Goal: Task Accomplishment & Management: Manage account settings

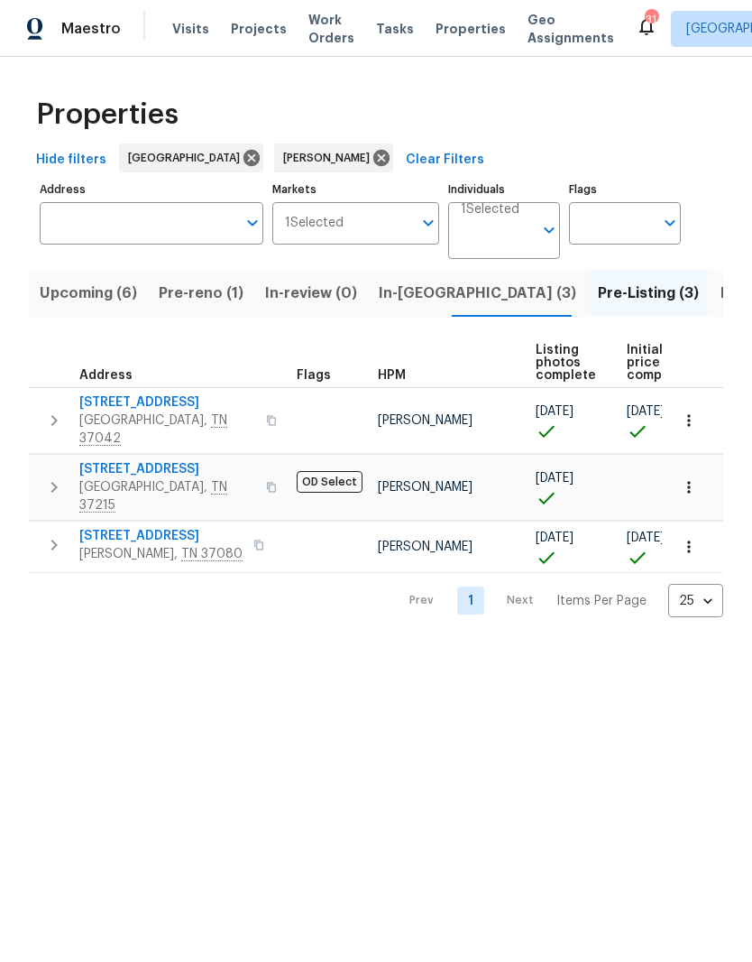
click at [721, 297] on span "Listed (21)" at bounding box center [758, 293] width 74 height 25
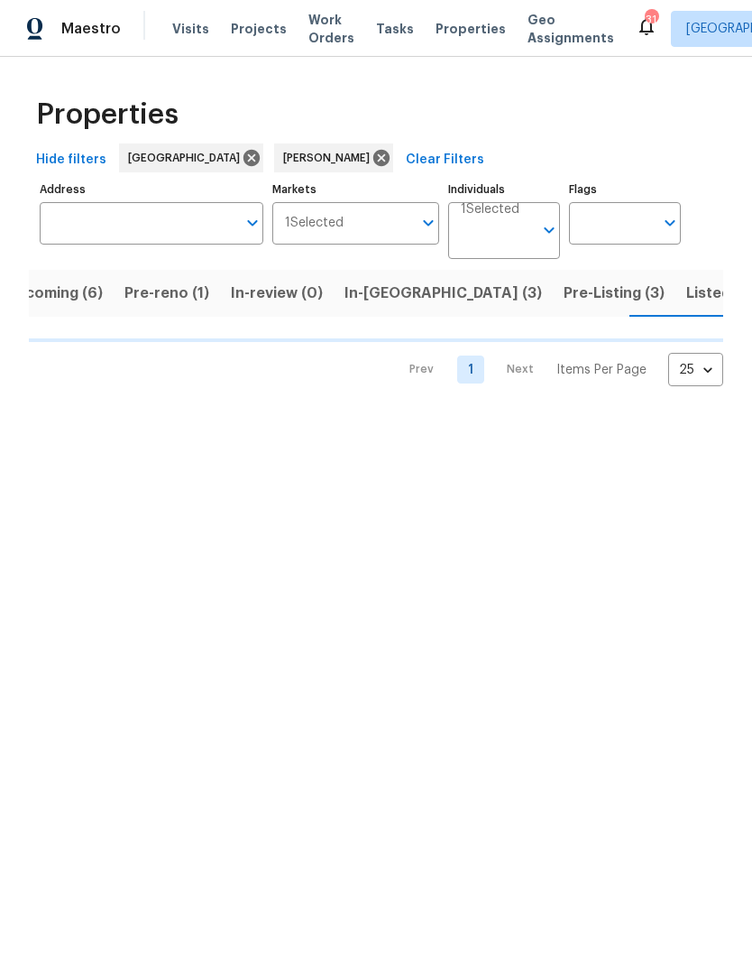
scroll to position [0, 35]
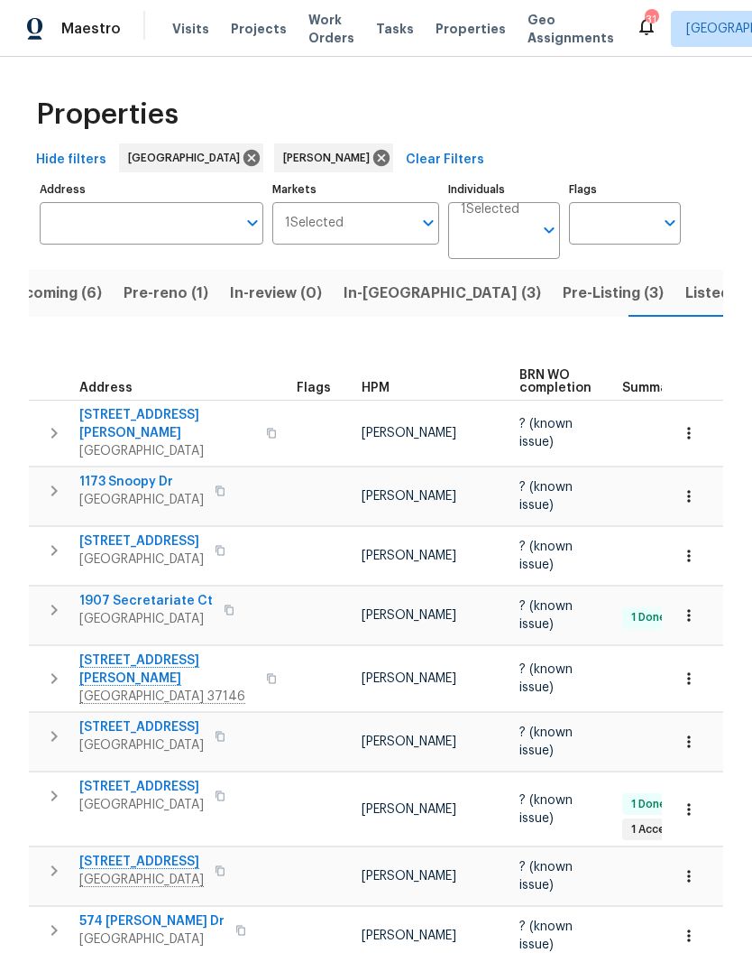
click at [161, 651] on span "108 Nancy Ave" at bounding box center [167, 669] width 176 height 36
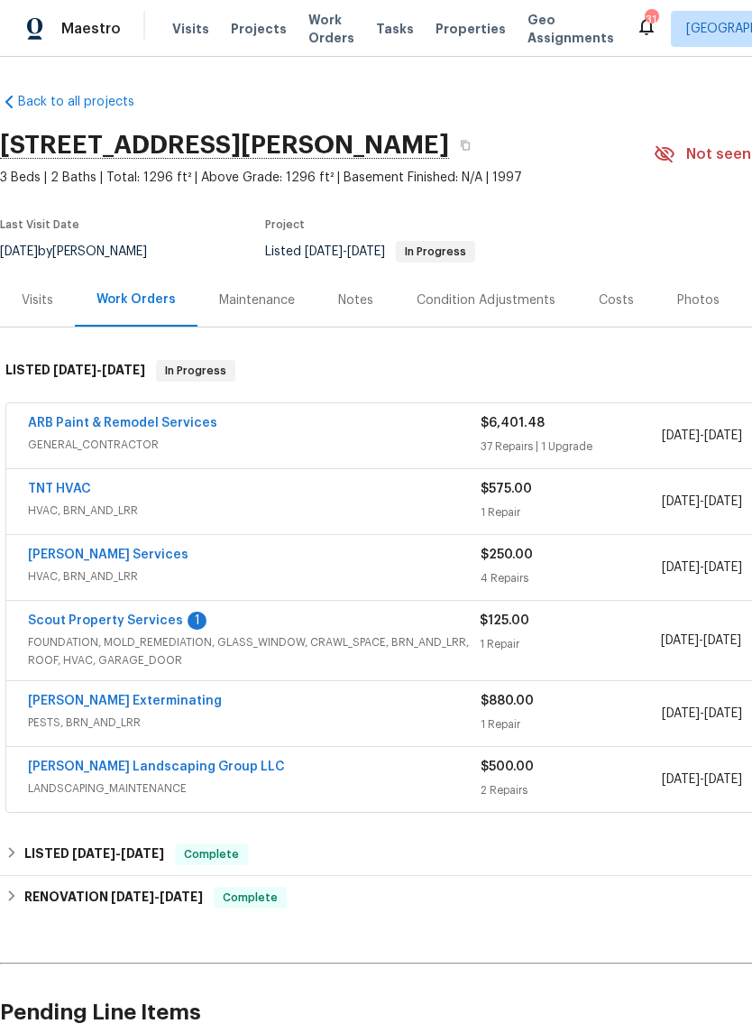
click at [84, 625] on link "Scout Property Services" at bounding box center [105, 620] width 155 height 13
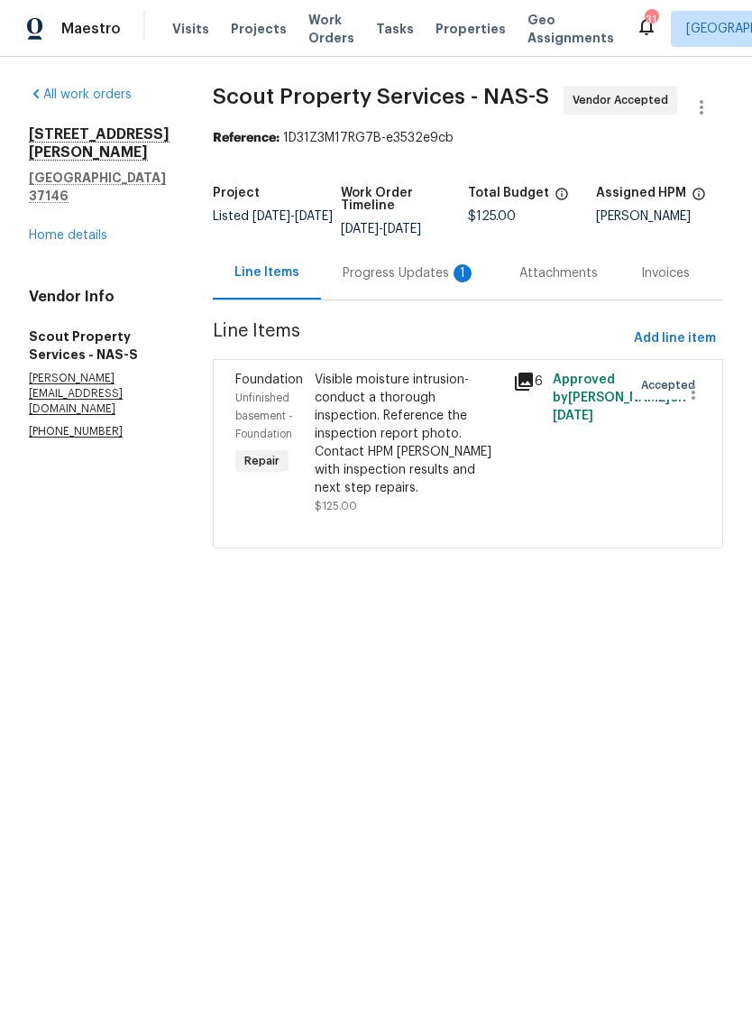
click at [386, 275] on div "Progress Updates 1" at bounding box center [410, 273] width 134 height 18
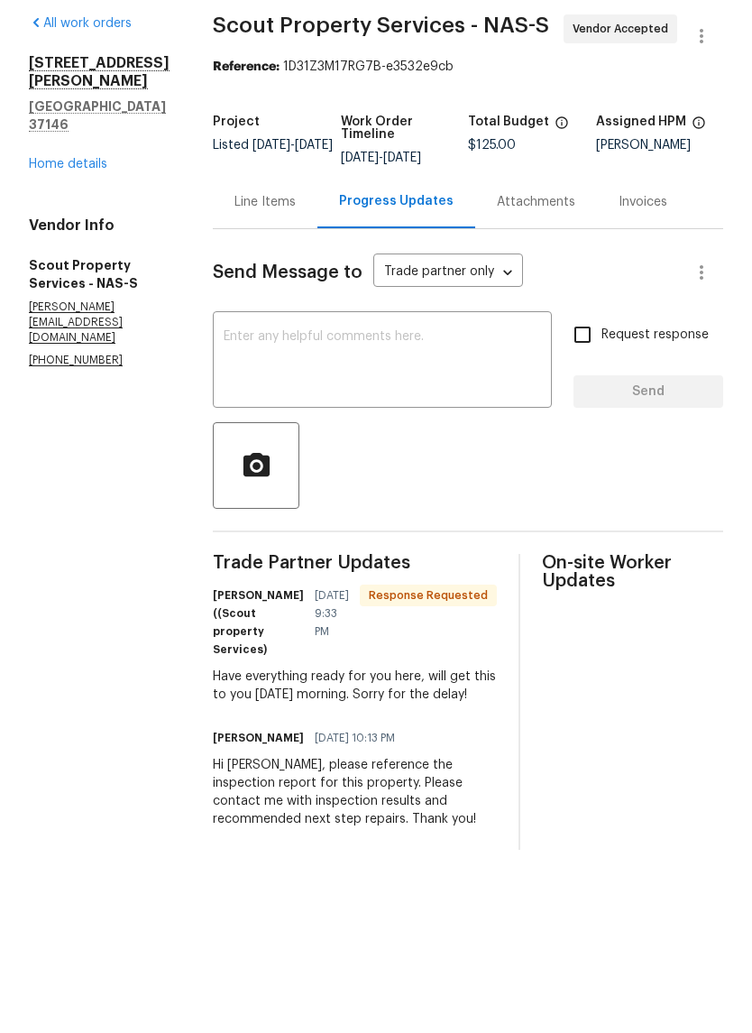
click at [392, 401] on textarea at bounding box center [383, 432] width 318 height 63
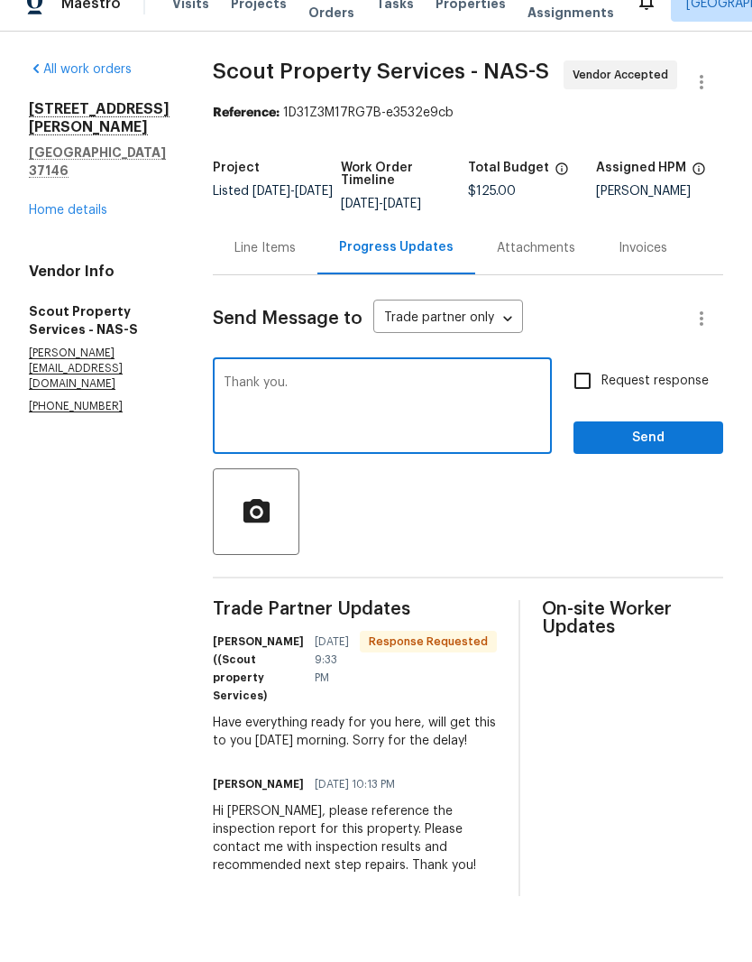
type textarea "Thank you."
click at [667, 452] on span "Send" at bounding box center [648, 463] width 121 height 23
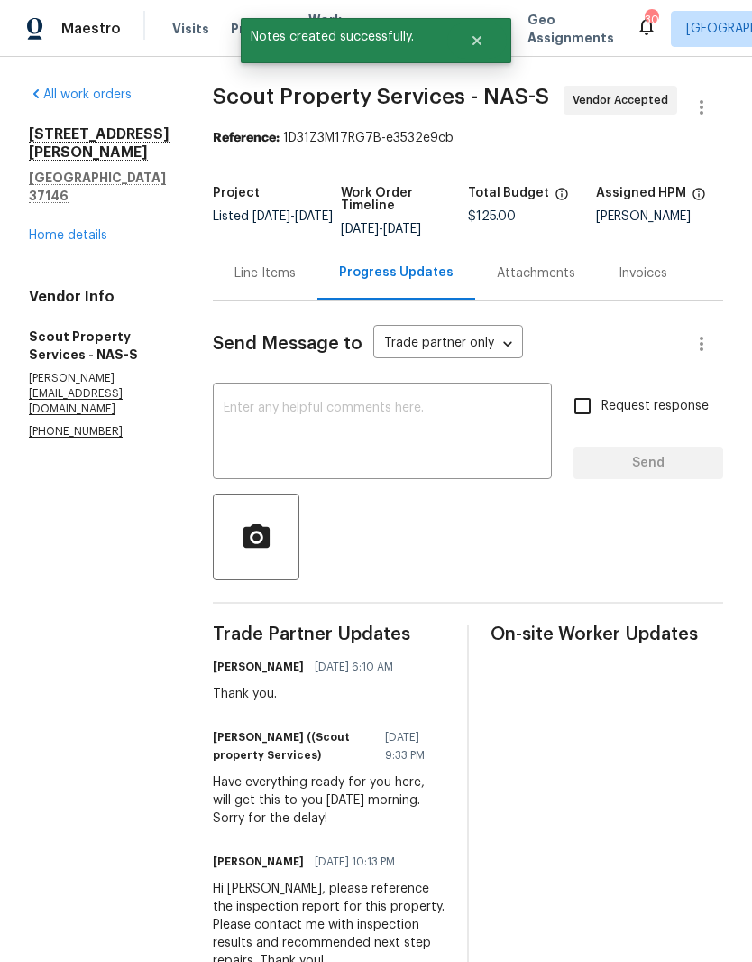
click at [98, 229] on link "Home details" at bounding box center [68, 235] width 78 height 13
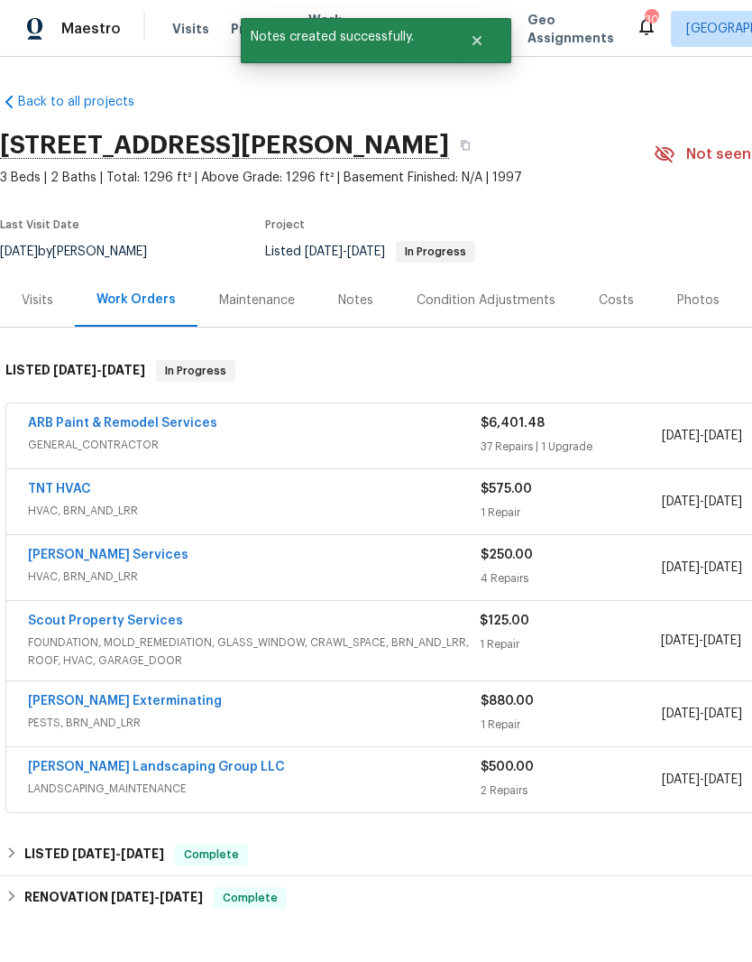
click at [90, 626] on link "Scout Property Services" at bounding box center [105, 620] width 155 height 13
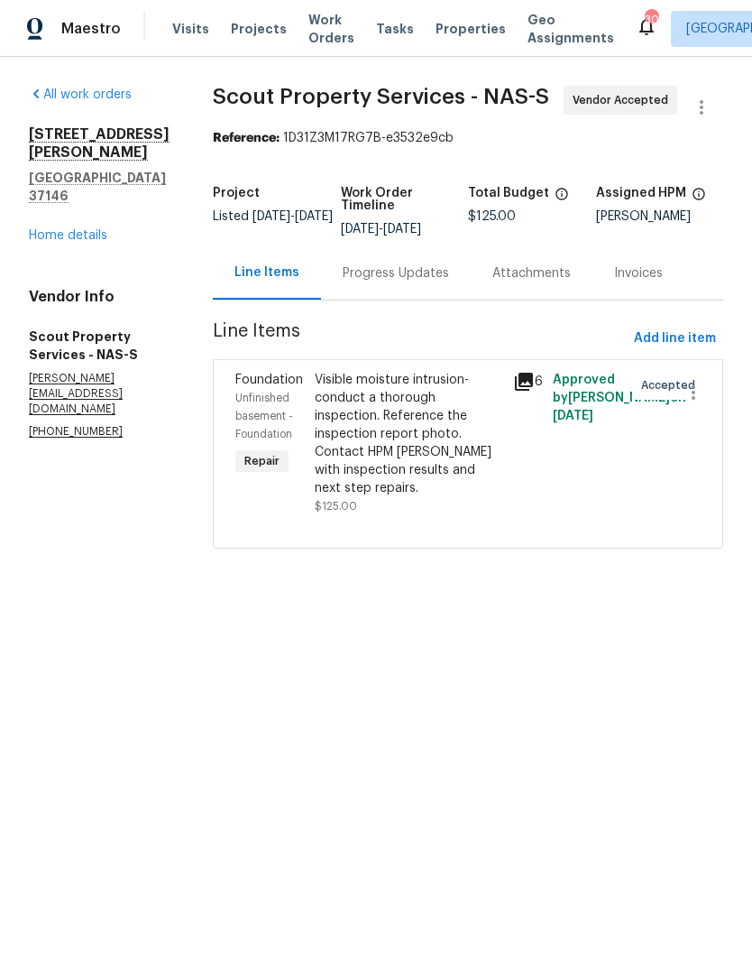
click at [387, 275] on div "Progress Updates" at bounding box center [396, 273] width 106 height 18
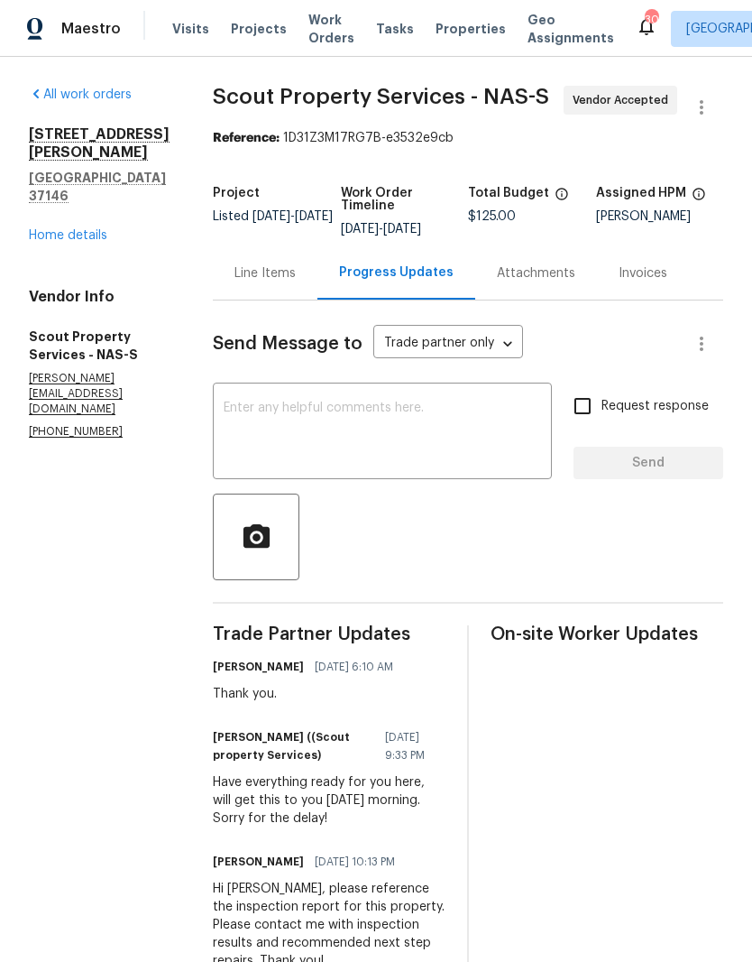
click at [380, 408] on textarea at bounding box center [383, 432] width 318 height 63
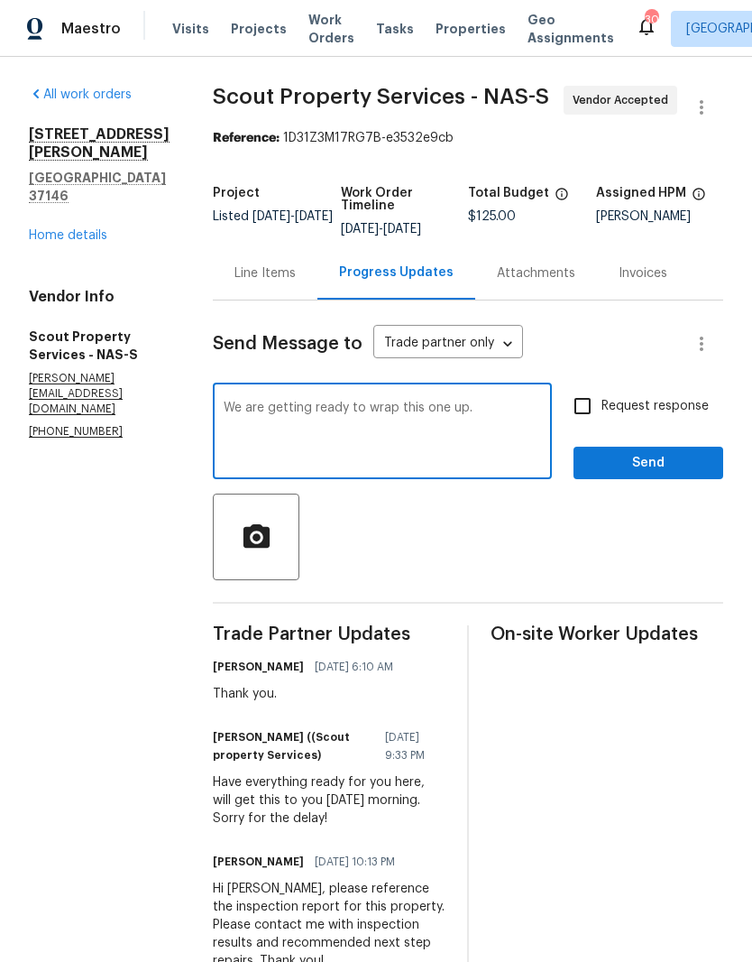
type textarea "We are getting ready to wrap this one up."
click at [677, 459] on span "Send" at bounding box center [648, 463] width 121 height 23
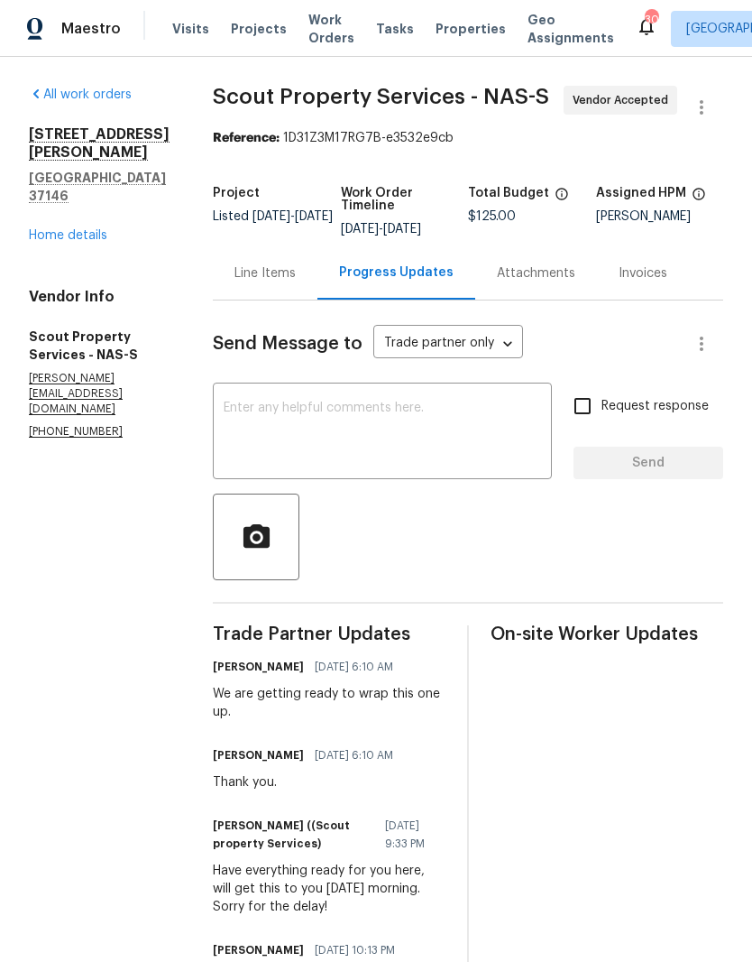
click at [97, 229] on link "Home details" at bounding box center [68, 235] width 78 height 13
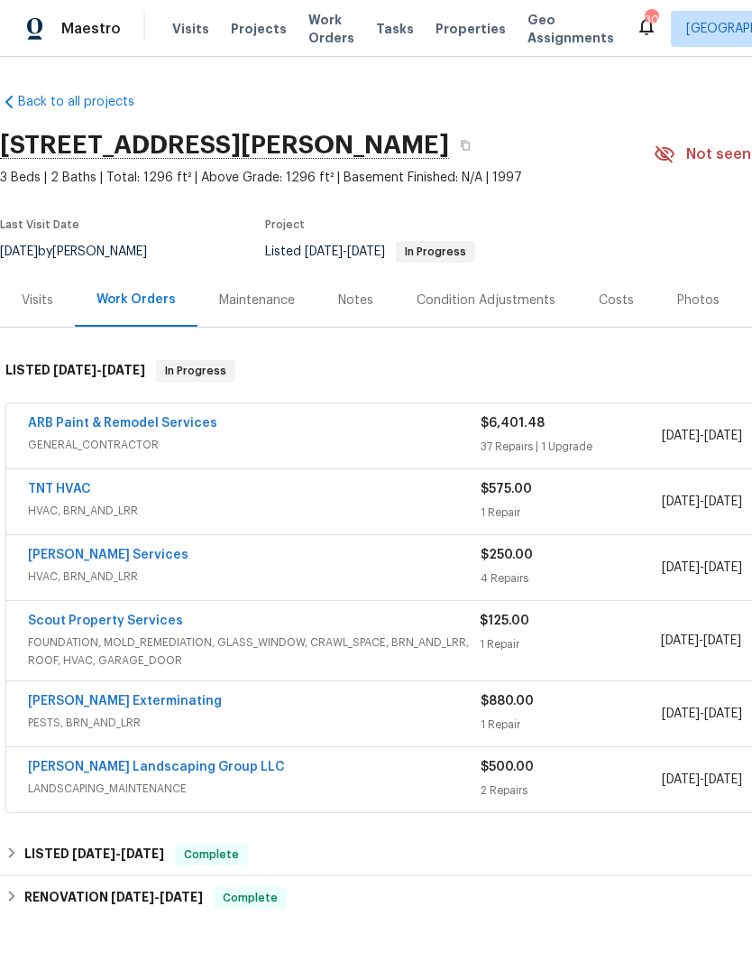
click at [361, 299] on div "Notes" at bounding box center [355, 300] width 35 height 18
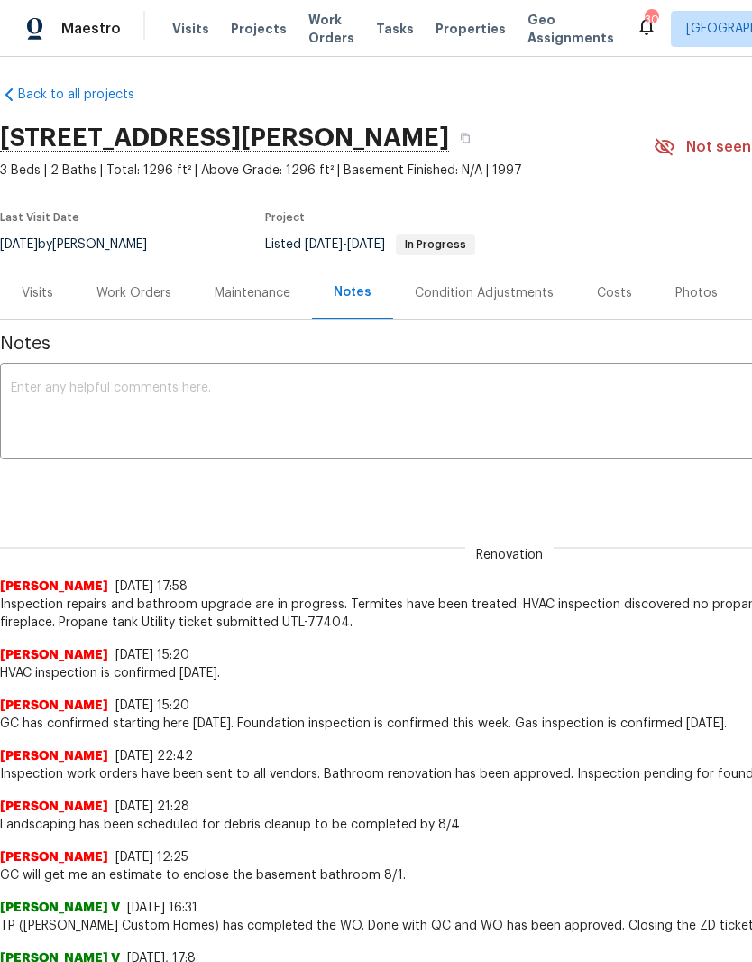
scroll to position [7, 0]
click at [233, 388] on textarea at bounding box center [510, 413] width 998 height 63
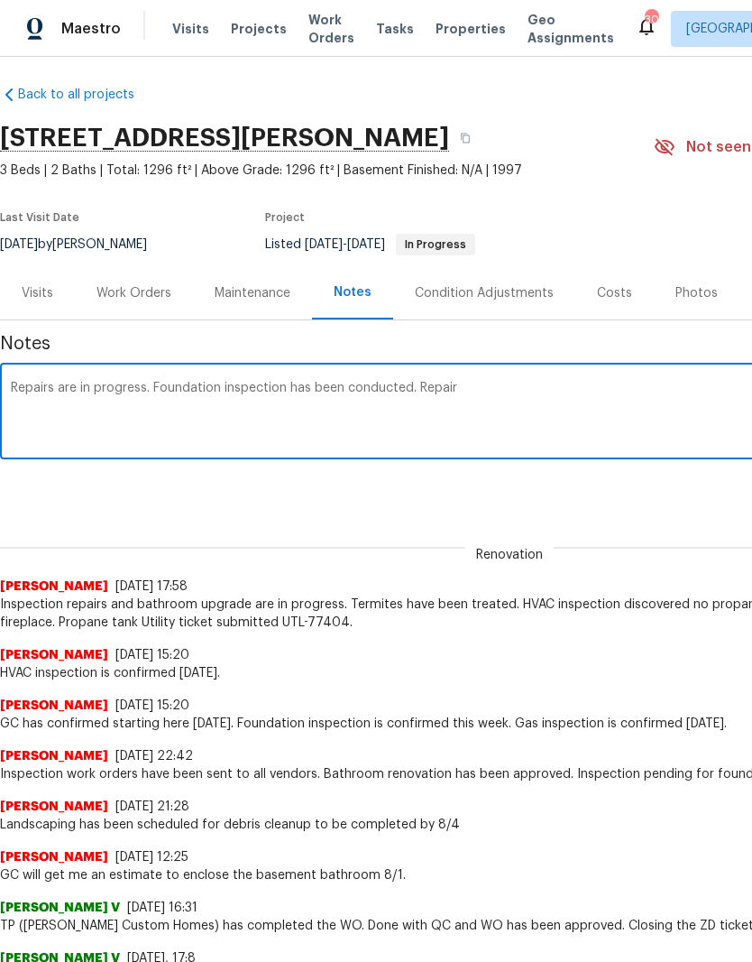
click at [409, 384] on textarea "Repairs are in progress. Foundation inspection has been conducted. Repair" at bounding box center [510, 413] width 998 height 63
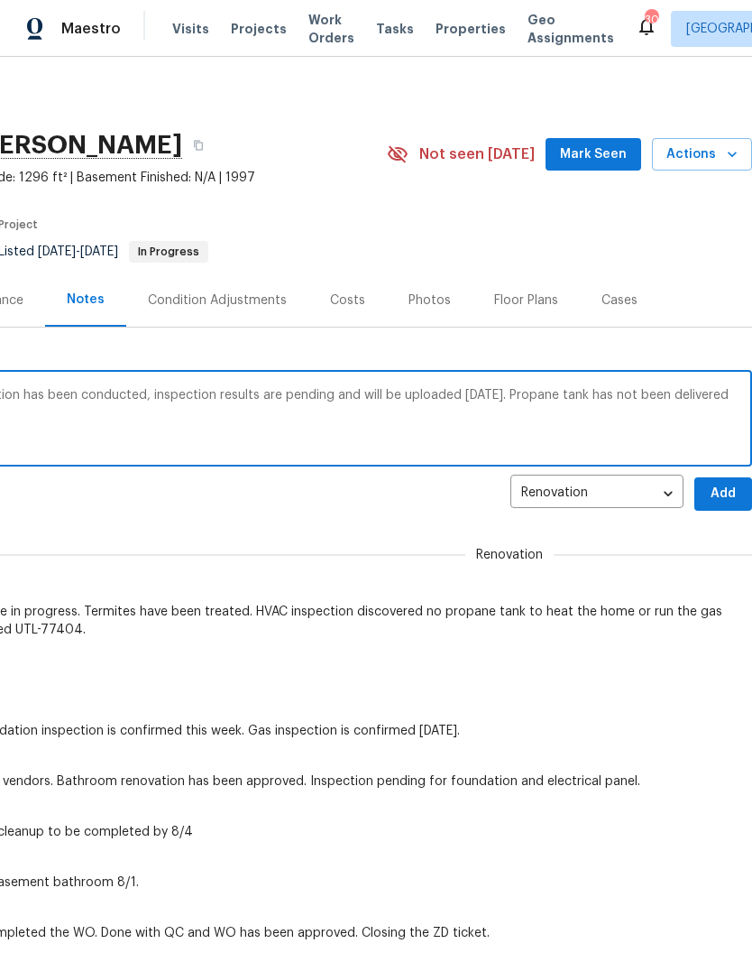
scroll to position [0, 267]
type textarea "Repairs are in progress. Foundation inspection has been conducted, inspection r…"
click at [720, 489] on span "Add" at bounding box center [723, 494] width 29 height 23
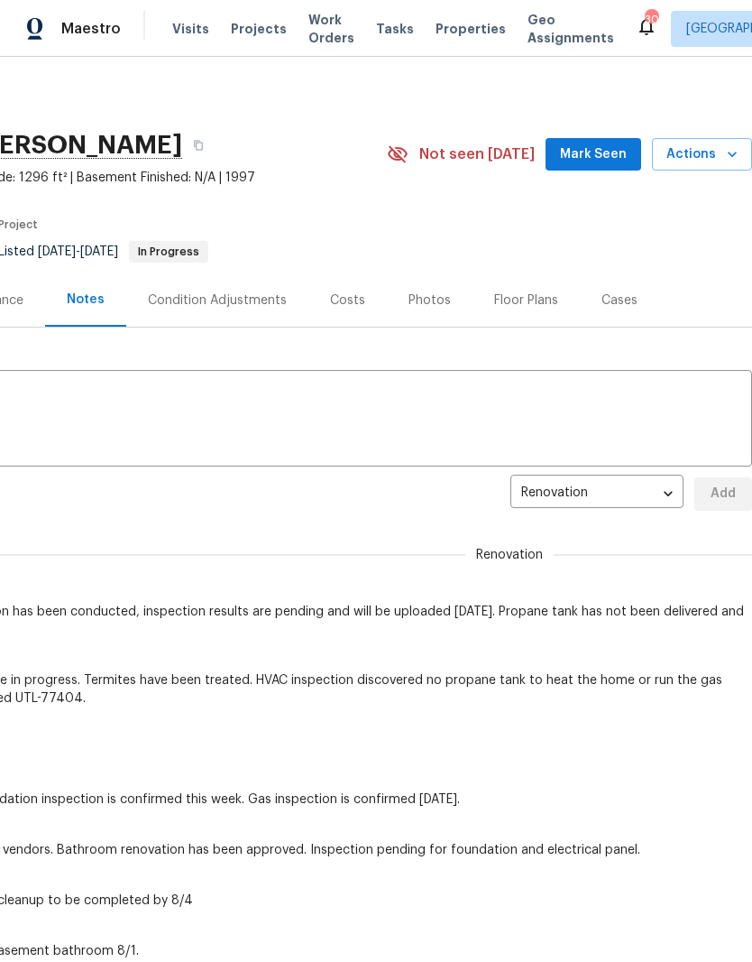
click at [612, 152] on span "Mark Seen" at bounding box center [593, 154] width 67 height 23
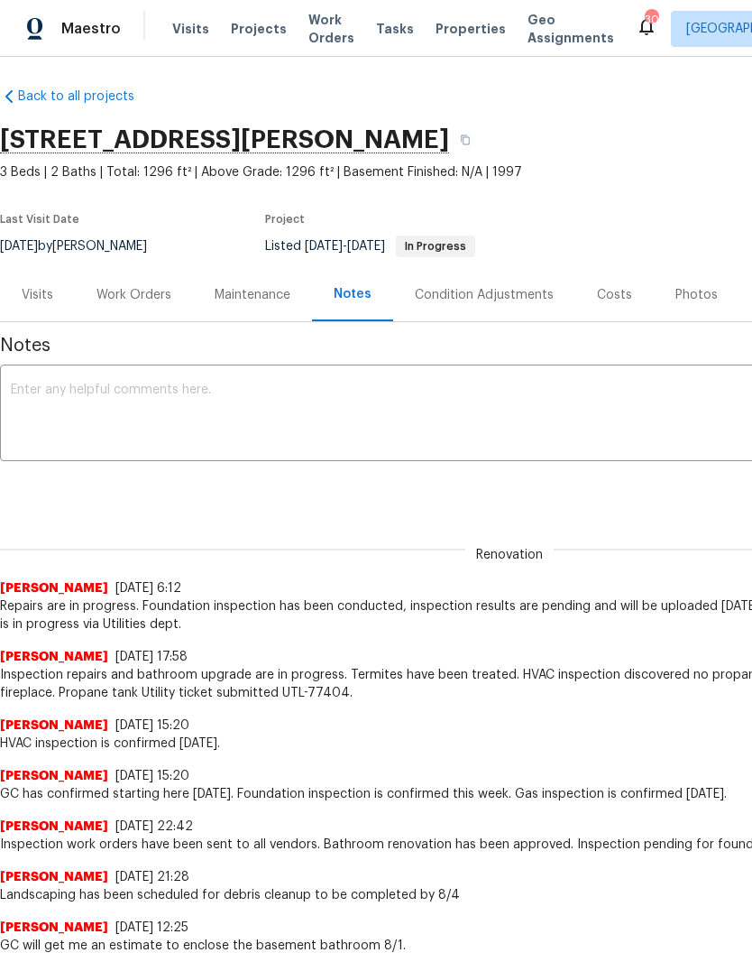
scroll to position [5, 0]
click at [154, 293] on div "Work Orders" at bounding box center [134, 295] width 75 height 18
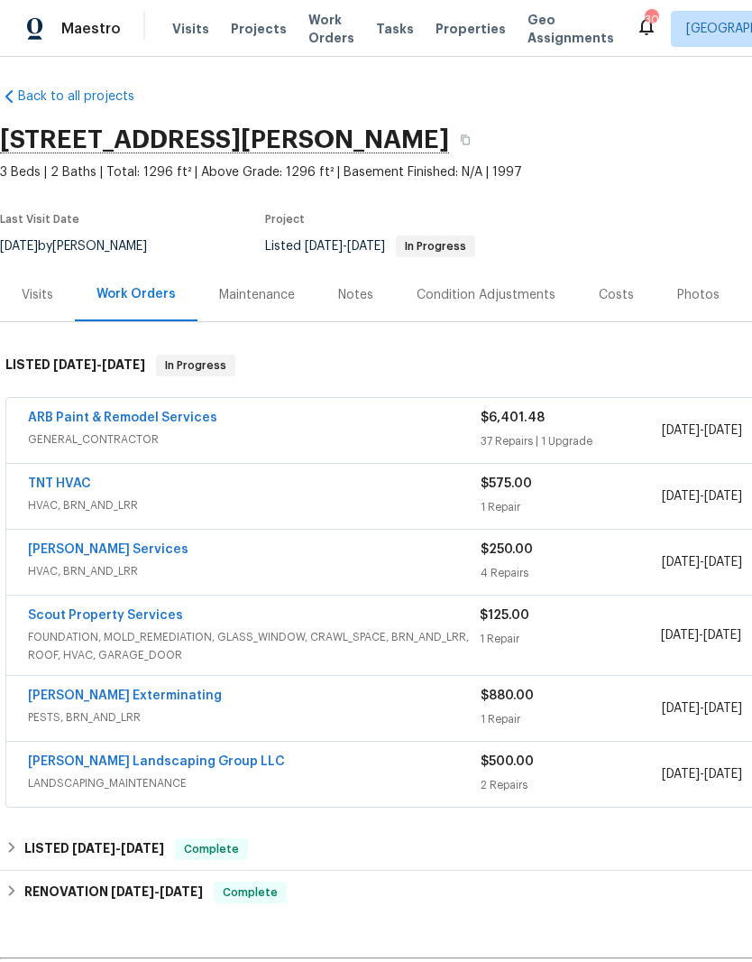
click at [127, 555] on link "Tony Barrett Services" at bounding box center [108, 549] width 161 height 13
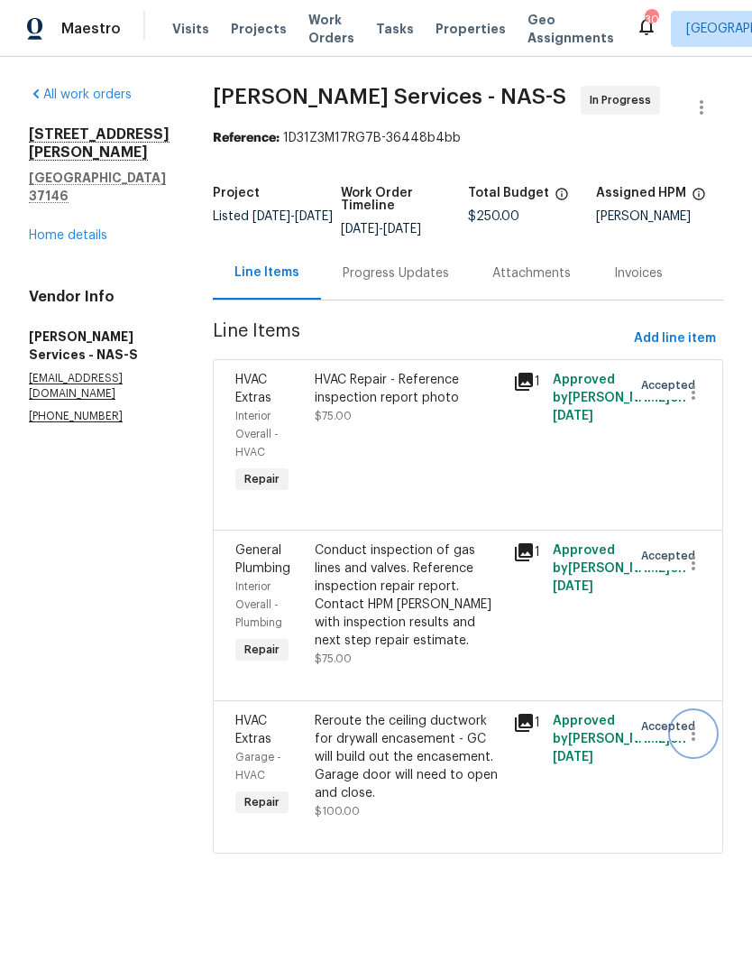
click at [691, 735] on icon "button" at bounding box center [694, 734] width 22 height 22
click at [705, 721] on ul "Cancel" at bounding box center [702, 739] width 69 height 44
click at [706, 749] on li "Cancel" at bounding box center [702, 739] width 69 height 30
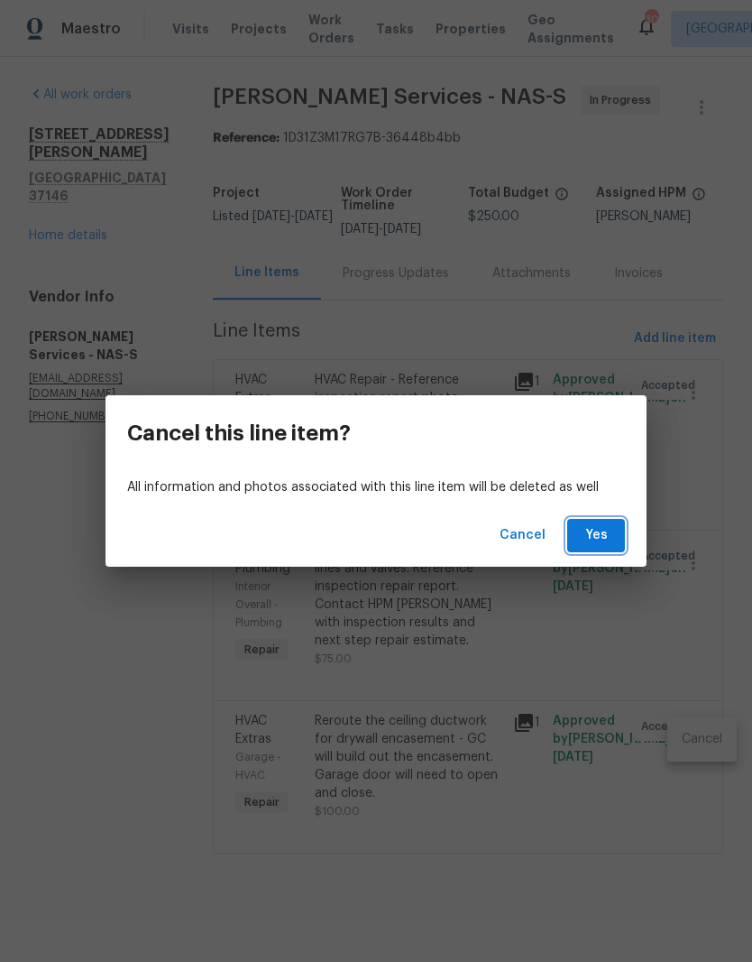
click at [611, 536] on button "Yes" at bounding box center [596, 535] width 58 height 33
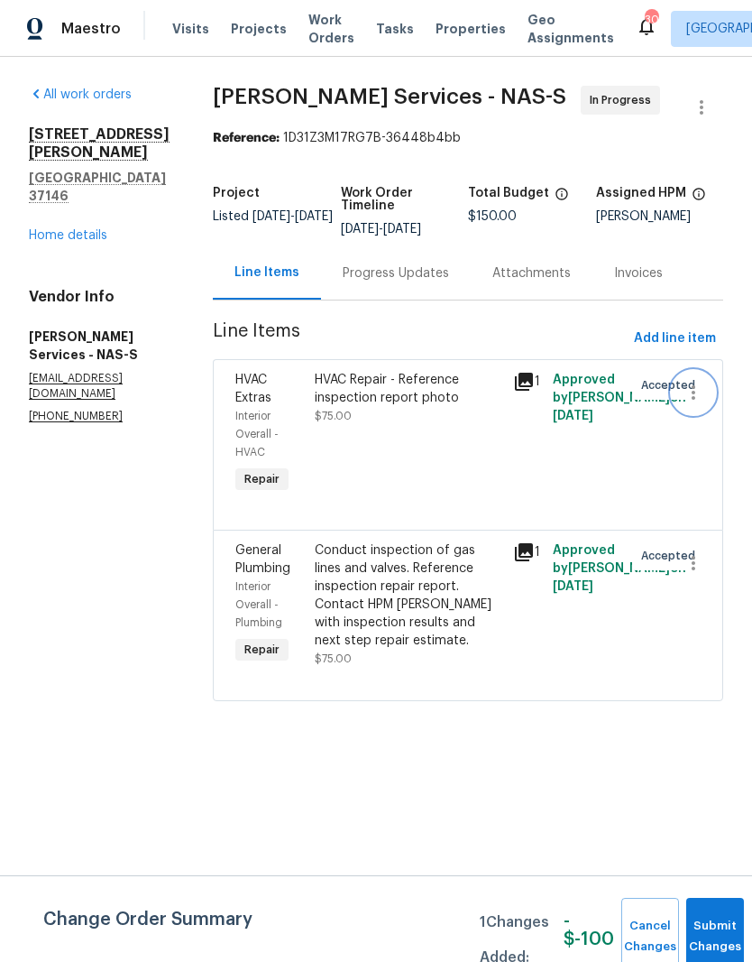
click at [691, 386] on icon "button" at bounding box center [694, 393] width 22 height 22
click at [690, 390] on li "Cancel" at bounding box center [702, 393] width 69 height 30
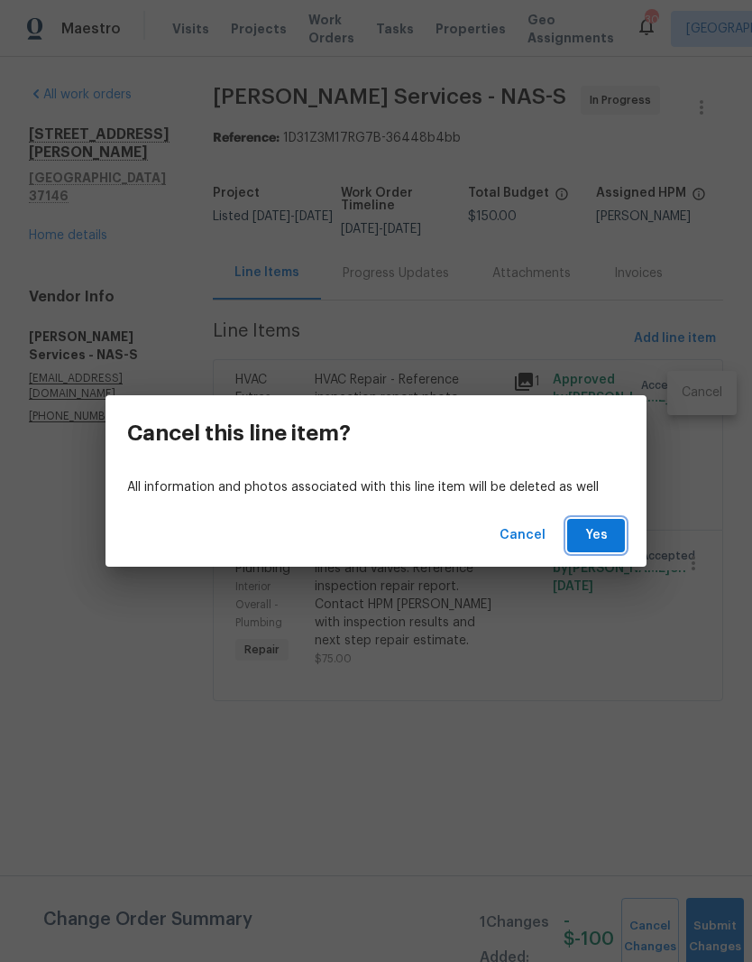
click at [605, 532] on span "Yes" at bounding box center [596, 535] width 29 height 23
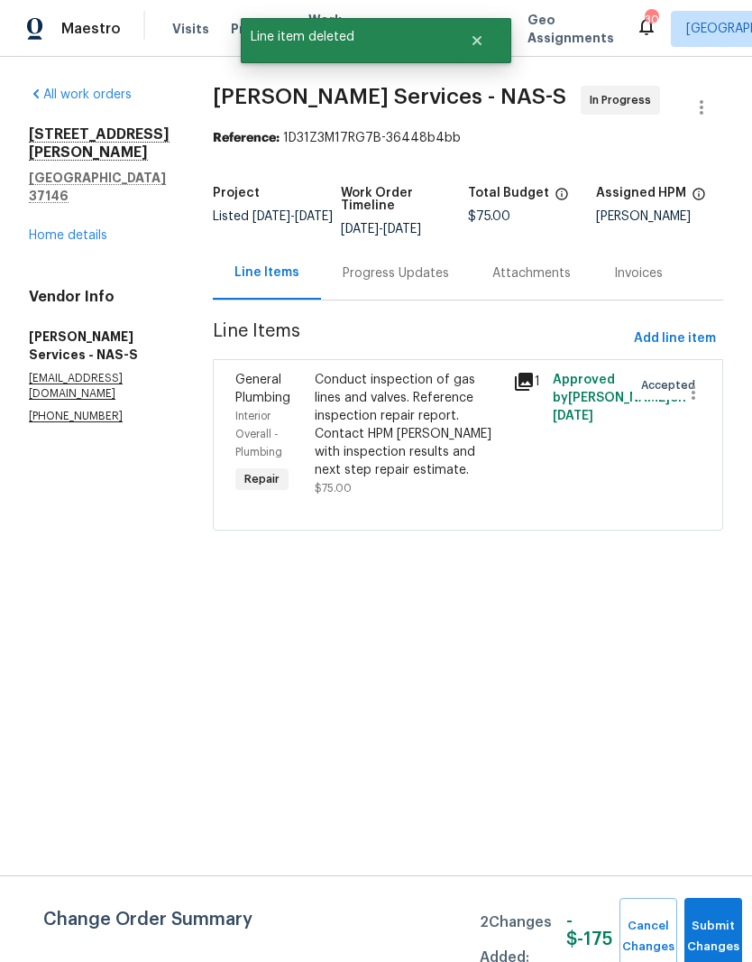
click at [434, 274] on div "Progress Updates" at bounding box center [396, 273] width 106 height 18
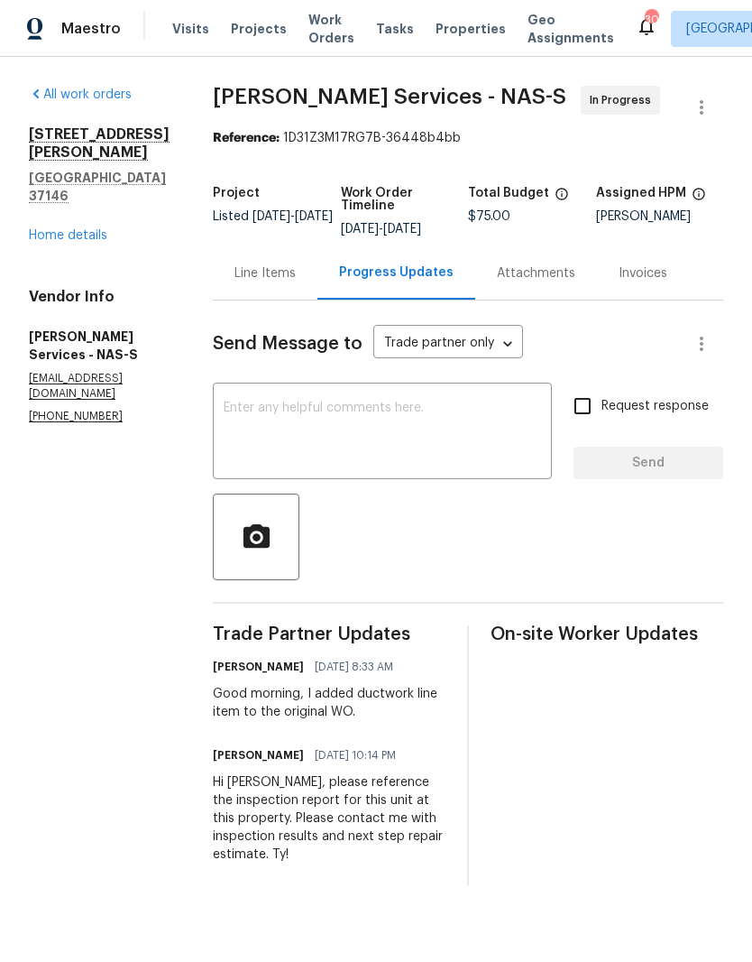
click at [356, 410] on textarea at bounding box center [383, 432] width 318 height 63
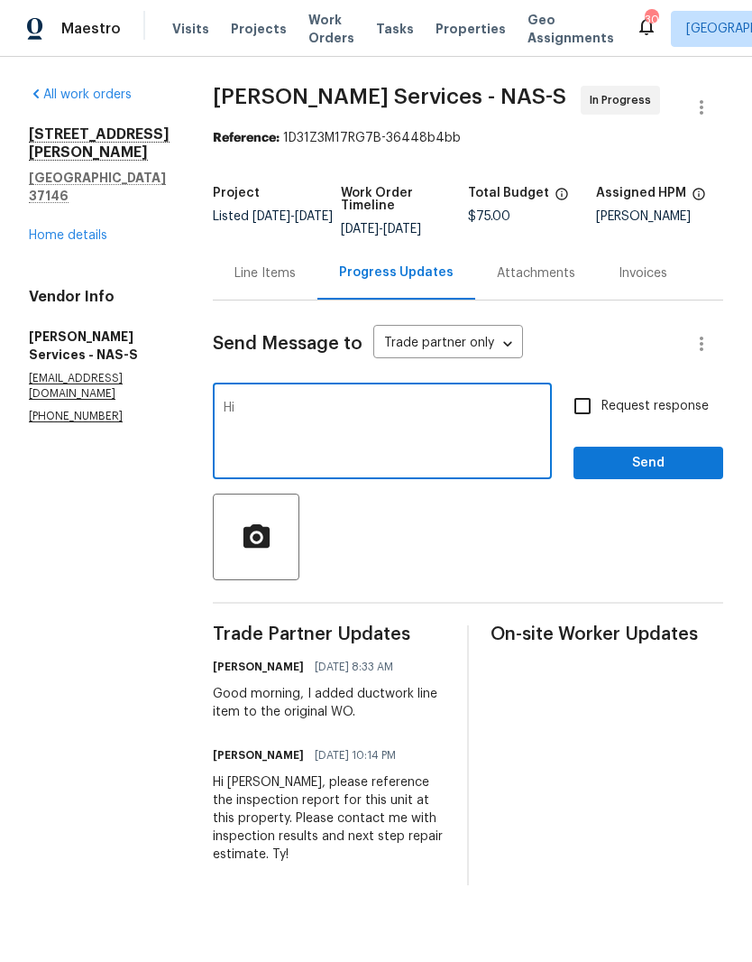
type textarea "H"
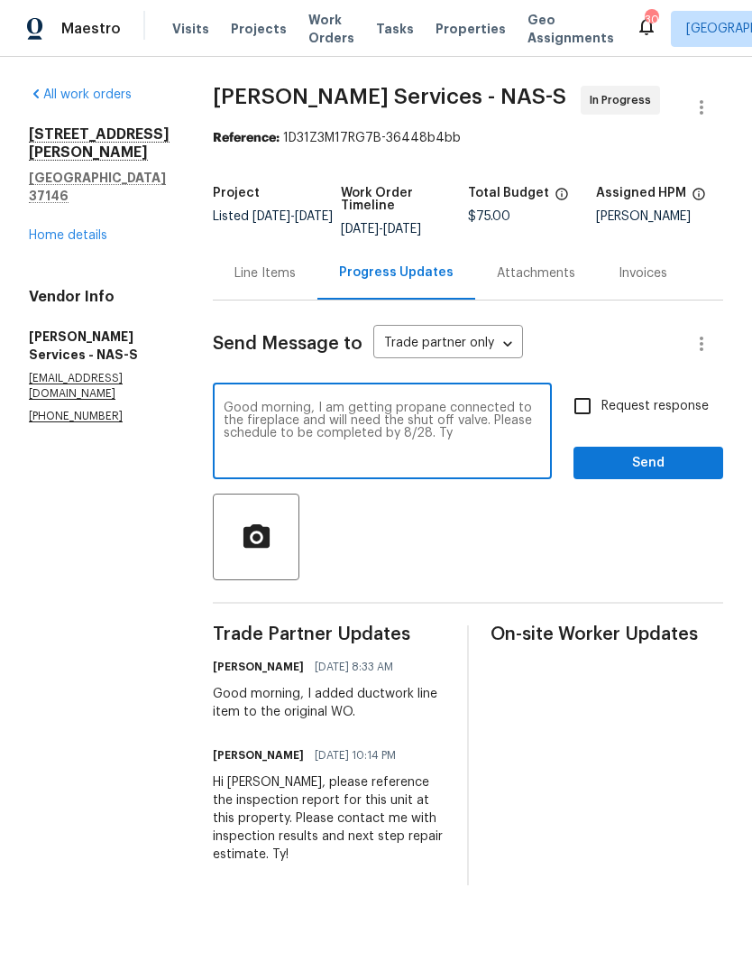
type textarea "Good morning, I am getting propane connected to the fireplace and will need the…"
click at [657, 461] on span "Send" at bounding box center [648, 463] width 121 height 23
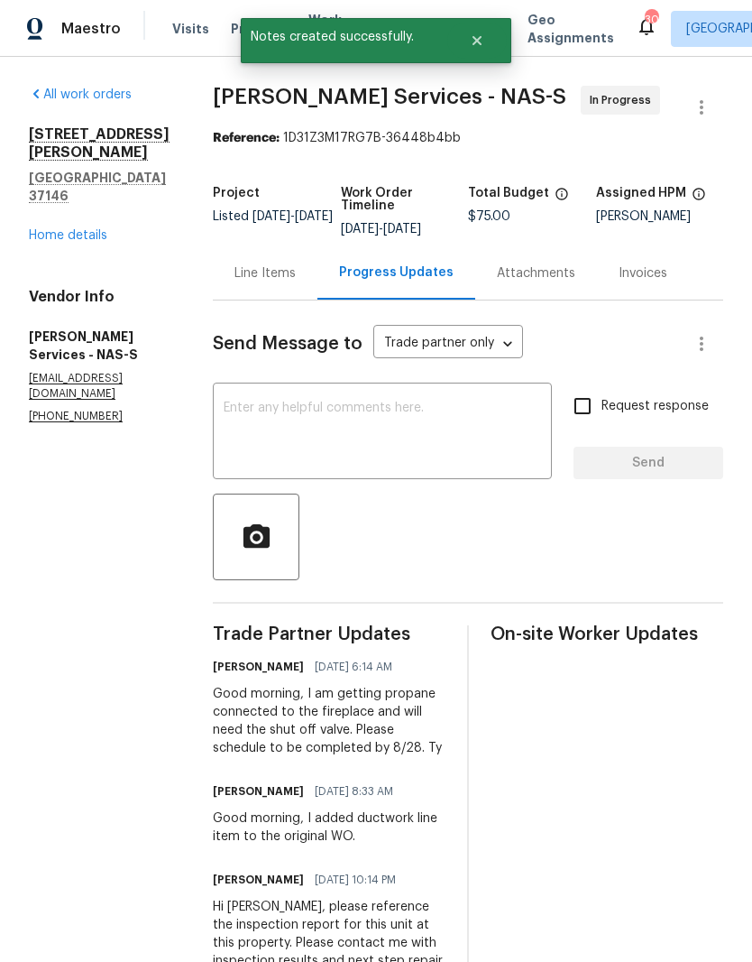
click at [91, 229] on link "Home details" at bounding box center [68, 235] width 78 height 13
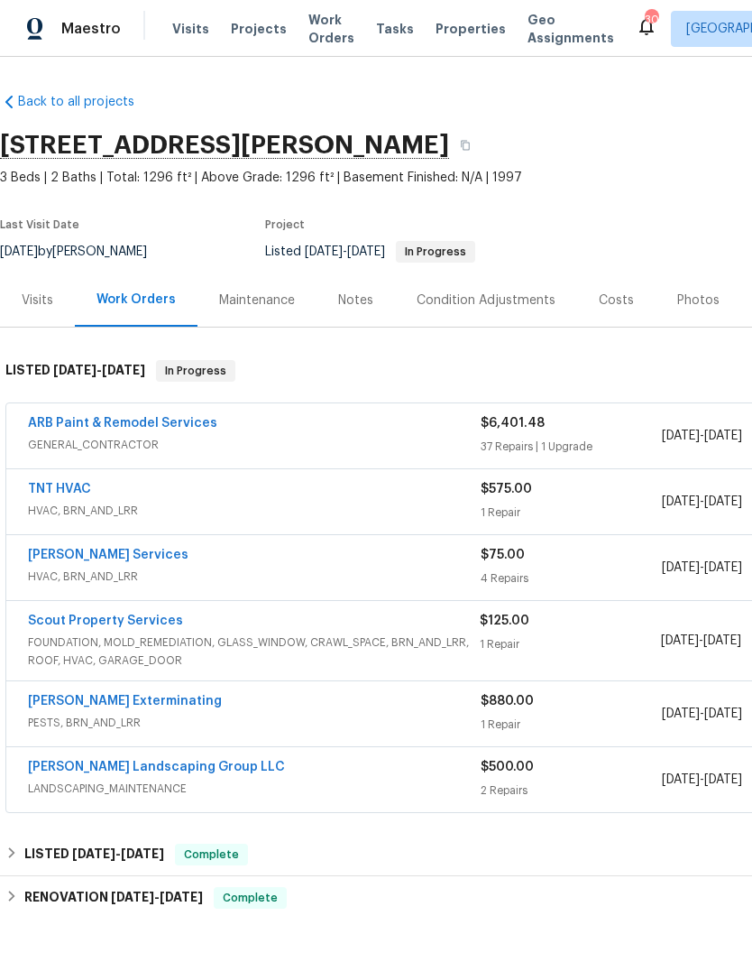
click at [88, 489] on link "TNT HVAC" at bounding box center [59, 489] width 63 height 13
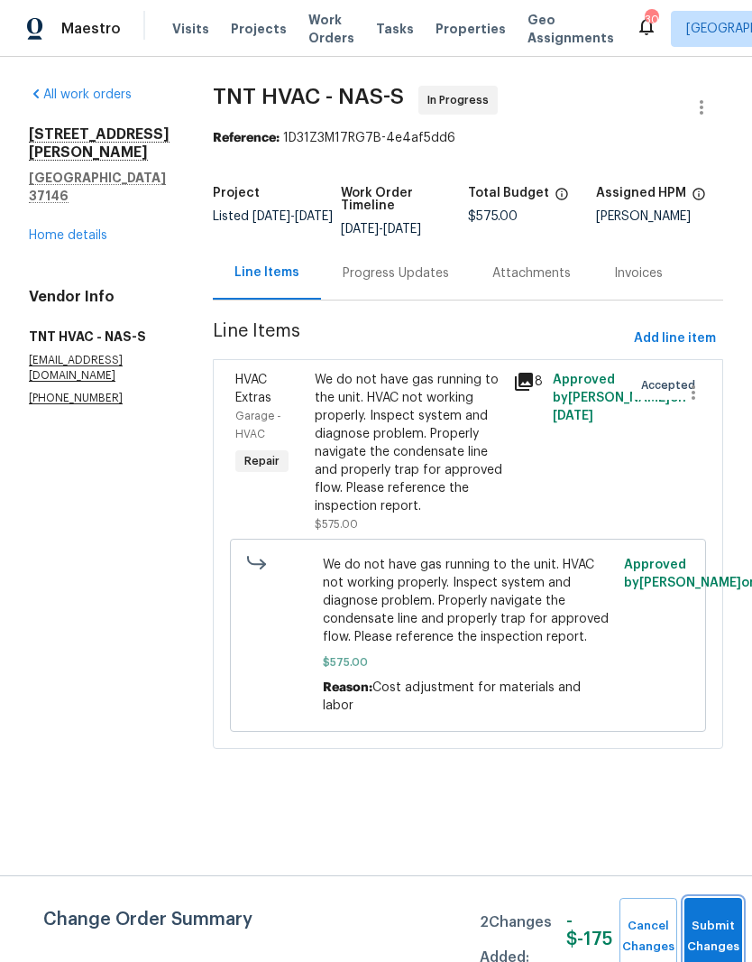
click at [706, 918] on button "Submit Changes" at bounding box center [714, 937] width 58 height 78
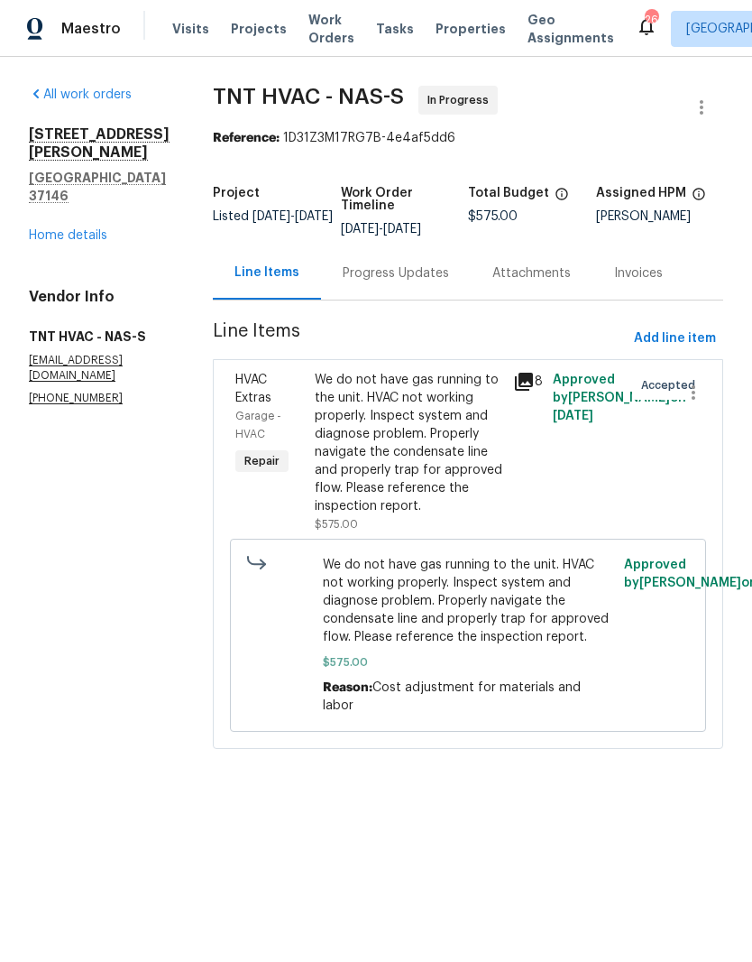
click at [389, 266] on div "Progress Updates" at bounding box center [396, 273] width 106 height 18
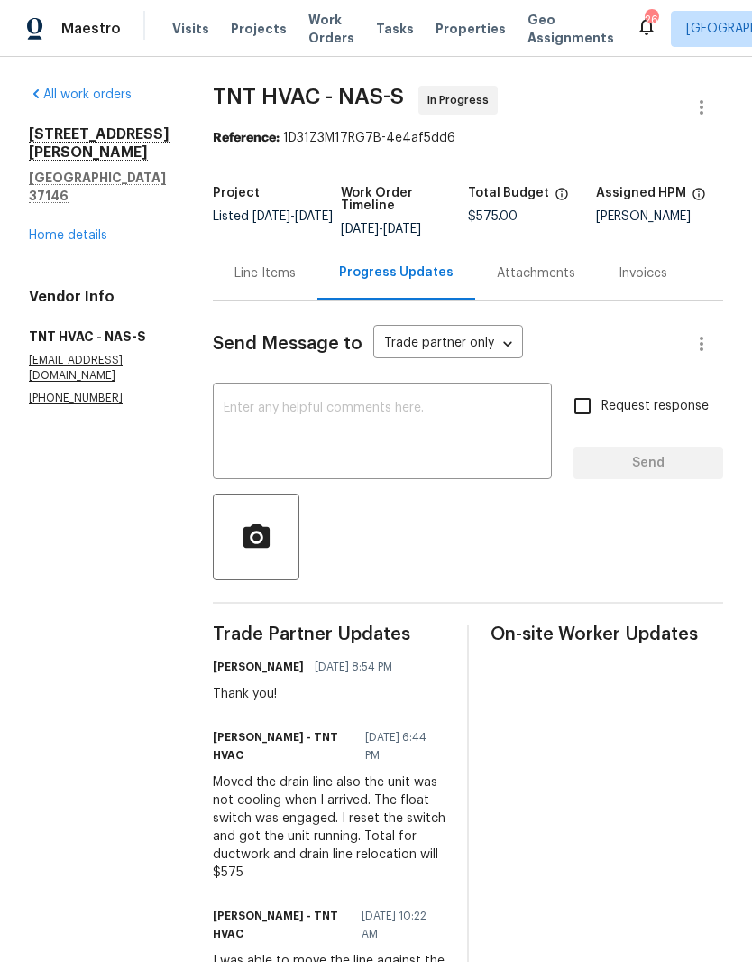
click at [391, 404] on textarea at bounding box center [383, 432] width 318 height 63
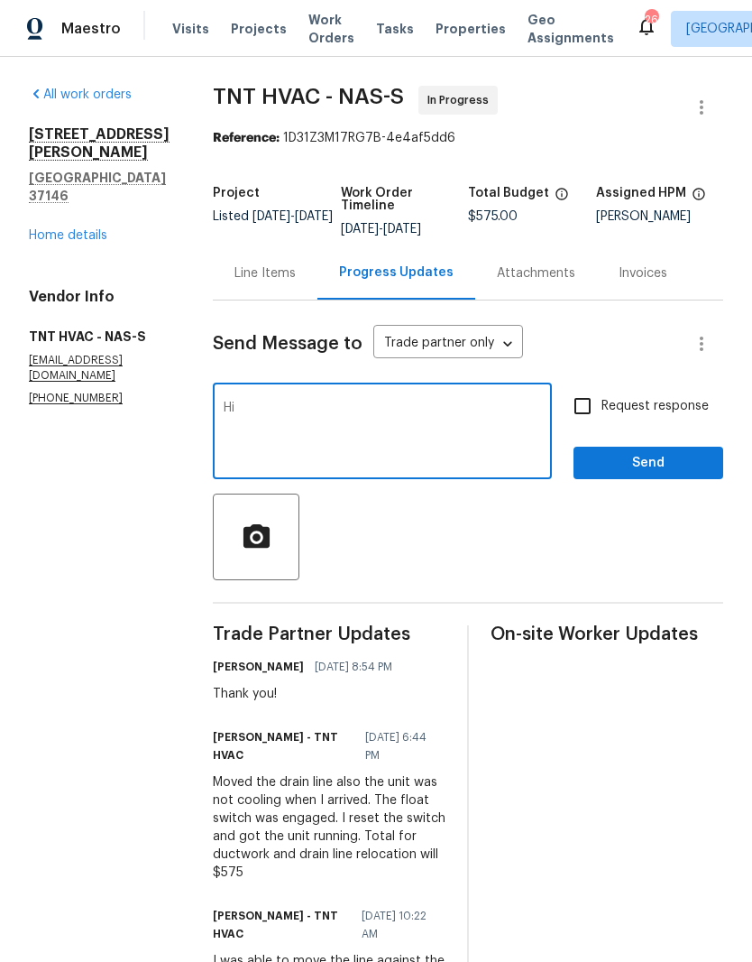
type textarea "H"
click at [187, 36] on span "Visits" at bounding box center [190, 29] width 37 height 18
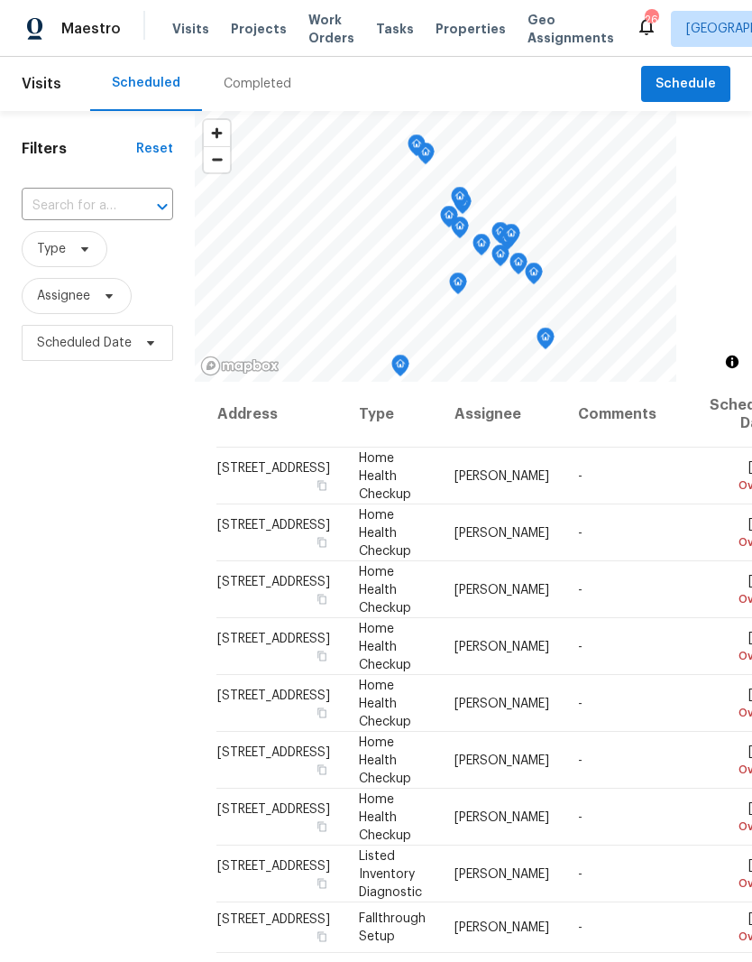
click at [127, 197] on div at bounding box center [149, 206] width 47 height 25
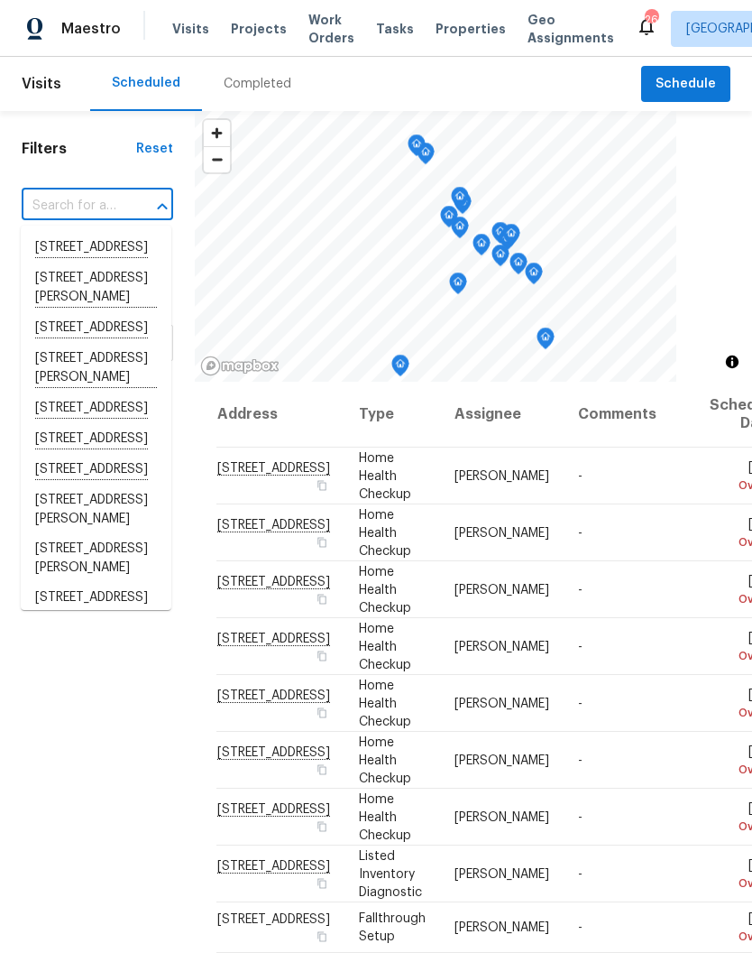
click at [97, 198] on input "text" at bounding box center [72, 206] width 101 height 28
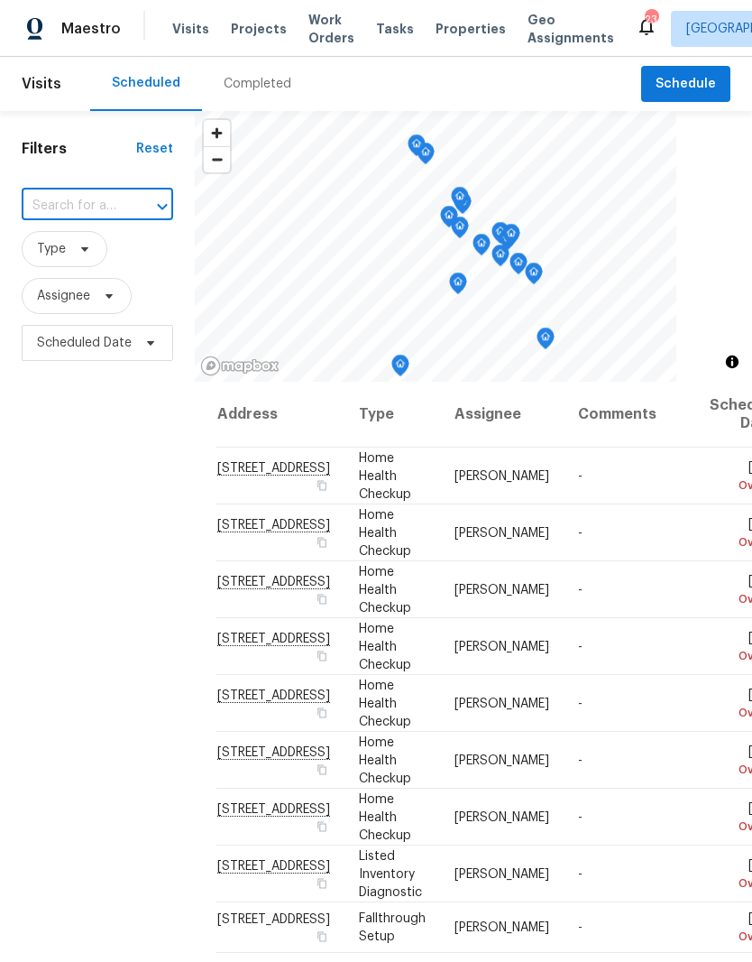
paste input "6361 Mount View Rd, Antioch, TN 37013"
type input "6361 Mount View Rd, Antioch, TN 37013"
click at [109, 255] on li "6361 Mount View Rd, Antioch, TN 37013" at bounding box center [96, 248] width 151 height 30
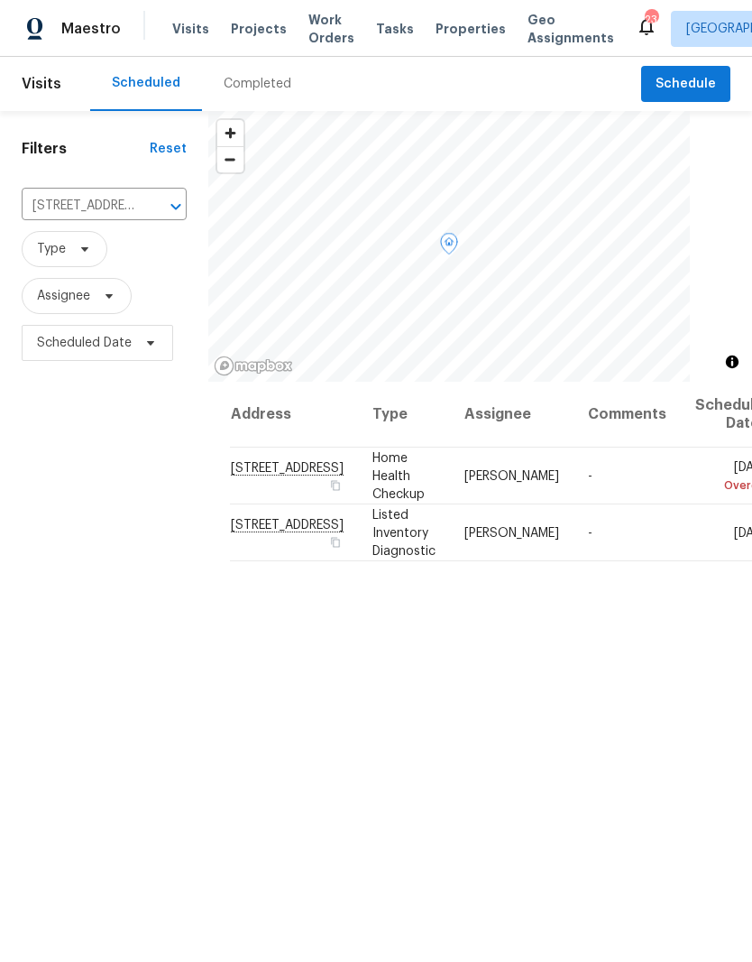
click at [0, 0] on icon at bounding box center [0, 0] width 0 height 0
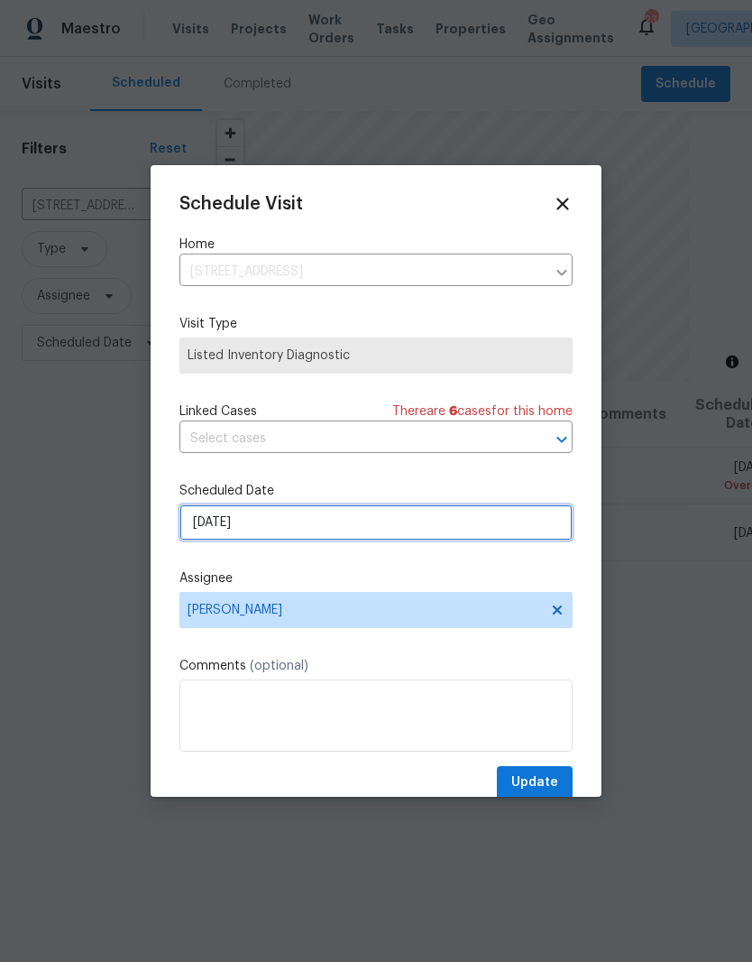
click at [412, 520] on input "8/27/2025" at bounding box center [376, 522] width 393 height 36
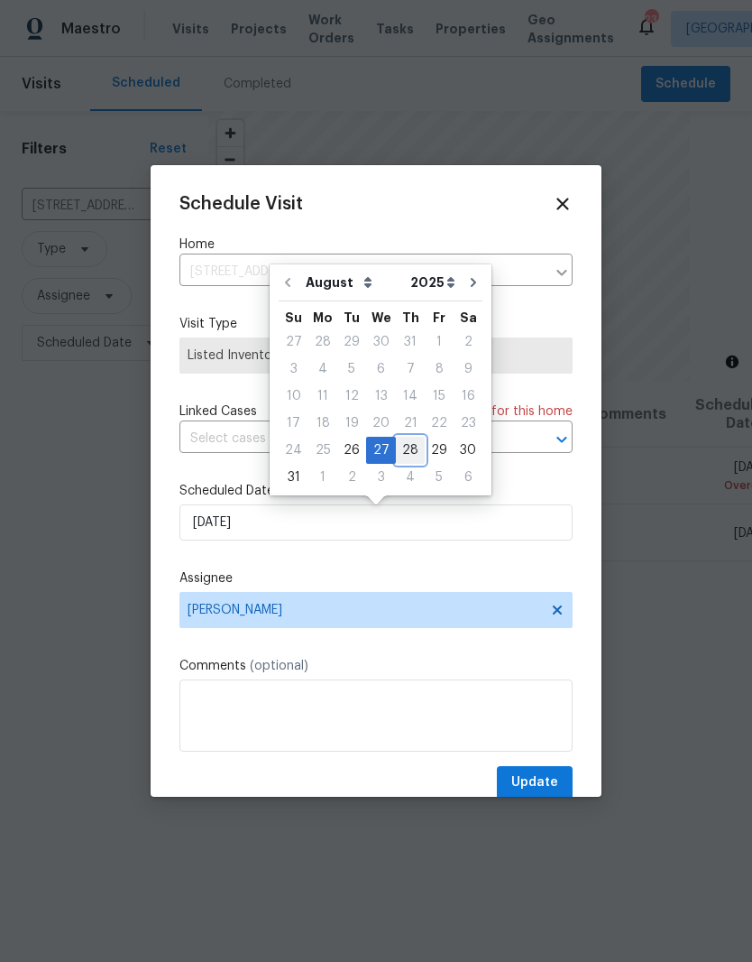
click at [407, 449] on div "28" at bounding box center [410, 450] width 29 height 25
type input "8/28/2025"
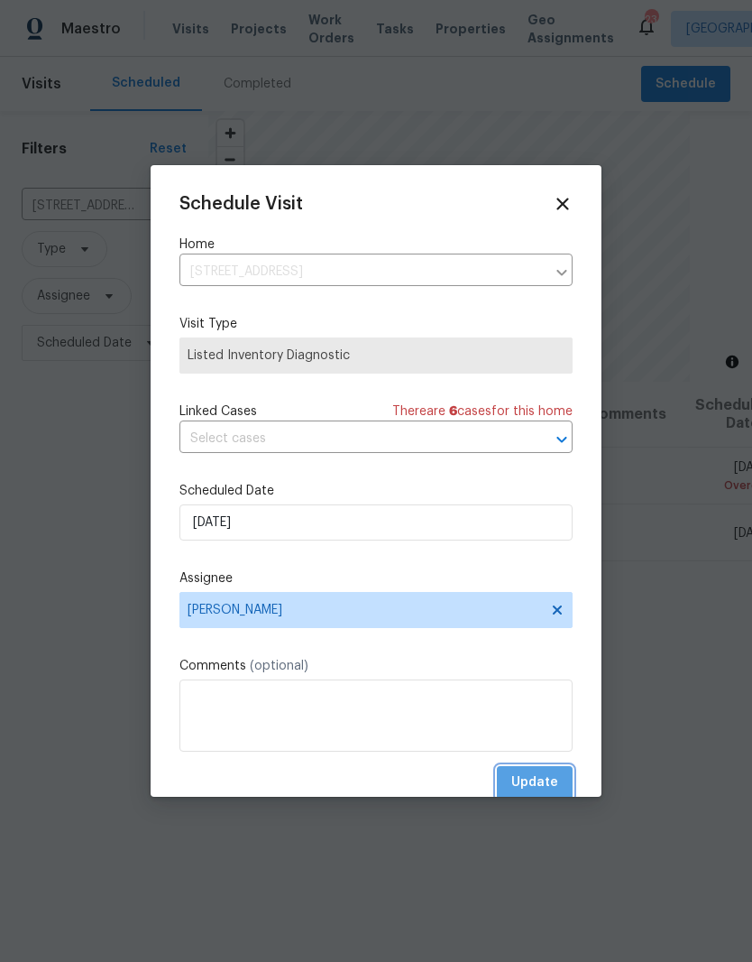
click at [548, 778] on span "Update" at bounding box center [534, 782] width 47 height 23
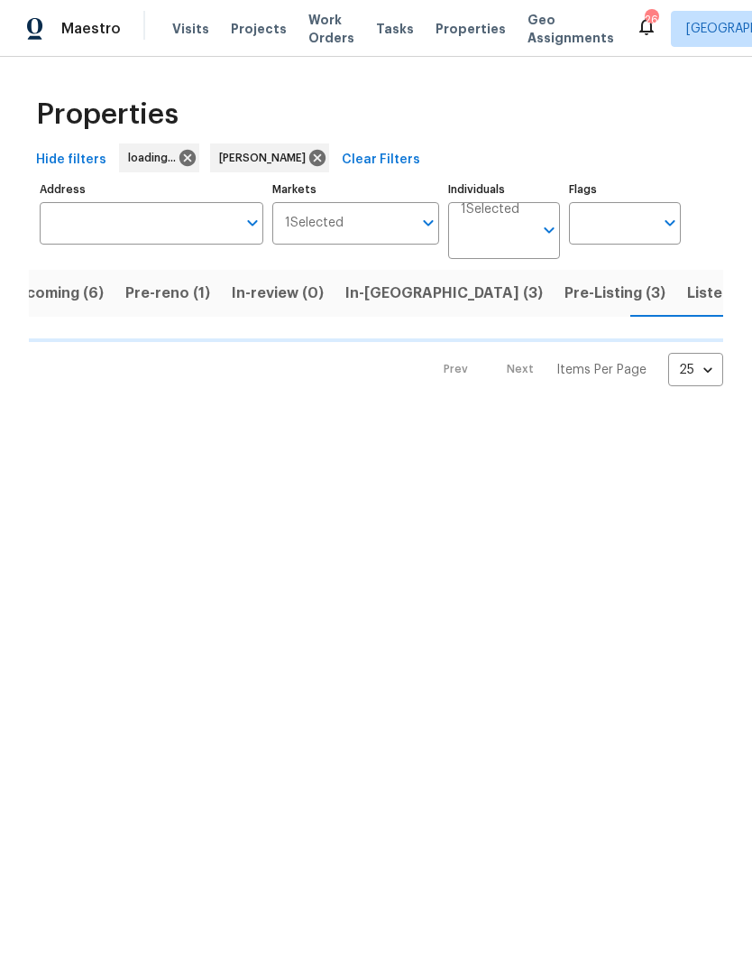
scroll to position [0, 35]
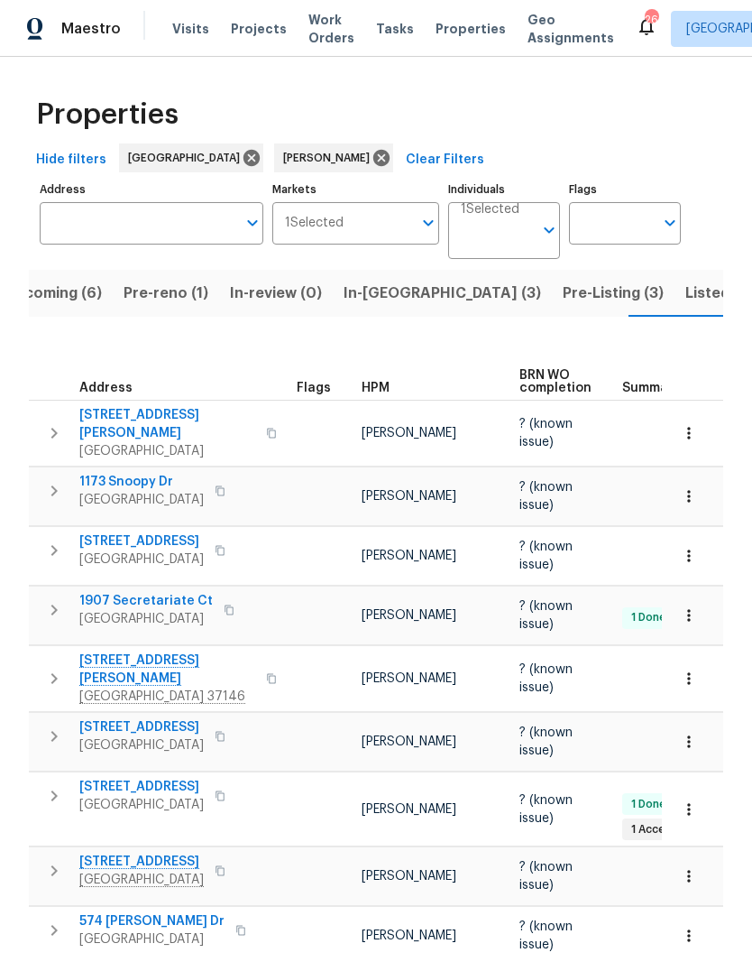
click at [366, 294] on span "In-[GEOGRAPHIC_DATA] (3)" at bounding box center [443, 293] width 198 height 25
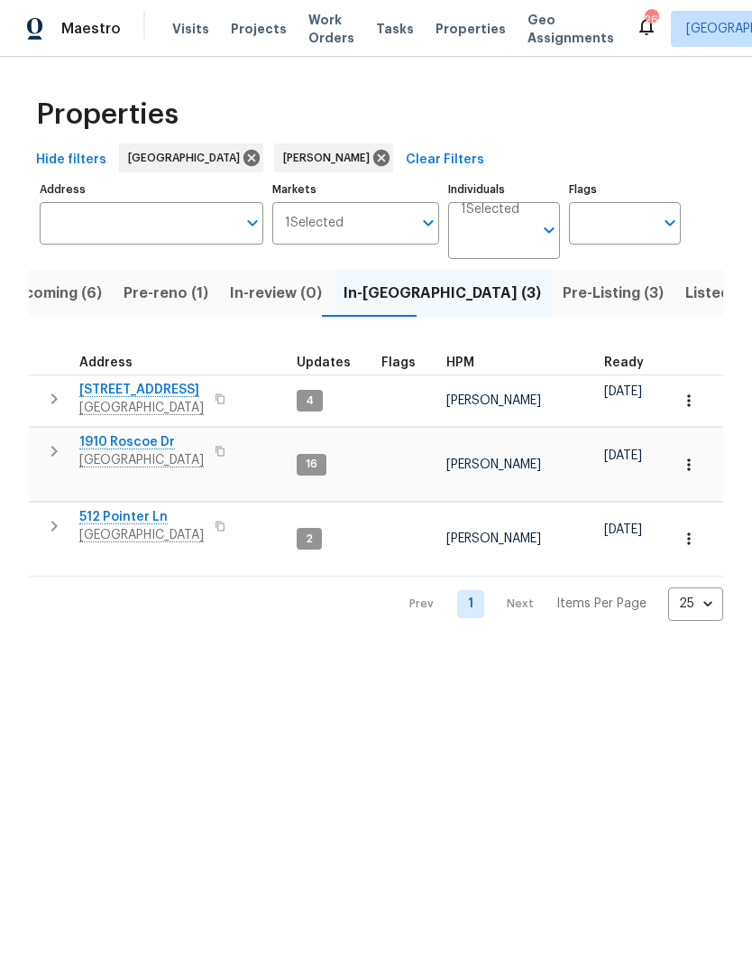
click at [140, 508] on span "512 Pointer Ln" at bounding box center [141, 517] width 124 height 18
click at [165, 389] on span "[STREET_ADDRESS]" at bounding box center [141, 390] width 124 height 18
click at [686, 298] on span "Listed (21)" at bounding box center [723, 293] width 74 height 25
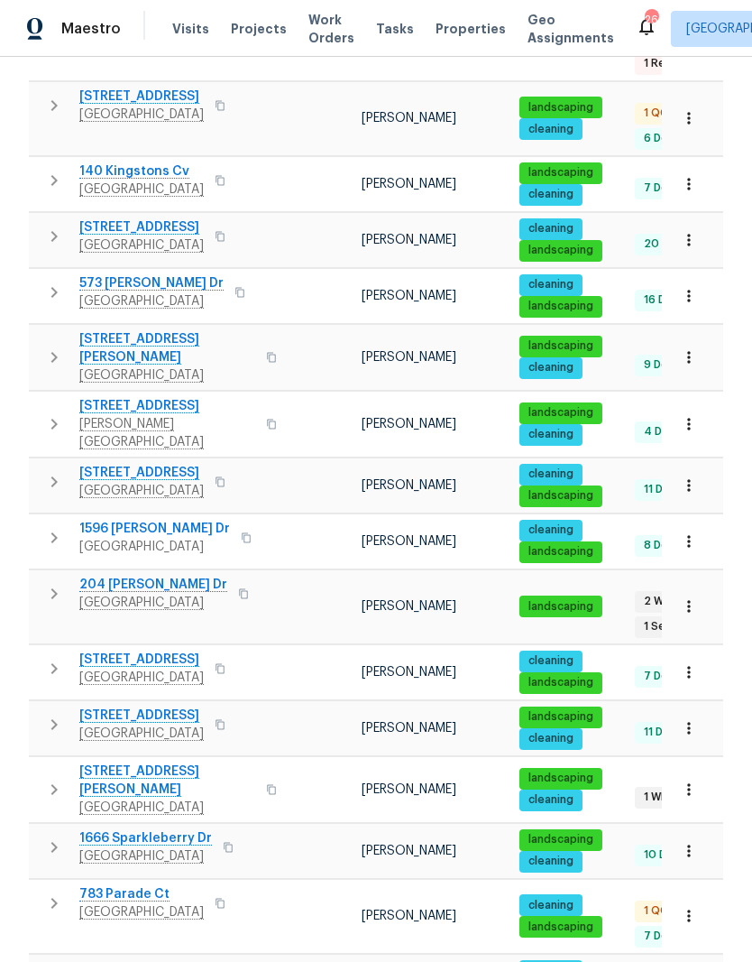
scroll to position [614, 0]
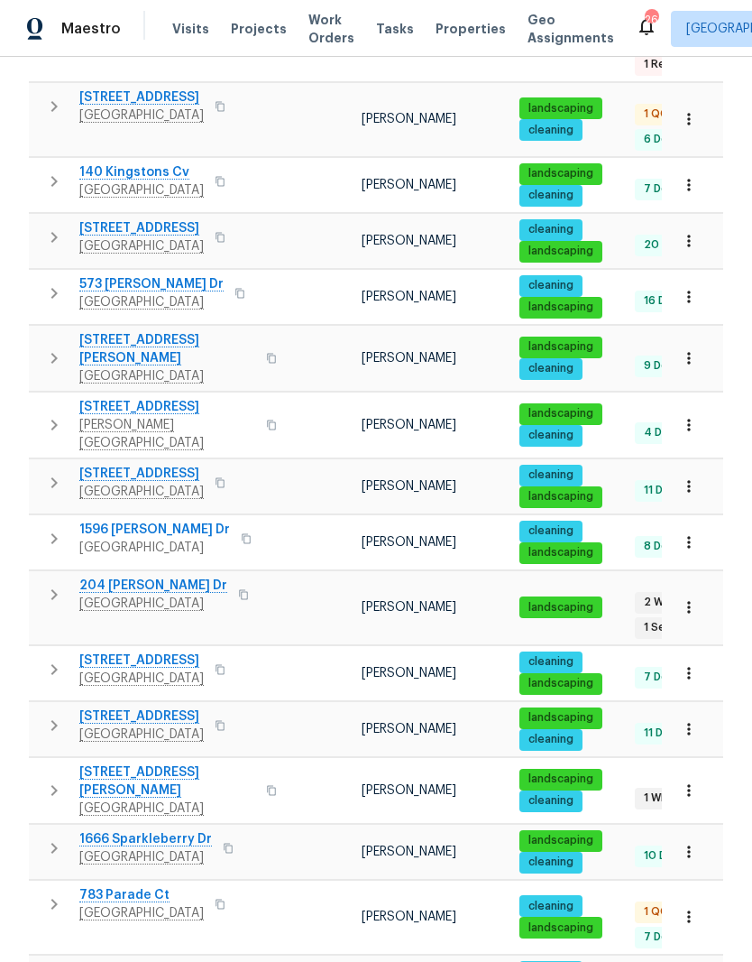
click at [153, 576] on span "204 [PERSON_NAME] Dr" at bounding box center [153, 585] width 148 height 18
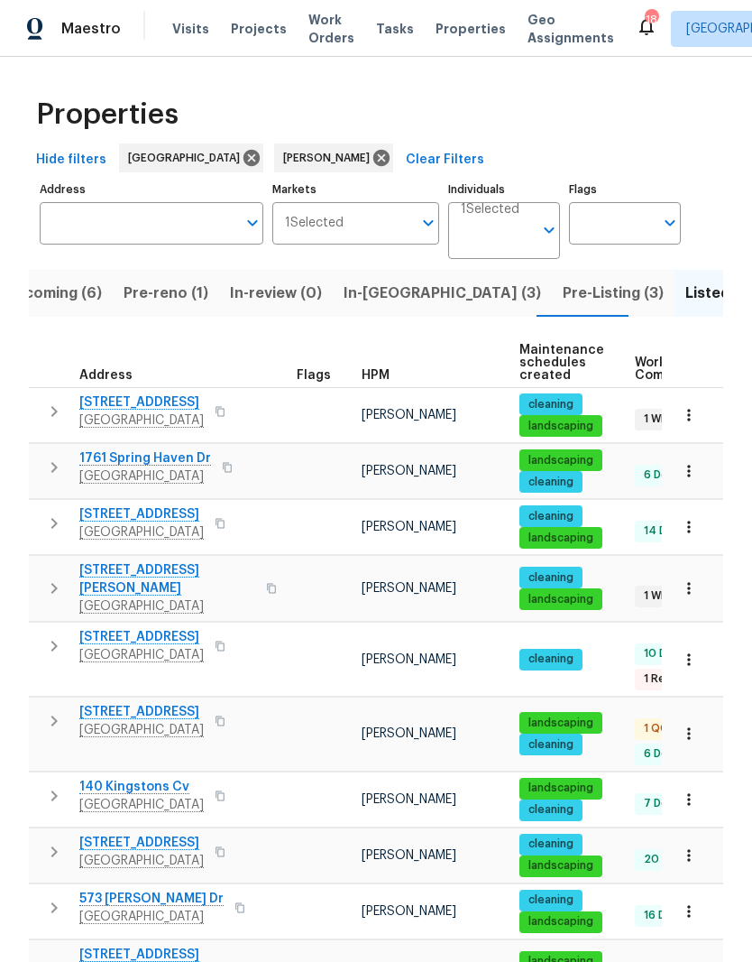
scroll to position [0, 0]
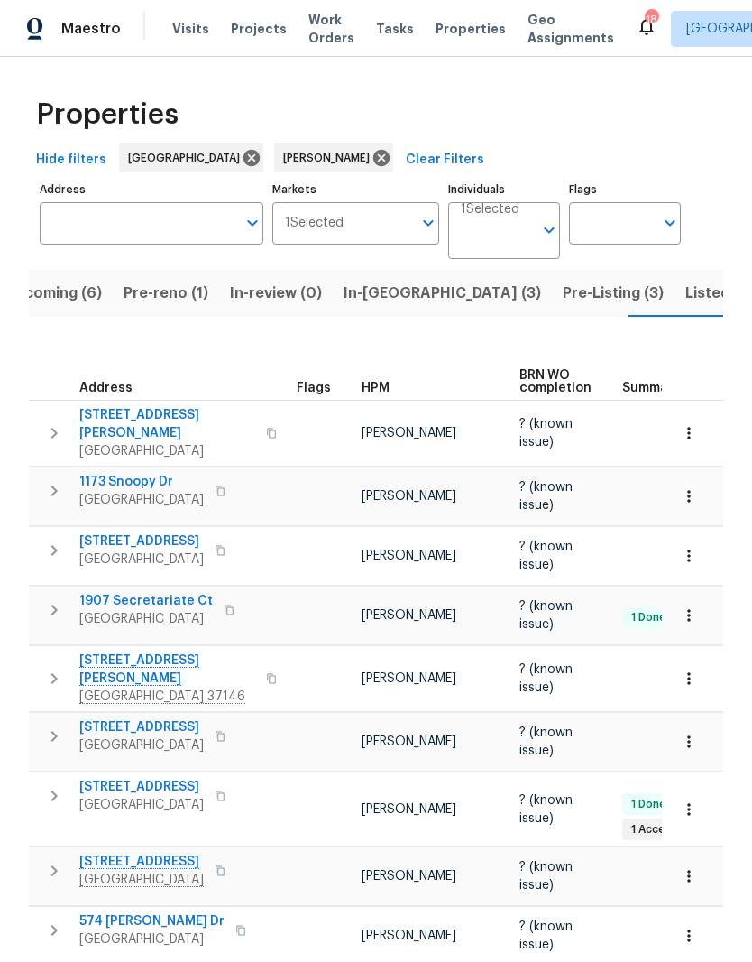
click at [132, 778] on span "[STREET_ADDRESS]" at bounding box center [141, 787] width 124 height 18
click at [139, 778] on span "[STREET_ADDRESS]" at bounding box center [141, 787] width 124 height 18
click at [545, 229] on icon "Open" at bounding box center [550, 230] width 10 height 6
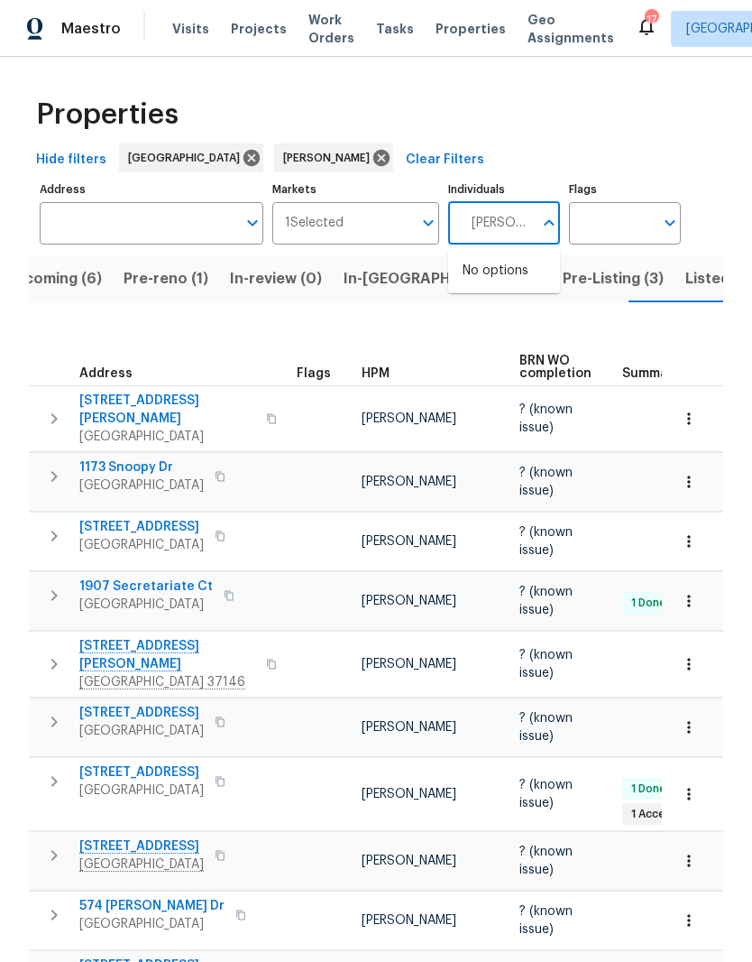
type input "Lauren bittler"
click at [480, 280] on input "checkbox" at bounding box center [482, 281] width 38 height 38
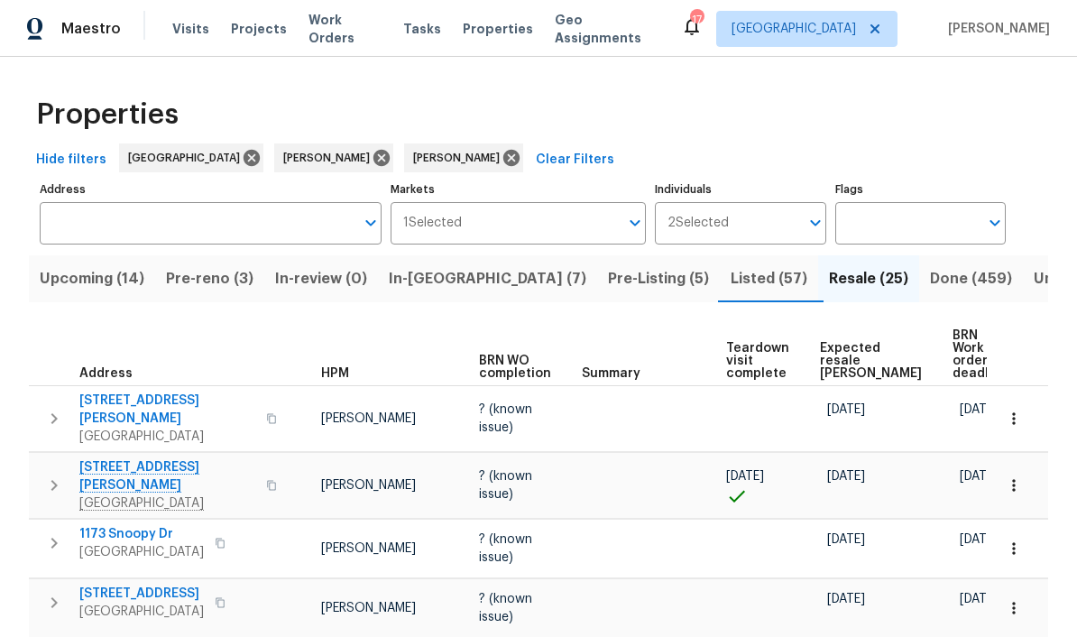
scroll to position [0, 70]
click at [731, 281] on span "Listed (57)" at bounding box center [769, 278] width 77 height 25
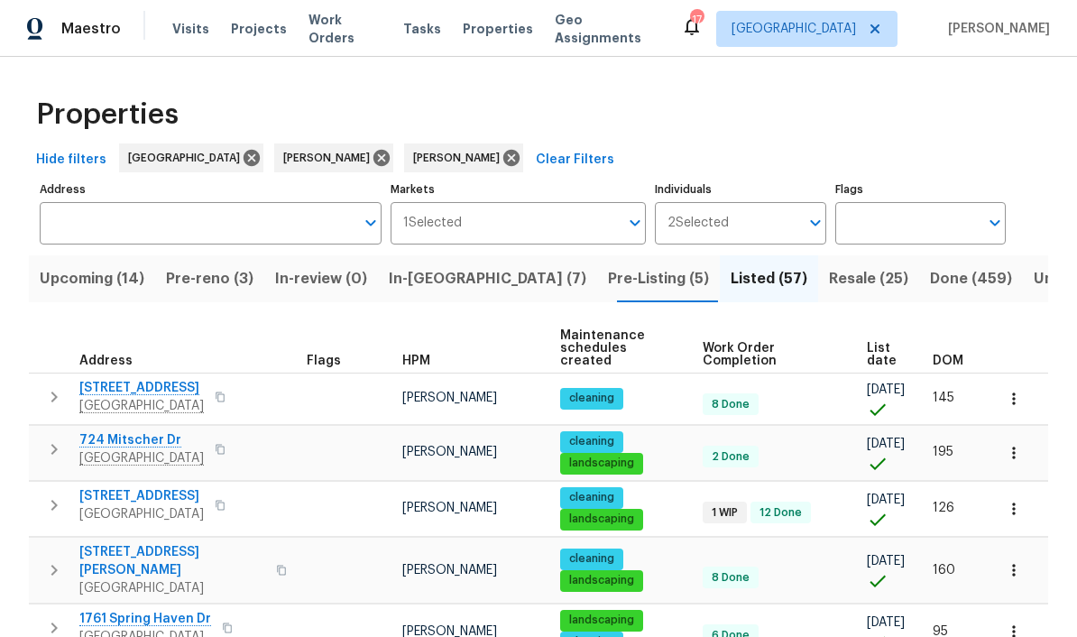
click at [751, 355] on span "DOM" at bounding box center [948, 361] width 31 height 13
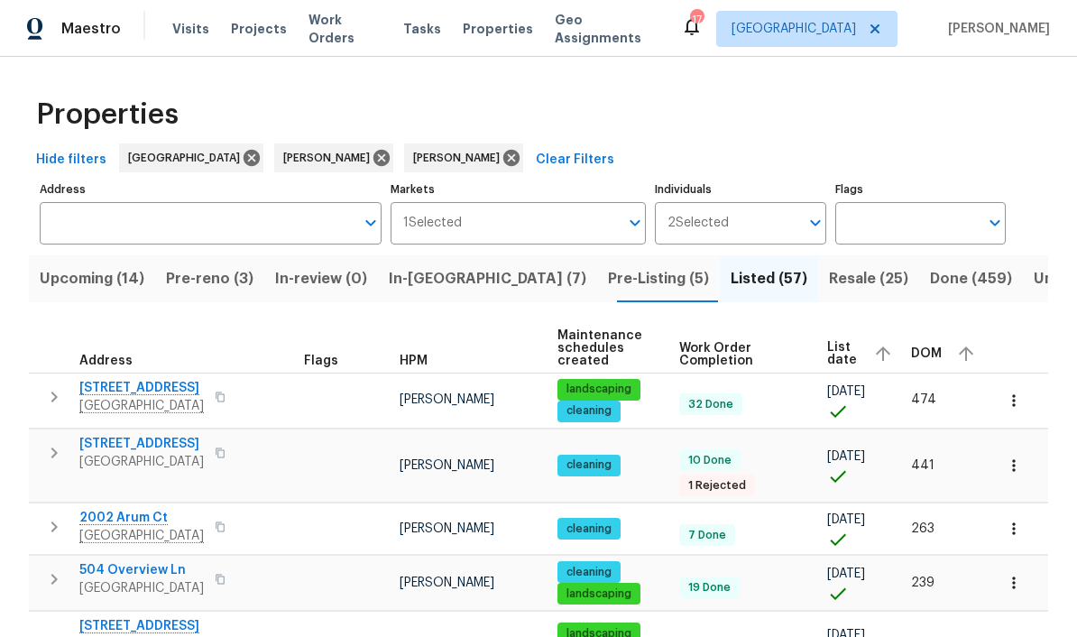
click at [174, 392] on span "824 N Woodstone Ln" at bounding box center [141, 388] width 124 height 18
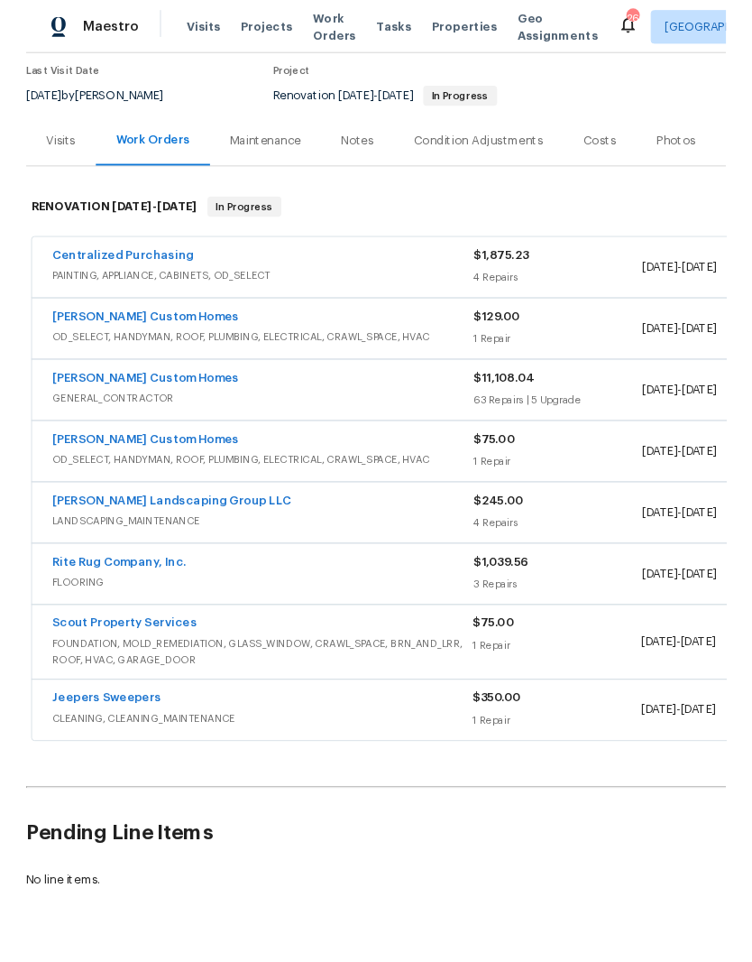
scroll to position [148, 0]
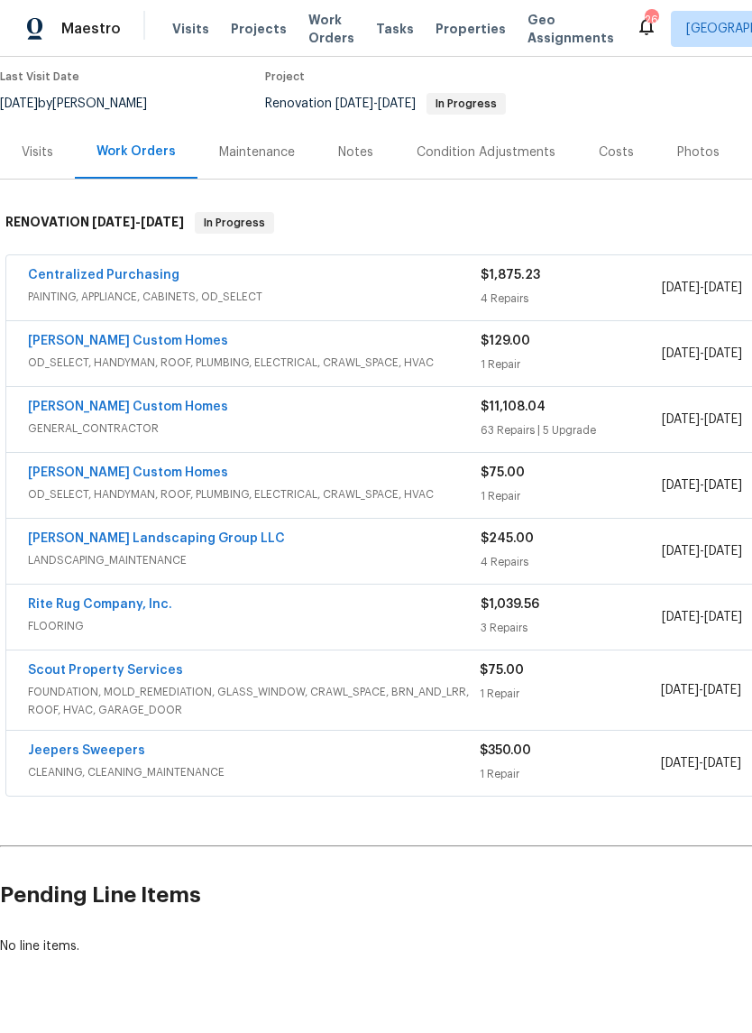
click at [146, 687] on span "FOUNDATION, MOLD_REMEDIATION, GLASS_WINDOW, CRAWL_SPACE, BRN_AND_LRR, ROOF, HVA…" at bounding box center [254, 701] width 452 height 36
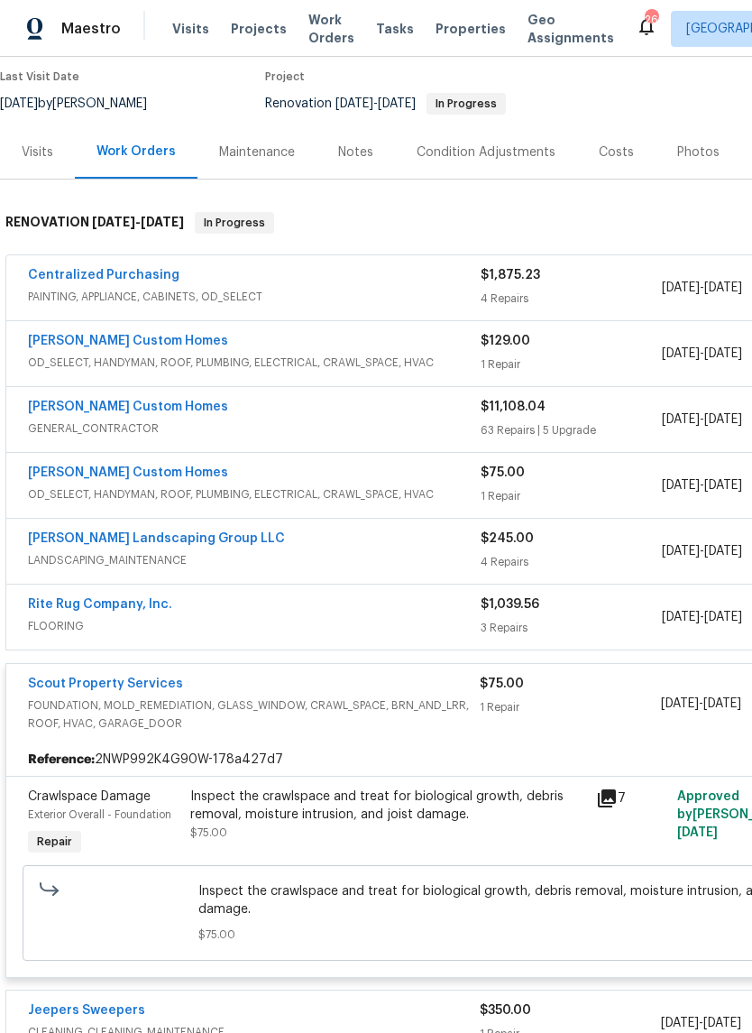
click at [150, 677] on link "Scout Property Services" at bounding box center [105, 683] width 155 height 13
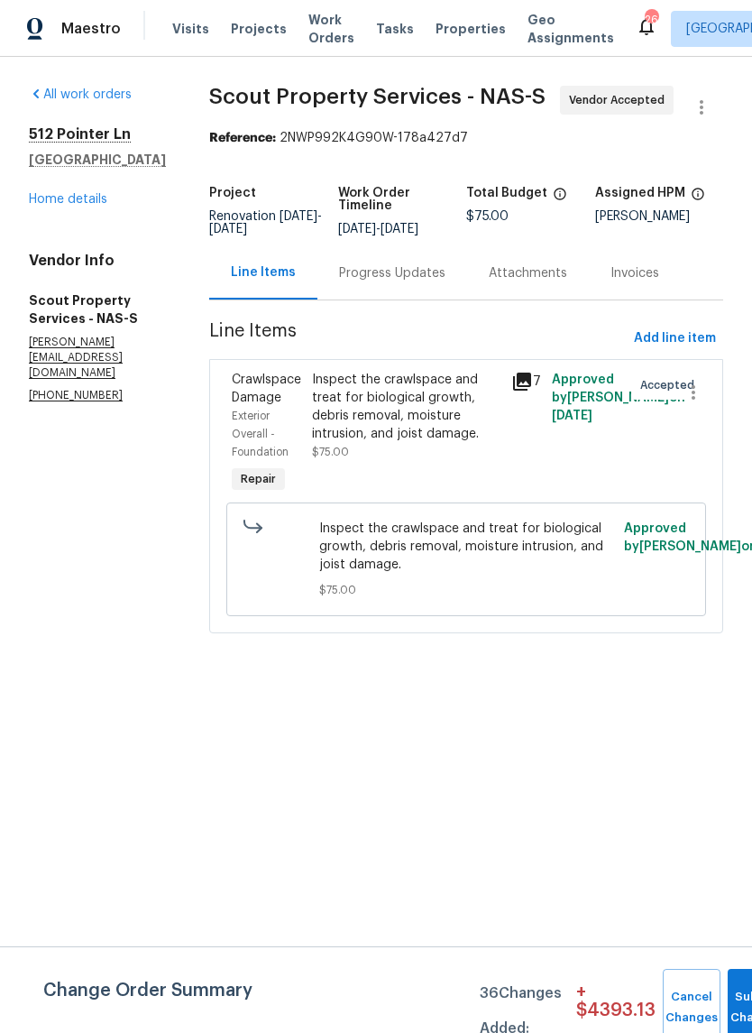
click at [397, 268] on div "Progress Updates" at bounding box center [392, 273] width 106 height 18
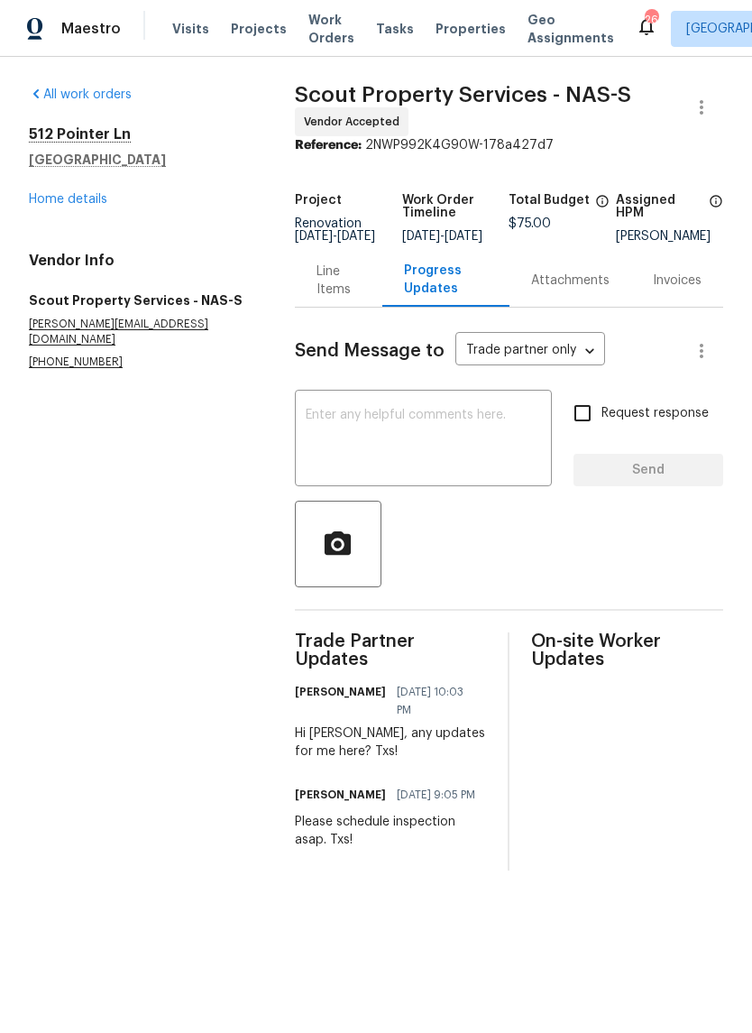
click at [443, 415] on div "x ​" at bounding box center [423, 440] width 257 height 92
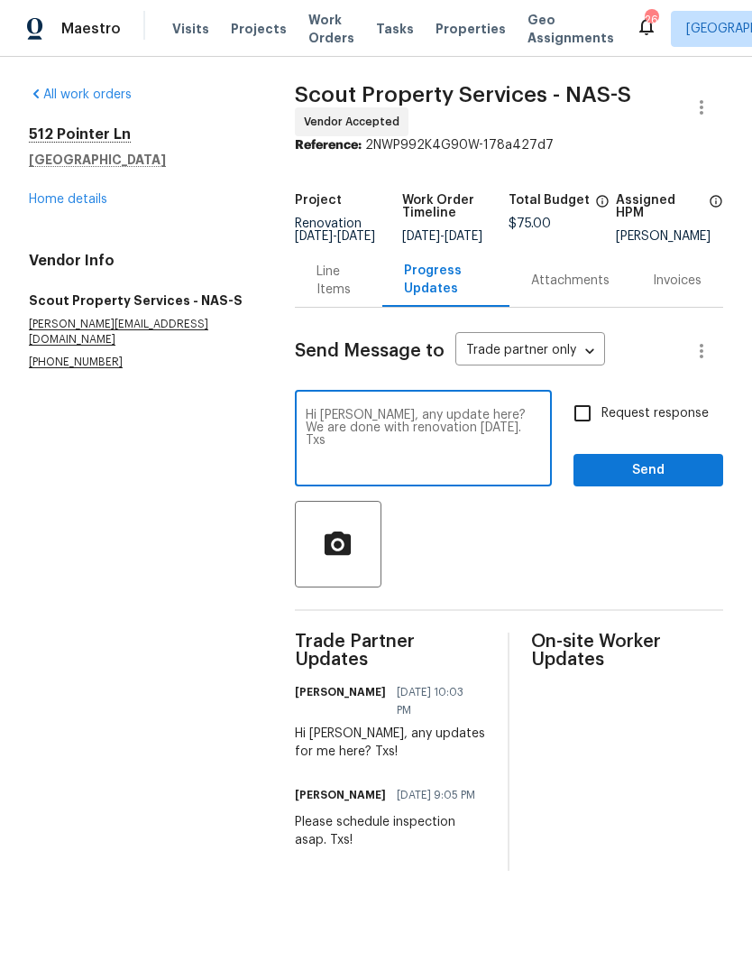
type textarea "Hi [PERSON_NAME], any update here? We are done with renovation [DATE]. Txs"
click at [589, 426] on input "Request response" at bounding box center [583, 413] width 38 height 38
checkbox input "true"
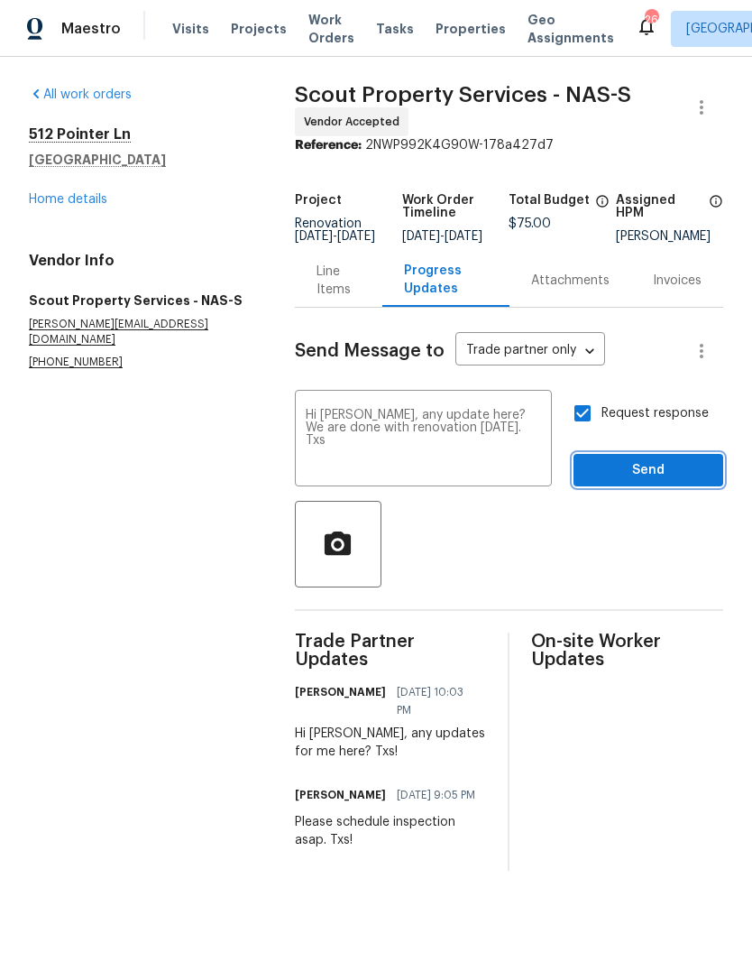
click at [678, 473] on span "Send" at bounding box center [648, 470] width 121 height 23
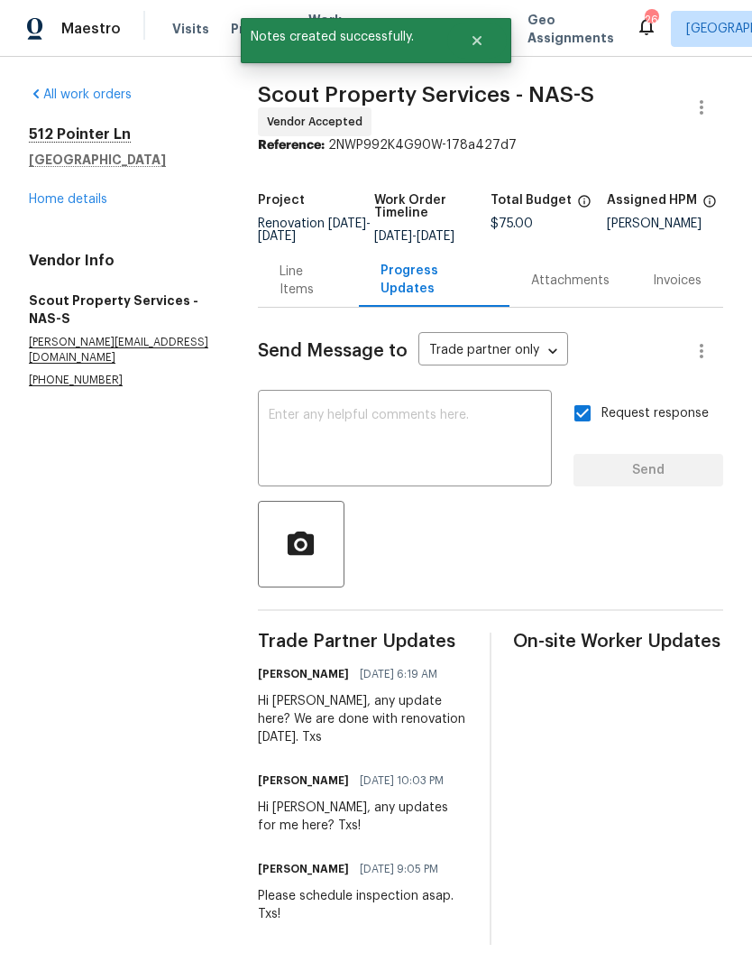
click at [88, 200] on link "Home details" at bounding box center [68, 199] width 78 height 13
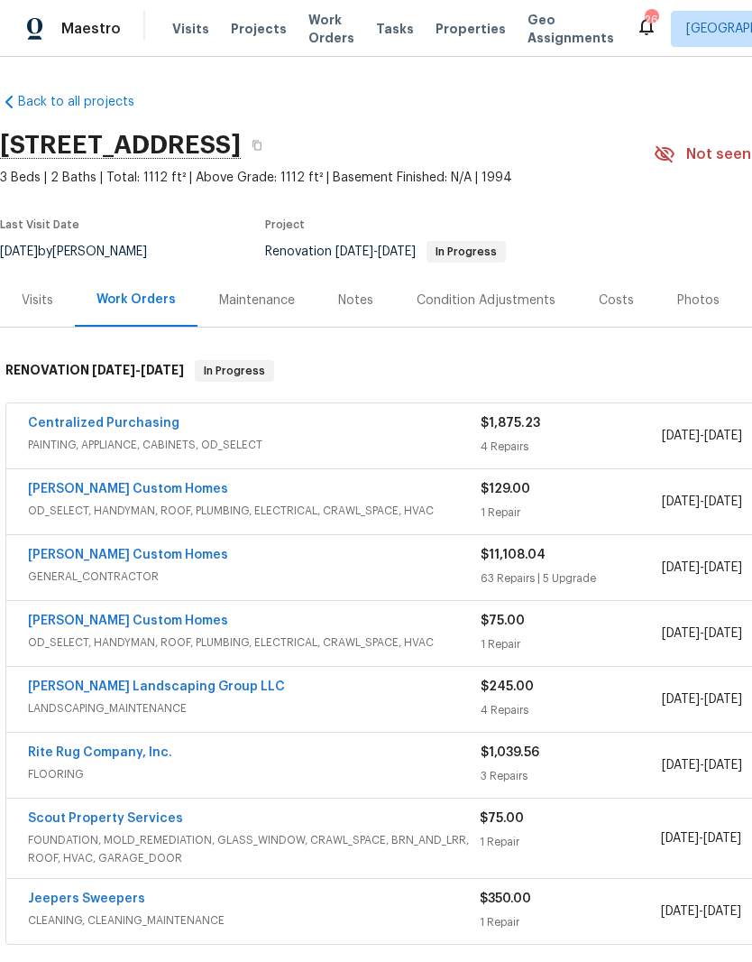
click at [364, 294] on div "Notes" at bounding box center [355, 300] width 35 height 18
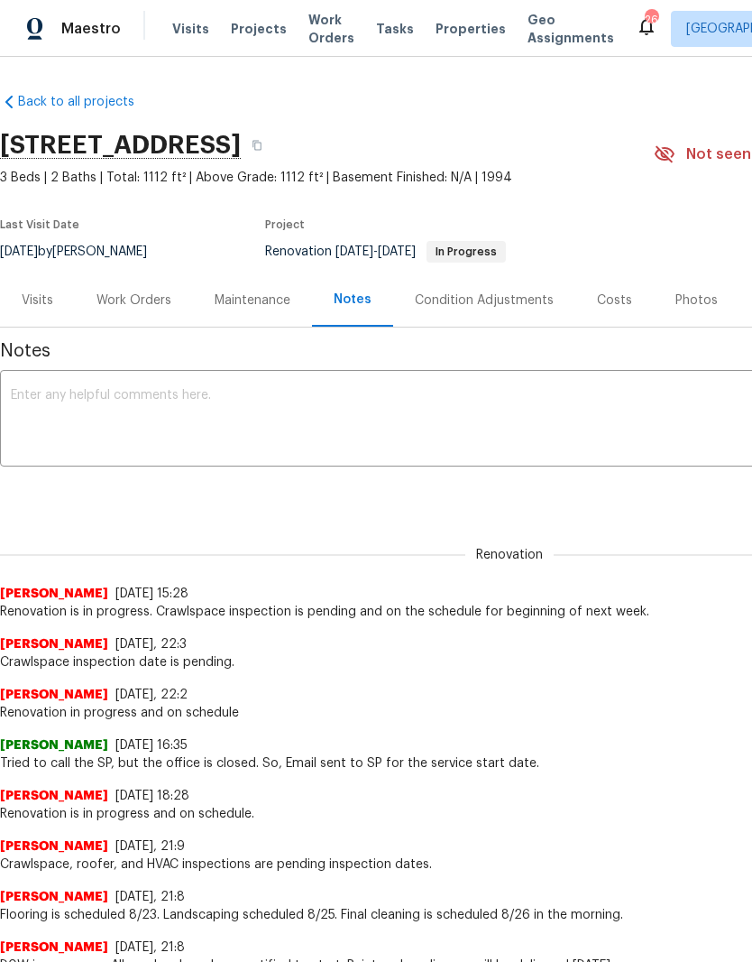
click at [293, 394] on textarea at bounding box center [510, 420] width 998 height 63
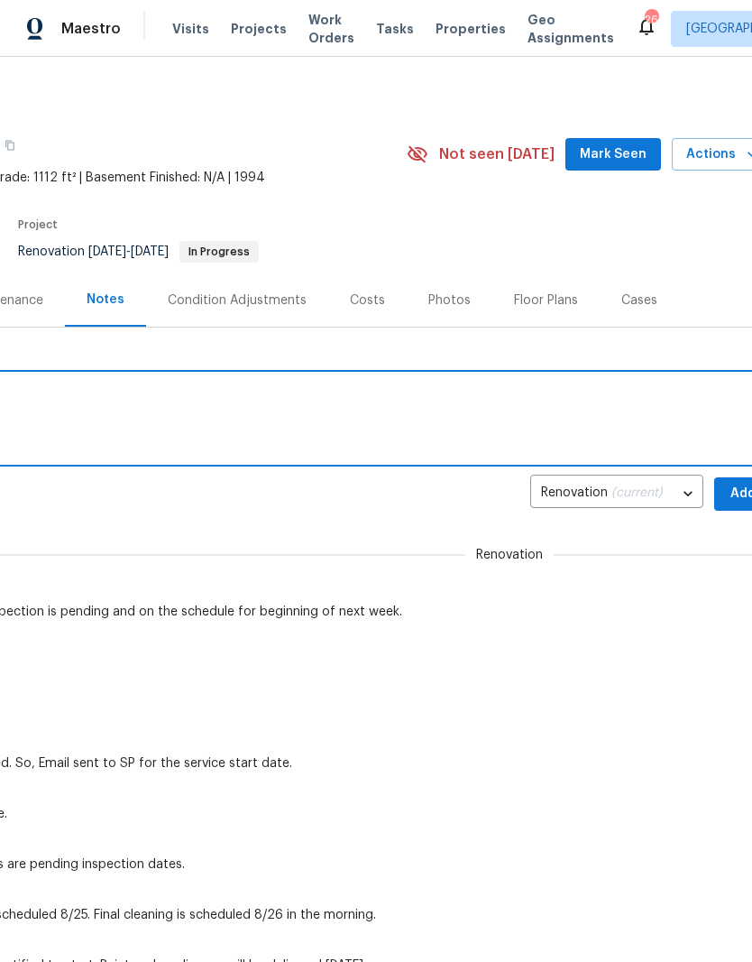
scroll to position [0, 248]
type textarea "Crawlspace inspection still pending."
click at [726, 490] on button "Add" at bounding box center [743, 493] width 58 height 33
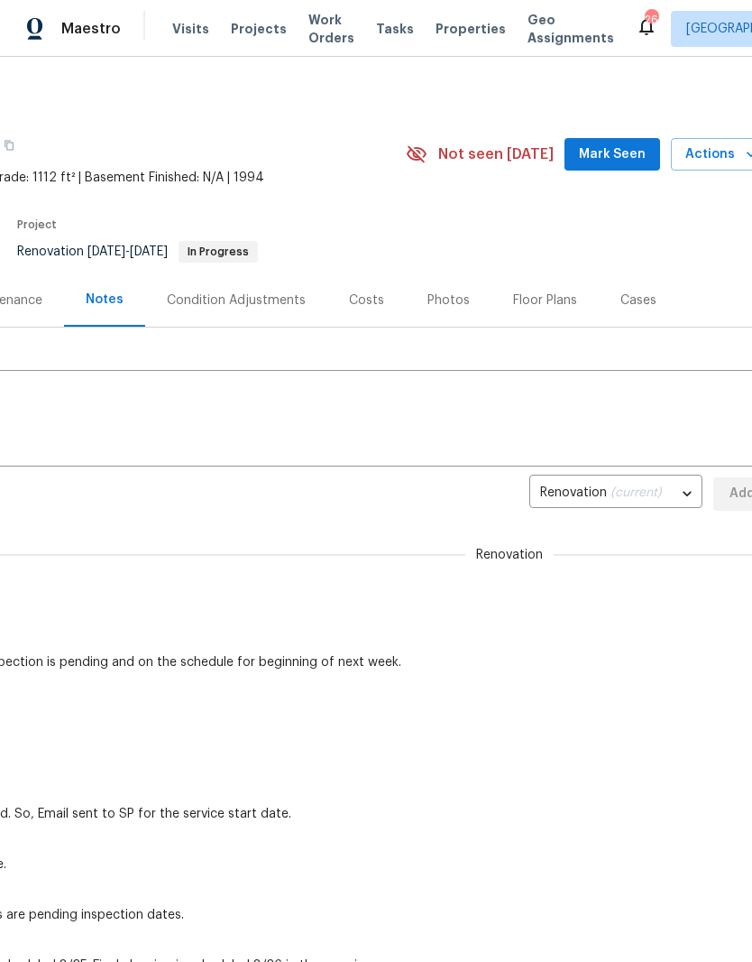
click at [629, 151] on span "Mark Seen" at bounding box center [612, 154] width 67 height 23
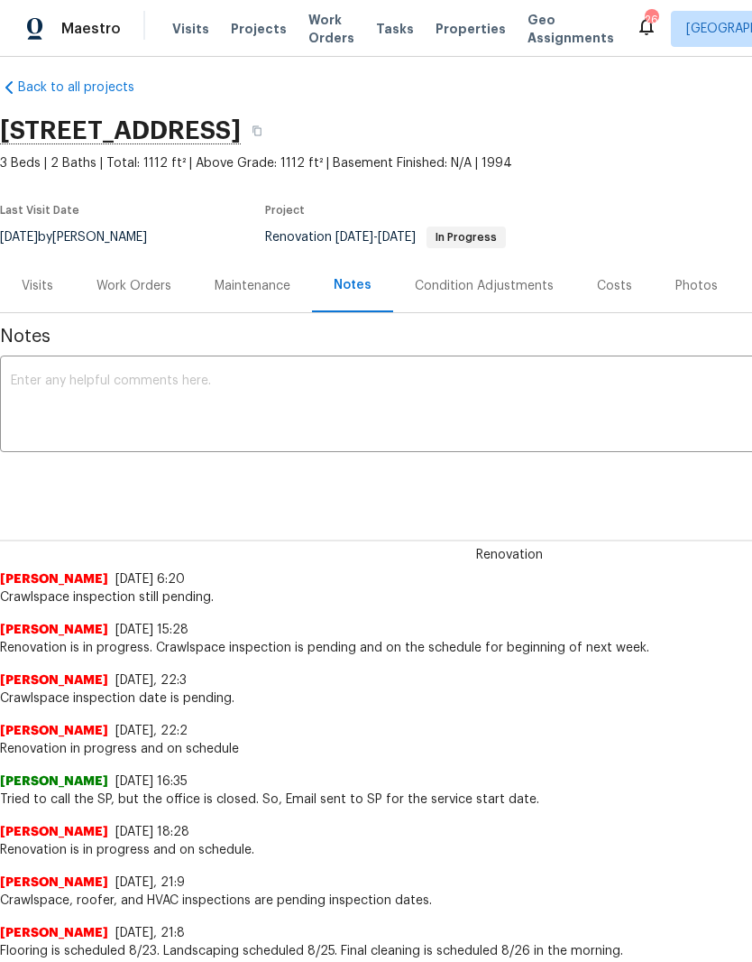
scroll to position [15, 0]
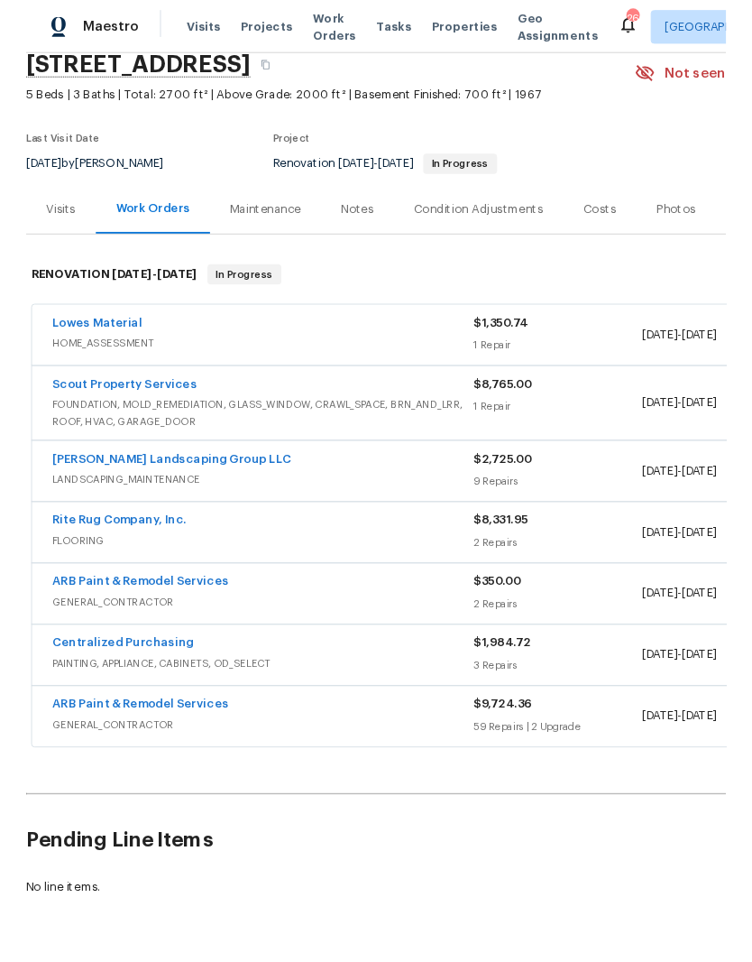
scroll to position [76, 0]
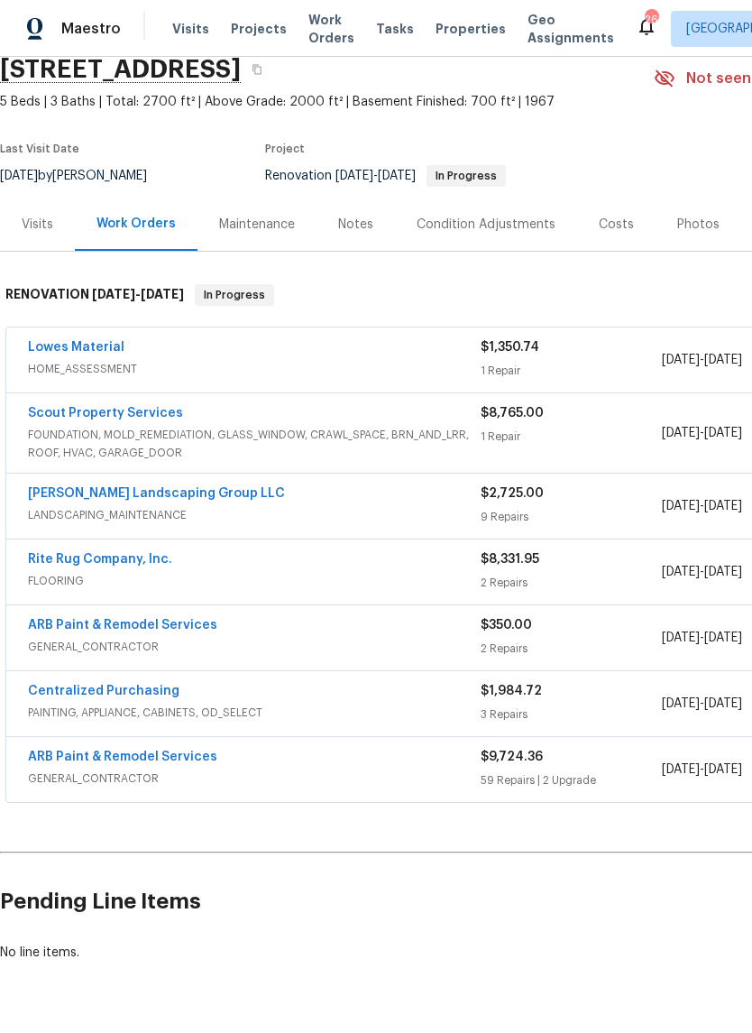
click at [142, 409] on link "Scout Property Services" at bounding box center [105, 413] width 155 height 13
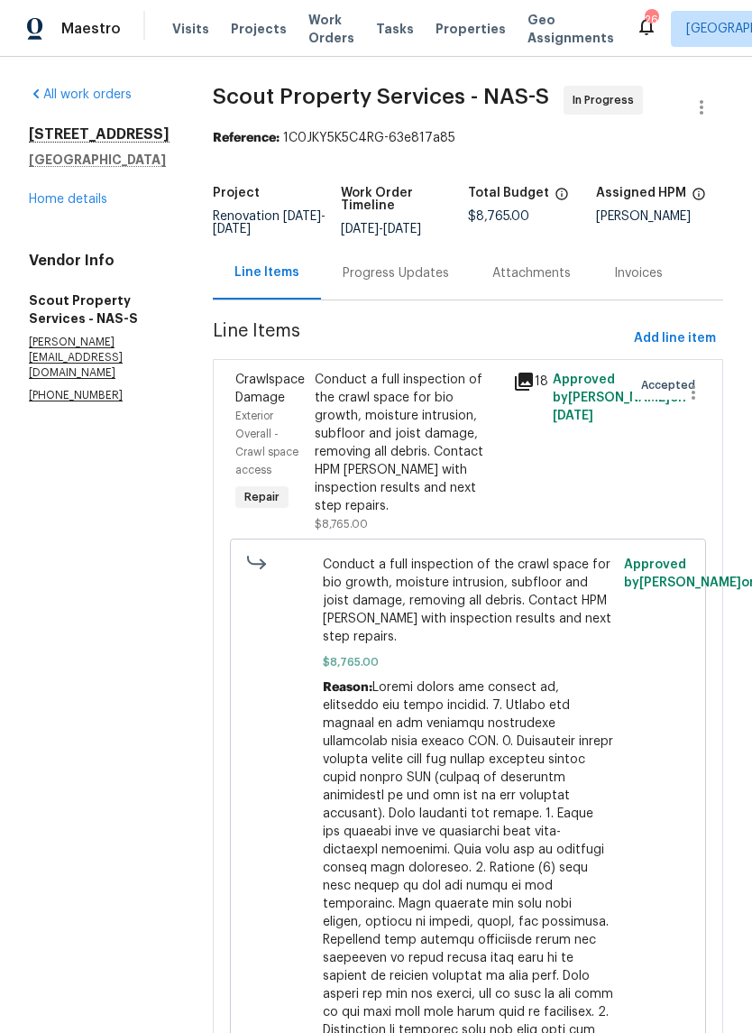
click at [343, 269] on div "Progress Updates" at bounding box center [396, 273] width 106 height 18
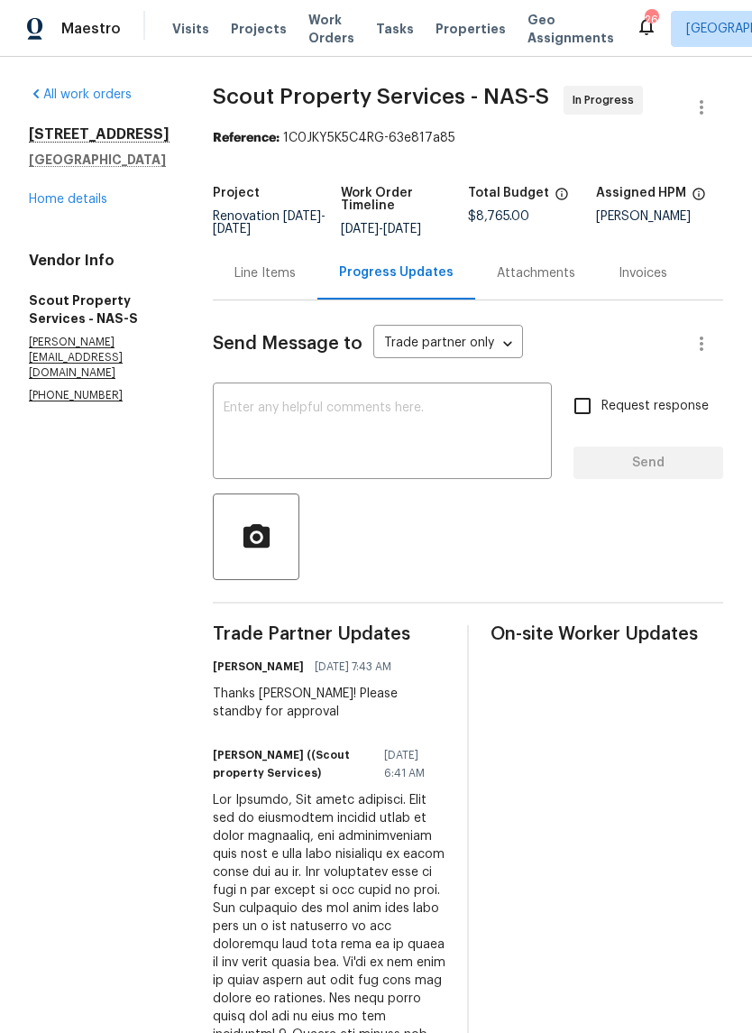
click at [348, 408] on textarea at bounding box center [383, 432] width 318 height 63
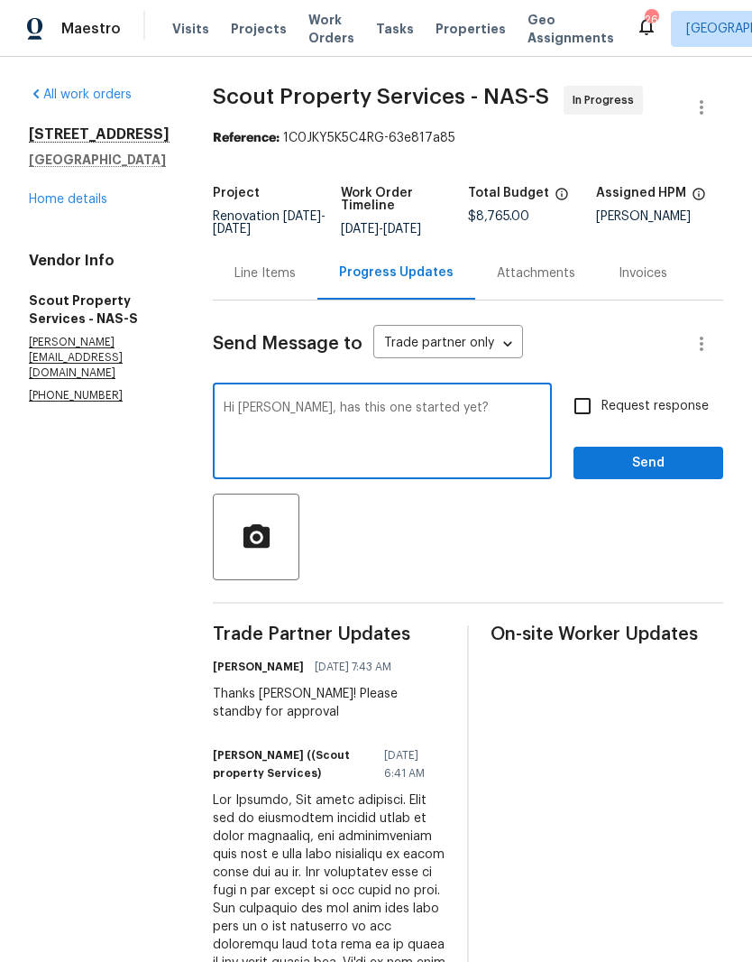
type textarea "Hi [PERSON_NAME], has this one started yet?"
click at [663, 456] on span "Send" at bounding box center [648, 463] width 121 height 23
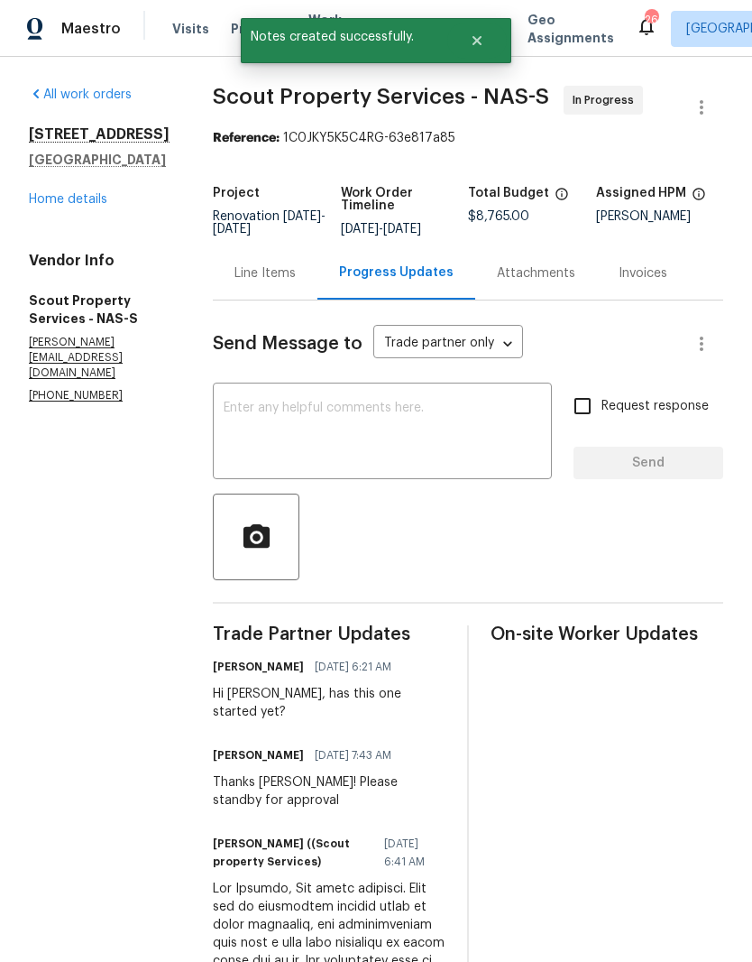
click at [58, 206] on link "Home details" at bounding box center [68, 199] width 78 height 13
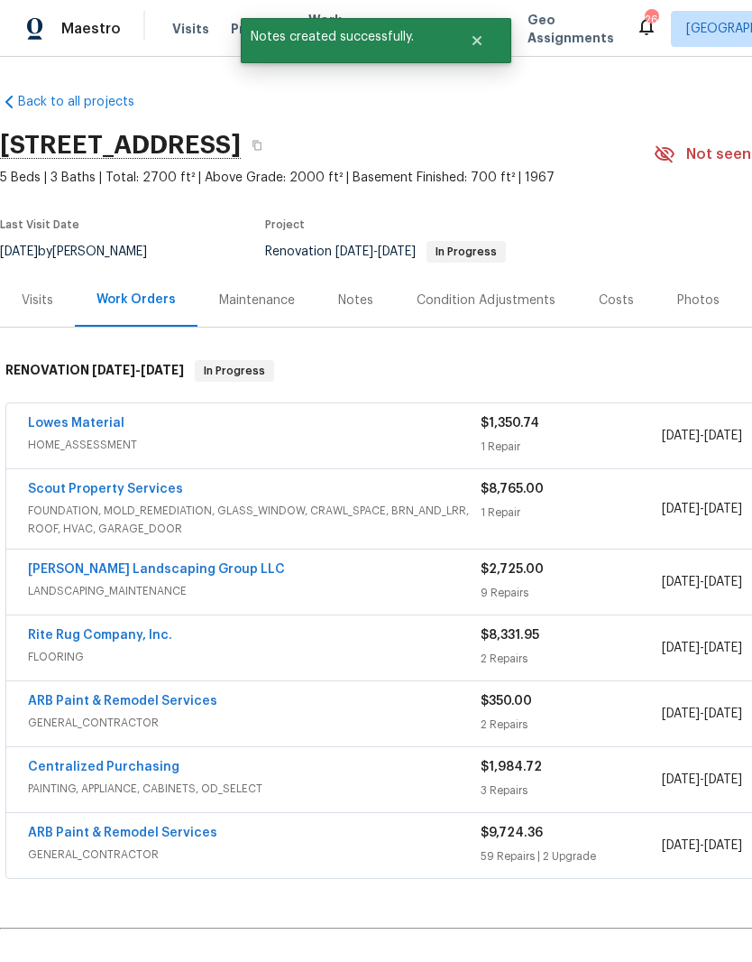
click at [163, 486] on link "Scout Property Services" at bounding box center [105, 489] width 155 height 13
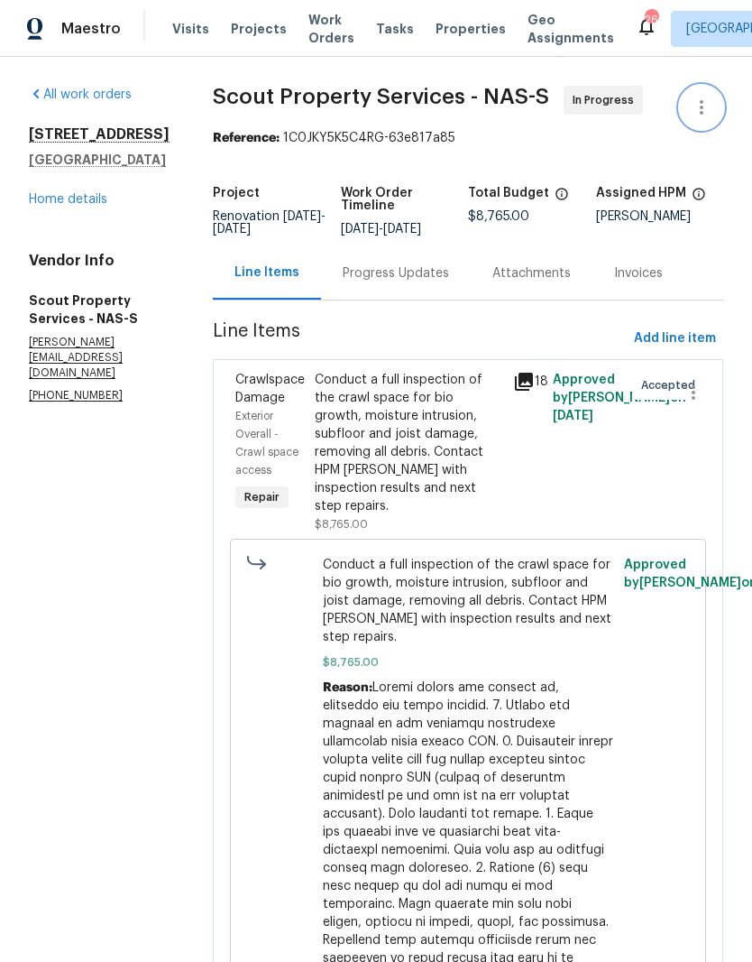
click at [699, 110] on icon "button" at bounding box center [702, 108] width 22 height 22
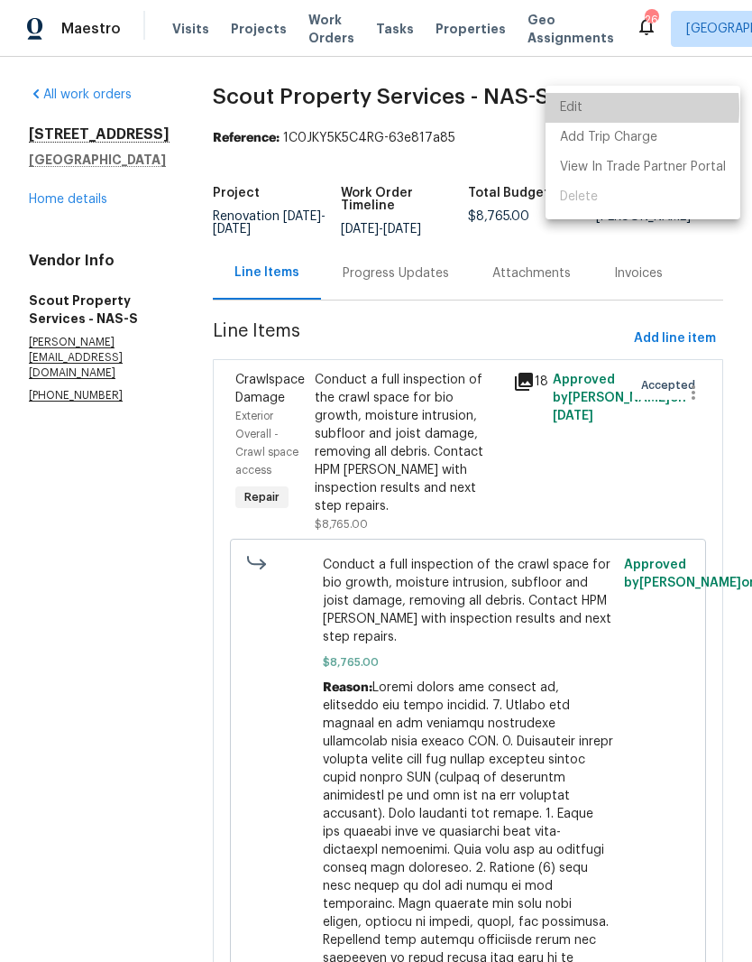
click at [588, 108] on li "Edit" at bounding box center [643, 108] width 195 height 30
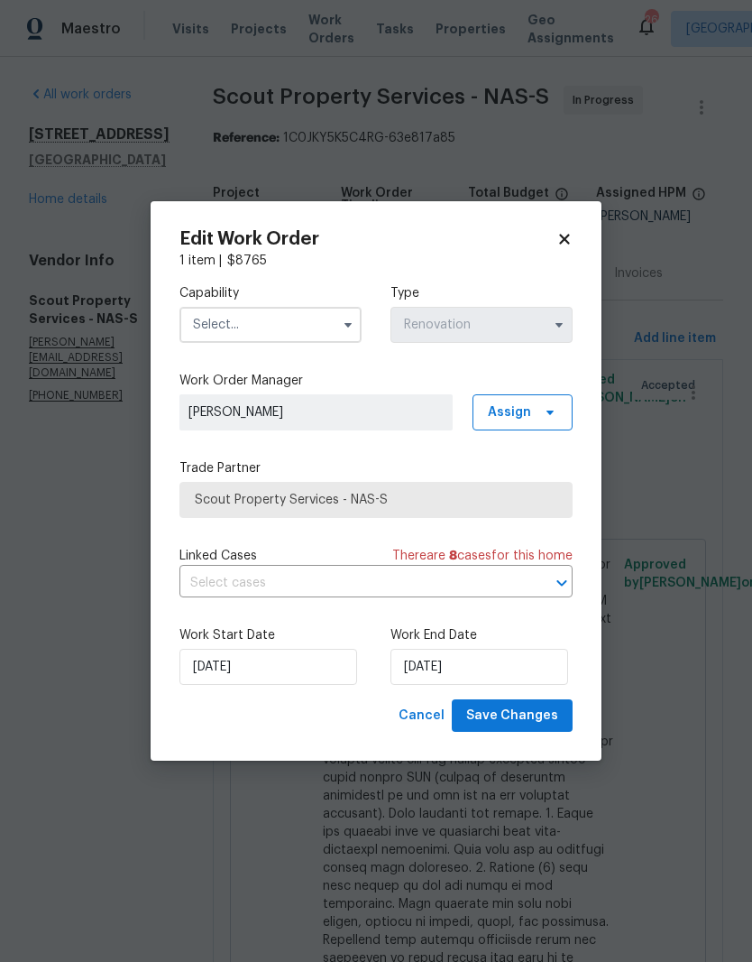
click at [332, 322] on input "text" at bounding box center [271, 325] width 182 height 36
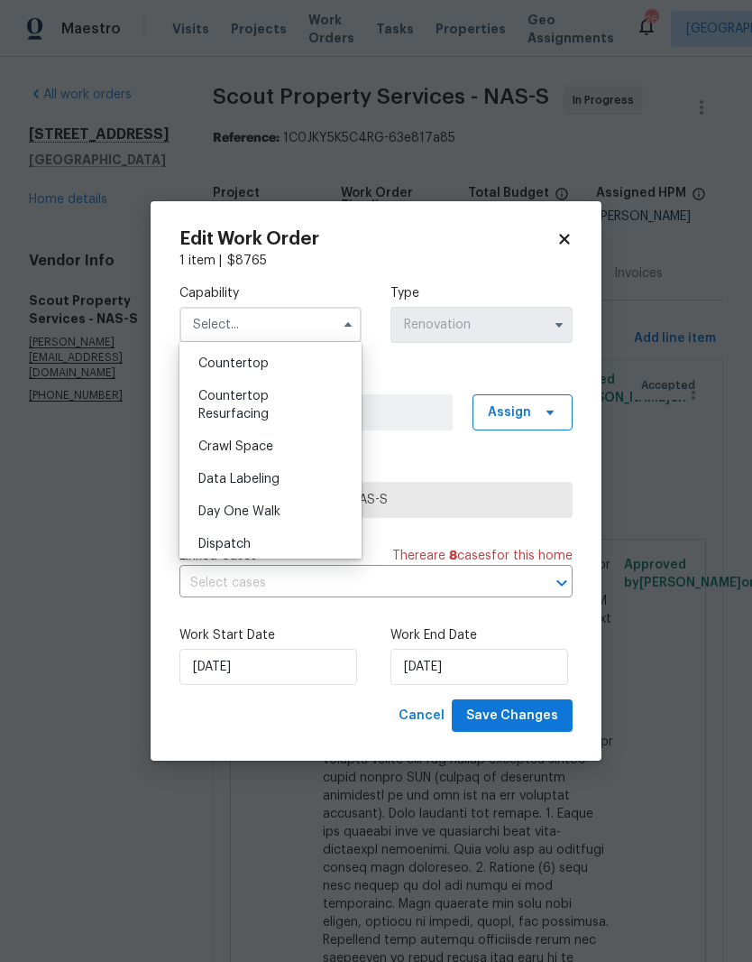
scroll to position [365, 0]
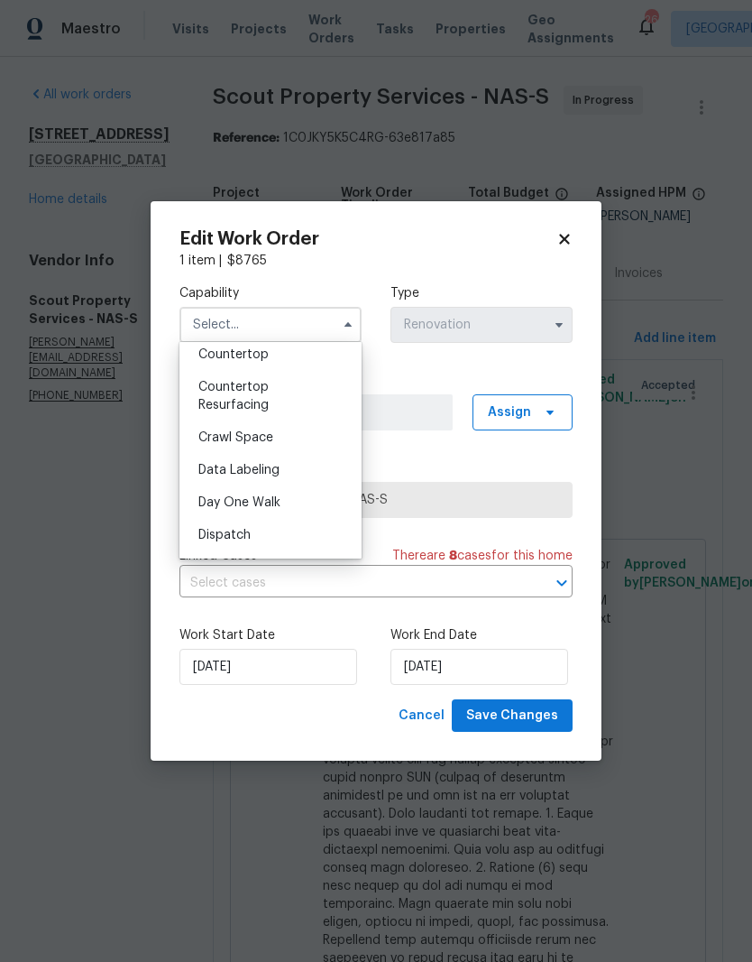
click at [272, 437] on span "Crawl Space" at bounding box center [235, 437] width 75 height 13
type input "Crawl Space"
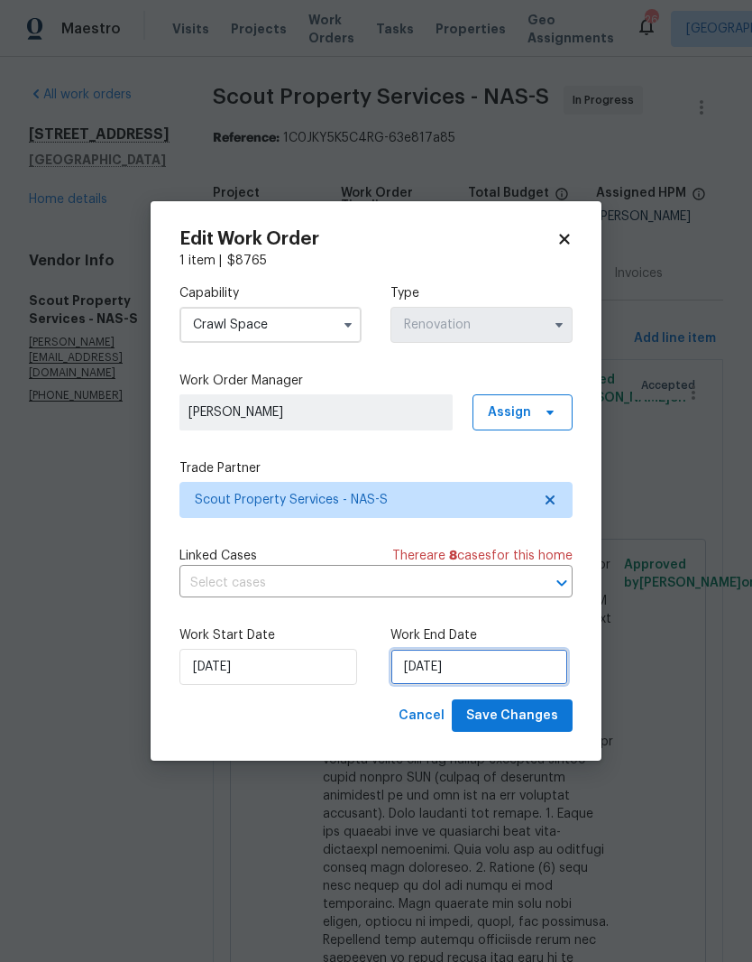
click at [511, 665] on input "8/26/2025" at bounding box center [480, 667] width 178 height 36
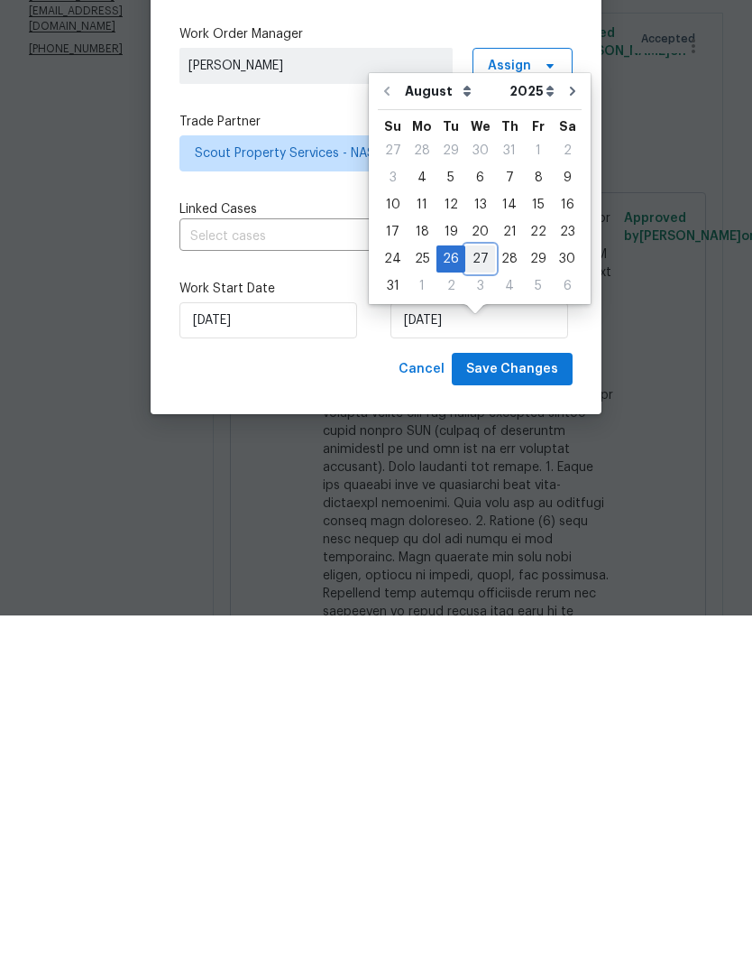
click at [478, 593] on div "27" at bounding box center [480, 605] width 30 height 25
type input "[DATE]"
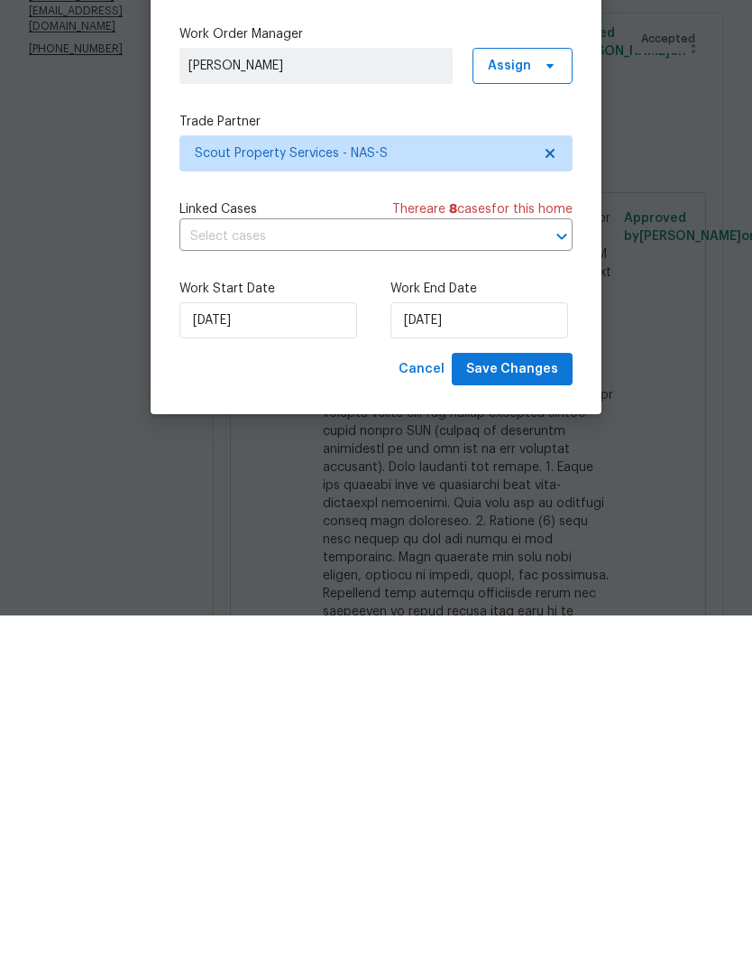
scroll to position [74, 0]
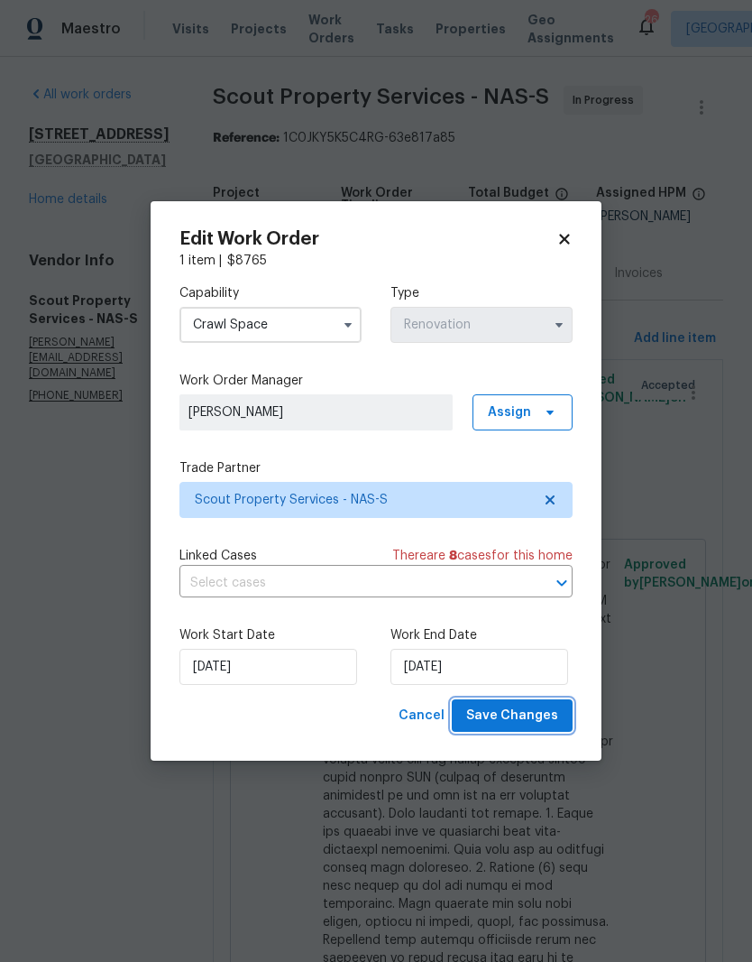
click at [546, 712] on span "Save Changes" at bounding box center [512, 716] width 92 height 23
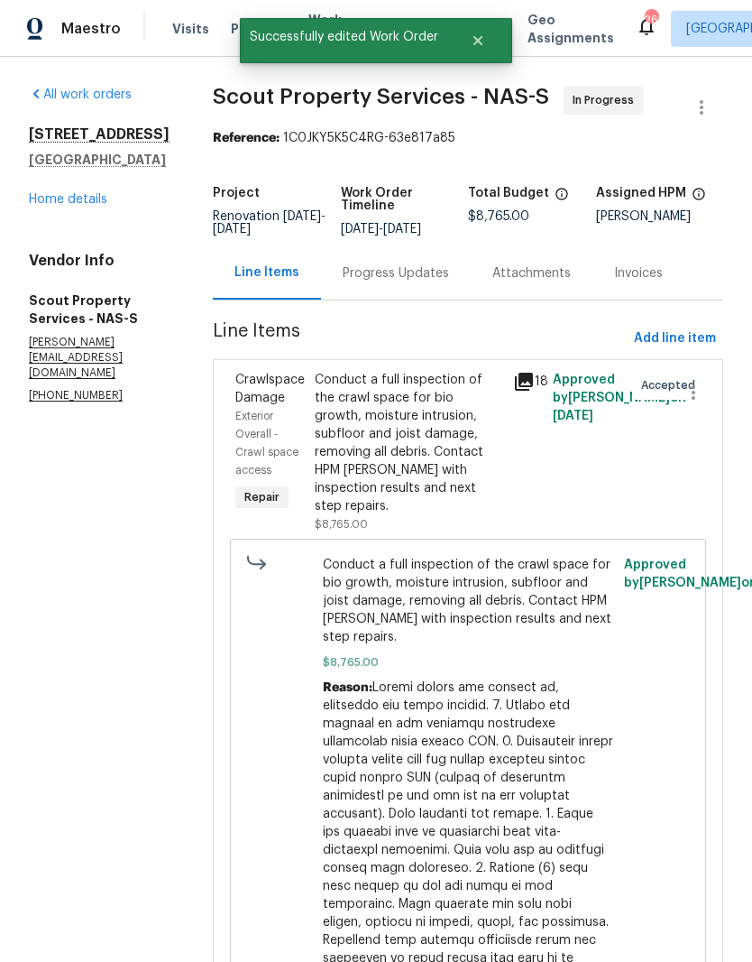
click at [60, 206] on link "Home details" at bounding box center [68, 199] width 78 height 13
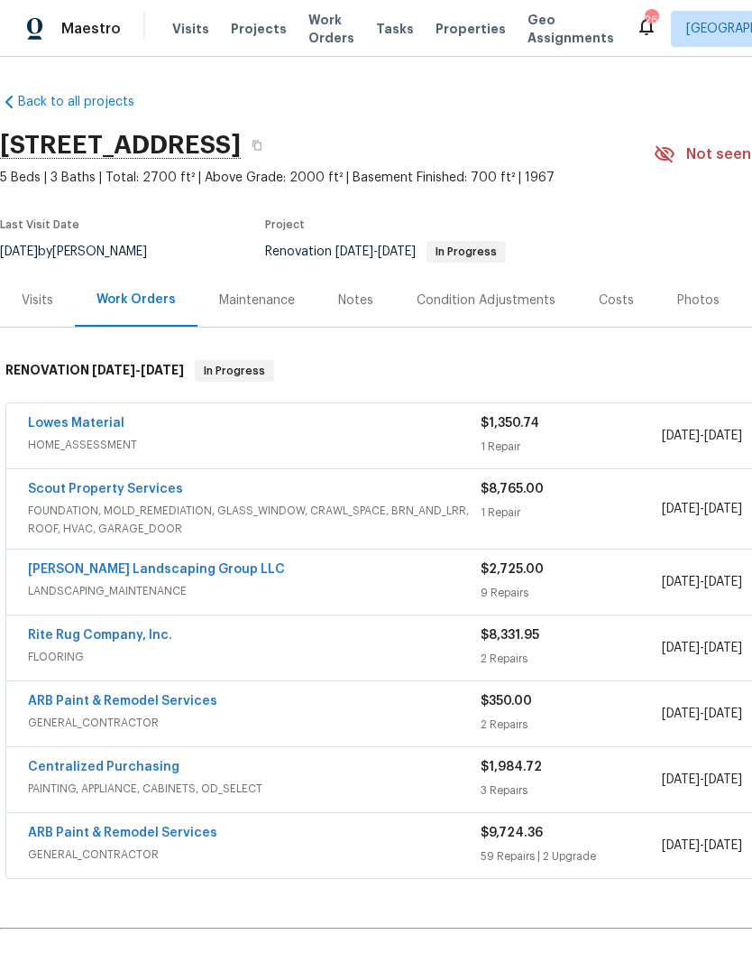
click at [211, 563] on link "[PERSON_NAME] Landscaping Group LLC" at bounding box center [156, 569] width 257 height 13
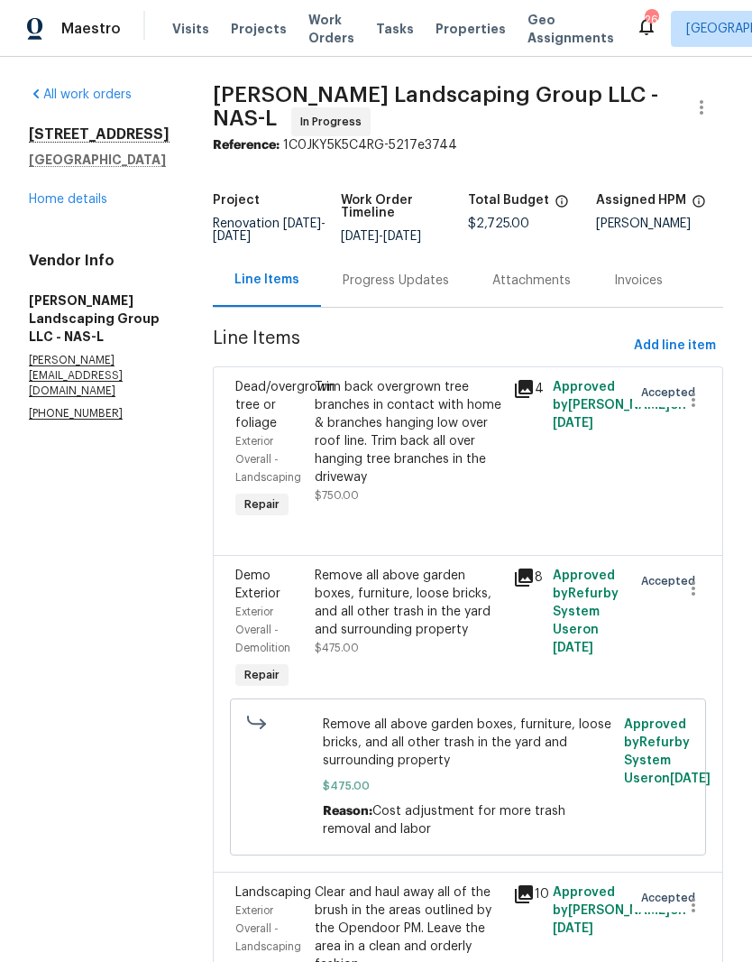
click at [449, 290] on div "Progress Updates" at bounding box center [396, 281] width 106 height 18
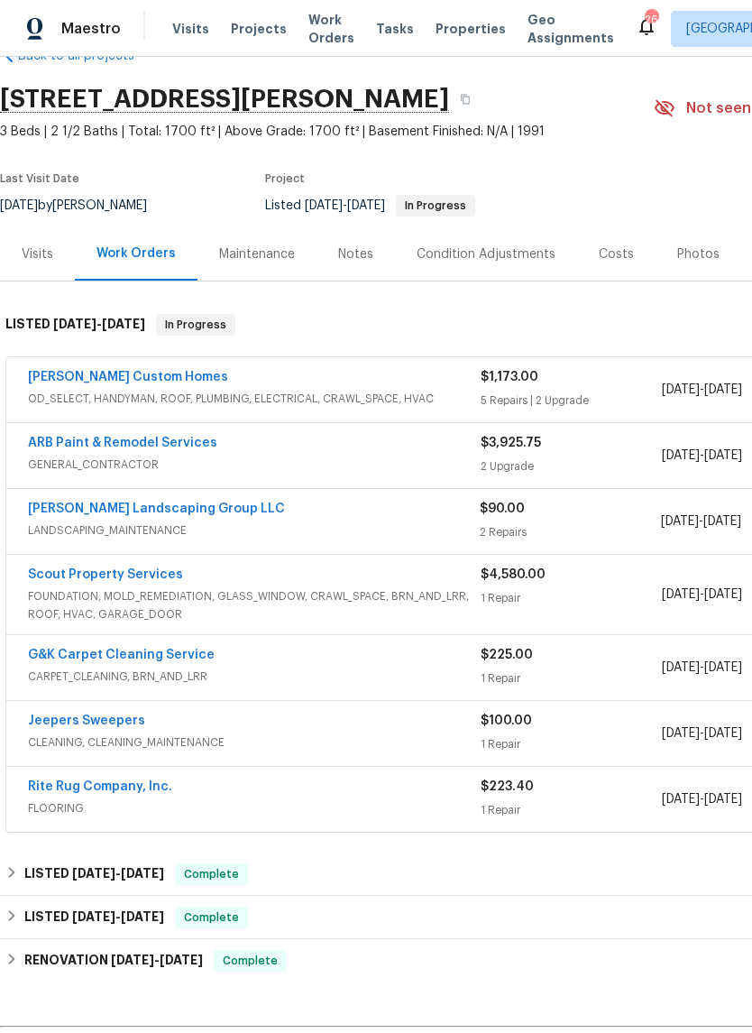
scroll to position [46, 0]
click at [163, 504] on link "[PERSON_NAME] Landscaping Group LLC" at bounding box center [156, 508] width 257 height 13
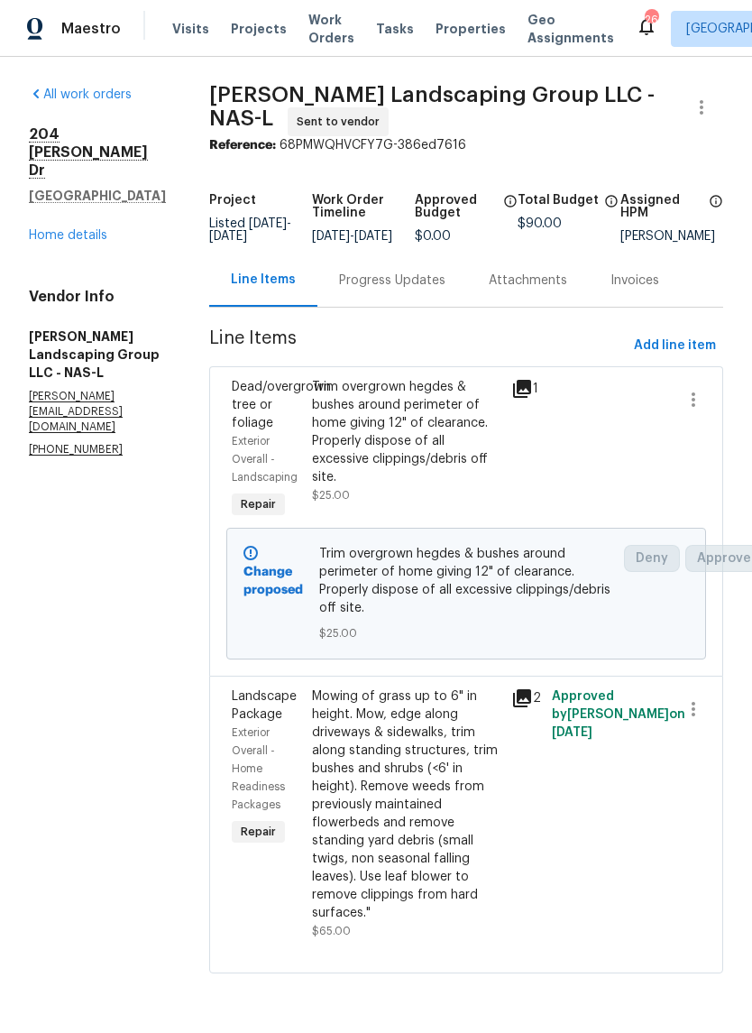
click at [429, 290] on div "Progress Updates" at bounding box center [392, 281] width 106 height 18
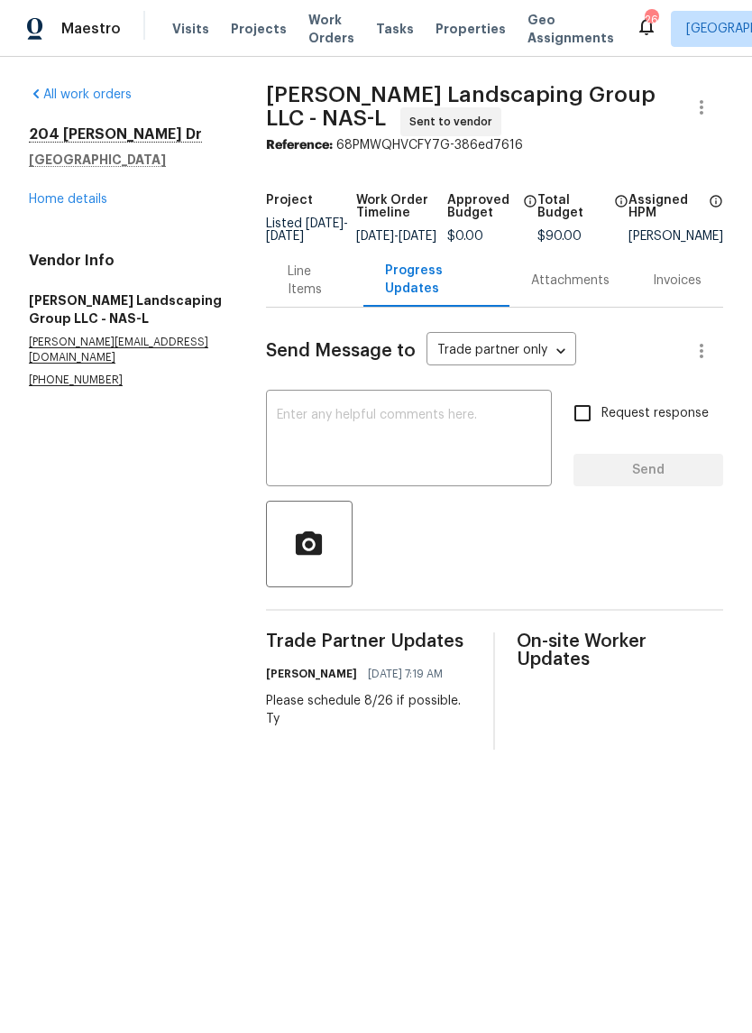
click at [81, 197] on link "Home details" at bounding box center [68, 199] width 78 height 13
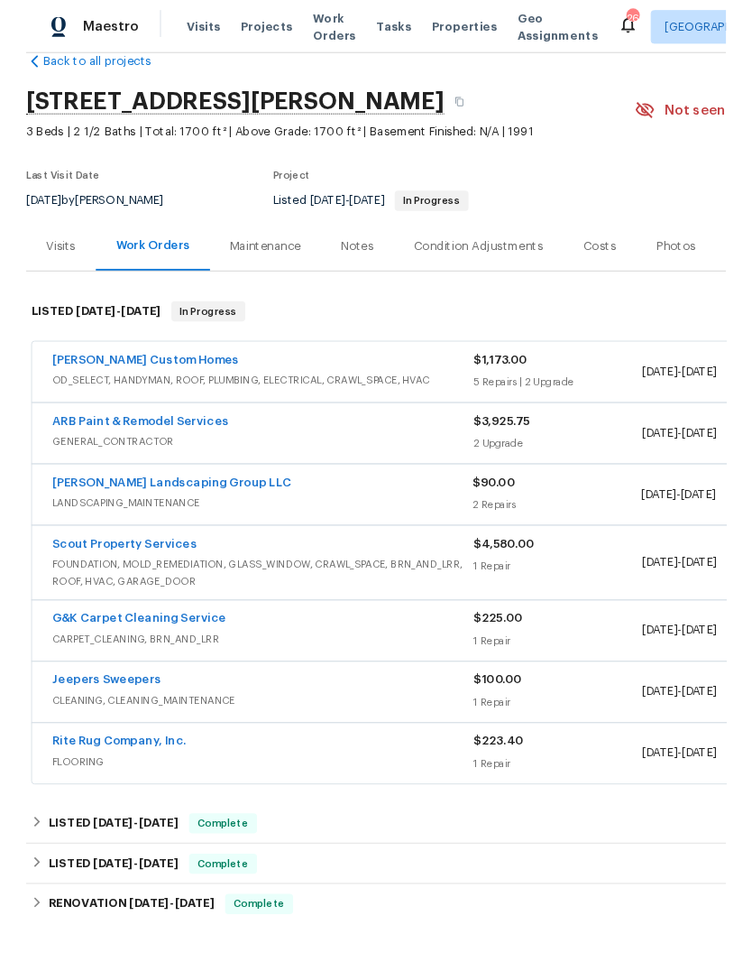
scroll to position [36, 0]
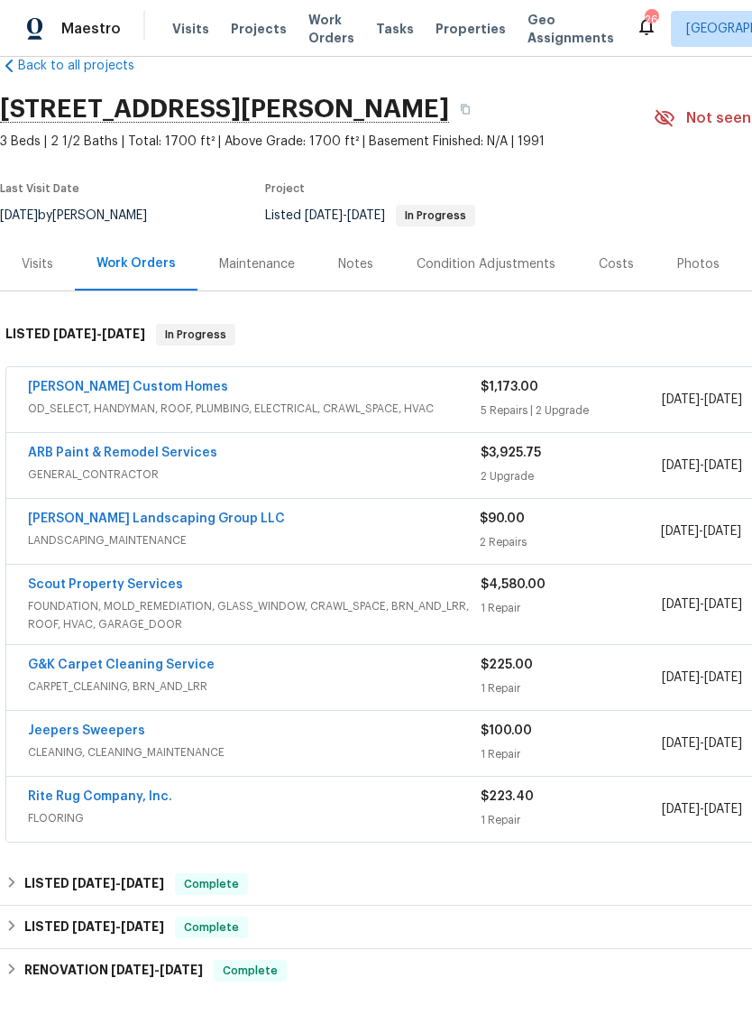
click at [137, 388] on link "[PERSON_NAME] Custom Homes" at bounding box center [128, 387] width 200 height 13
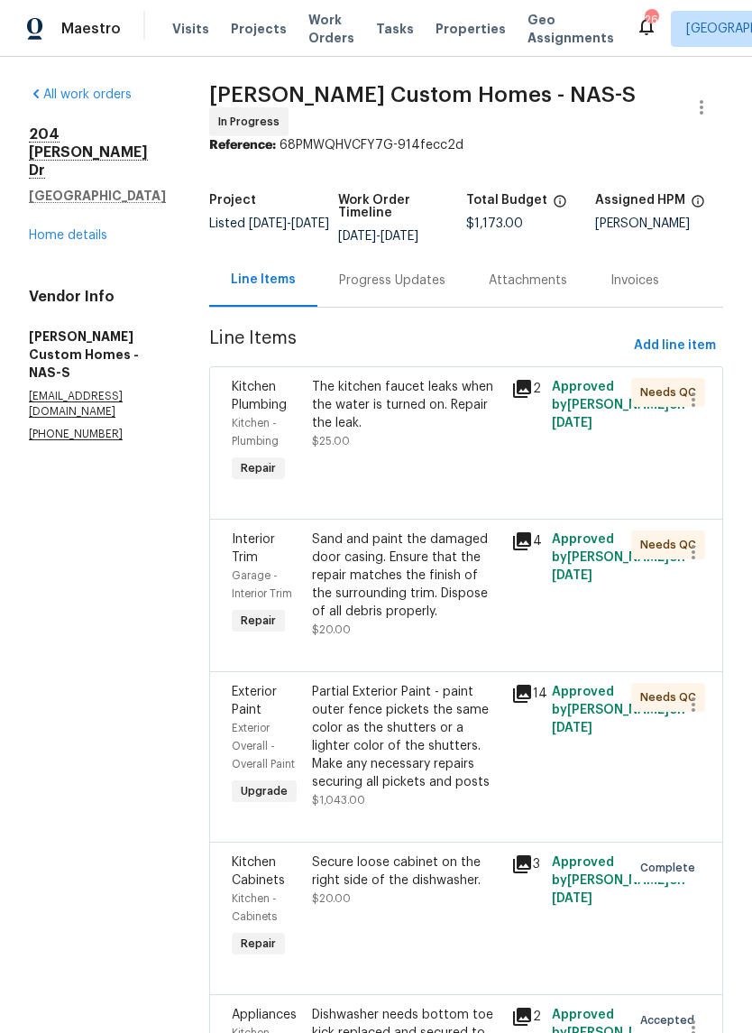
click at [446, 273] on div "Progress Updates" at bounding box center [392, 281] width 106 height 18
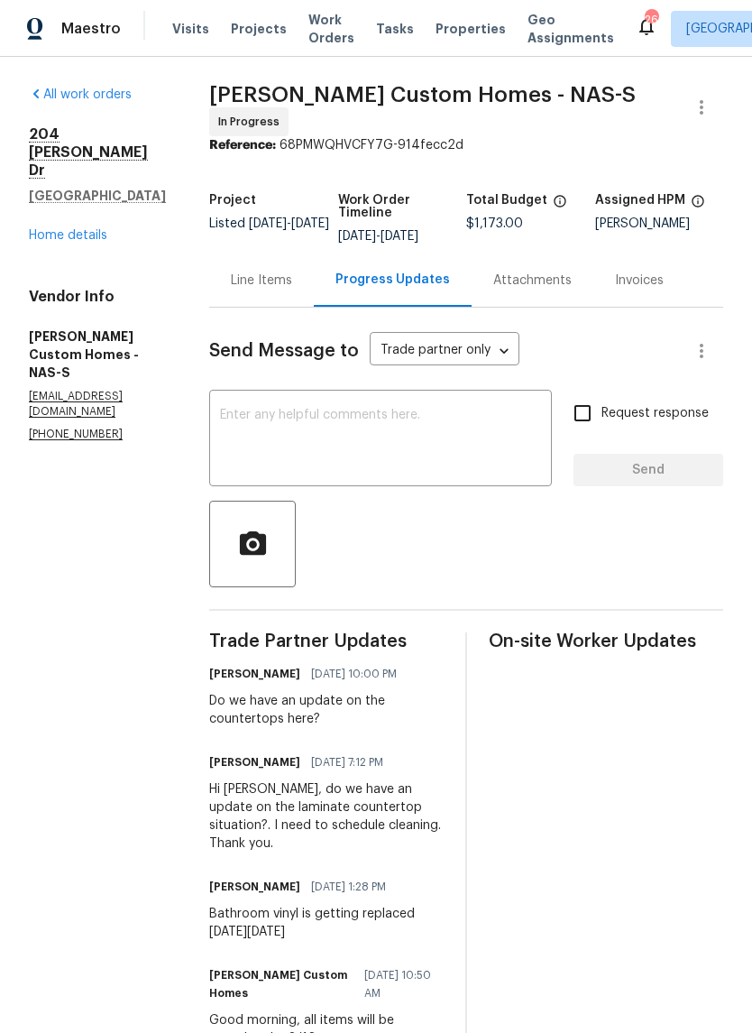
click at [438, 409] on textarea at bounding box center [380, 440] width 321 height 63
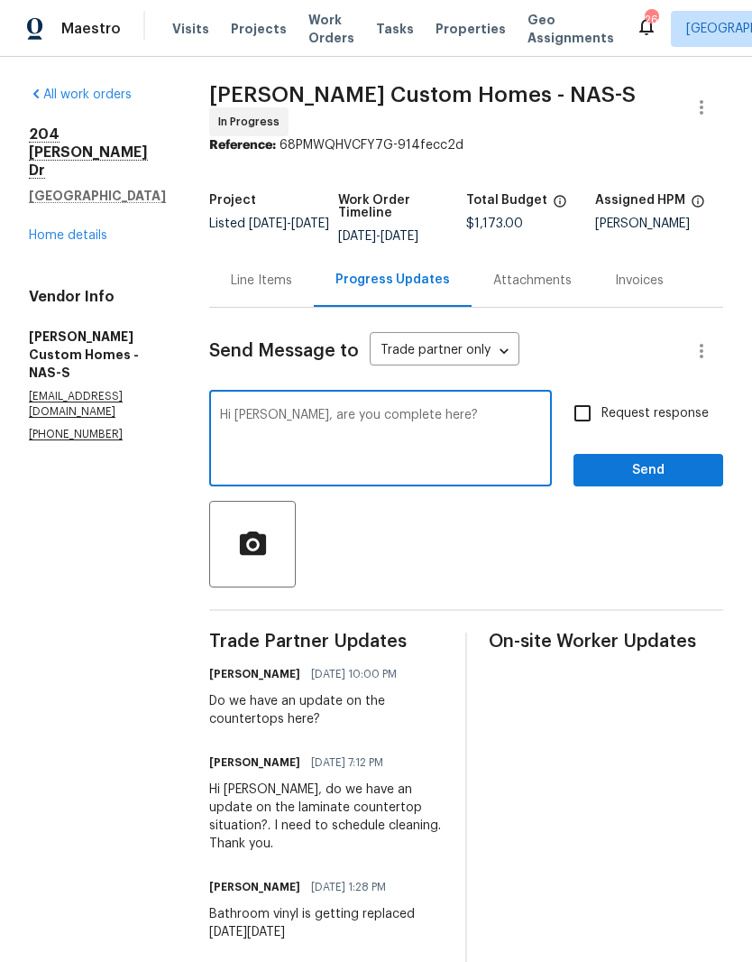
type textarea "Hi Kohl, are you complete here?"
click at [658, 459] on span "Send" at bounding box center [648, 470] width 121 height 23
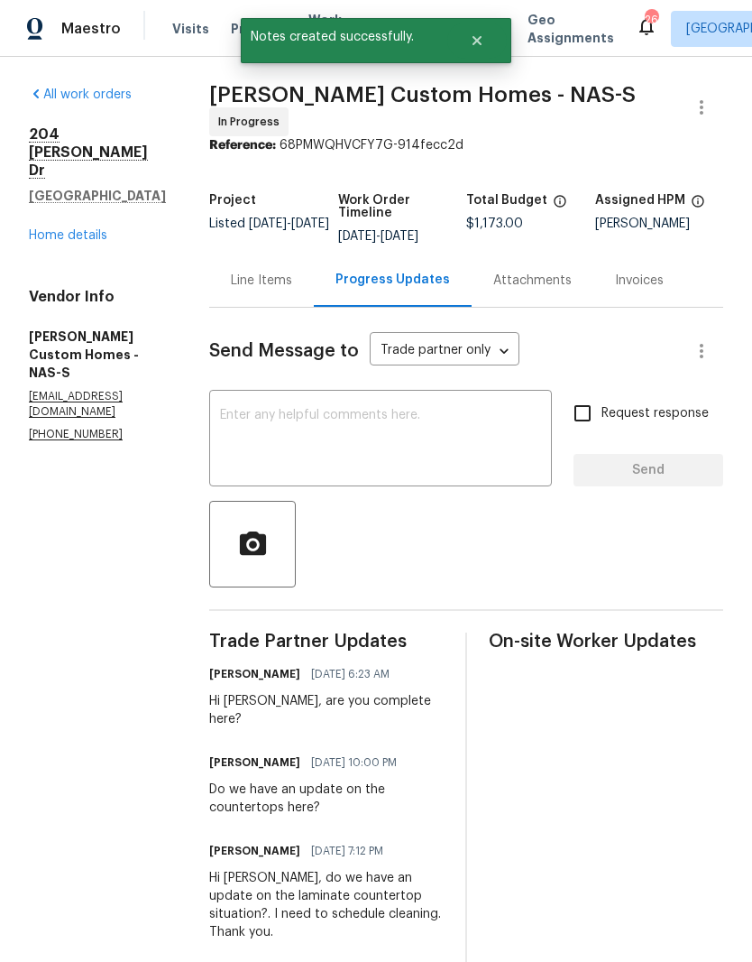
click at [292, 275] on div "Line Items" at bounding box center [261, 281] width 61 height 18
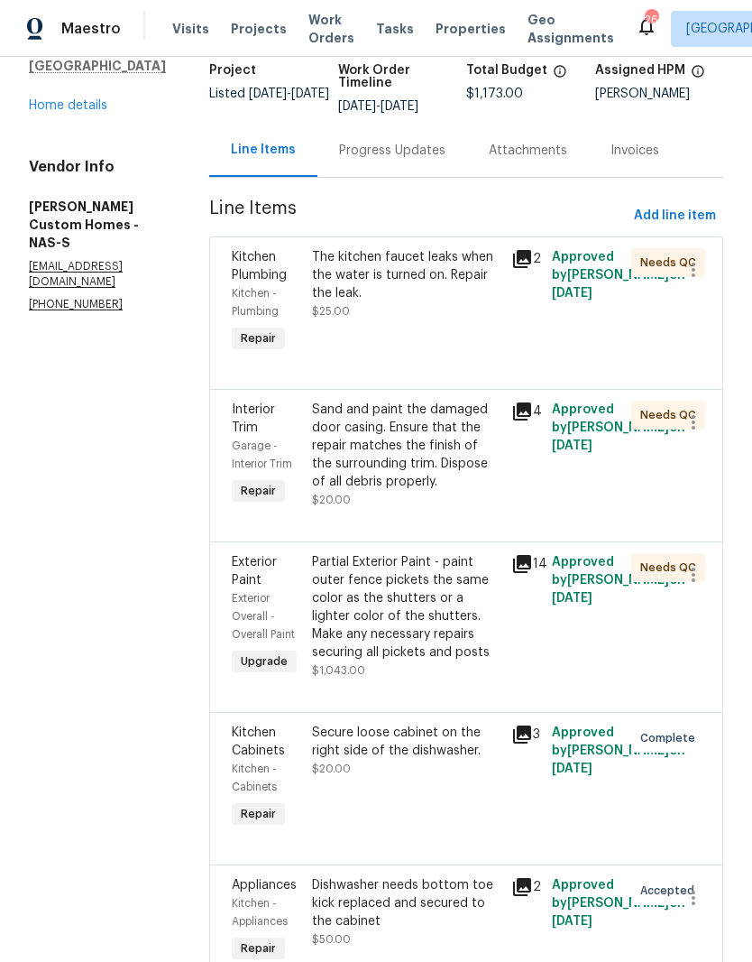
scroll to position [115, 0]
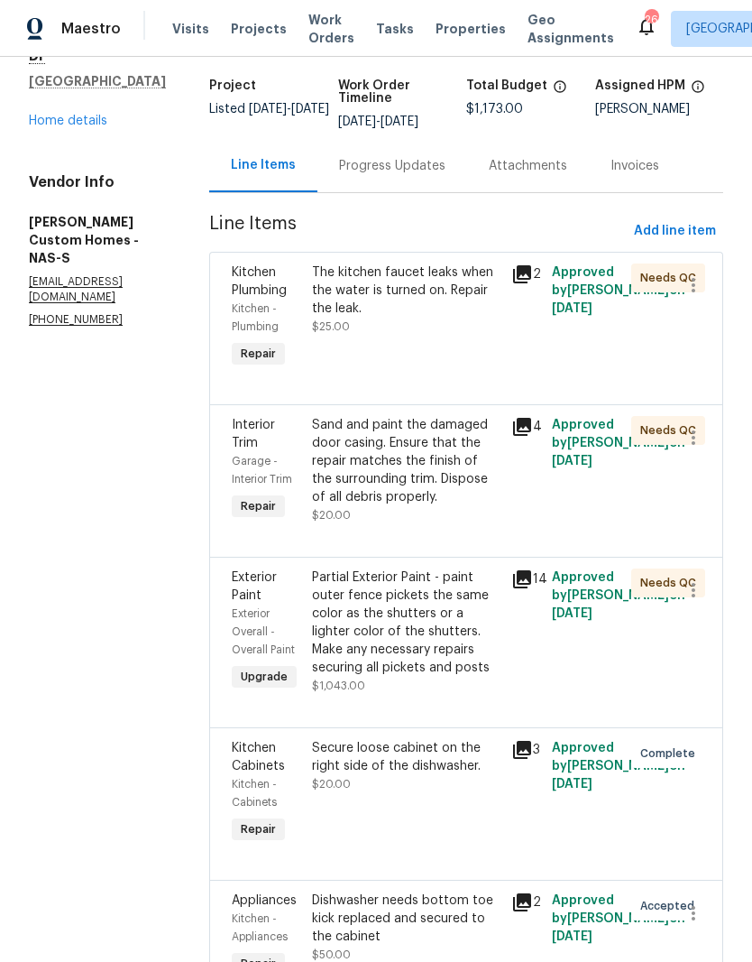
click at [428, 267] on div "The kitchen faucet leaks when the water is turned on. Repair the leak." at bounding box center [406, 290] width 189 height 54
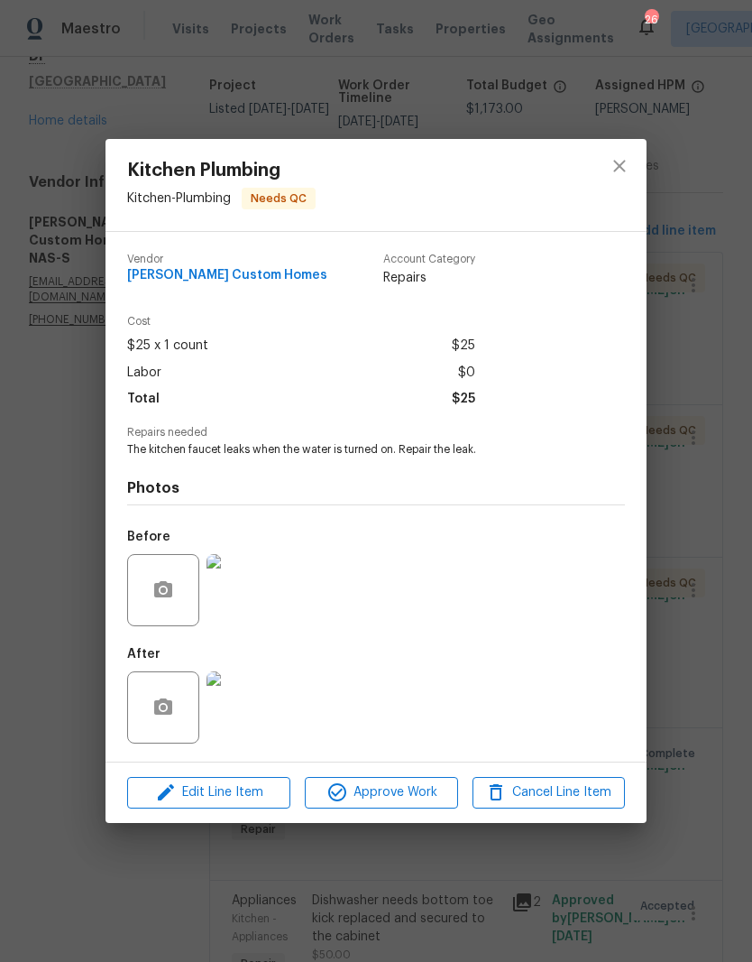
click at [252, 712] on img at bounding box center [243, 707] width 72 height 72
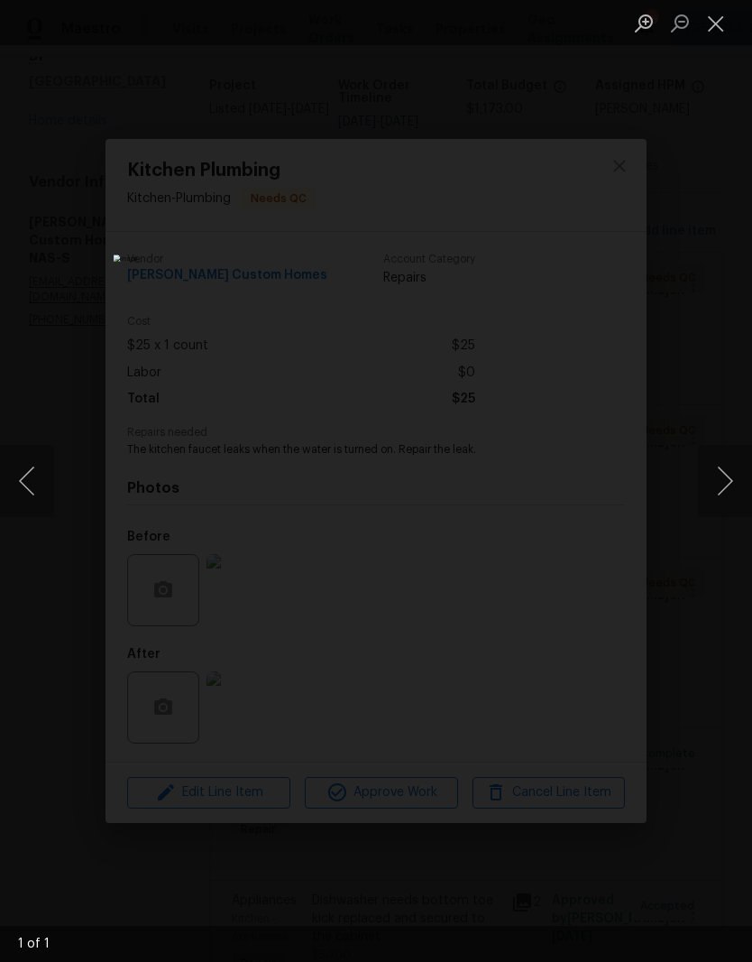
click at [727, 32] on button "Close lightbox" at bounding box center [716, 23] width 36 height 32
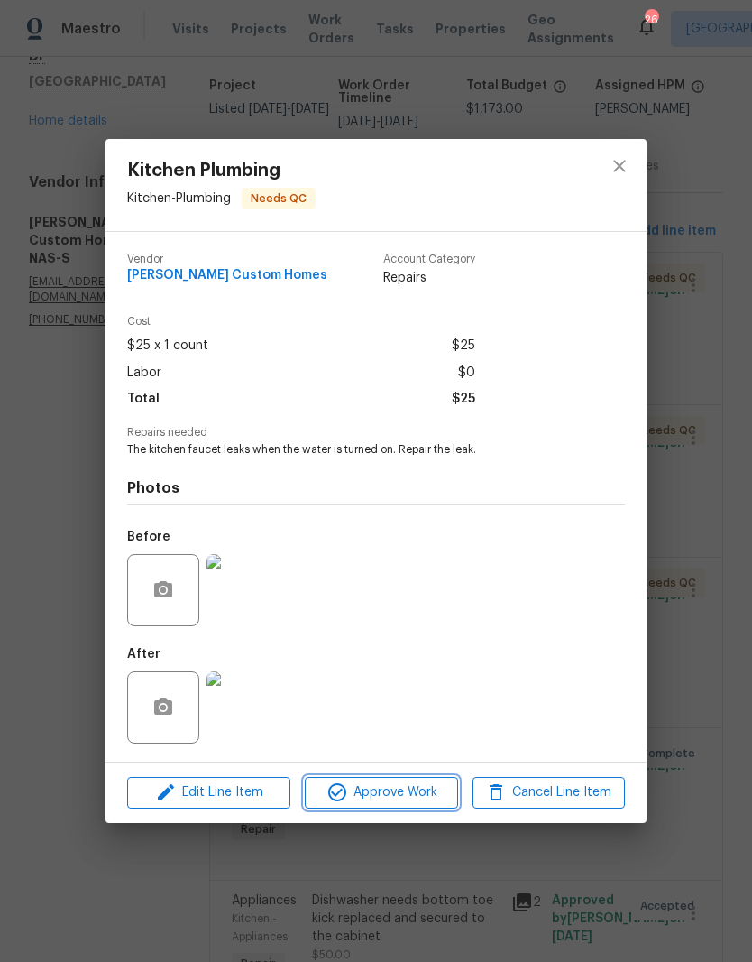
click at [420, 792] on span "Approve Work" at bounding box center [381, 792] width 142 height 23
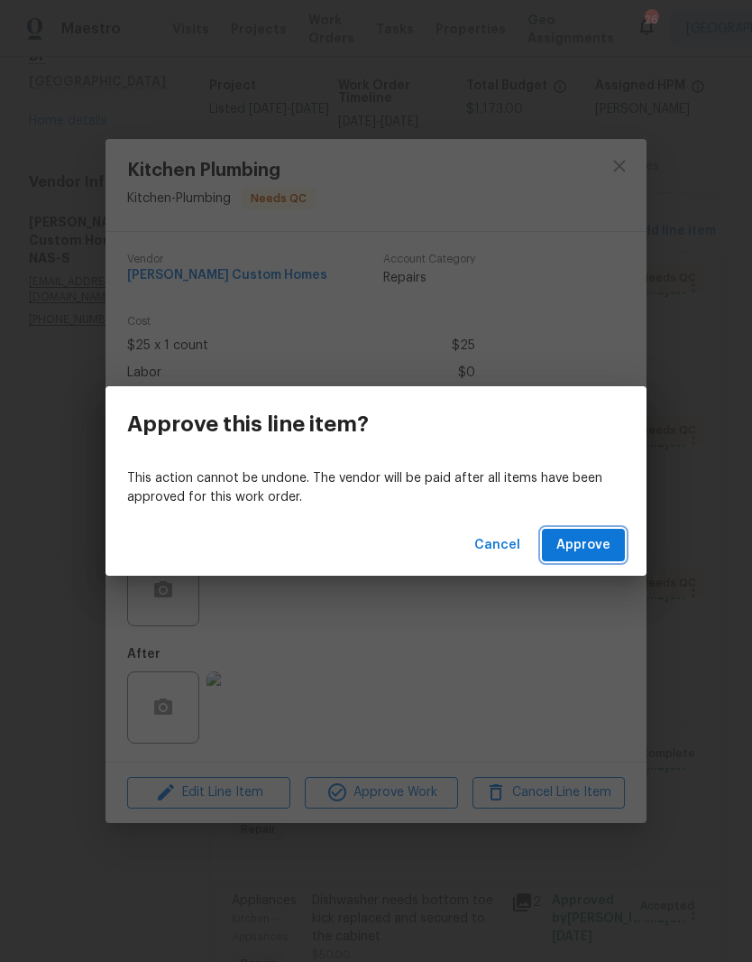
click at [586, 548] on span "Approve" at bounding box center [584, 545] width 54 height 23
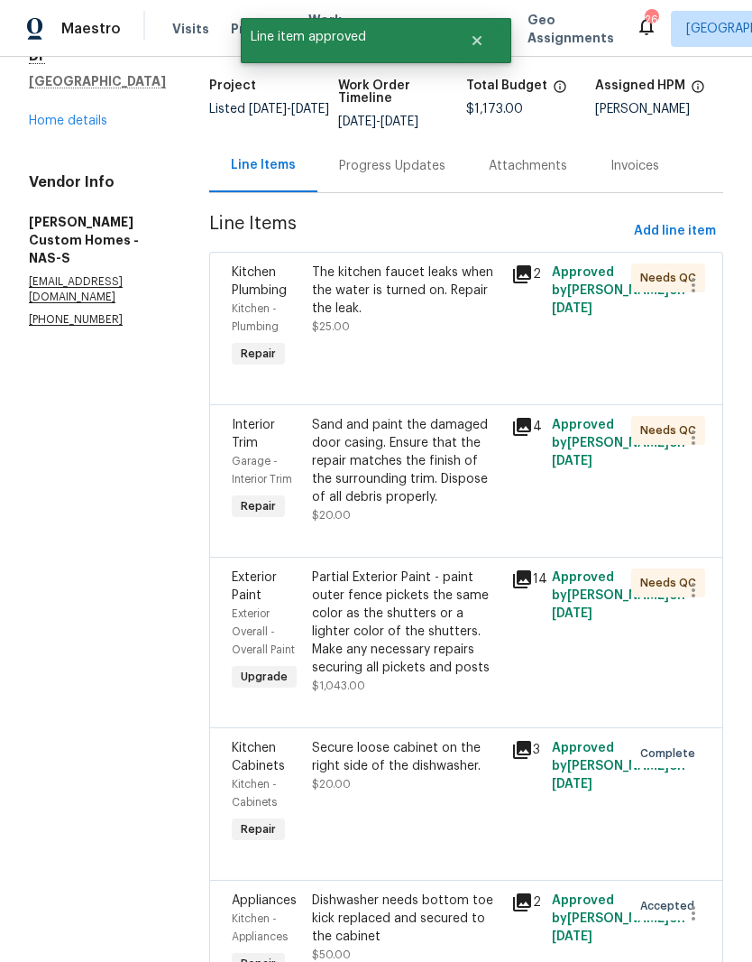
scroll to position [0, 0]
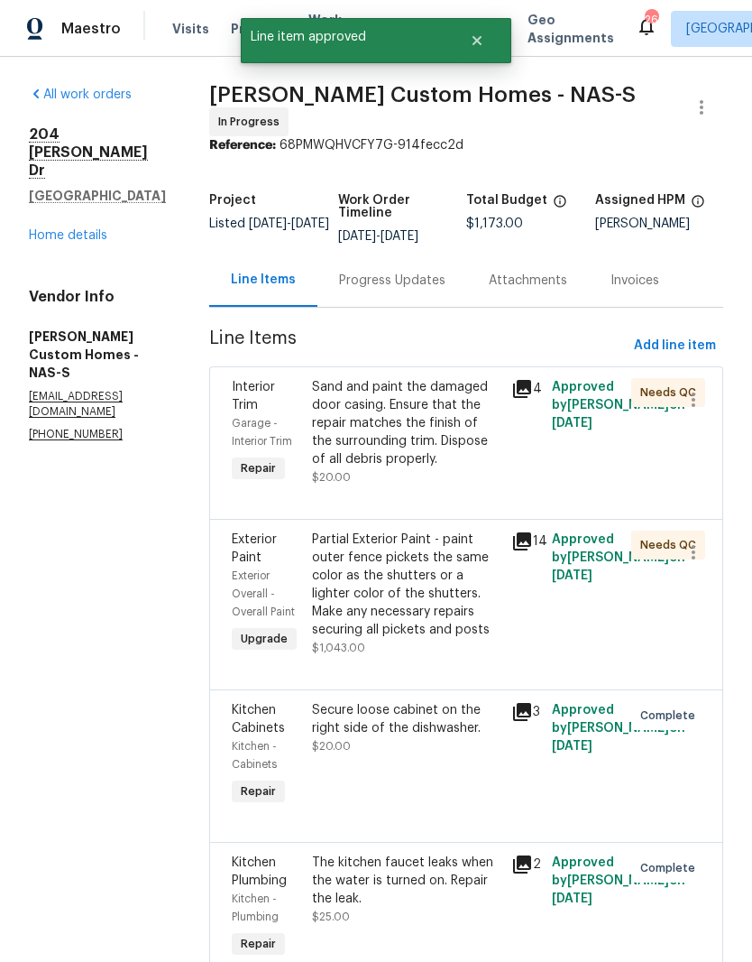
click at [462, 549] on div "Partial Exterior Paint - paint outer fence pickets the same color as the shutte…" at bounding box center [406, 584] width 189 height 108
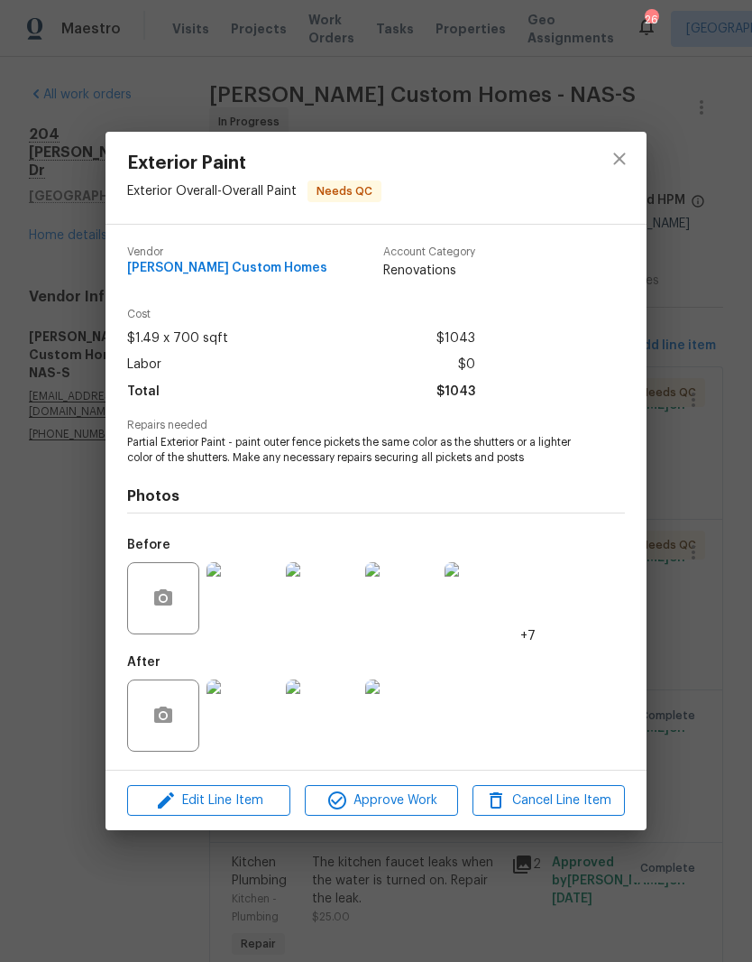
click at [257, 714] on img at bounding box center [243, 715] width 72 height 72
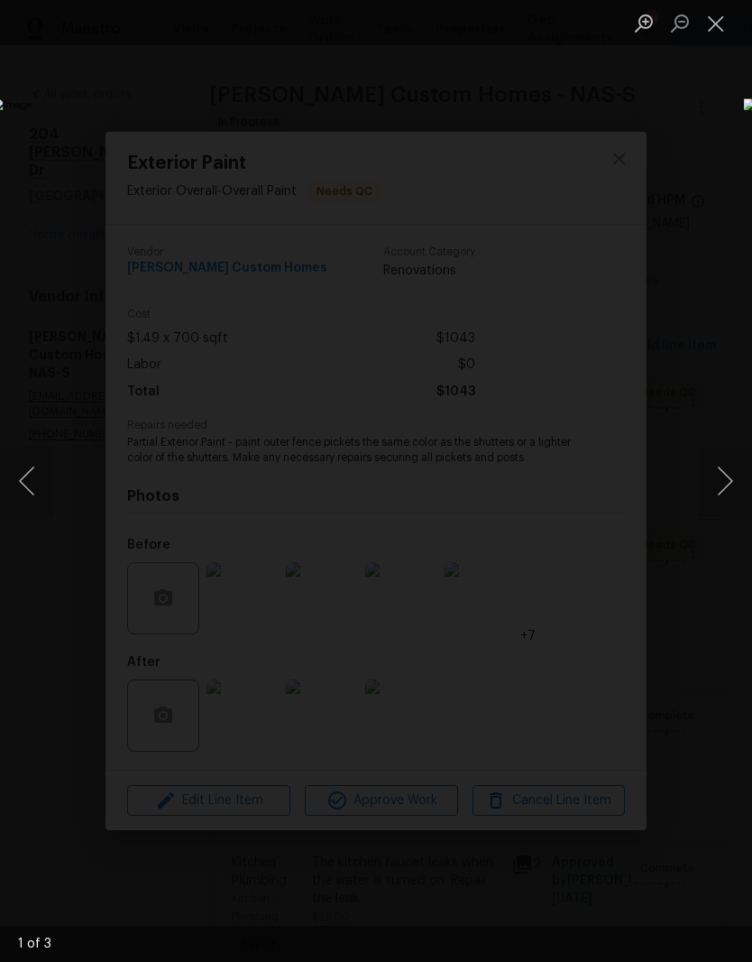
click at [726, 481] on button "Next image" at bounding box center [725, 481] width 54 height 72
click at [728, 476] on button "Next image" at bounding box center [725, 481] width 54 height 72
click at [725, 480] on button "Next image" at bounding box center [725, 481] width 54 height 72
click at [726, 478] on button "Next image" at bounding box center [725, 481] width 54 height 72
click at [711, 32] on button "Close lightbox" at bounding box center [716, 23] width 36 height 32
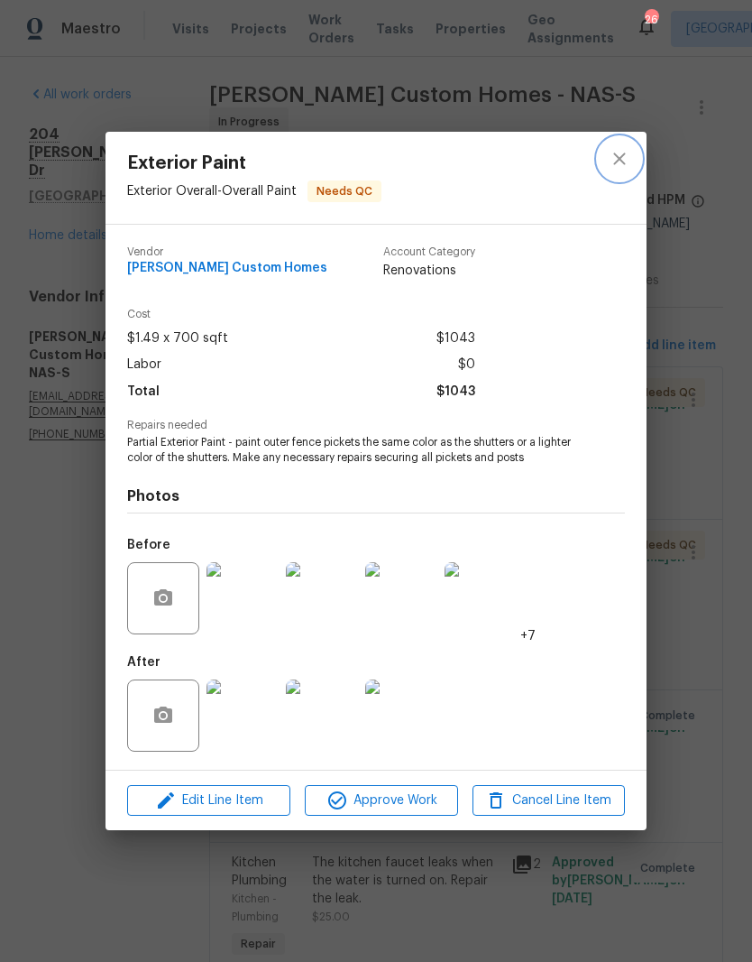
click at [627, 157] on icon "close" at bounding box center [620, 159] width 22 height 22
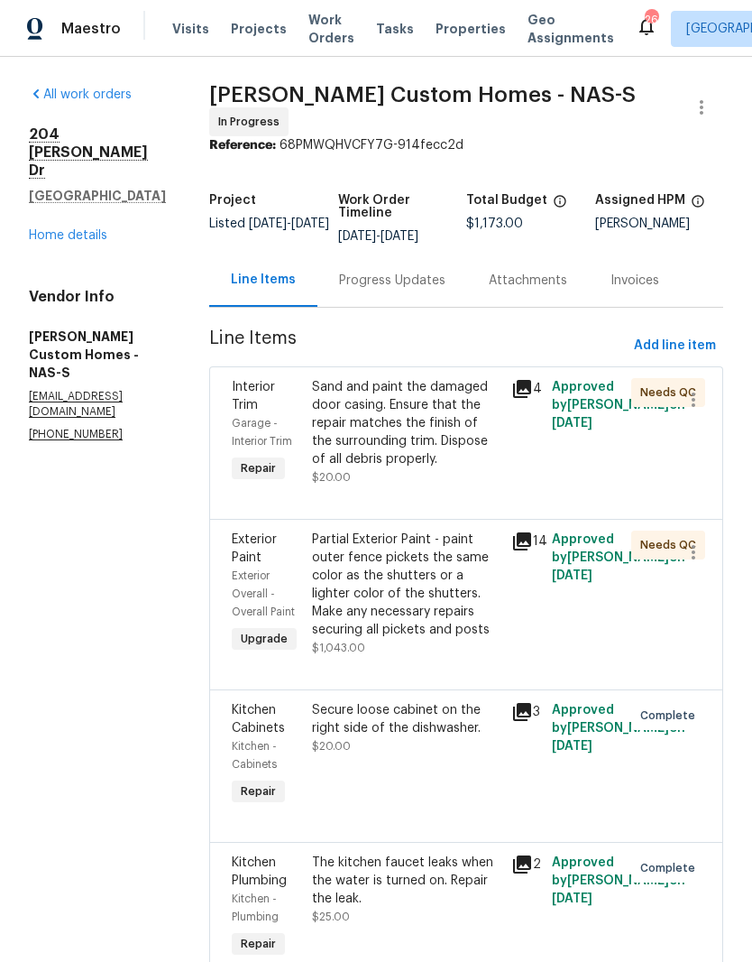
click at [497, 383] on div "Sand and paint the damaged door casing. Ensure that the repair matches the fini…" at bounding box center [406, 423] width 189 height 90
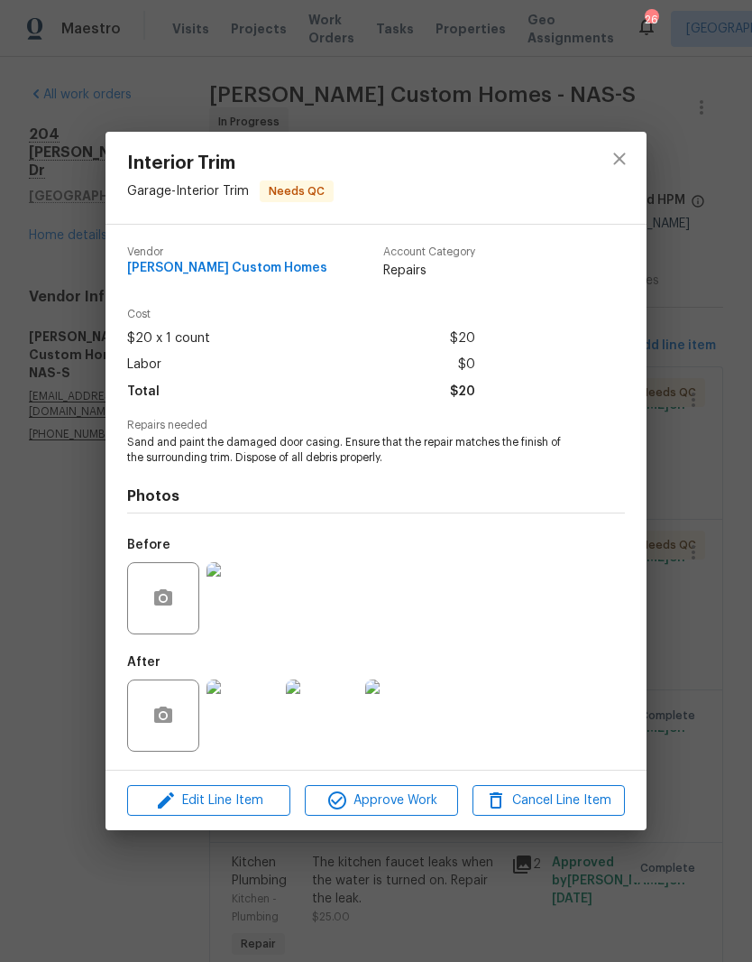
click at [258, 717] on img at bounding box center [243, 715] width 72 height 72
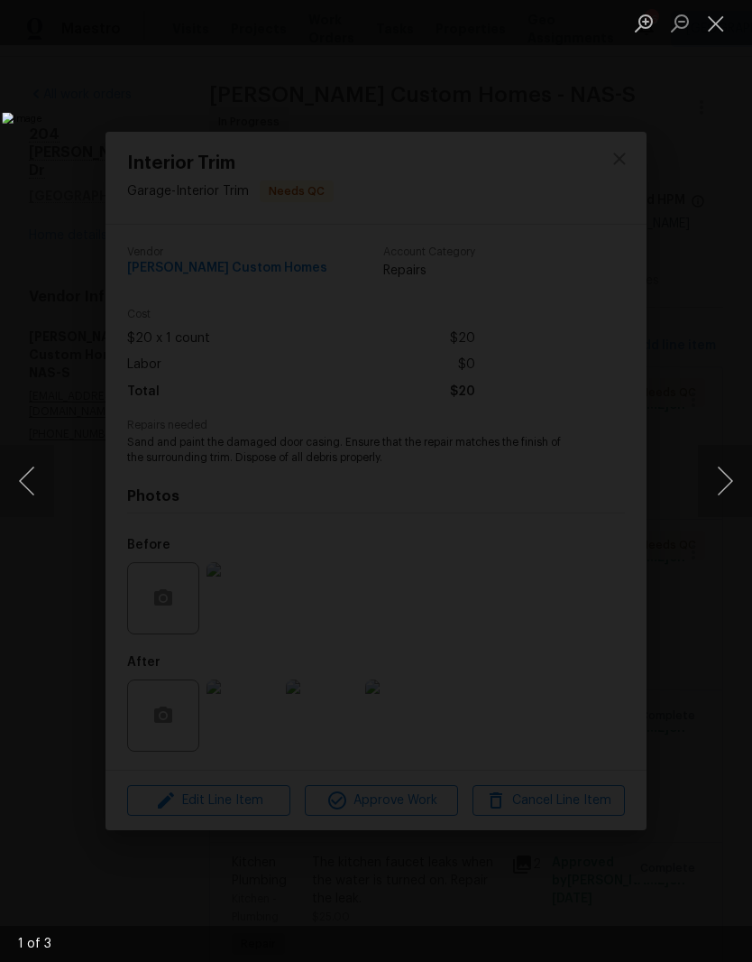
click at [723, 484] on button "Next image" at bounding box center [725, 481] width 54 height 72
click at [729, 478] on button "Next image" at bounding box center [725, 481] width 54 height 72
click at [728, 484] on button "Next image" at bounding box center [725, 481] width 54 height 72
click at [723, 473] on button "Next image" at bounding box center [725, 481] width 54 height 72
click at [724, 482] on button "Next image" at bounding box center [725, 481] width 54 height 72
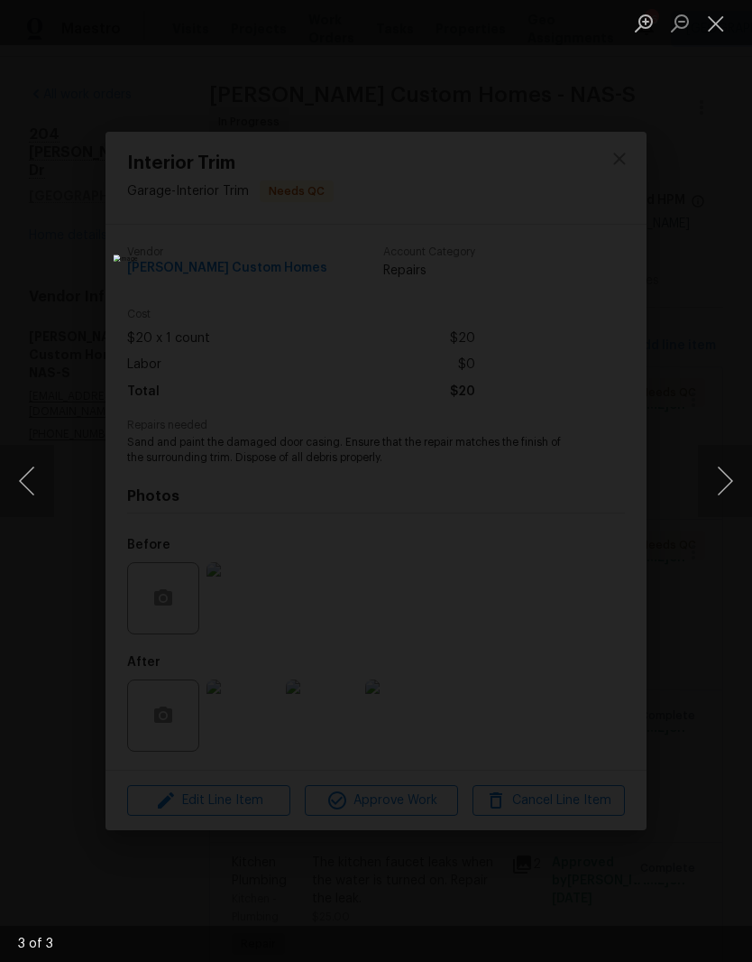
click at [722, 29] on button "Close lightbox" at bounding box center [716, 23] width 36 height 32
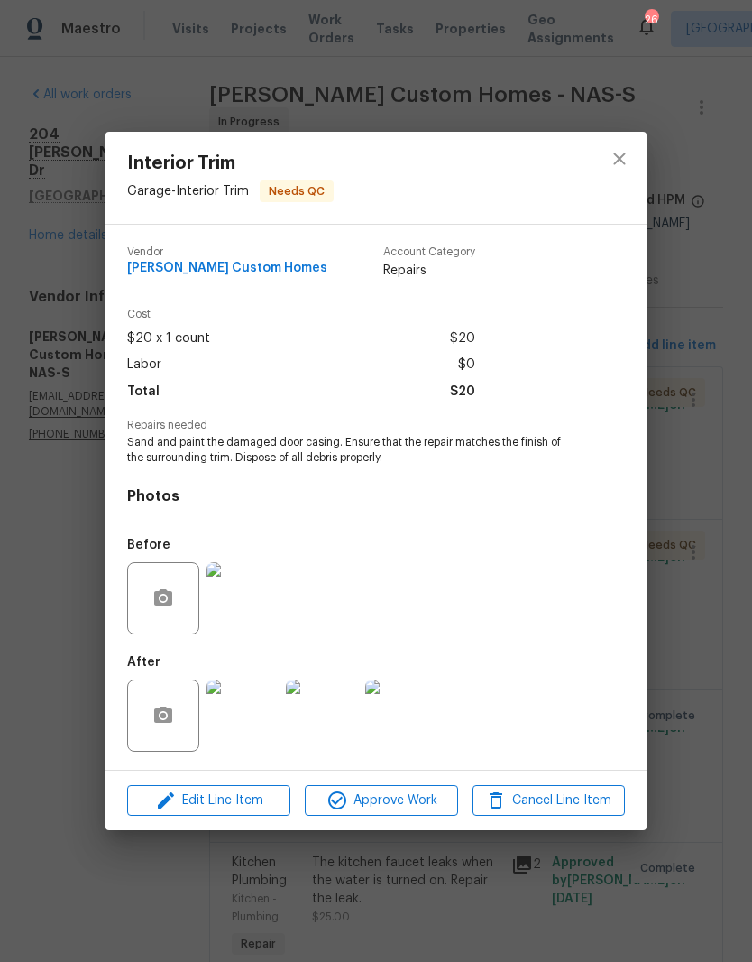
click at [263, 605] on img at bounding box center [243, 598] width 72 height 72
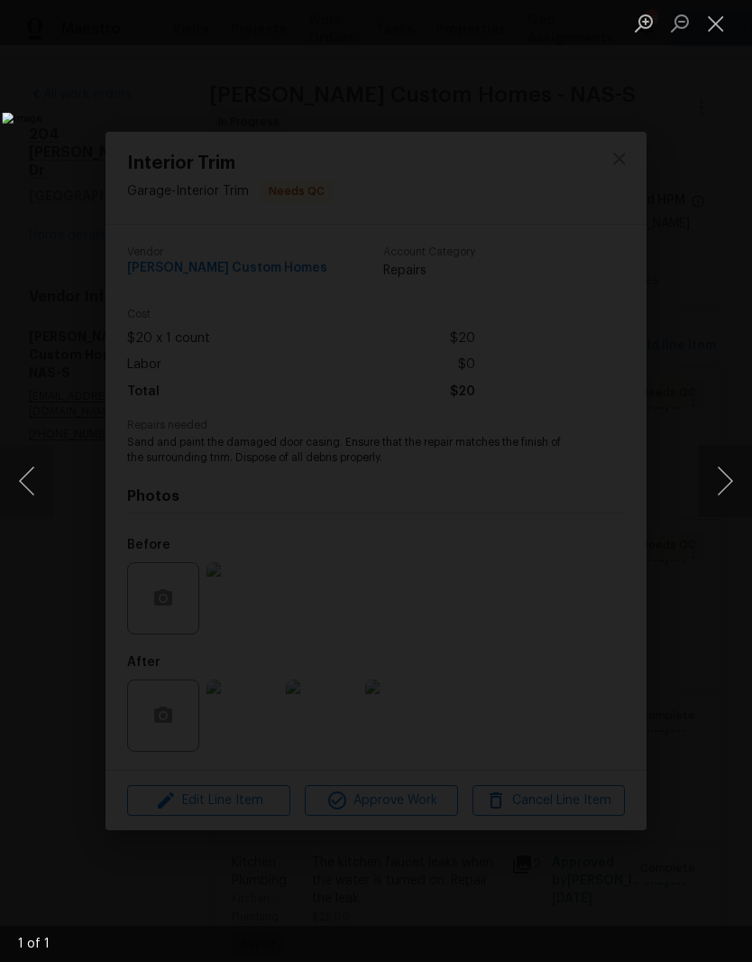
click at [715, 28] on button "Close lightbox" at bounding box center [716, 23] width 36 height 32
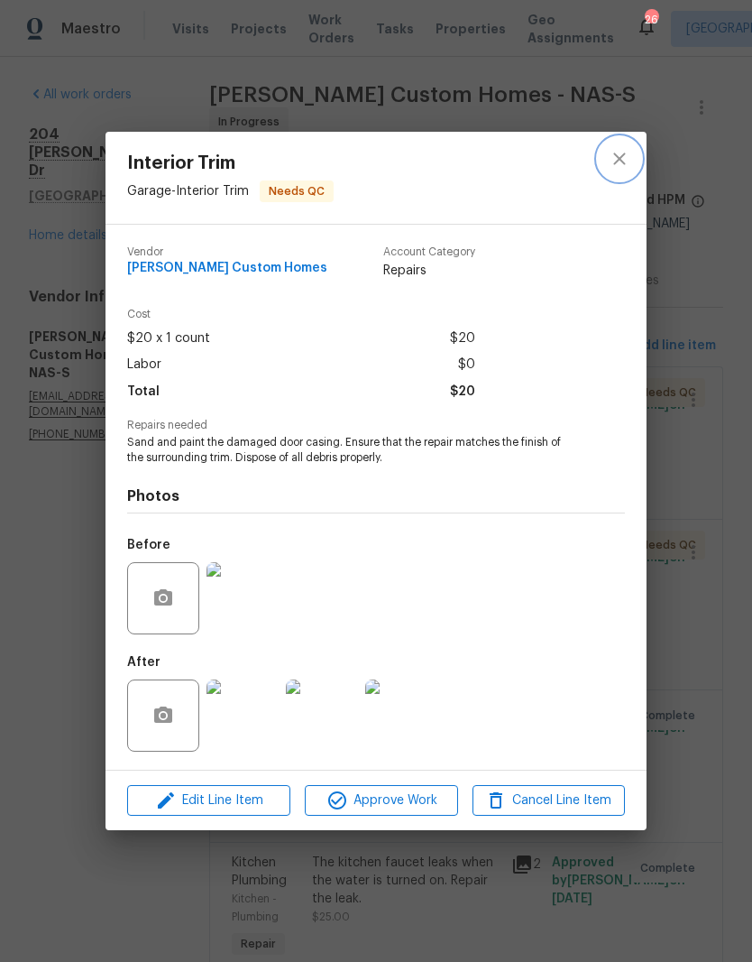
click at [628, 156] on icon "close" at bounding box center [620, 159] width 22 height 22
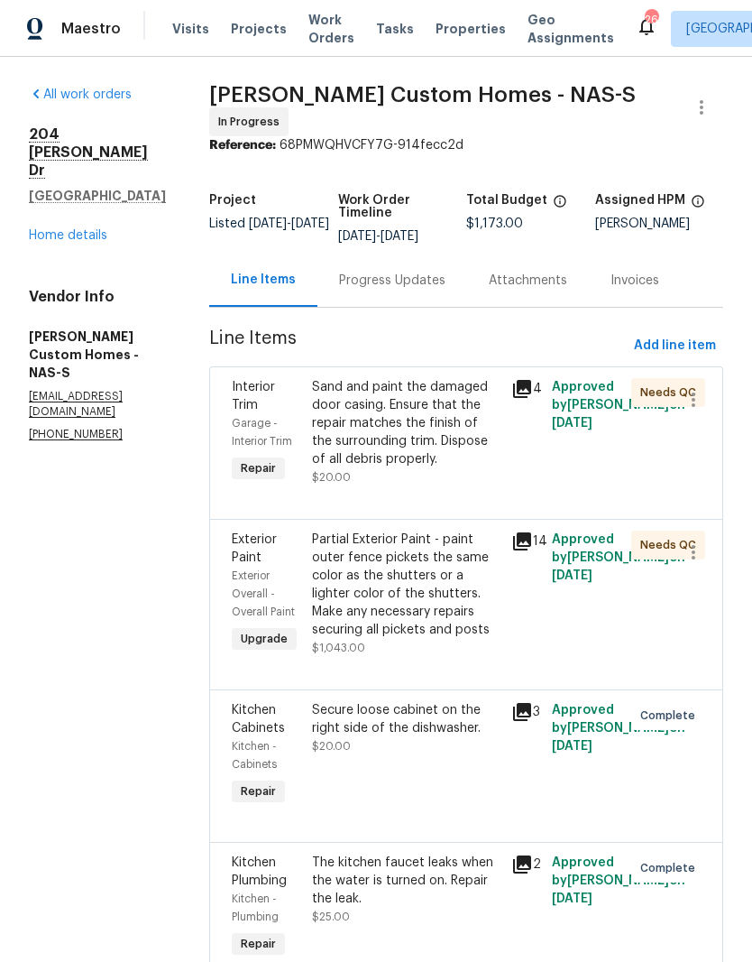
click at [85, 229] on link "Home details" at bounding box center [68, 235] width 78 height 13
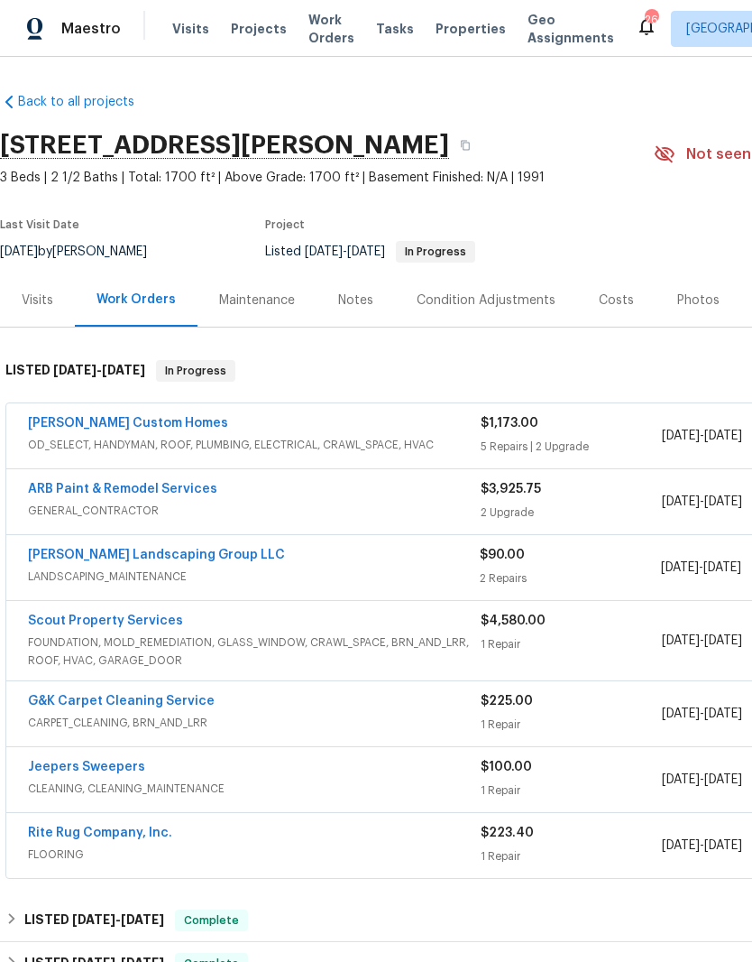
click at [359, 293] on div "Notes" at bounding box center [355, 300] width 35 height 18
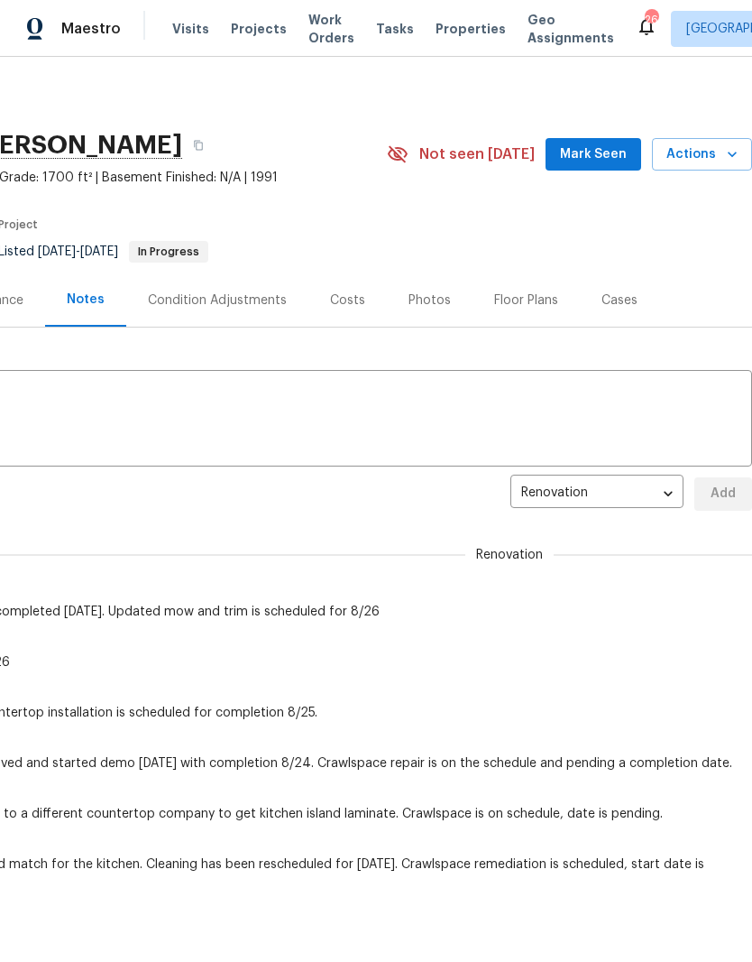
scroll to position [0, 267]
click at [594, 156] on span "Mark Seen" at bounding box center [593, 154] width 67 height 23
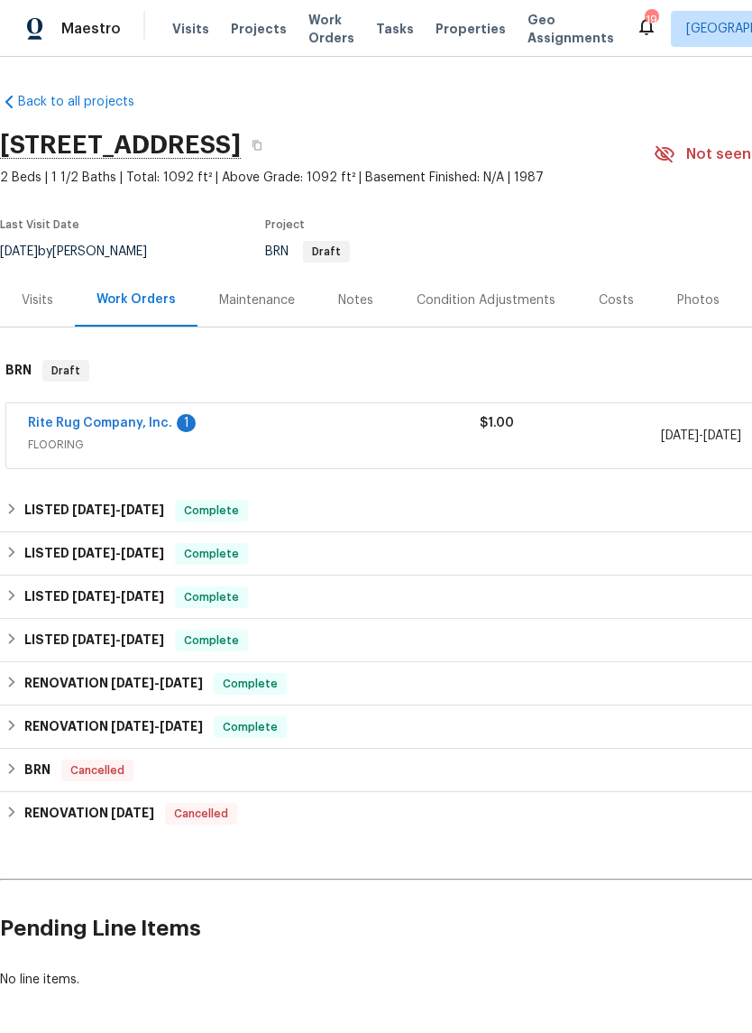
click at [166, 420] on link "Rite Rug Company, Inc." at bounding box center [100, 423] width 144 height 13
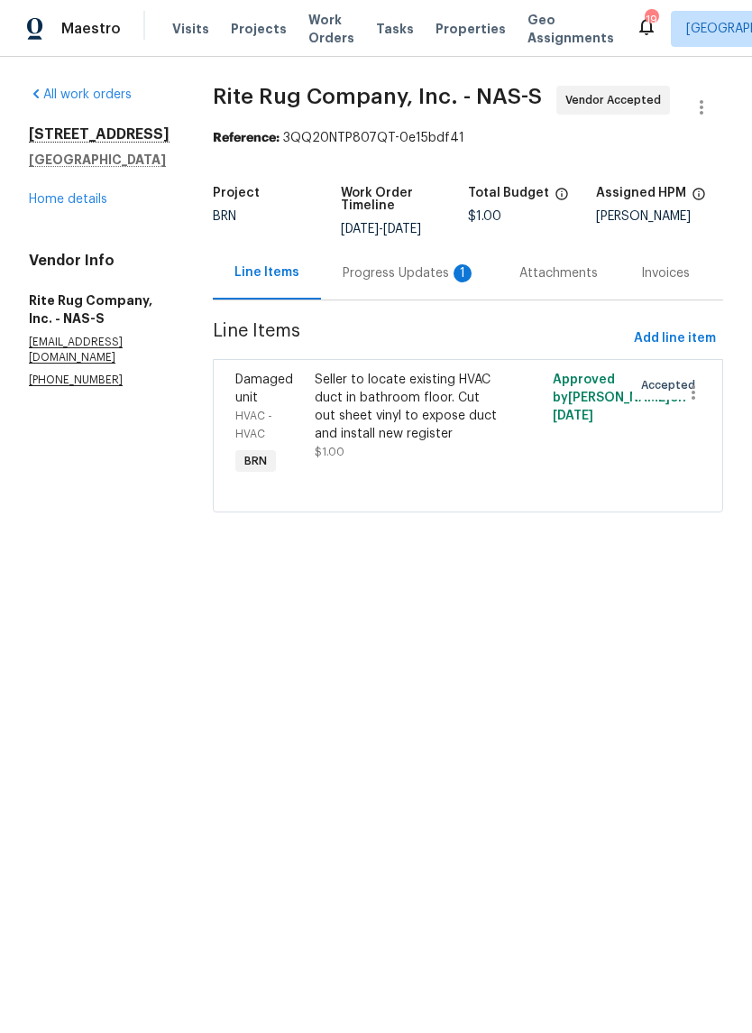
click at [401, 282] on div "Progress Updates 1" at bounding box center [410, 273] width 134 height 18
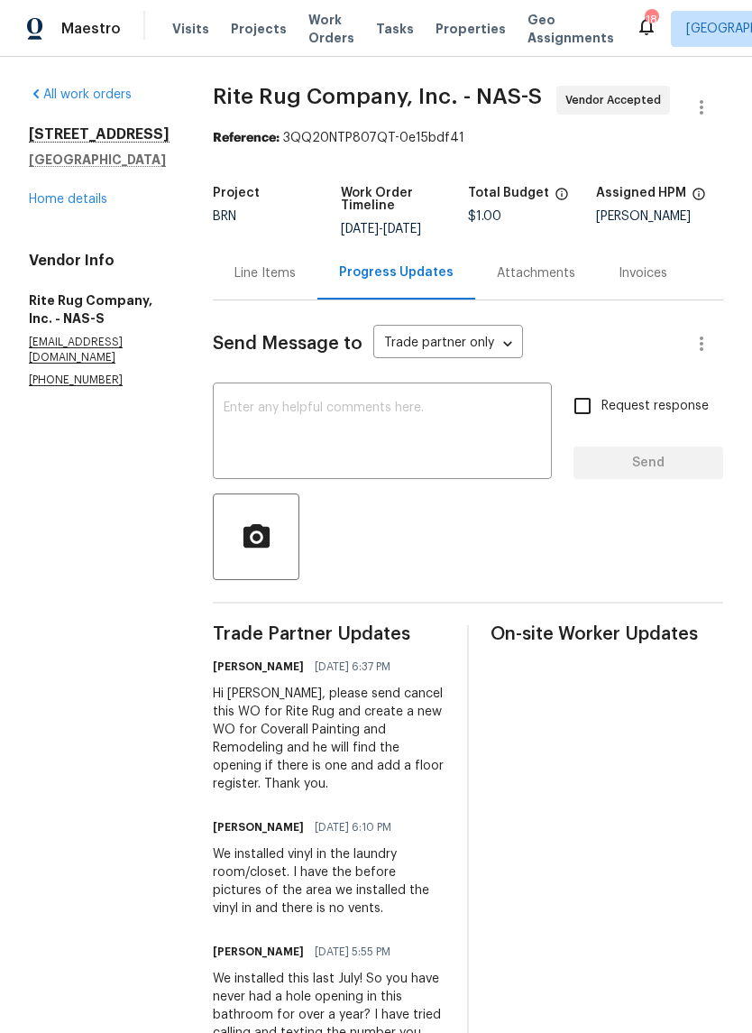
click at [95, 204] on link "Home details" at bounding box center [68, 199] width 78 height 13
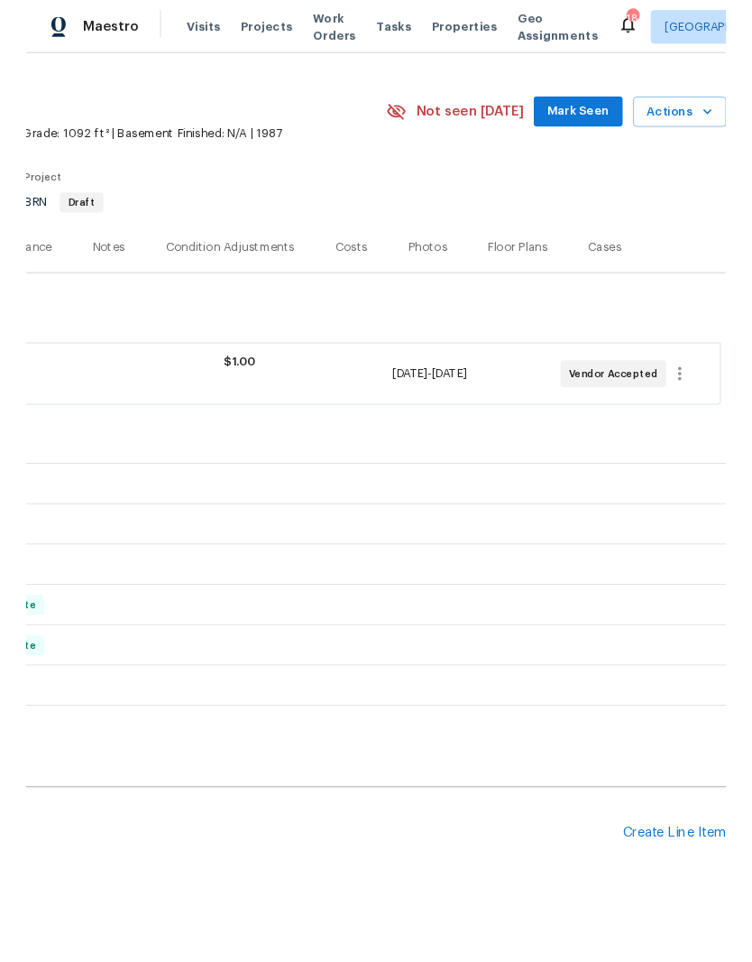
scroll to position [33, 267]
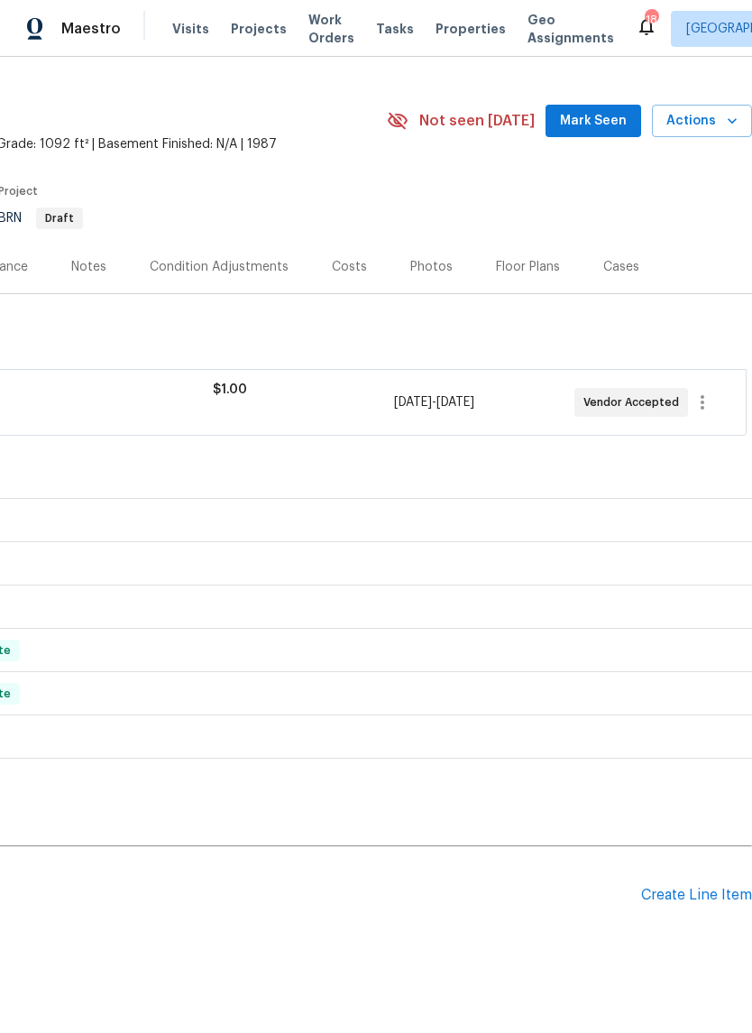
click at [698, 895] on div "Create Line Item" at bounding box center [696, 895] width 111 height 17
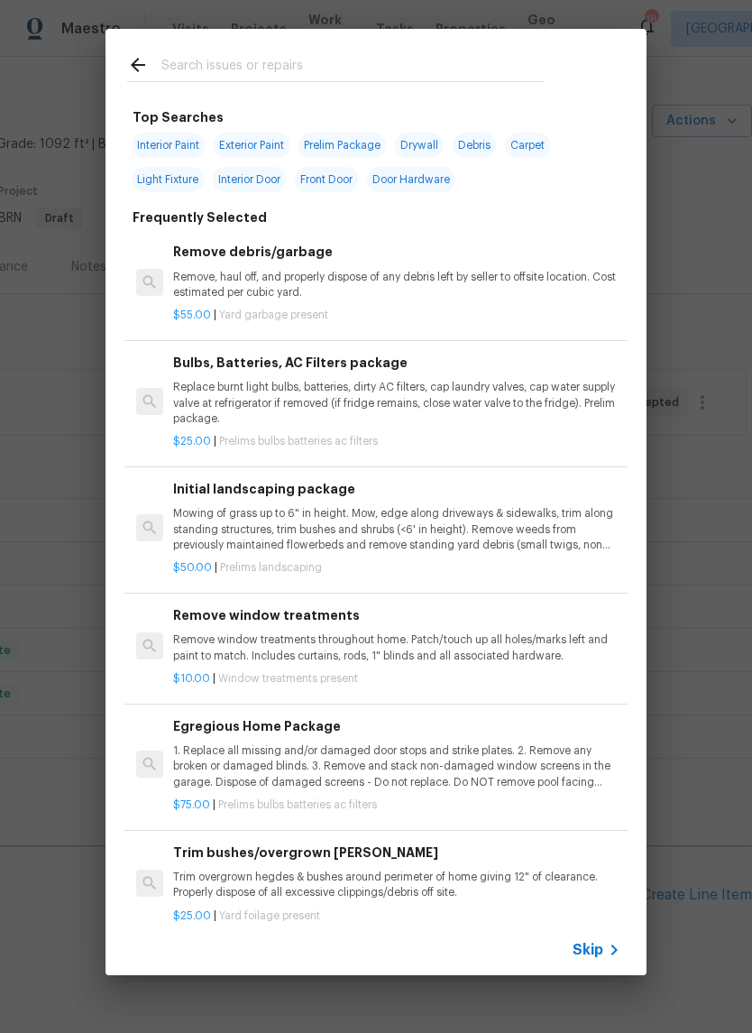
click at [320, 55] on input "text" at bounding box center [352, 67] width 382 height 27
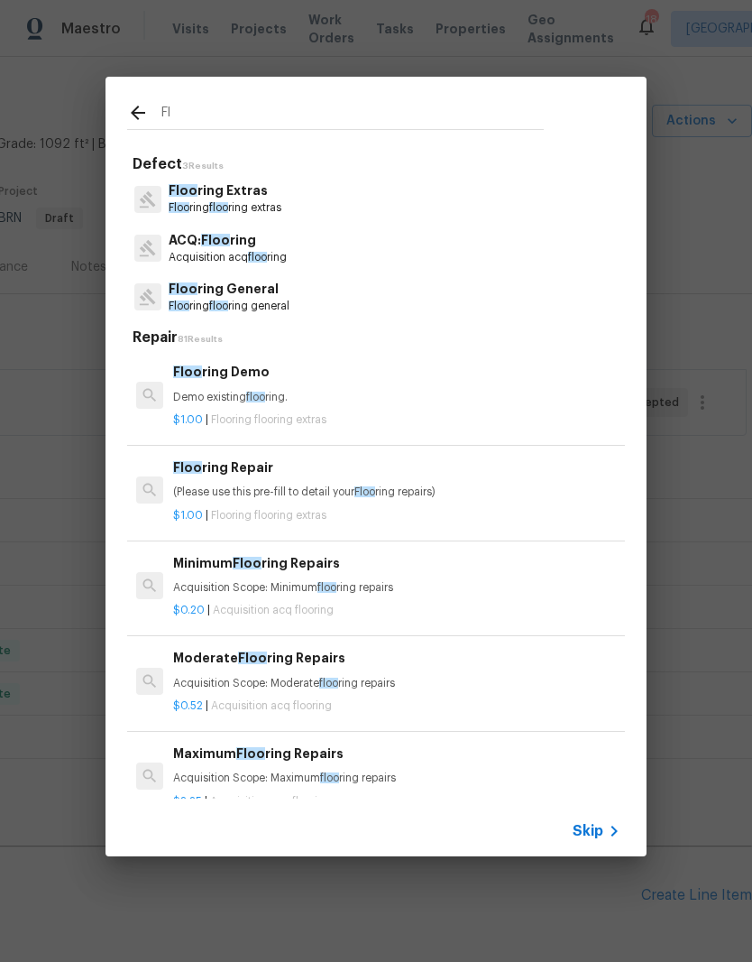
type input "F"
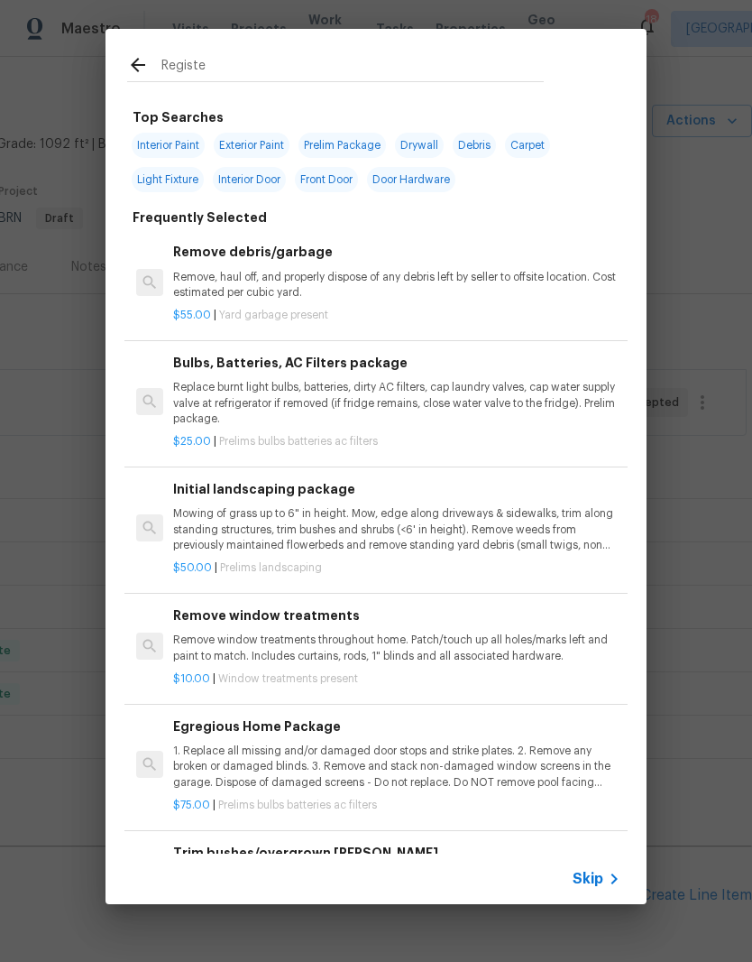
type input "Register"
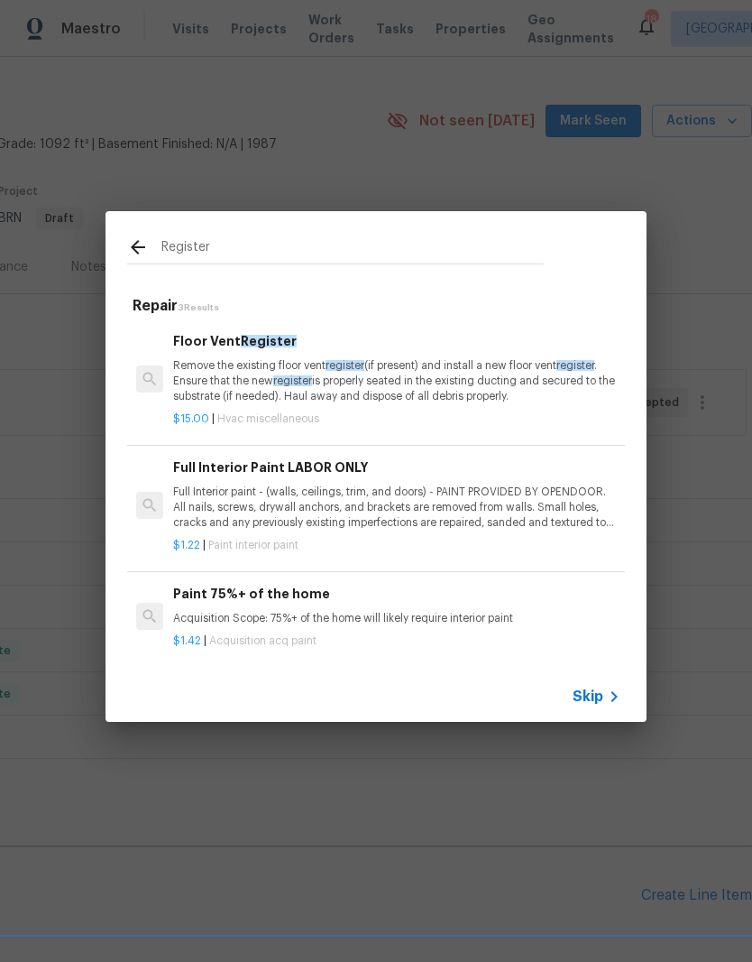
click at [263, 368] on p "Remove the existing floor vent register (if present) and install a new floor ve…" at bounding box center [396, 381] width 447 height 46
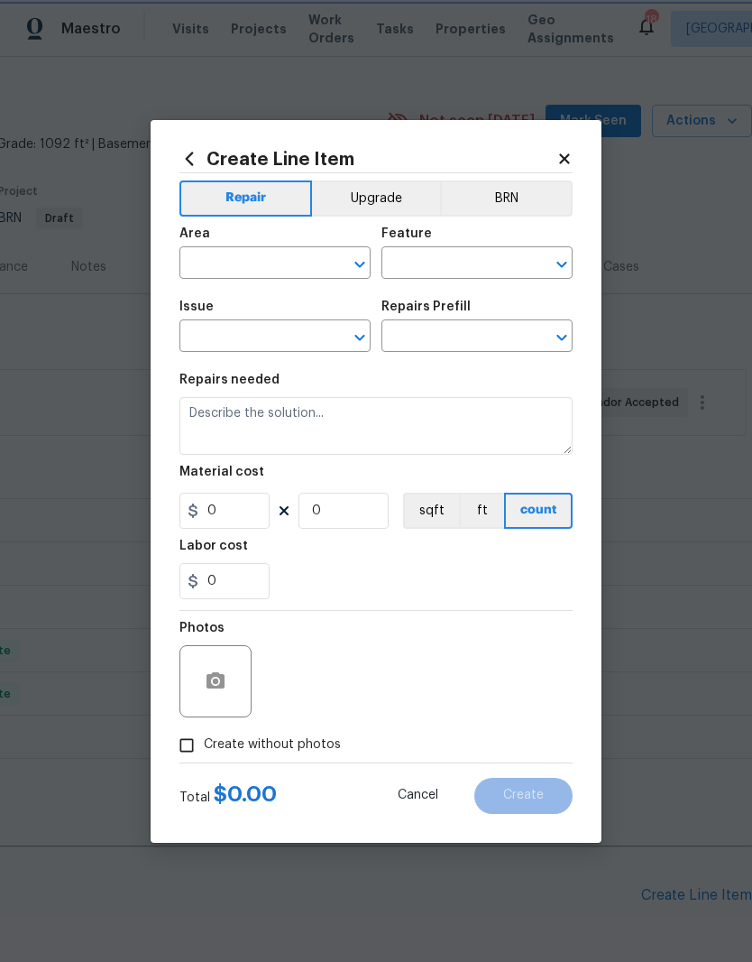
type input "HVAC"
type input "HVAC Extras"
type input "Floor Vent Register $15.00"
type textarea "Remove the existing floor vent register (if present) and install a new floor ve…"
type input "15"
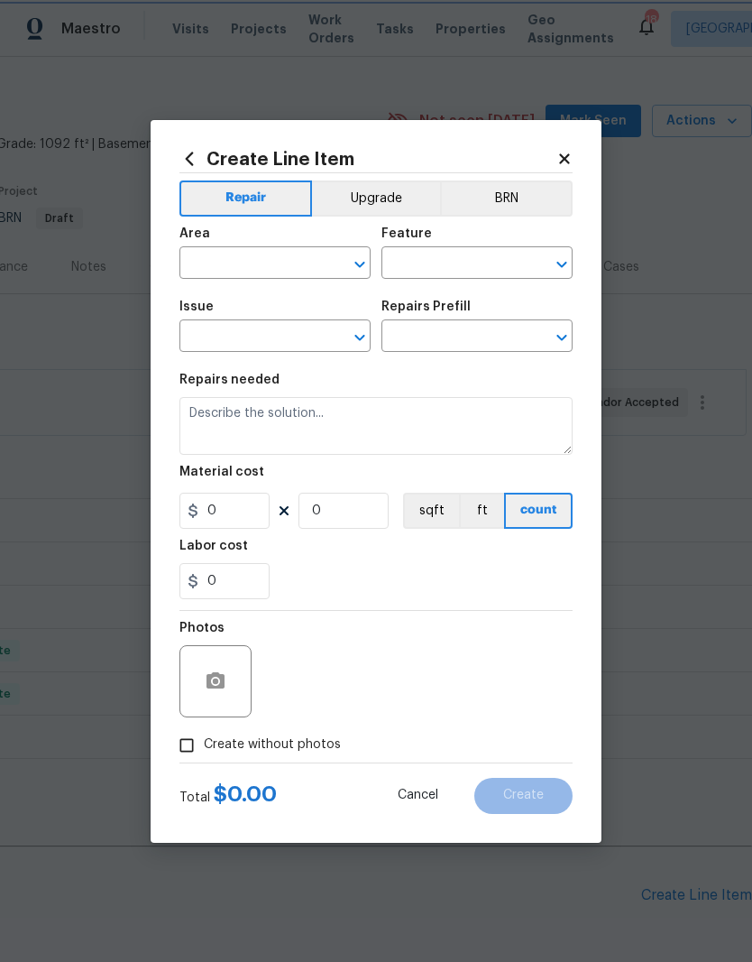
type input "1"
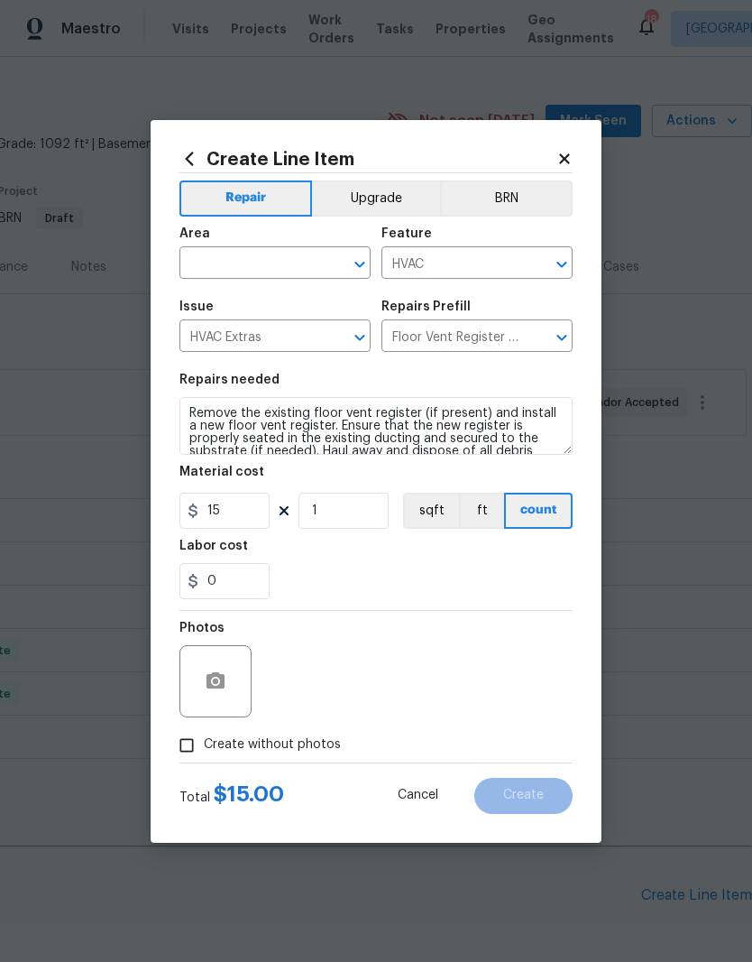
click at [309, 258] on input "text" at bounding box center [250, 265] width 141 height 28
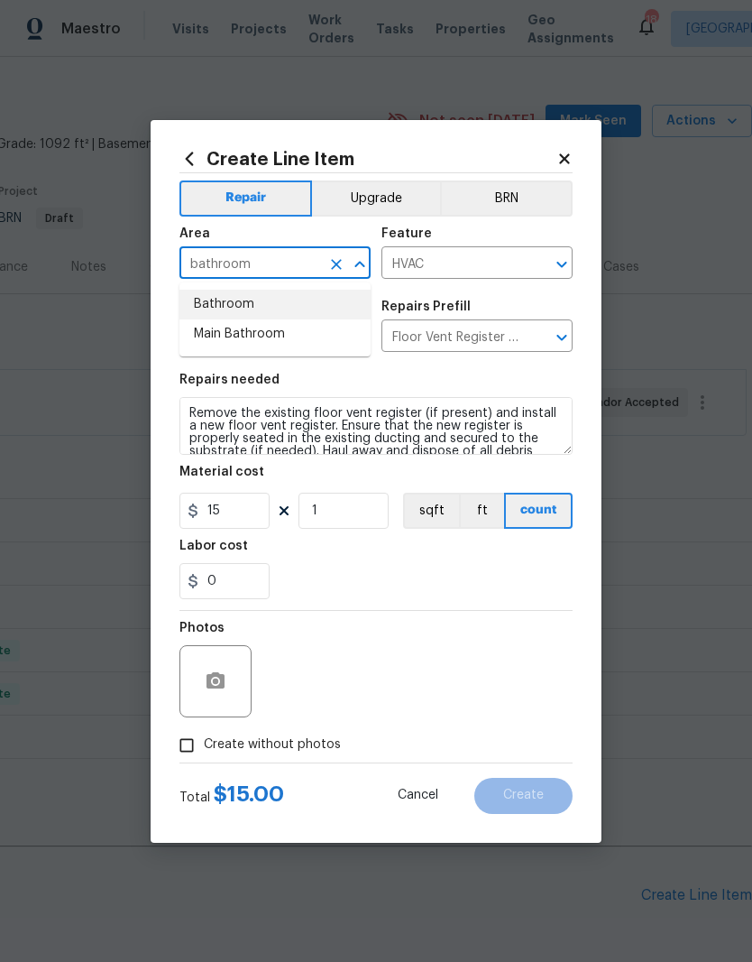
click at [252, 305] on li "Bathroom" at bounding box center [275, 305] width 191 height 30
type input "Bathroom"
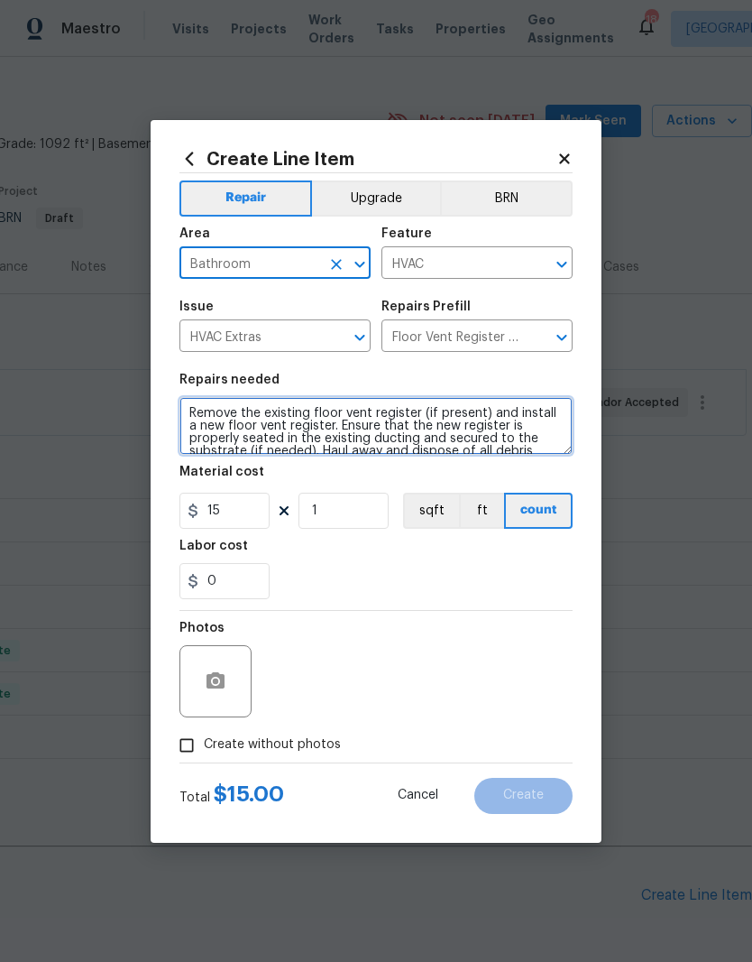
click at [199, 412] on textarea "Remove the existing floor vent register (if present) and install a new floor ve…" at bounding box center [376, 426] width 393 height 58
click at [198, 412] on textarea "Remove the existing floor vent register (if present) and install a new floor ve…" at bounding box center [376, 426] width 393 height 58
click at [200, 416] on textarea "Remove the existing floor vent register (if present) and install a new floor ve…" at bounding box center [376, 426] width 393 height 58
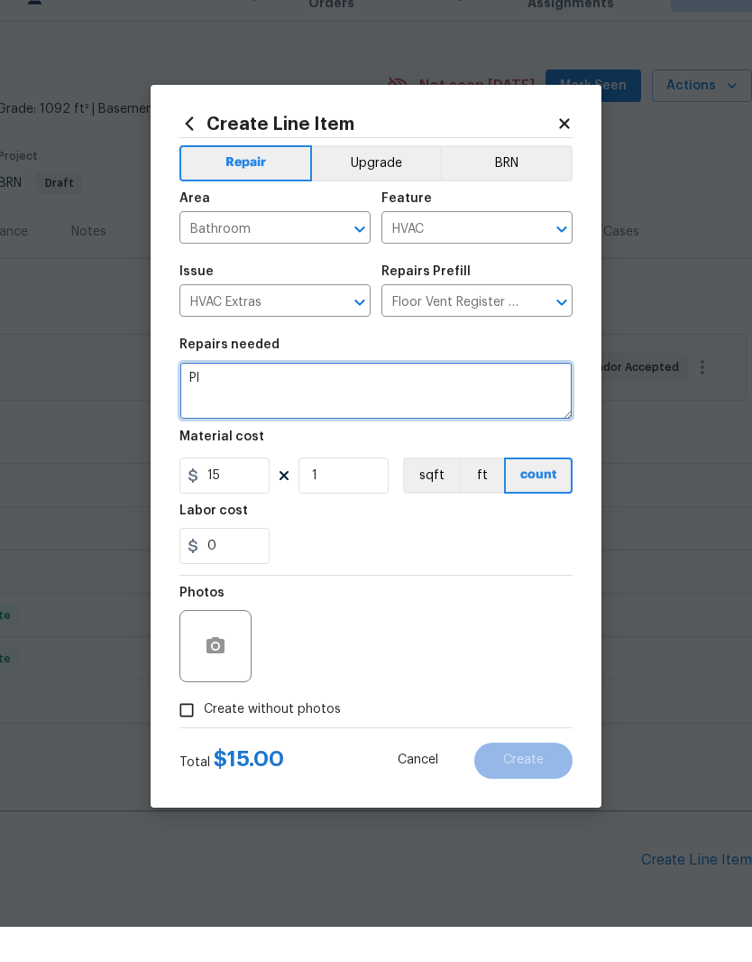
scroll to position [0, 0]
click at [254, 397] on textarea "Please see if there is a covered register vent in the upstairs bathroom. Create…" at bounding box center [376, 426] width 393 height 58
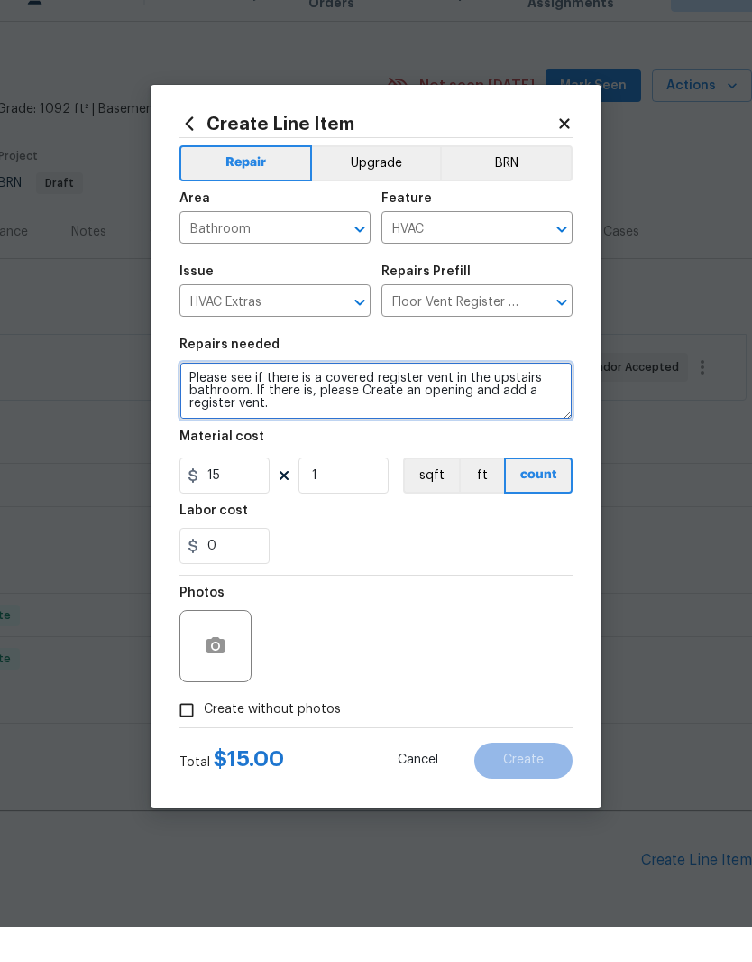
click at [390, 399] on textarea "Please see if there is a covered register vent in the upstairs bathroom. If the…" at bounding box center [376, 426] width 393 height 58
click at [395, 397] on textarea "Please see if there is a covered register vent in the upstairs bathroom. If the…" at bounding box center [376, 426] width 393 height 58
type textarea "Please see if there is a covered register vent in the upstairs bathroom. If the…"
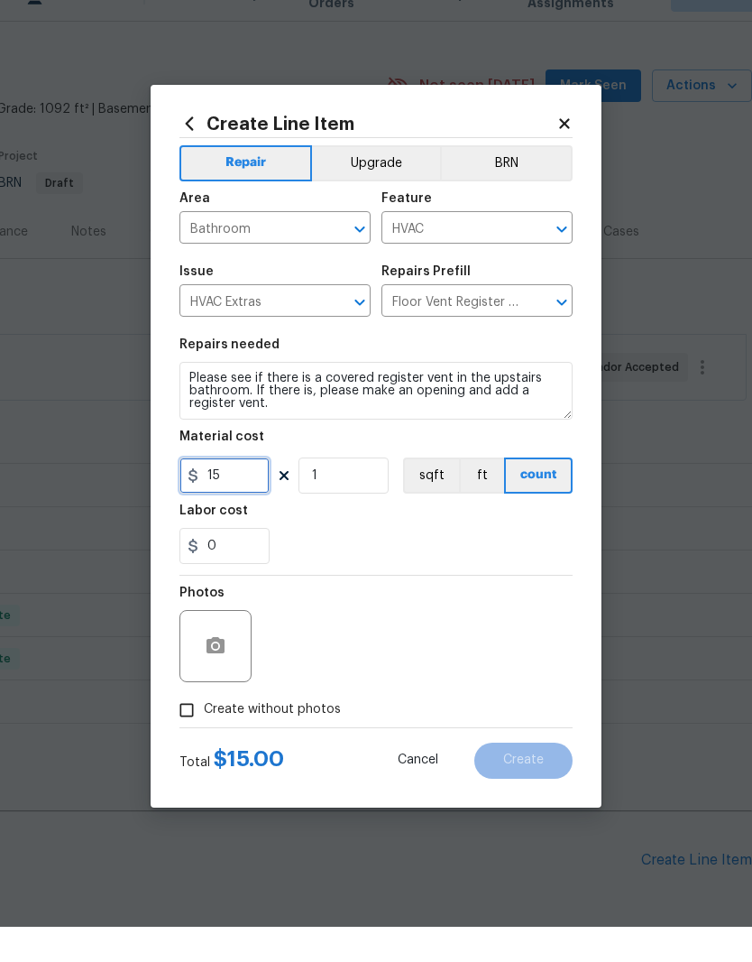
click at [250, 493] on input "15" at bounding box center [225, 511] width 90 height 36
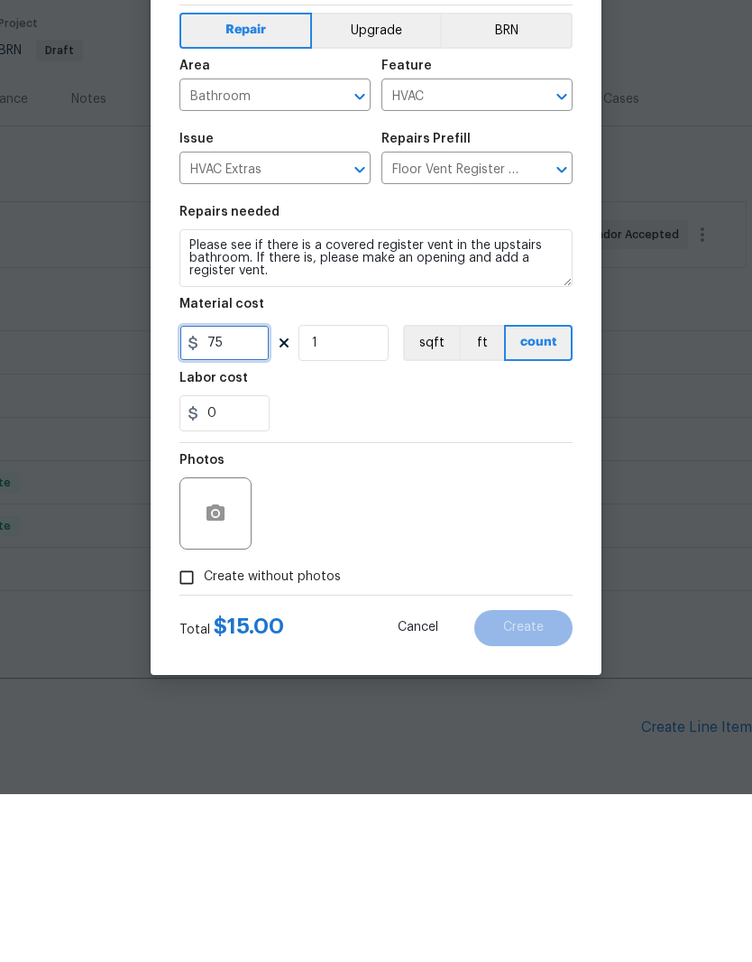
type input "75"
click at [198, 611] on div "Photos Create without photos" at bounding box center [376, 687] width 393 height 152
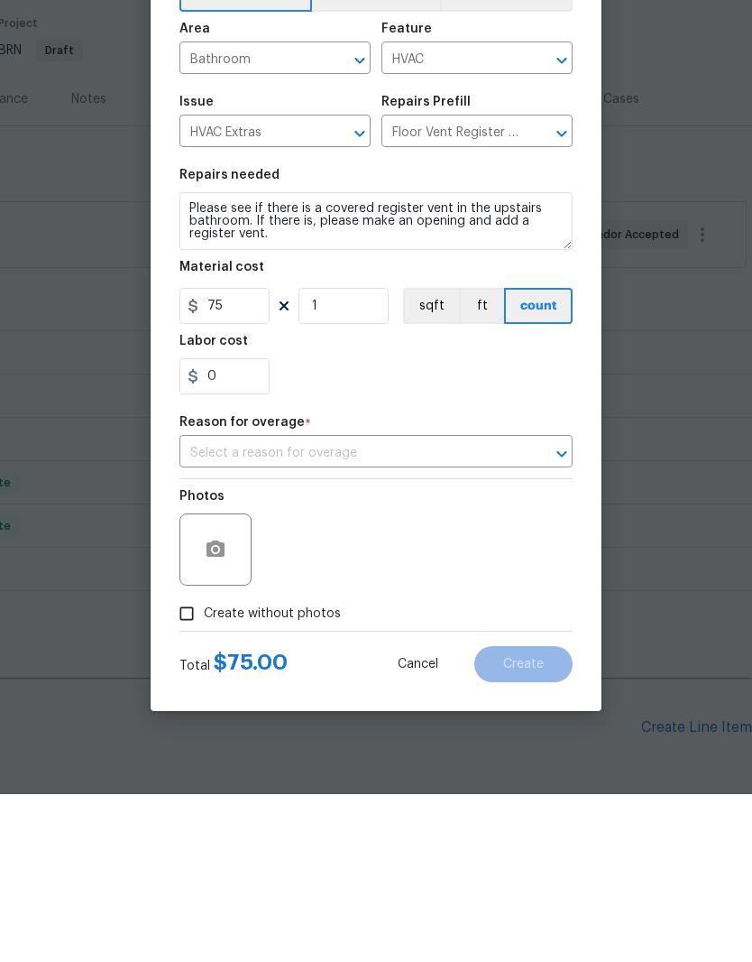
scroll to position [74, 0]
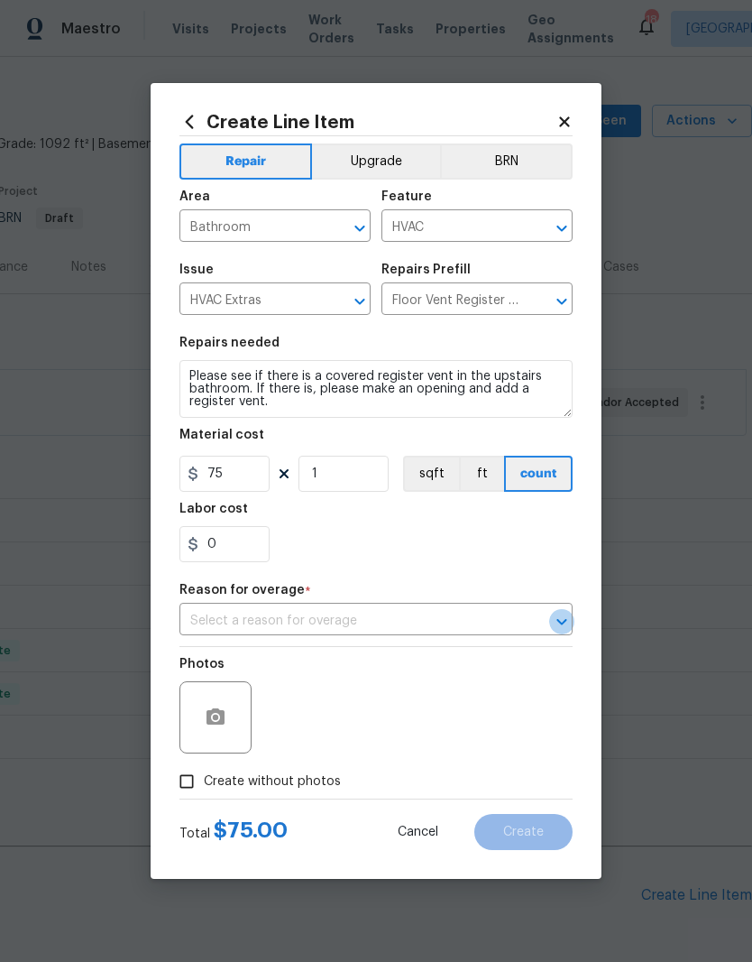
click at [562, 624] on icon "Open" at bounding box center [562, 621] width 10 height 6
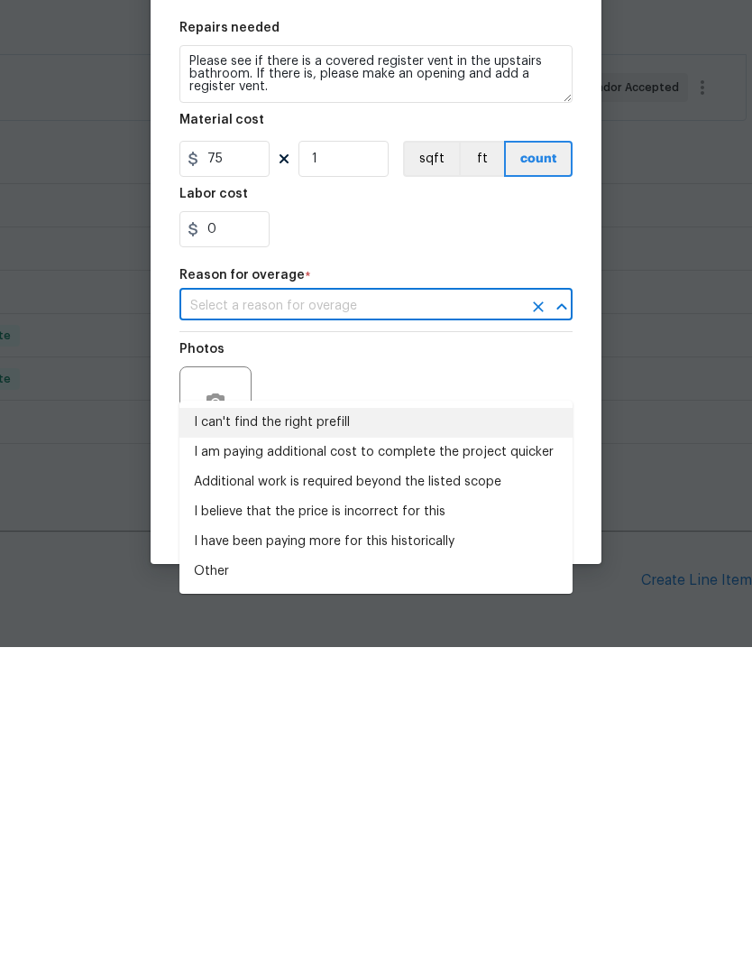
click at [261, 723] on li "I can't find the right prefill" at bounding box center [376, 738] width 393 height 30
type input "I can't find the right prefill"
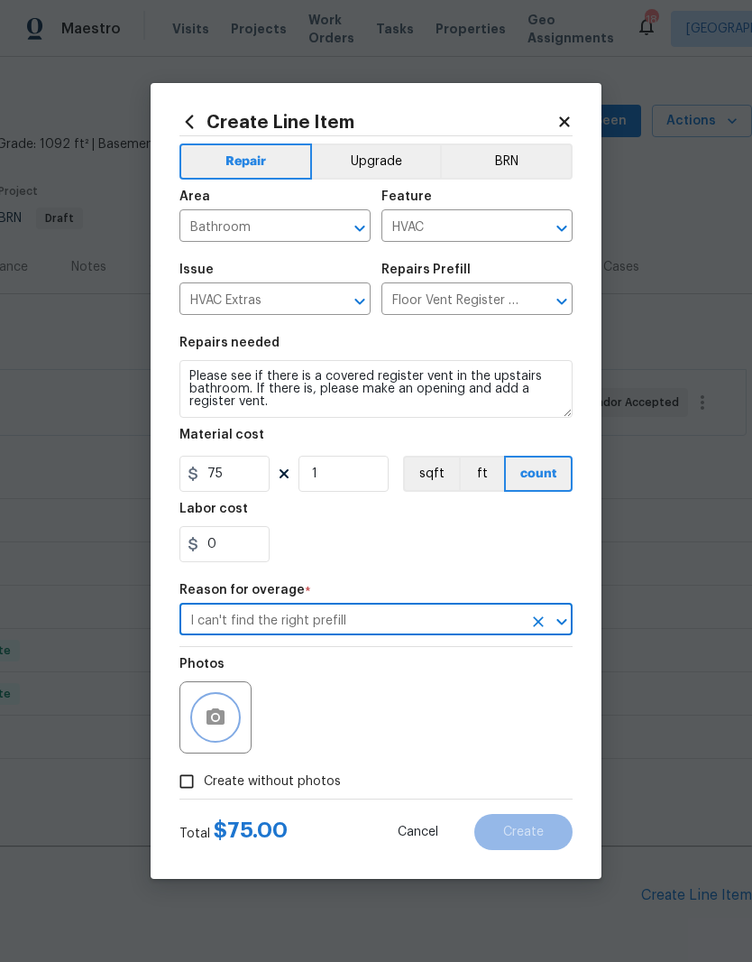
click at [228, 718] on button "button" at bounding box center [215, 717] width 43 height 43
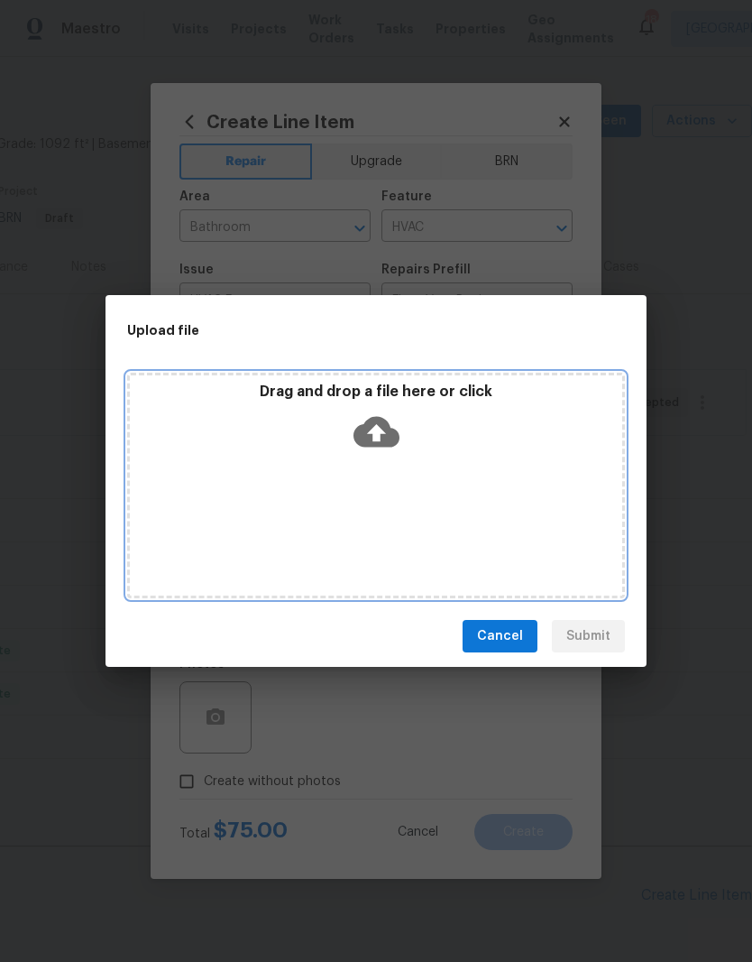
click at [406, 456] on div "Drag and drop a file here or click" at bounding box center [376, 421] width 493 height 78
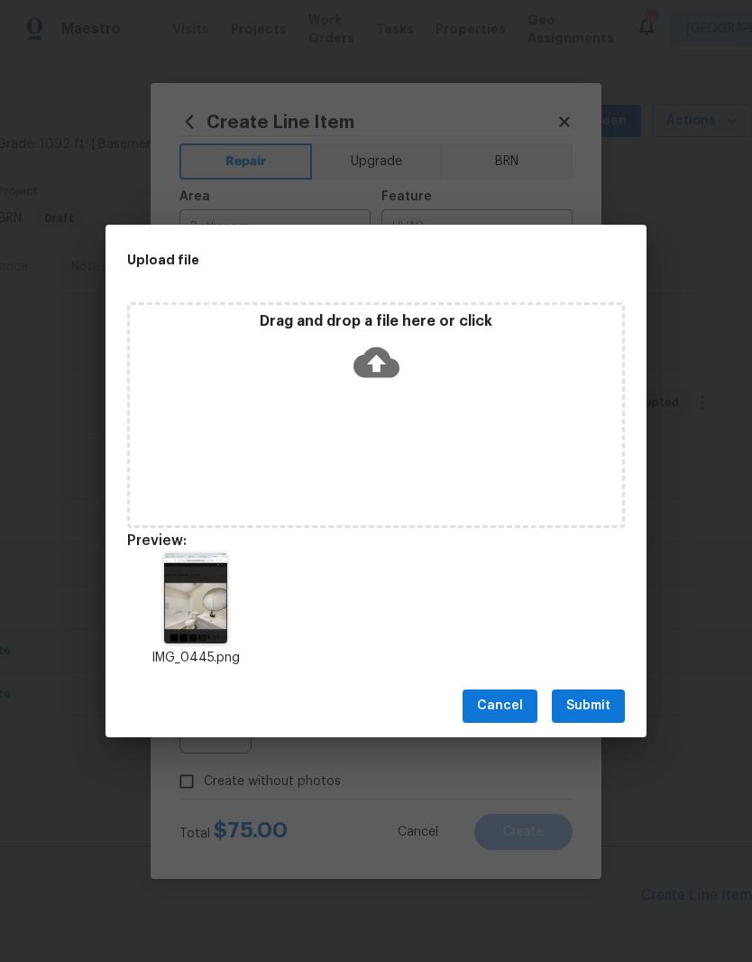
click at [589, 710] on span "Submit" at bounding box center [589, 706] width 44 height 23
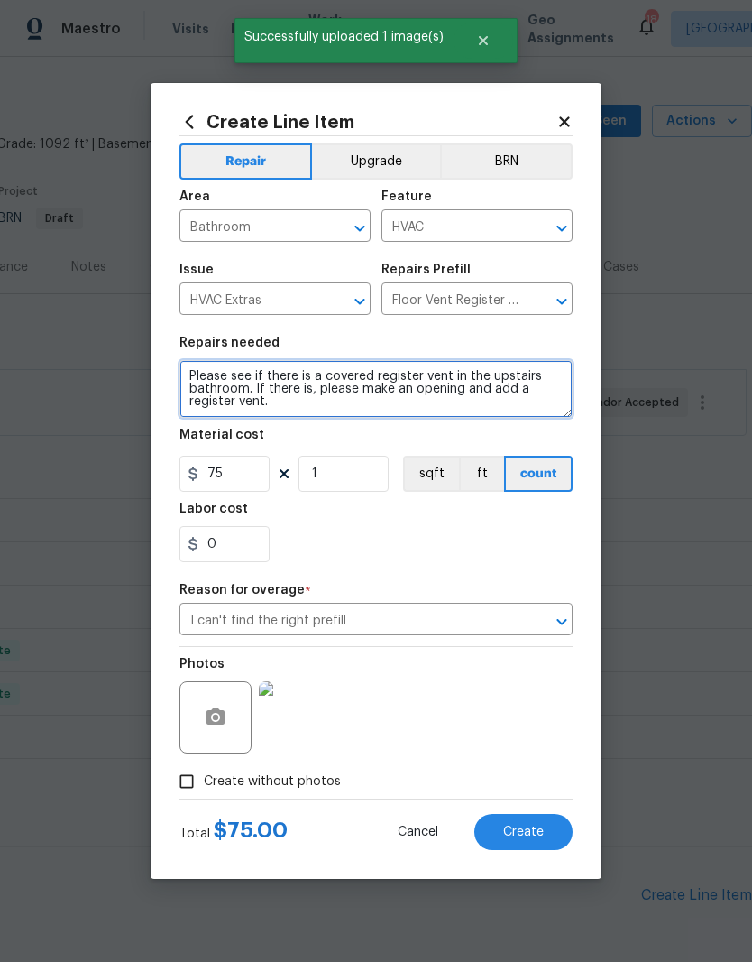
click at [188, 370] on textarea "Please see if there is a covered register vent in the upstairs bathroom. If the…" at bounding box center [376, 389] width 393 height 58
click at [187, 373] on textarea "Please see if there is a covered register vent in the upstairs bathroom. If the…" at bounding box center [376, 389] width 393 height 58
paste textarea "Seller to locate existing HVAC duct in bathroom floor. Cut out sheet vinyl to e…"
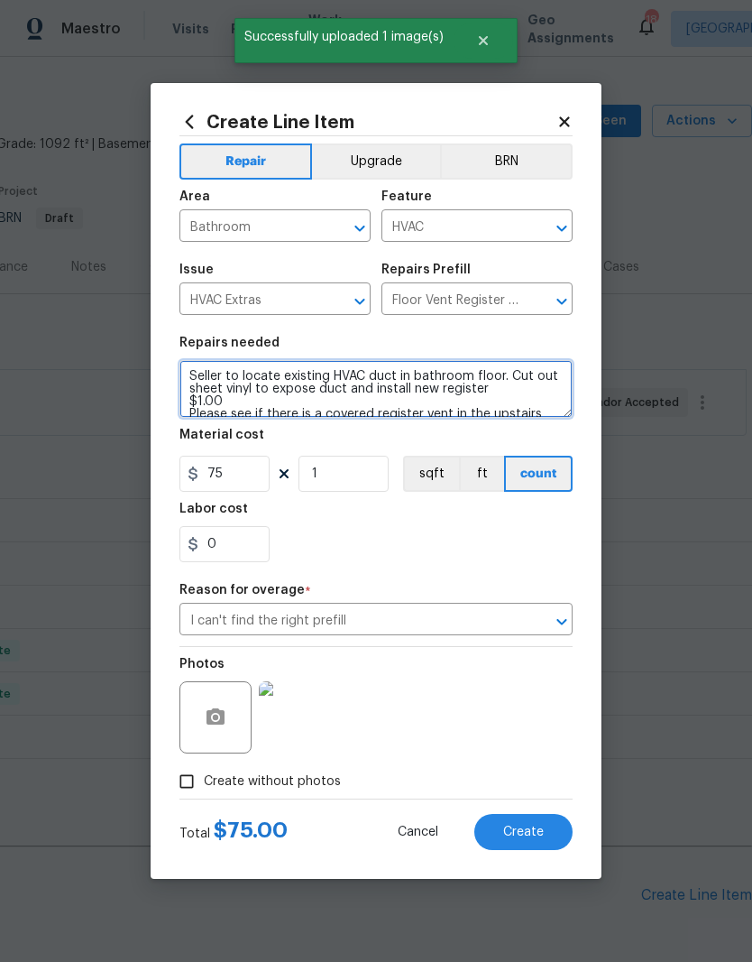
scroll to position [4, 0]
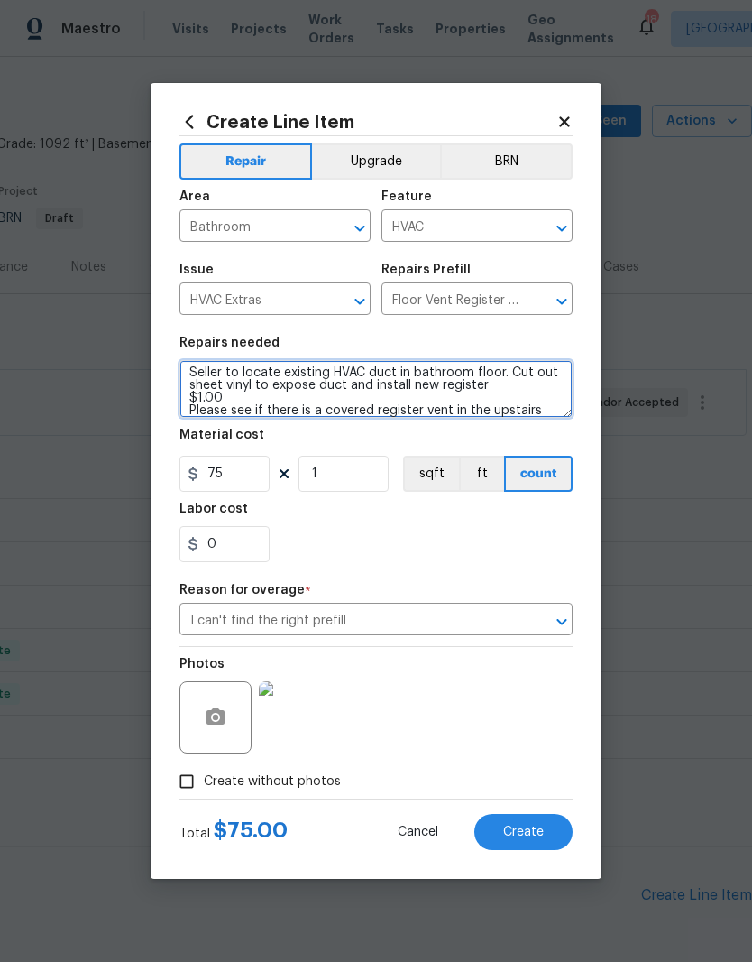
click at [244, 372] on textarea "Seller to locate existing HVAC duct in bathroom floor. Cut out sheet vinyl to e…" at bounding box center [376, 389] width 393 height 58
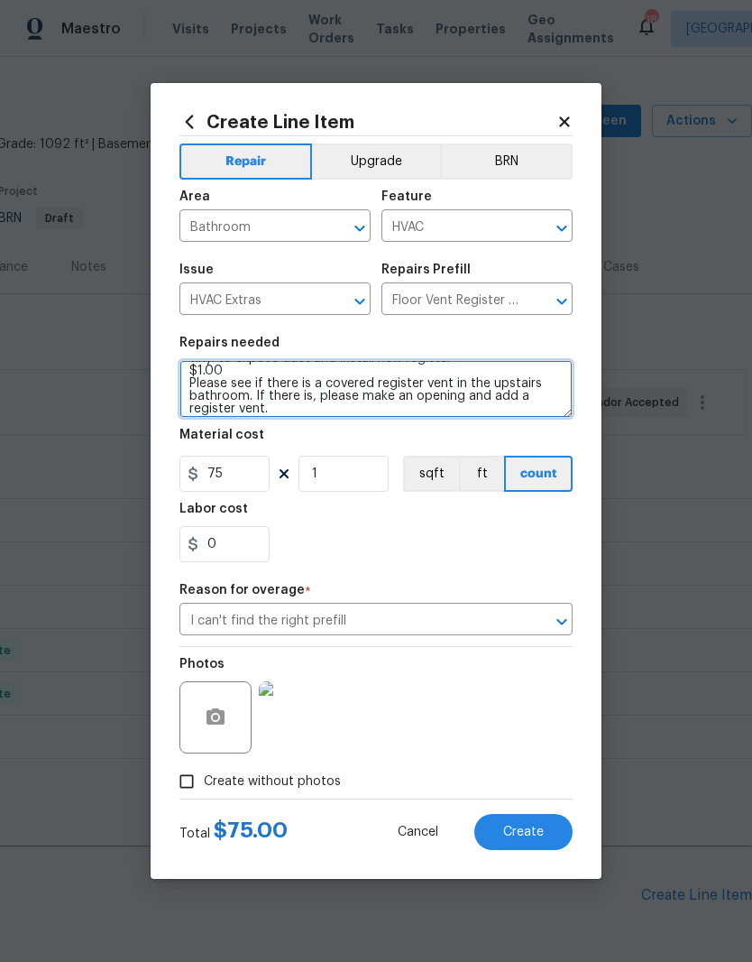
scroll to position [32, 0]
click at [309, 411] on textarea "locate existing HVAC duct in bathroom floor. Cut out sheet vinyl to expose duct…" at bounding box center [376, 389] width 393 height 58
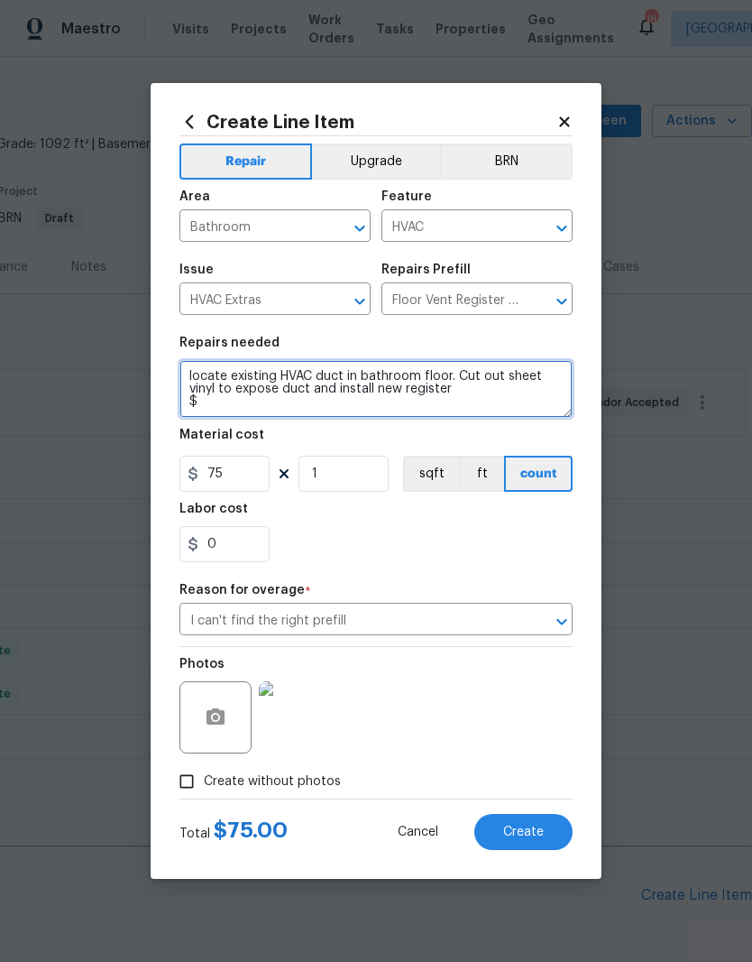
scroll to position [0, 0]
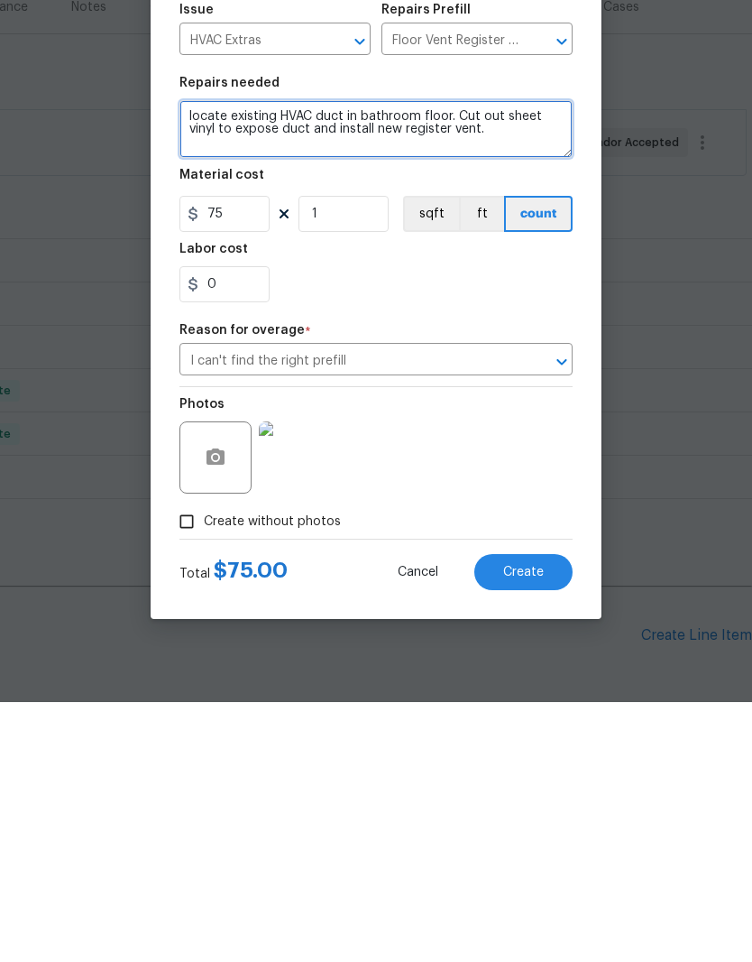
type textarea "locate existing HVAC duct in bathroom floor. Cut out sheet vinyl to expose duct…"
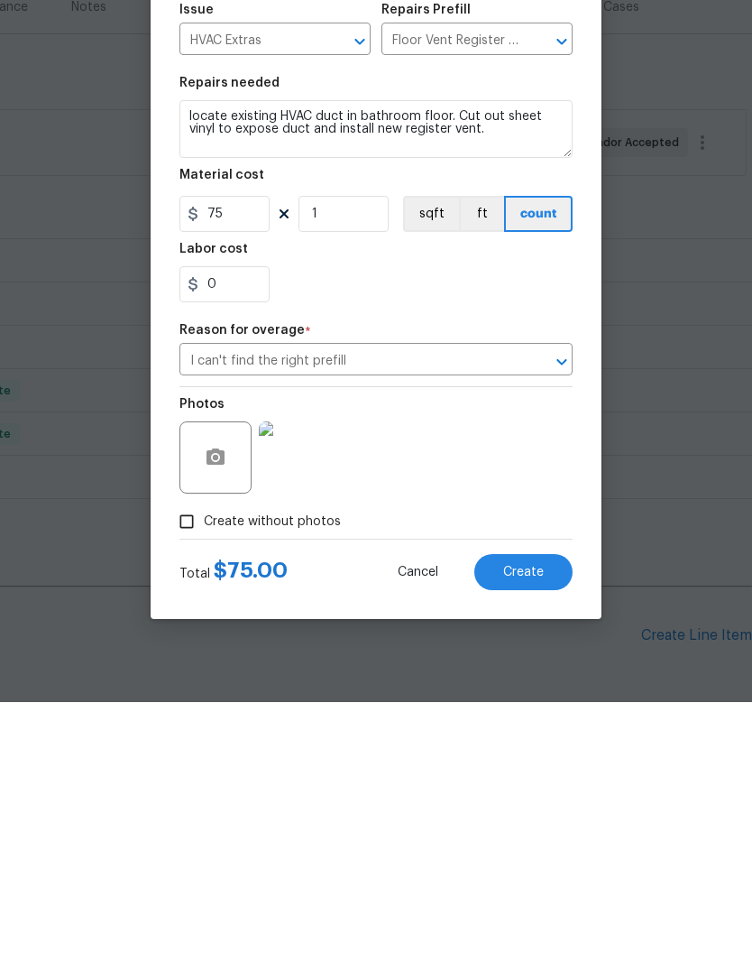
click at [534, 825] on span "Create" at bounding box center [523, 832] width 41 height 14
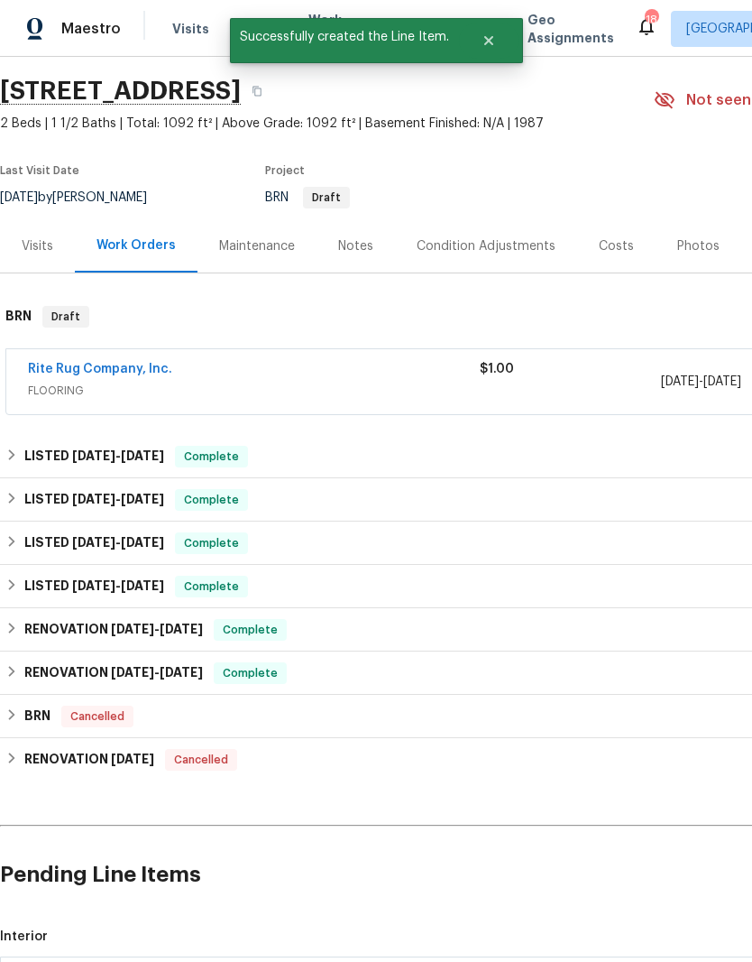
scroll to position [56, 0]
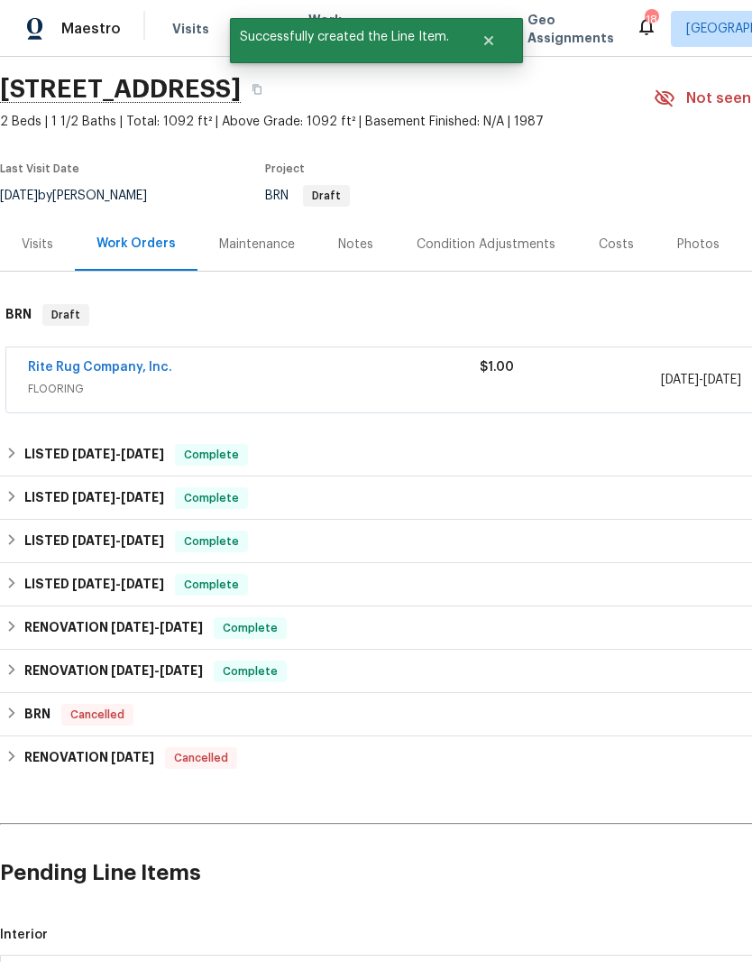
checkbox input "true"
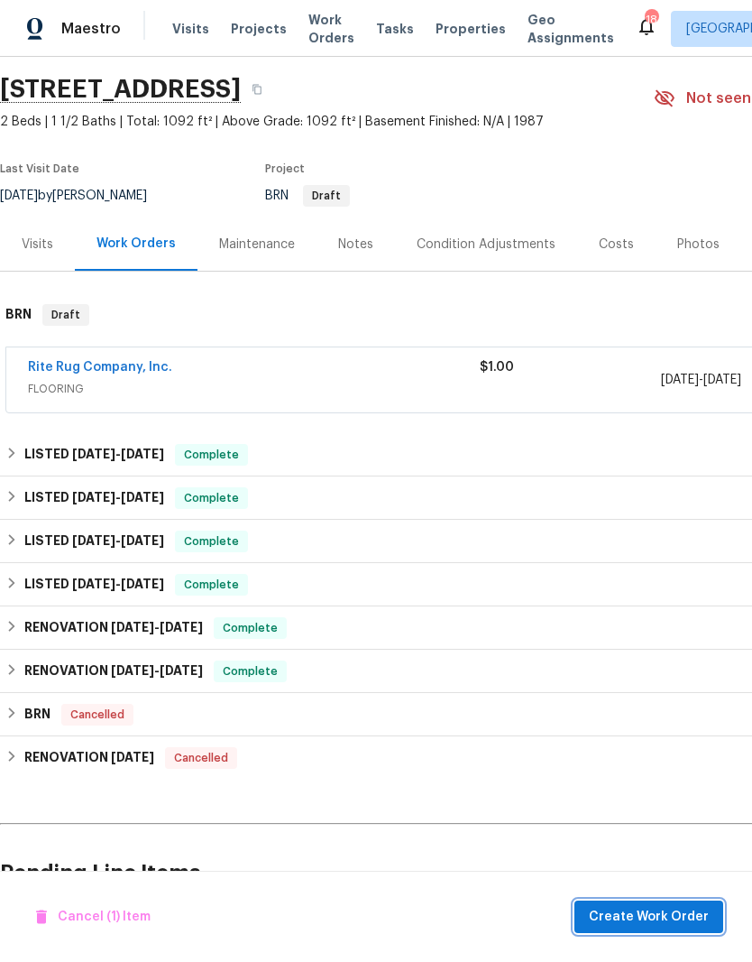
click at [655, 918] on span "Create Work Order" at bounding box center [649, 917] width 120 height 23
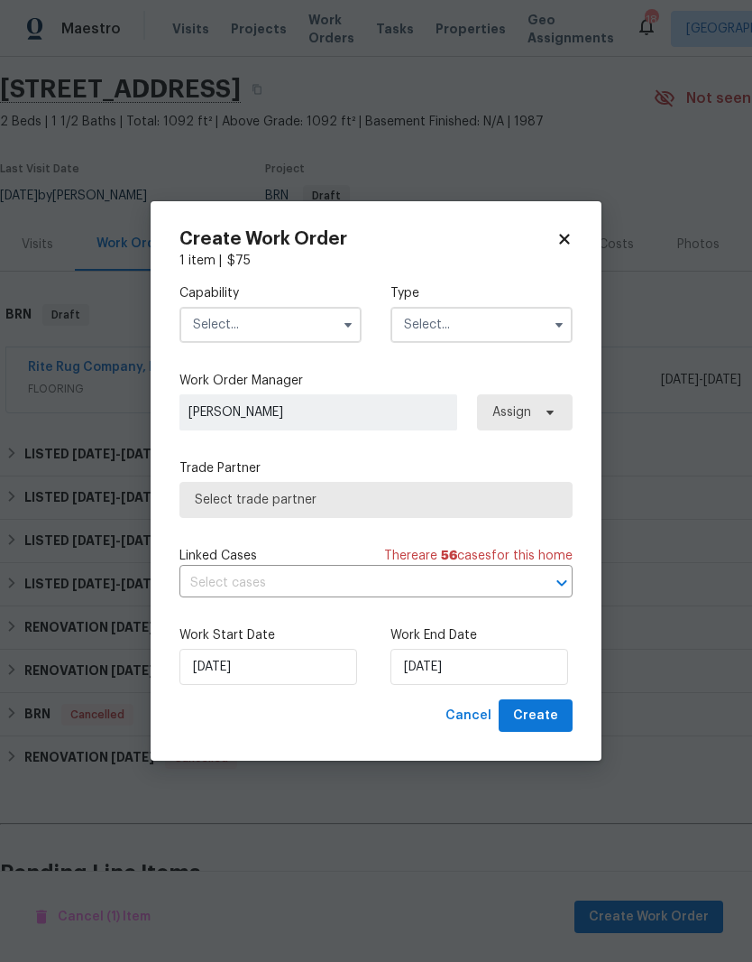
click at [327, 322] on input "text" at bounding box center [271, 325] width 182 height 36
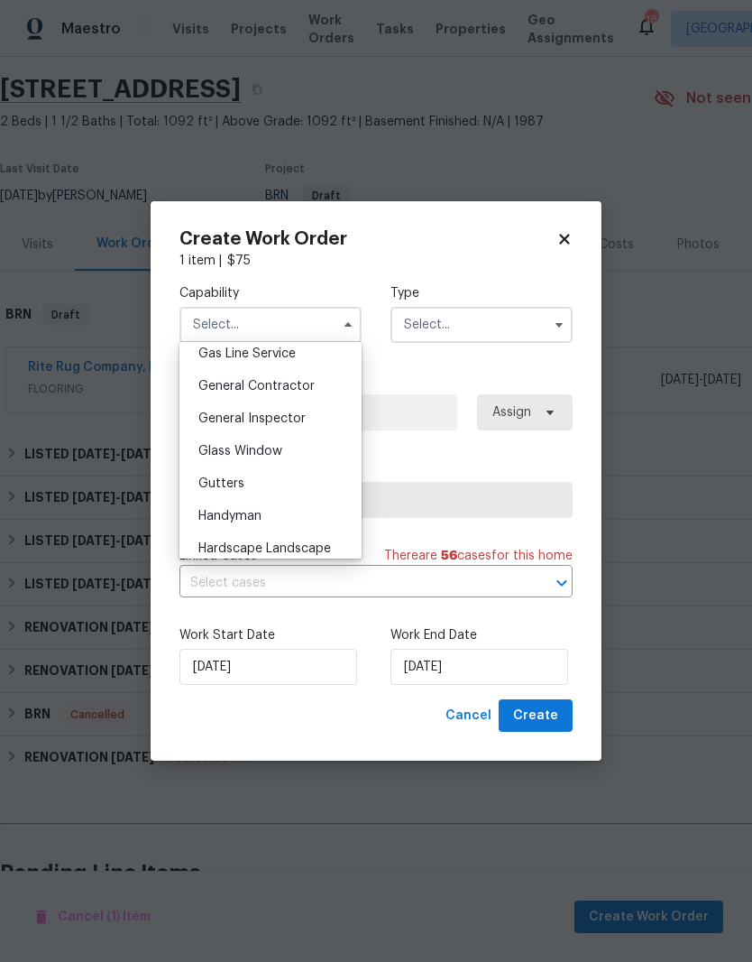
scroll to position [845, 0]
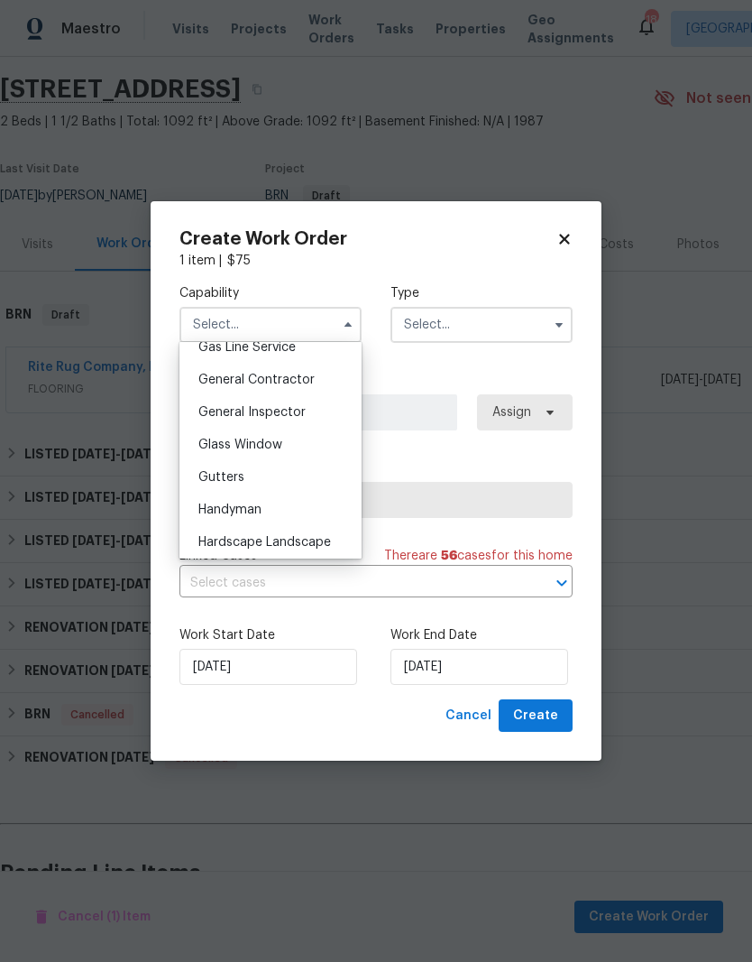
click at [249, 517] on div "Handyman" at bounding box center [270, 509] width 173 height 32
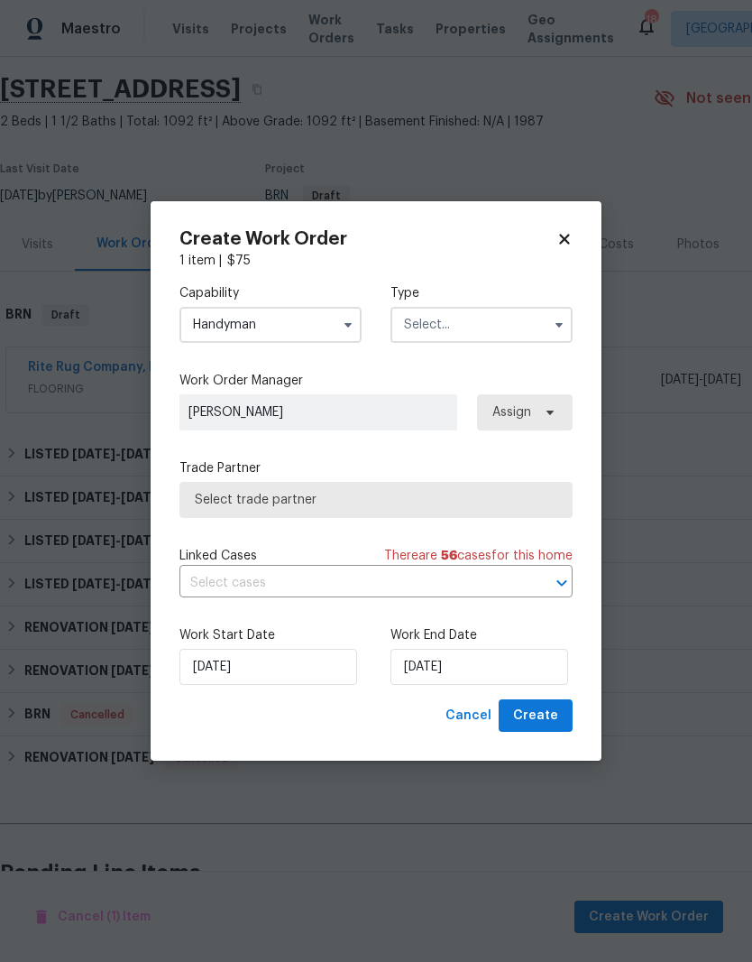
type input "Handyman"
click at [480, 497] on span "Select trade partner" at bounding box center [376, 500] width 363 height 18
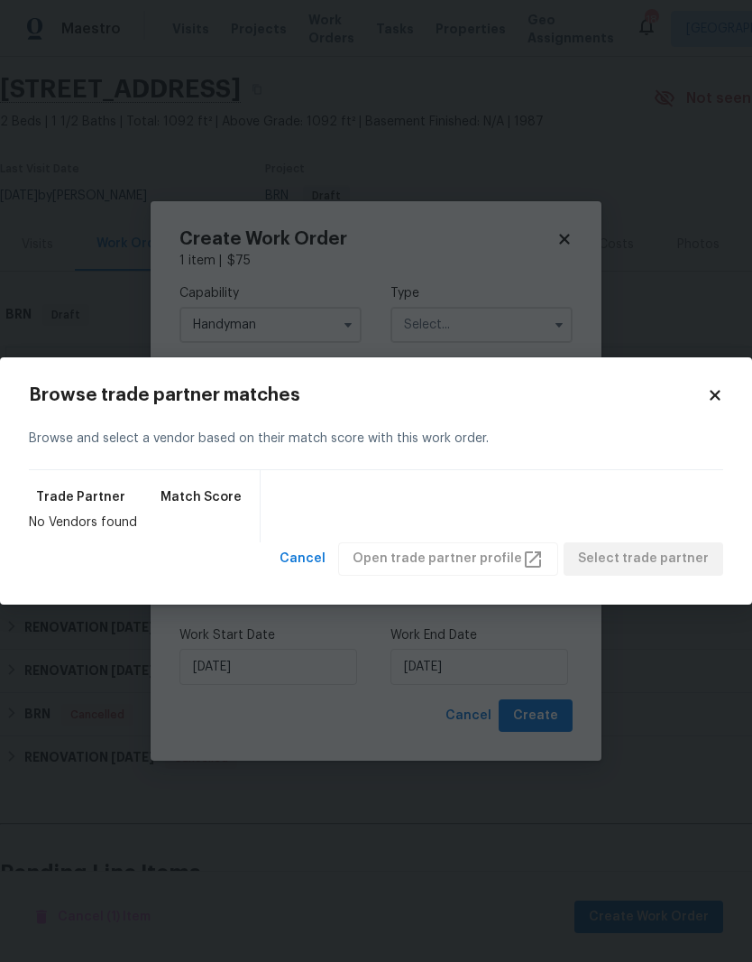
click at [709, 401] on icon at bounding box center [715, 395] width 16 height 16
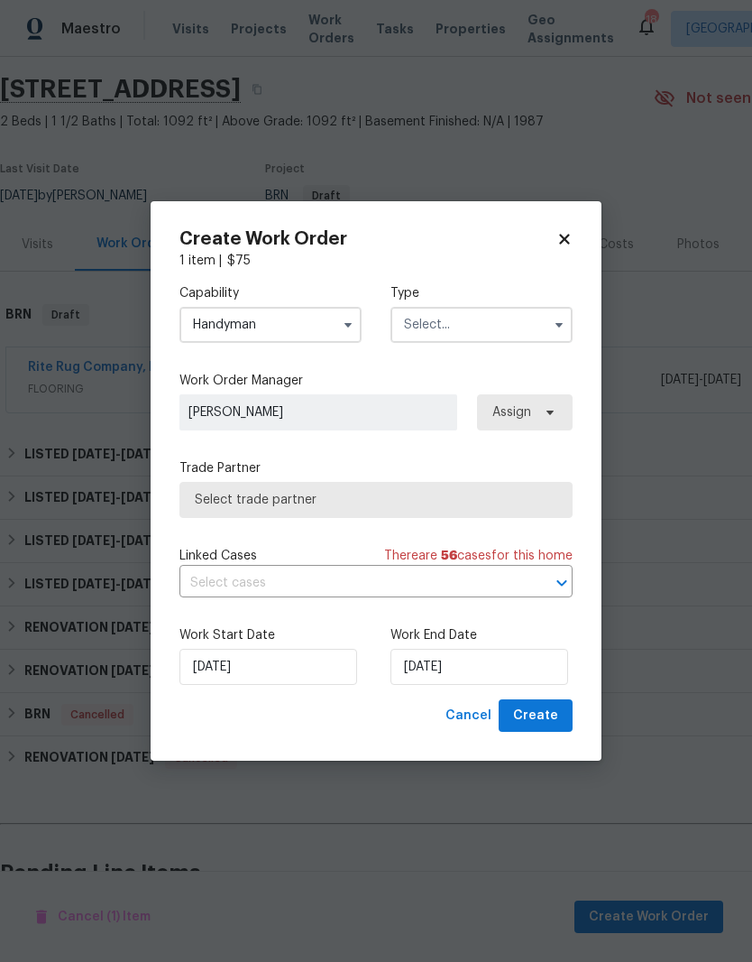
click at [557, 327] on icon "button" at bounding box center [559, 325] width 14 height 14
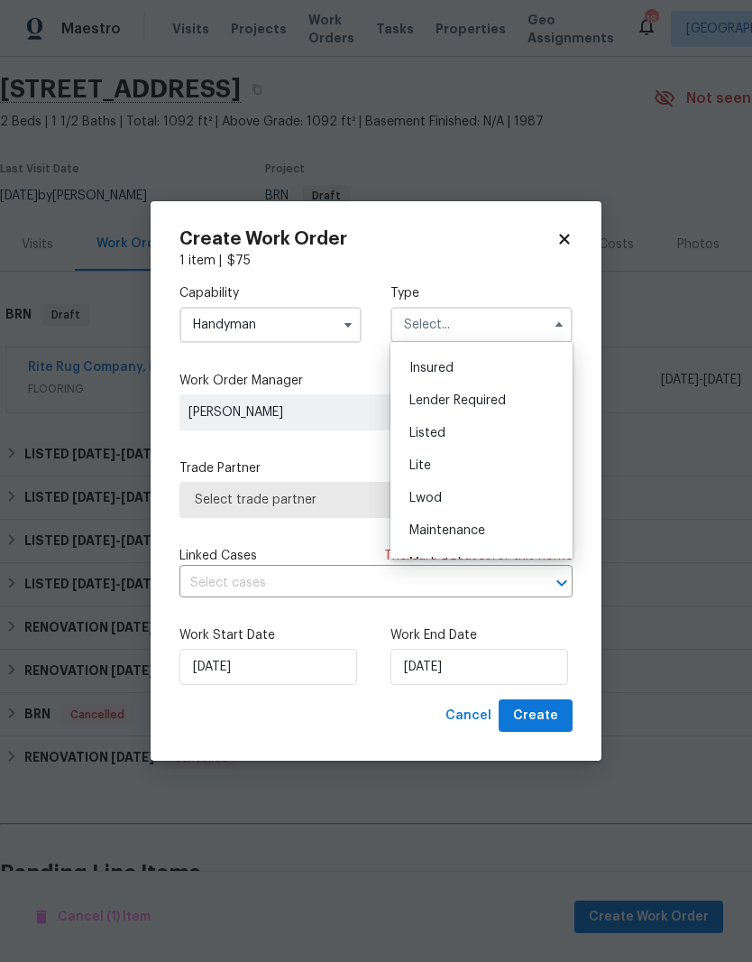
scroll to position [126, 0]
click at [440, 435] on span "Listed" at bounding box center [428, 431] width 36 height 13
type input "Listed"
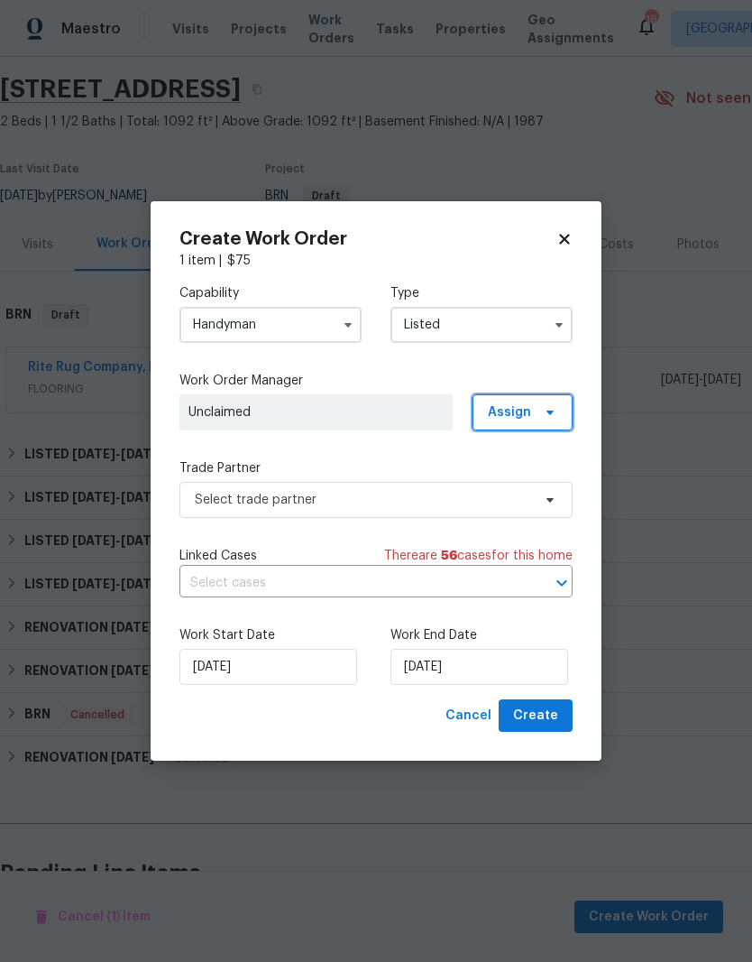
click at [520, 418] on span "Assign" at bounding box center [509, 412] width 43 height 18
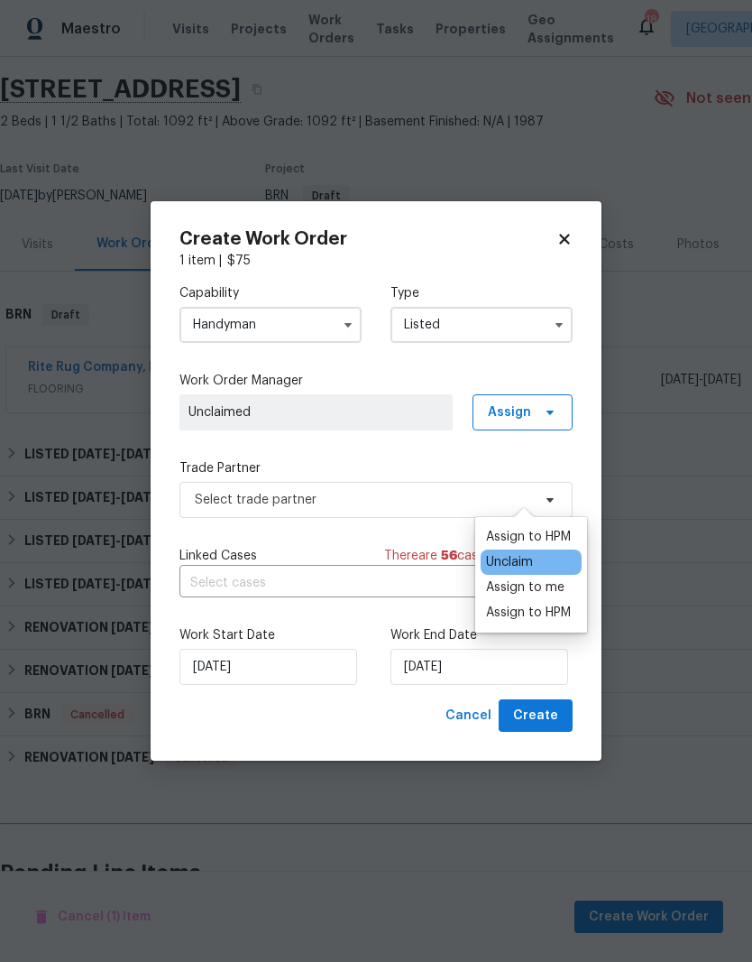
click at [533, 578] on div "Assign to me" at bounding box center [525, 587] width 78 height 18
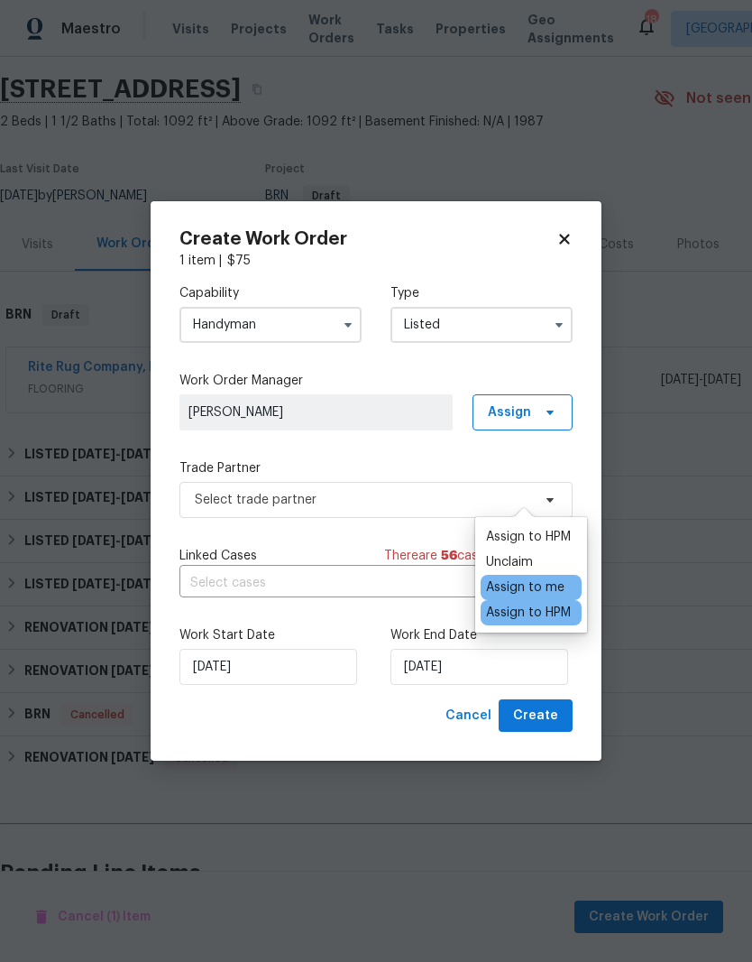
click at [385, 410] on span "[PERSON_NAME]" at bounding box center [316, 412] width 255 height 18
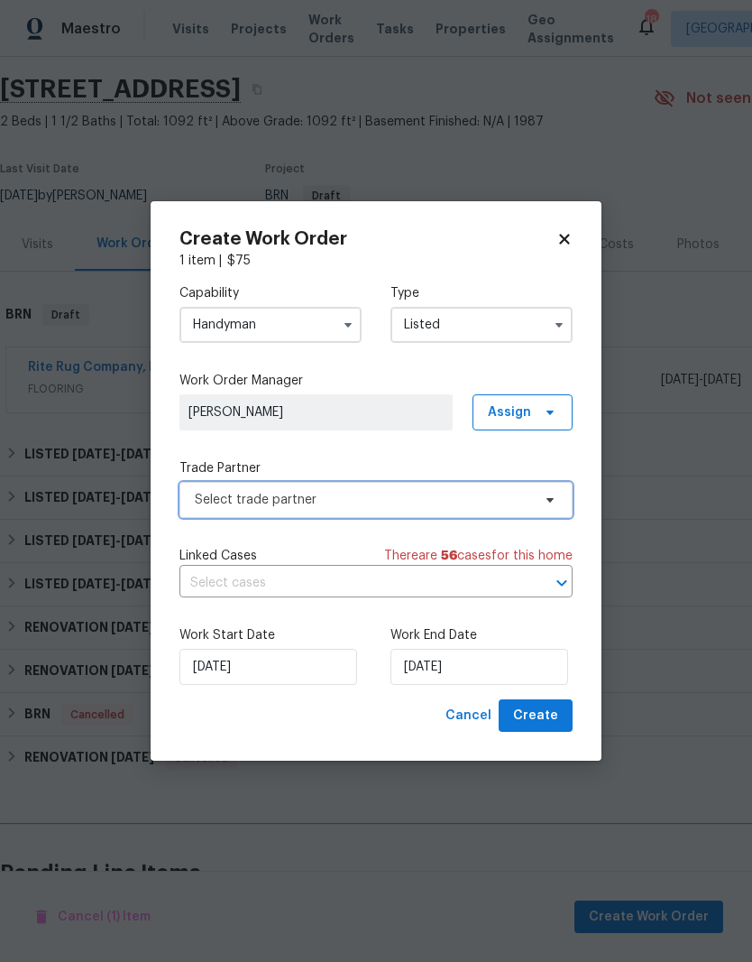
click at [410, 496] on span "Select trade partner" at bounding box center [363, 500] width 336 height 18
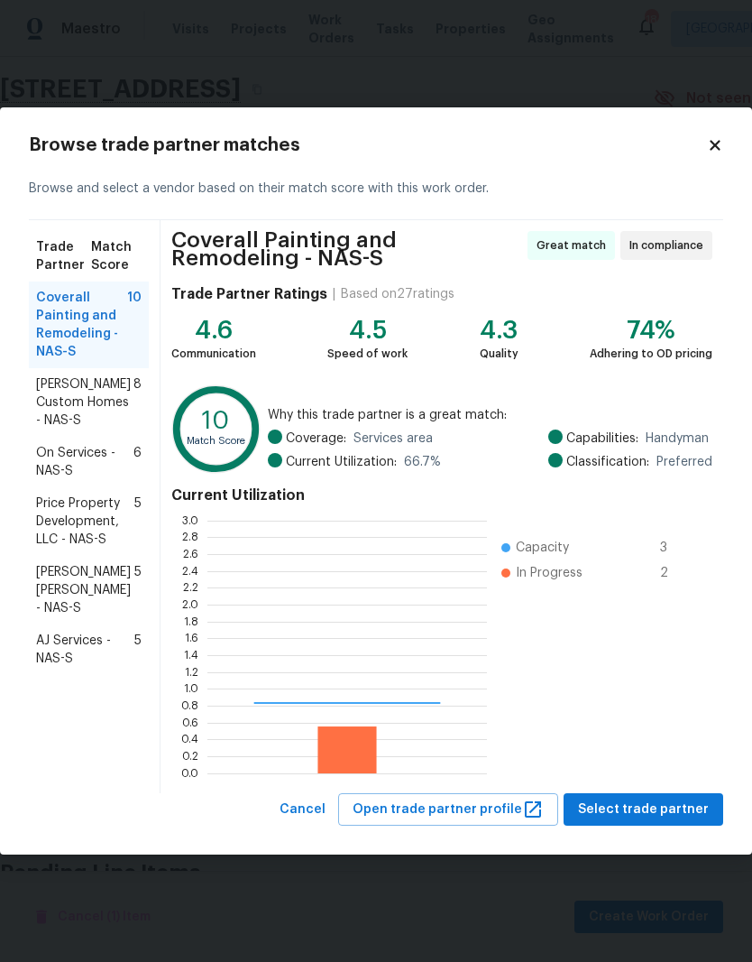
scroll to position [253, 280]
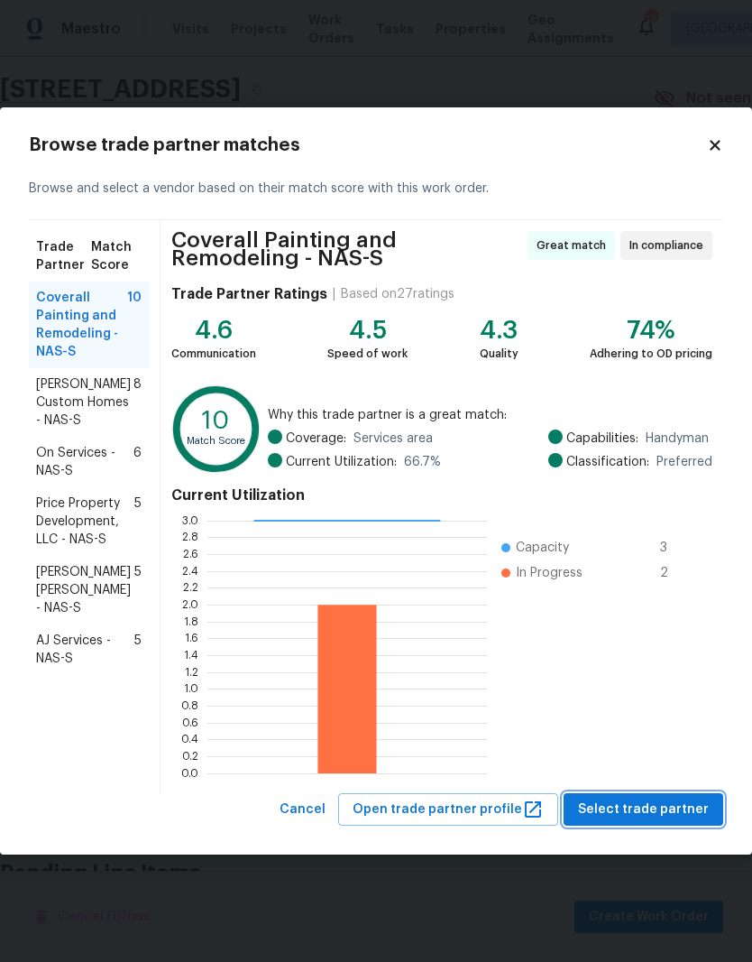
click at [672, 809] on span "Select trade partner" at bounding box center [643, 809] width 131 height 23
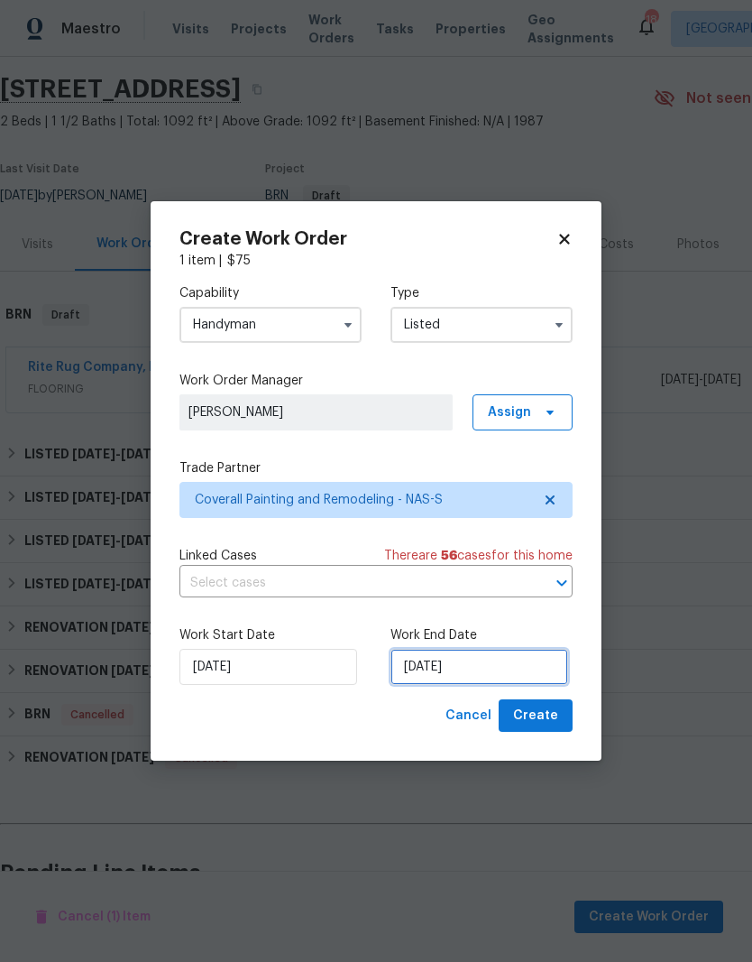
click at [519, 658] on input "[DATE]" at bounding box center [480, 667] width 178 height 36
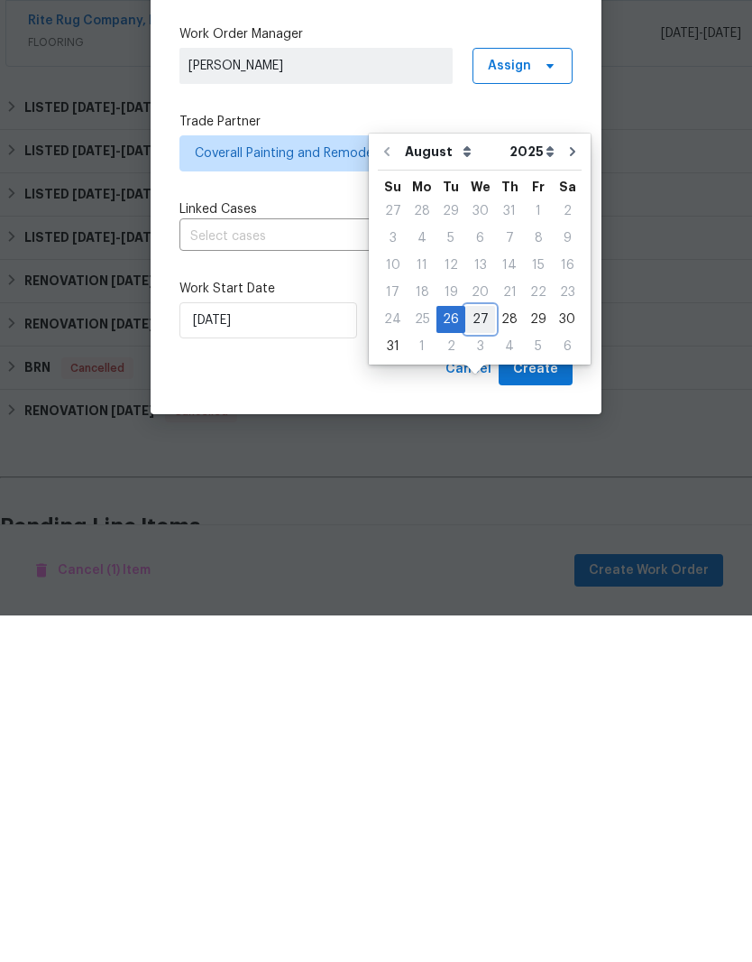
click at [477, 653] on div "27" at bounding box center [480, 665] width 30 height 25
type input "8/27/2025"
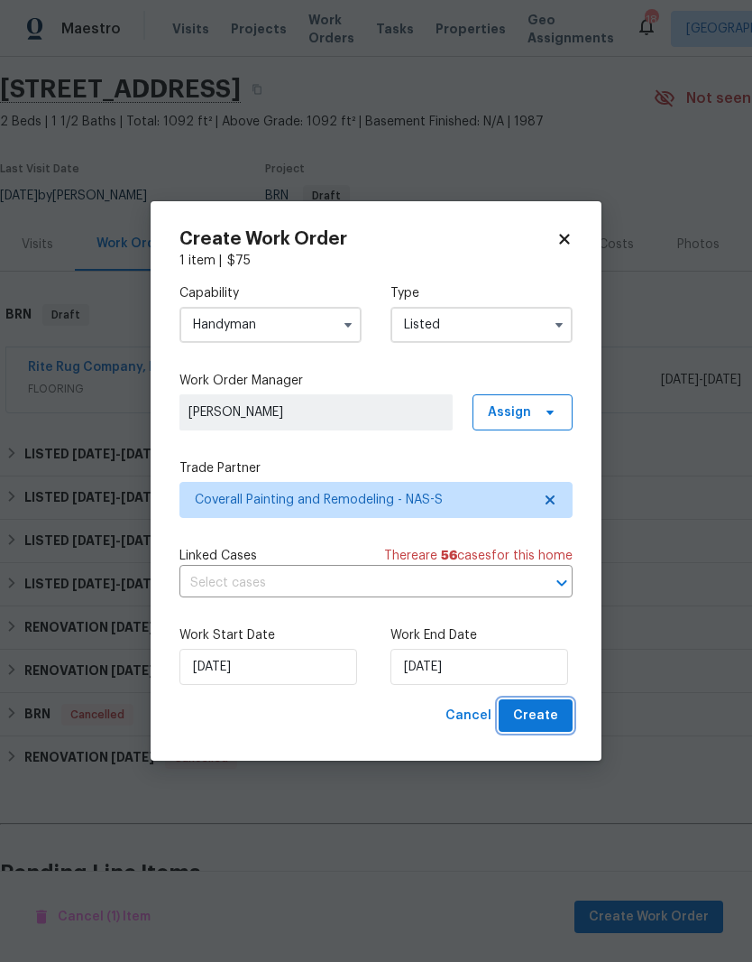
click at [533, 714] on span "Create" at bounding box center [535, 716] width 45 height 23
checkbox input "false"
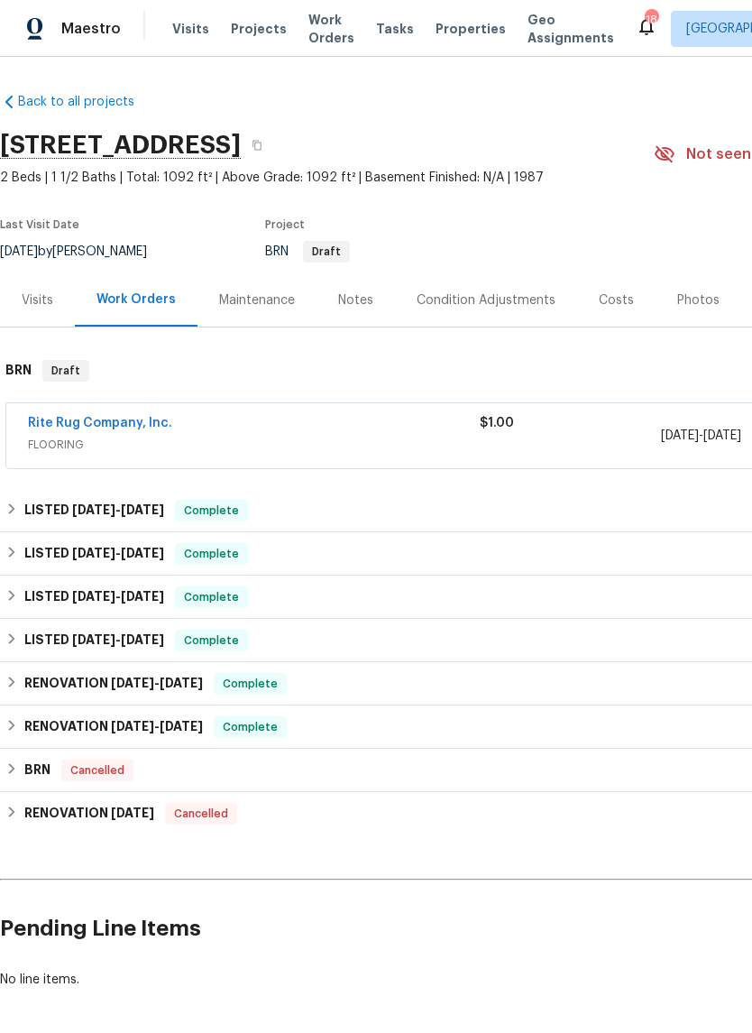
click at [144, 427] on link "Rite Rug Company, Inc." at bounding box center [100, 423] width 144 height 13
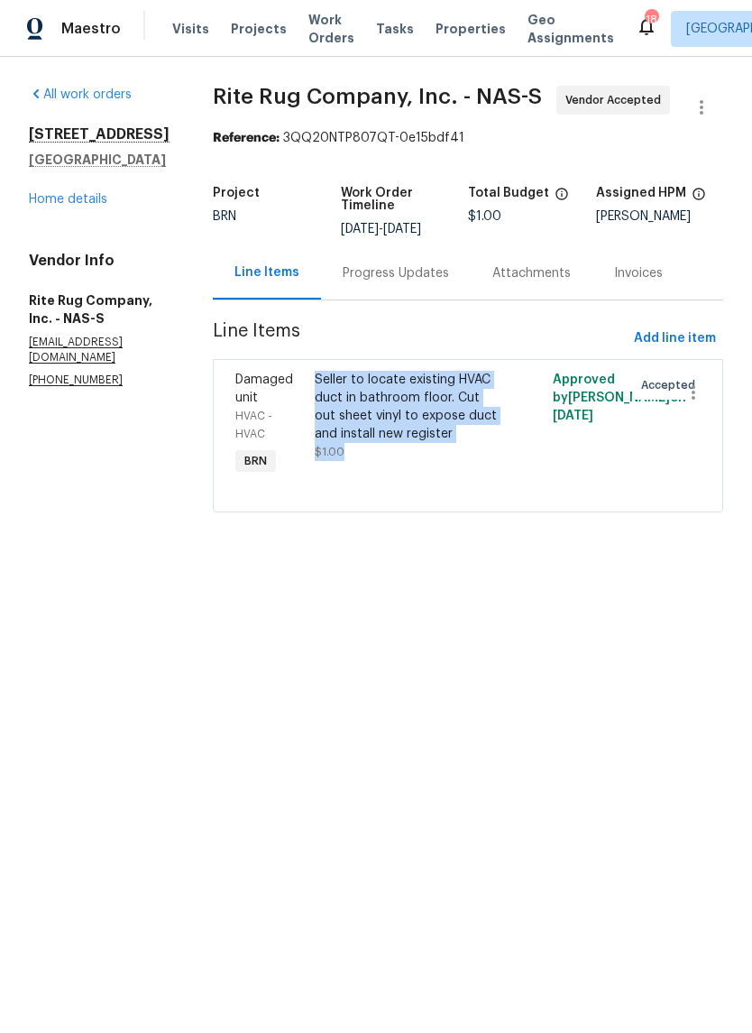
click at [99, 201] on link "Home details" at bounding box center [68, 199] width 78 height 13
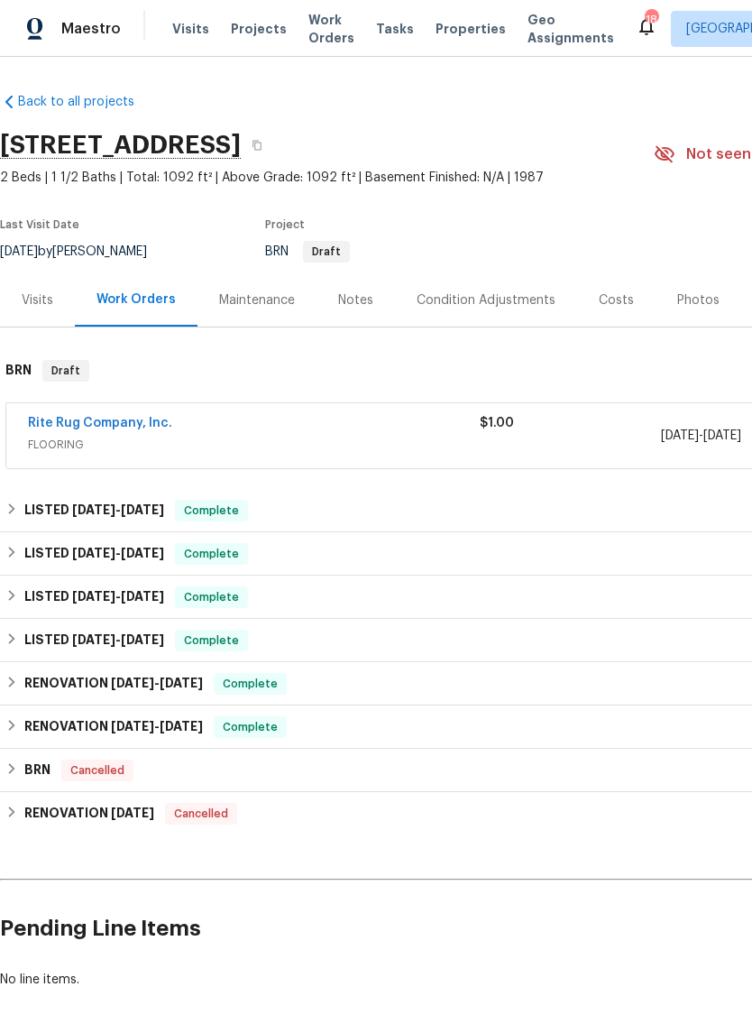
click at [696, 302] on div "Photos" at bounding box center [698, 300] width 42 height 18
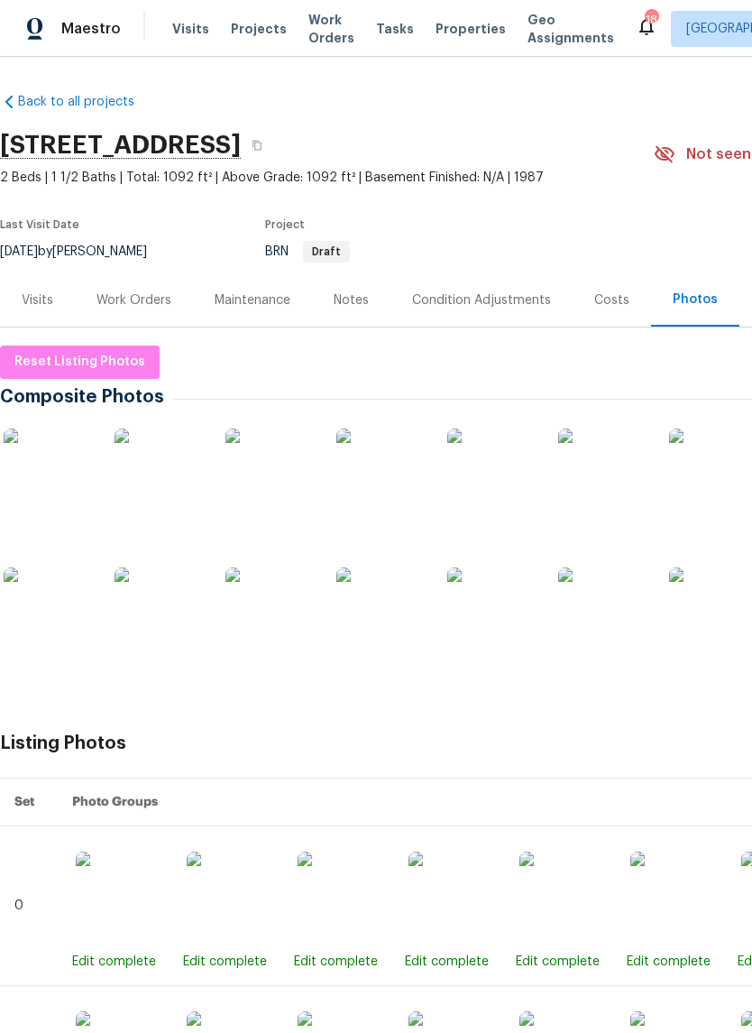
click at [598, 631] on img at bounding box center [603, 612] width 90 height 90
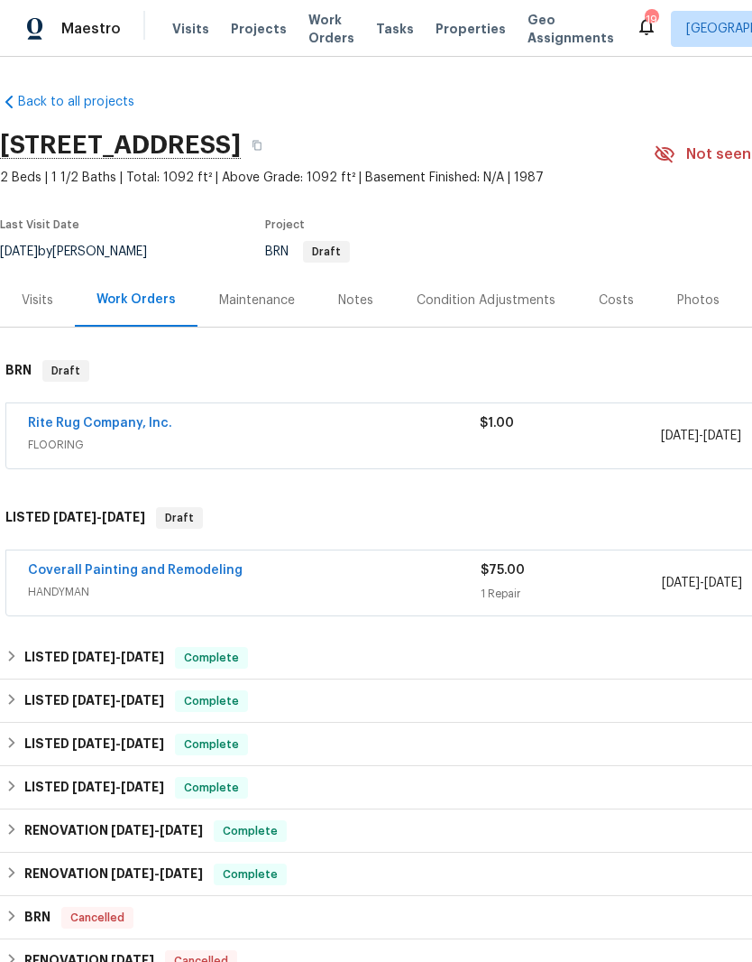
click at [141, 567] on link "Coverall Painting and Remodeling" at bounding box center [135, 570] width 215 height 13
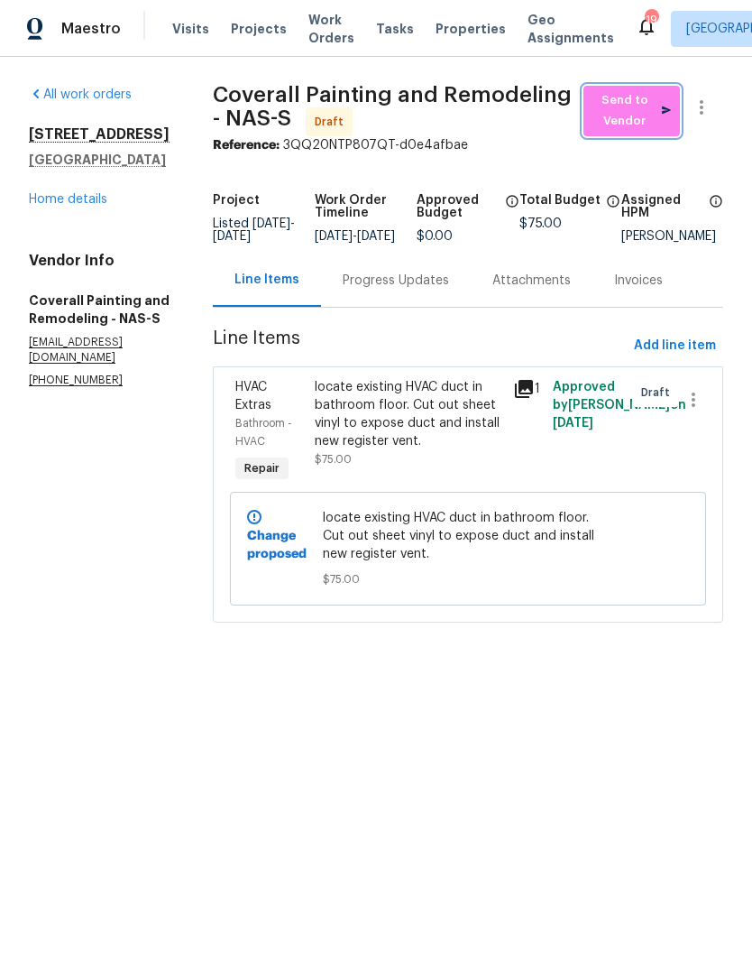
click at [630, 114] on span "Send to Vendor" at bounding box center [632, 110] width 78 height 41
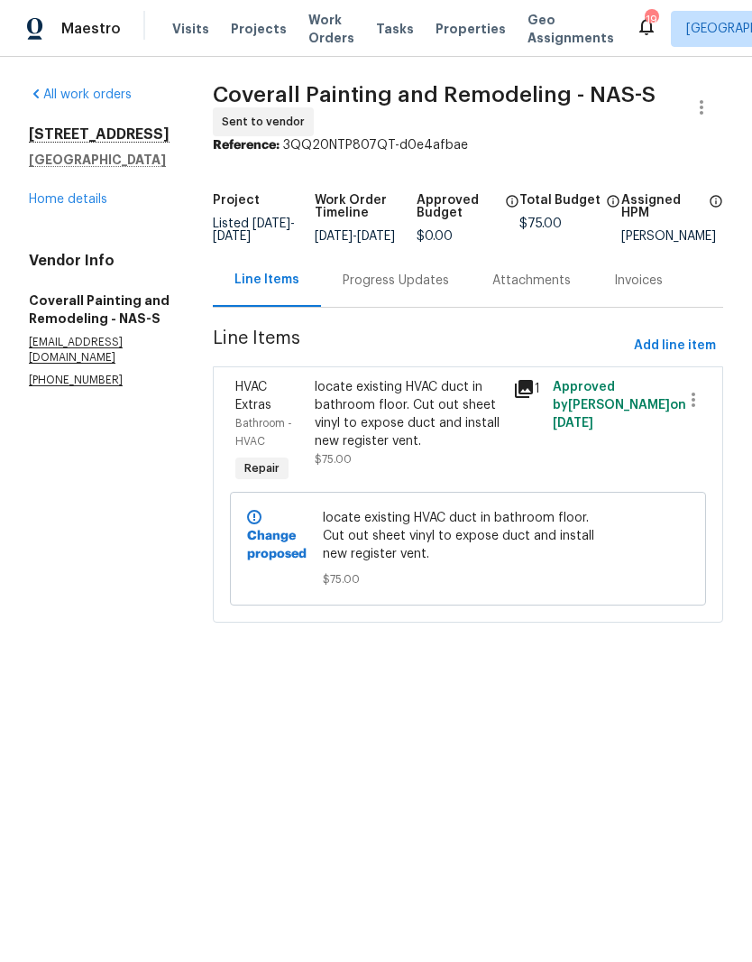
click at [438, 289] on div "Progress Updates" at bounding box center [396, 281] width 106 height 18
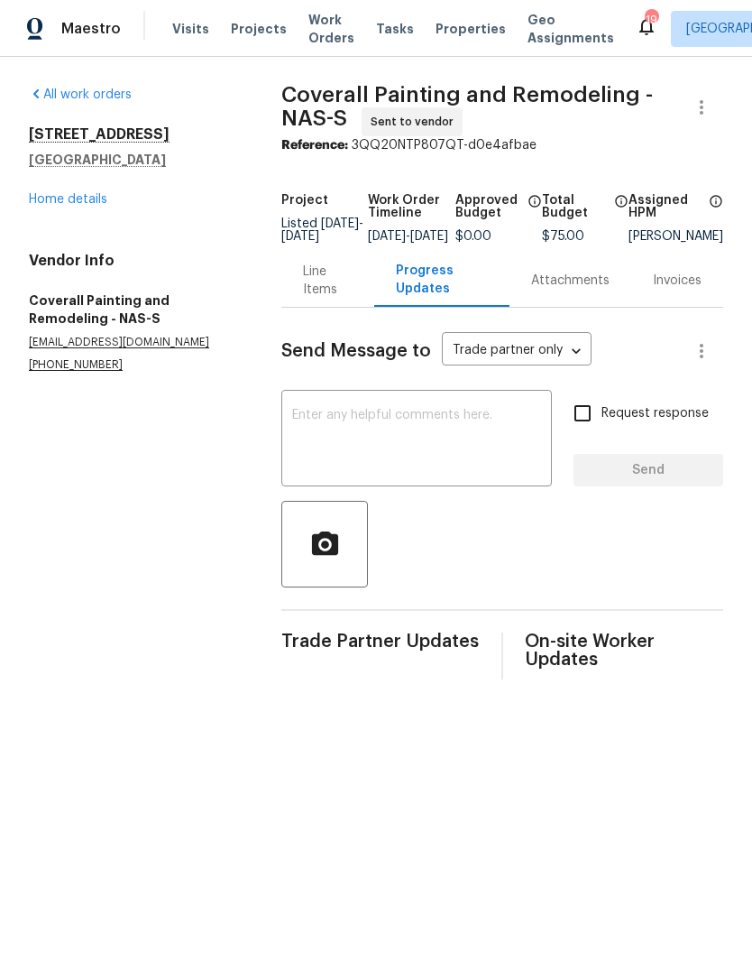
click at [409, 430] on textarea at bounding box center [416, 440] width 249 height 63
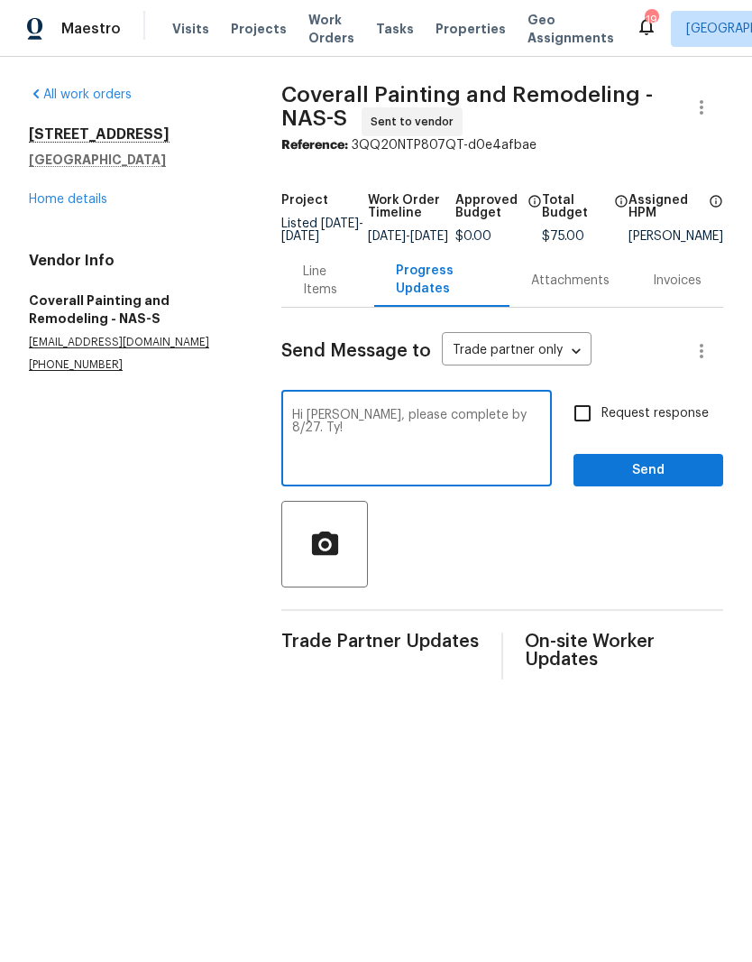
type textarea "Hi [PERSON_NAME], please complete by 8/27. Ty!"
click at [646, 472] on span "Send" at bounding box center [648, 470] width 121 height 23
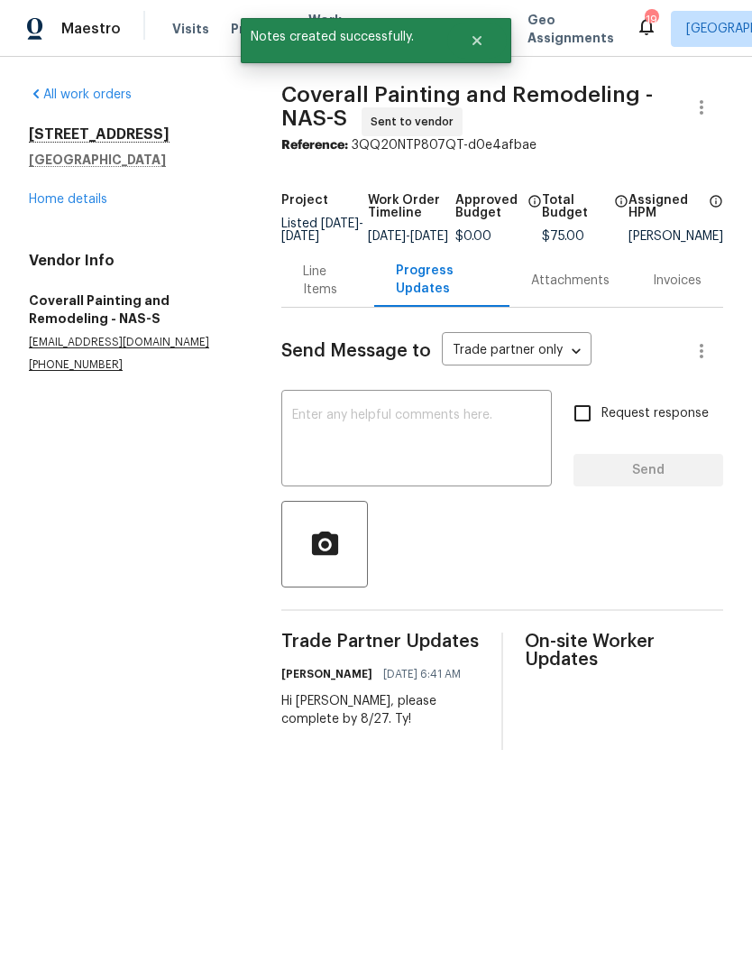
click at [91, 201] on link "Home details" at bounding box center [68, 199] width 78 height 13
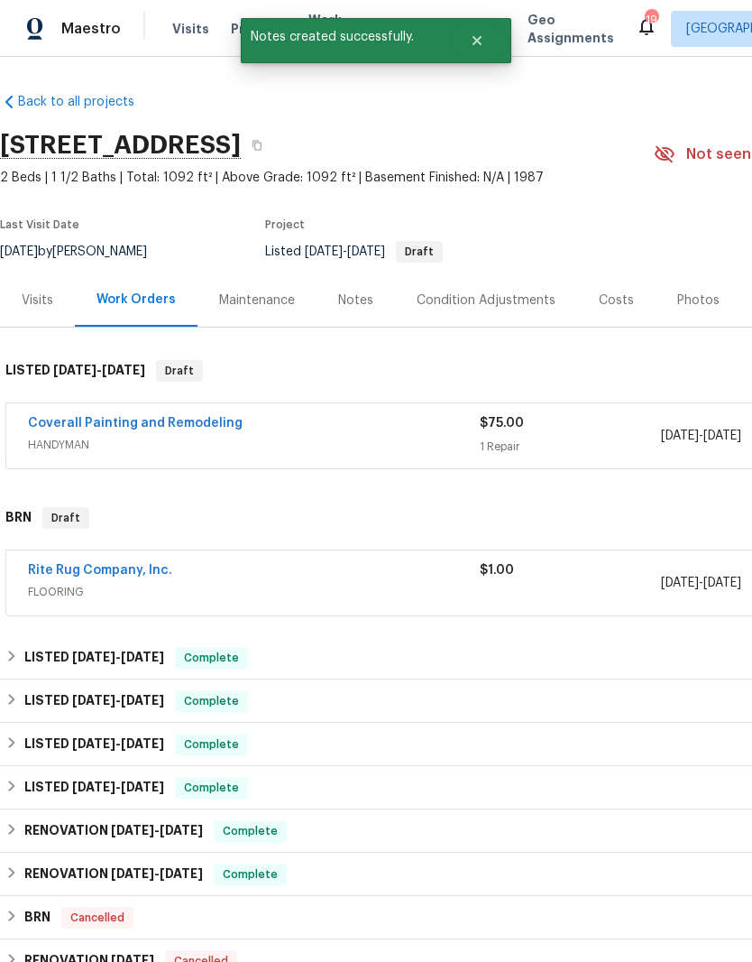
click at [127, 565] on link "Rite Rug Company, Inc." at bounding box center [100, 570] width 144 height 13
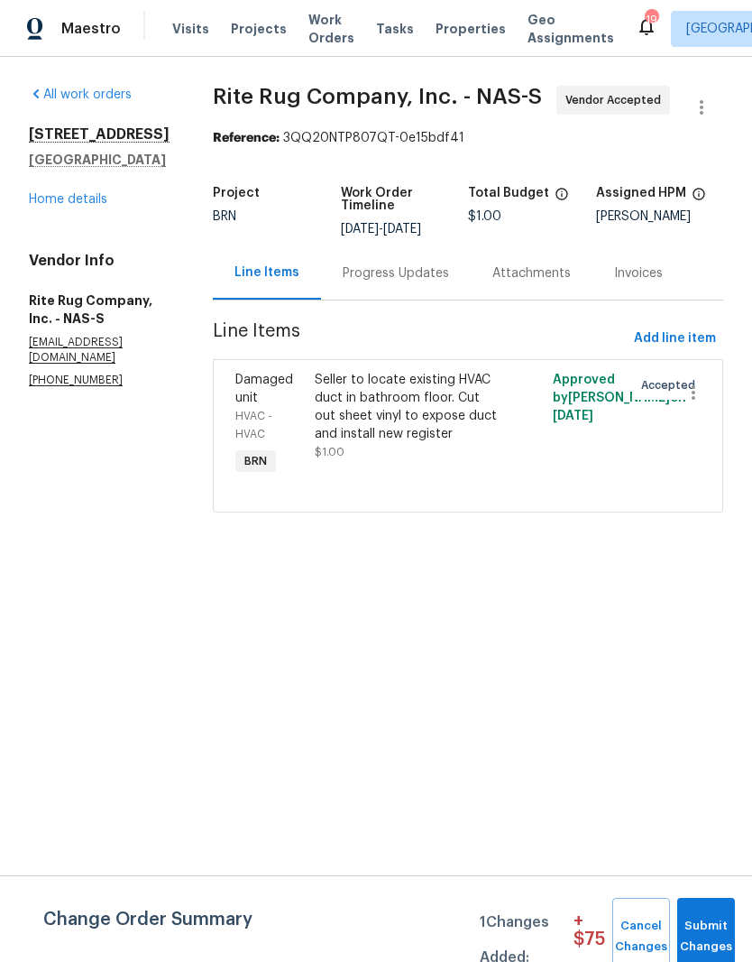
click at [428, 282] on div "Progress Updates" at bounding box center [396, 273] width 106 height 18
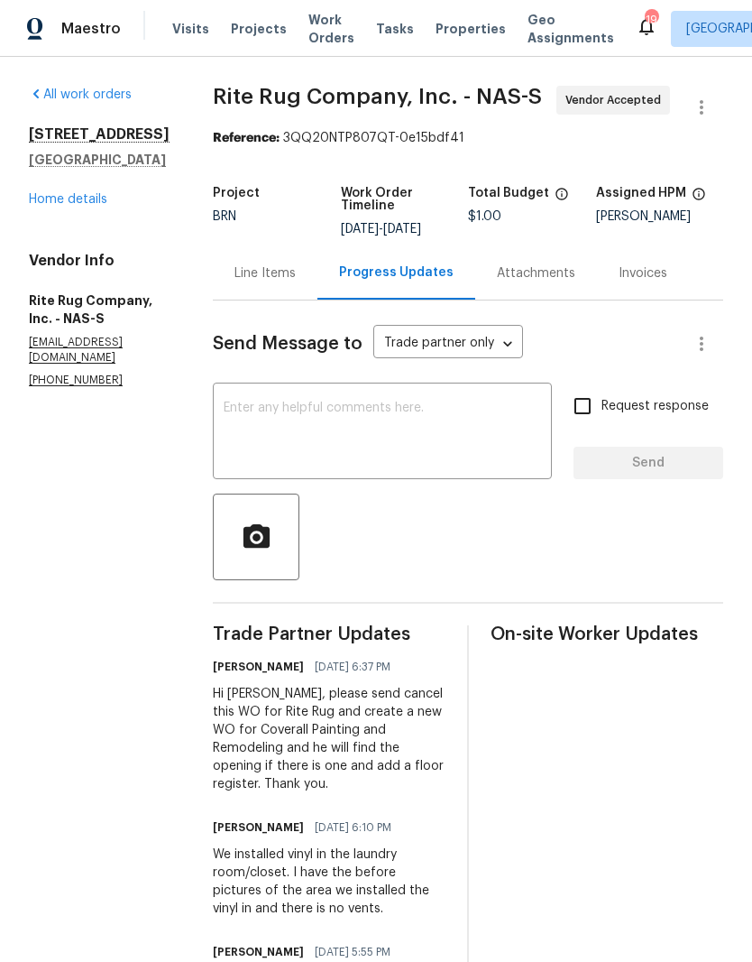
click at [375, 429] on textarea at bounding box center [383, 432] width 318 height 63
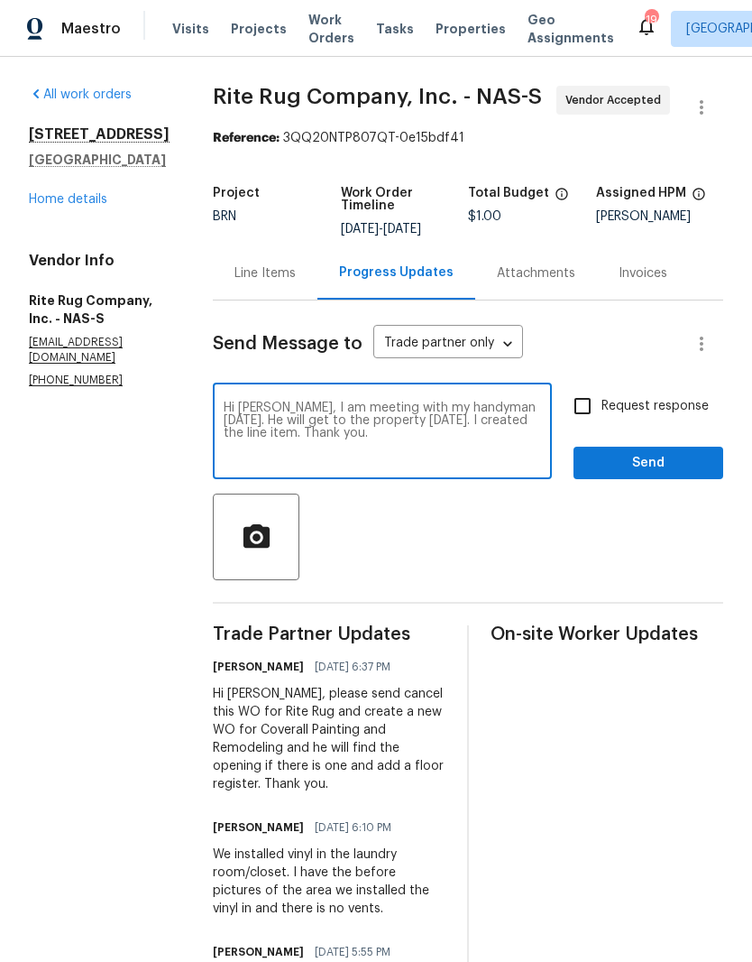
click at [298, 452] on textarea "Hi Ajay, I am meeting with my handyman today. He will get to the property today…" at bounding box center [383, 432] width 318 height 63
type textarea "Hi Ajay, I am meeting with my handyman today. He will get to the property today…"
click at [672, 474] on span "Send" at bounding box center [648, 463] width 121 height 23
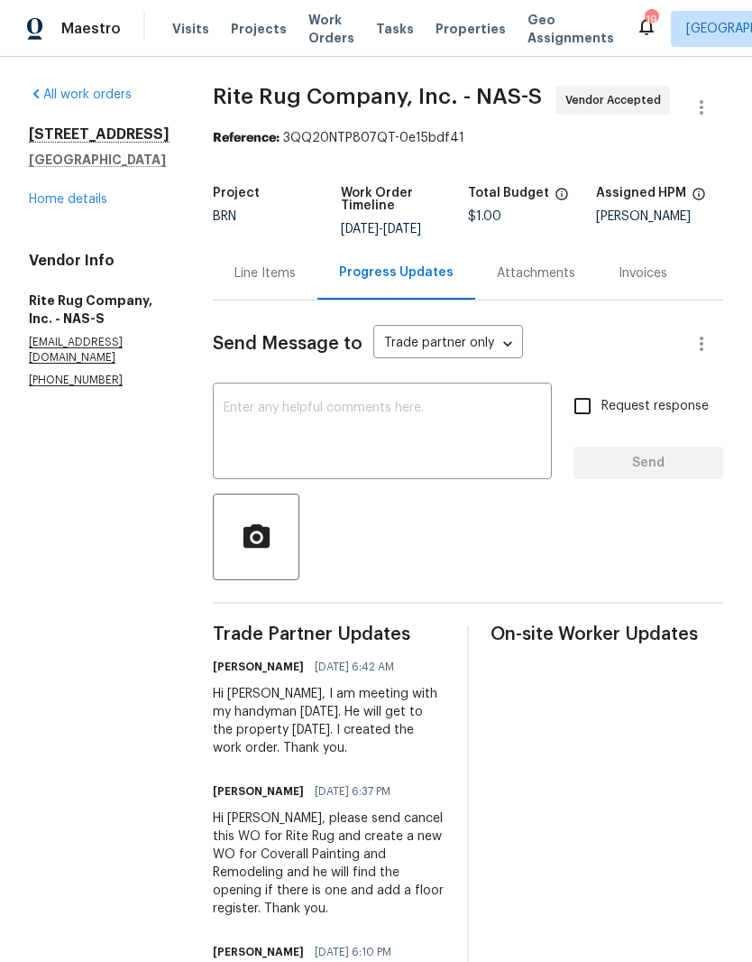
click at [92, 195] on link "Home details" at bounding box center [68, 199] width 78 height 13
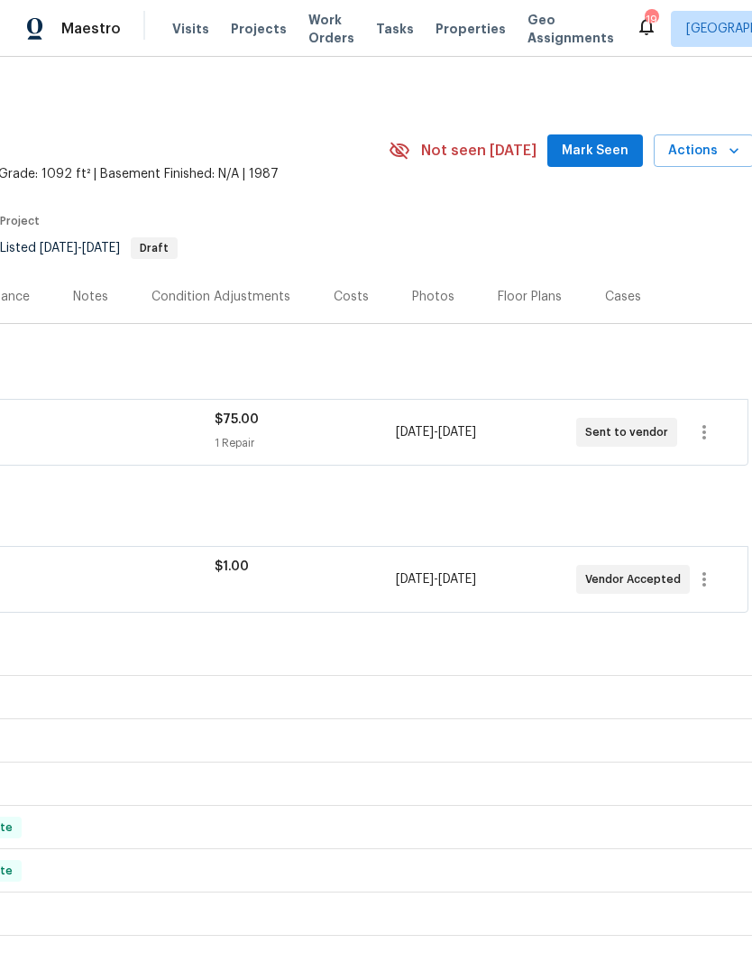
scroll to position [4, 264]
click at [604, 152] on span "Mark Seen" at bounding box center [596, 151] width 67 height 23
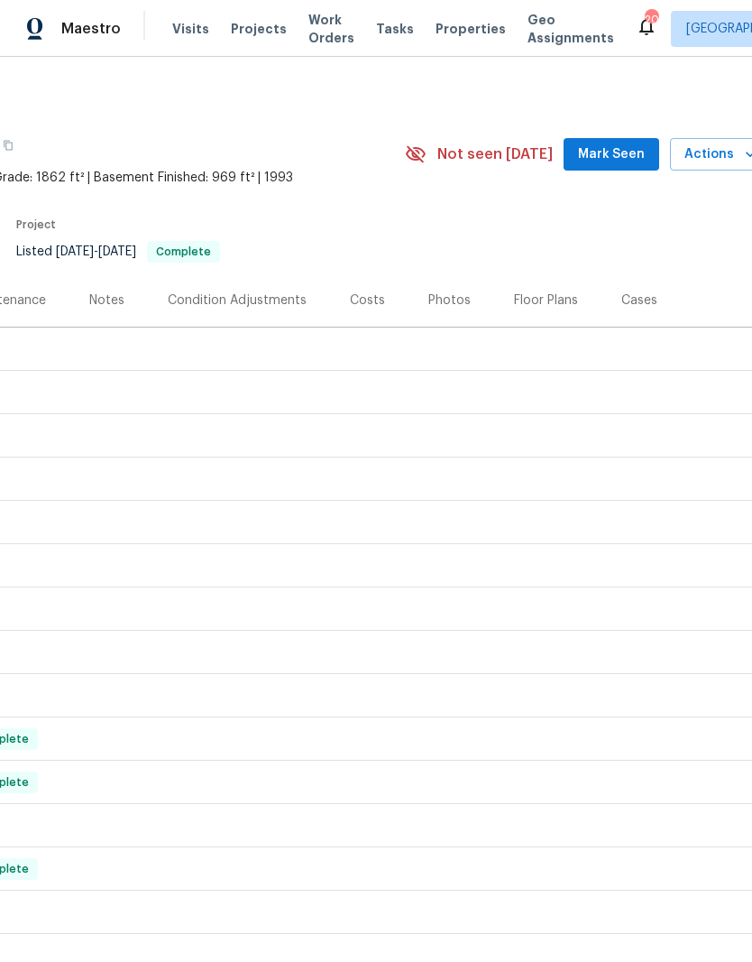
scroll to position [0, 250]
click at [631, 157] on span "Mark Seen" at bounding box center [610, 154] width 67 height 23
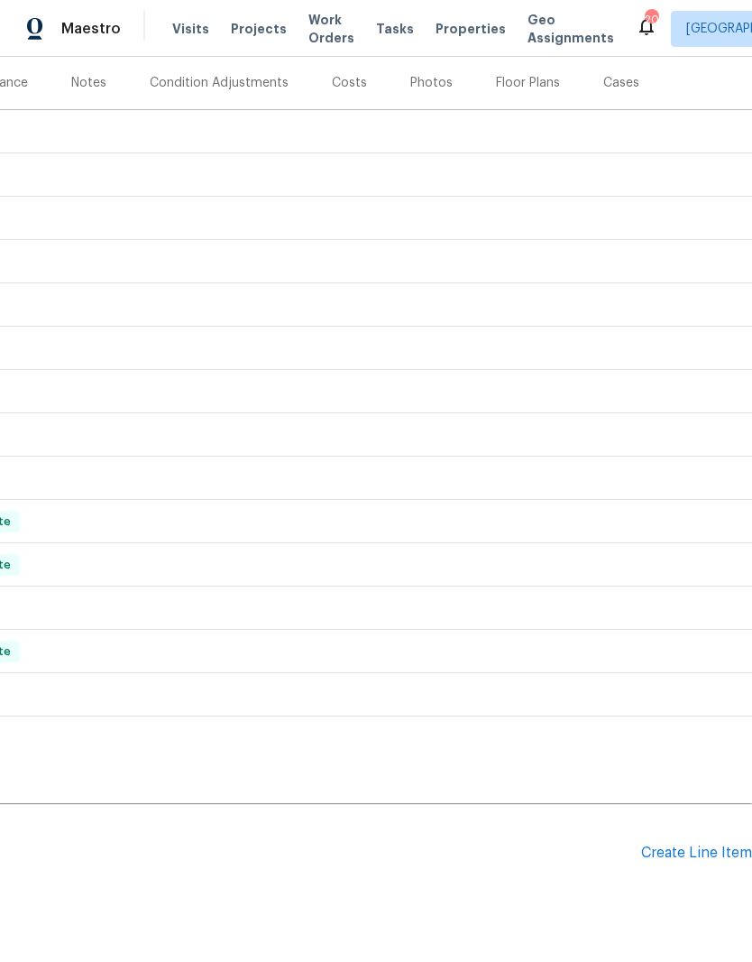
scroll to position [217, 267]
click at [685, 707] on div "Create Line Item" at bounding box center [696, 853] width 111 height 17
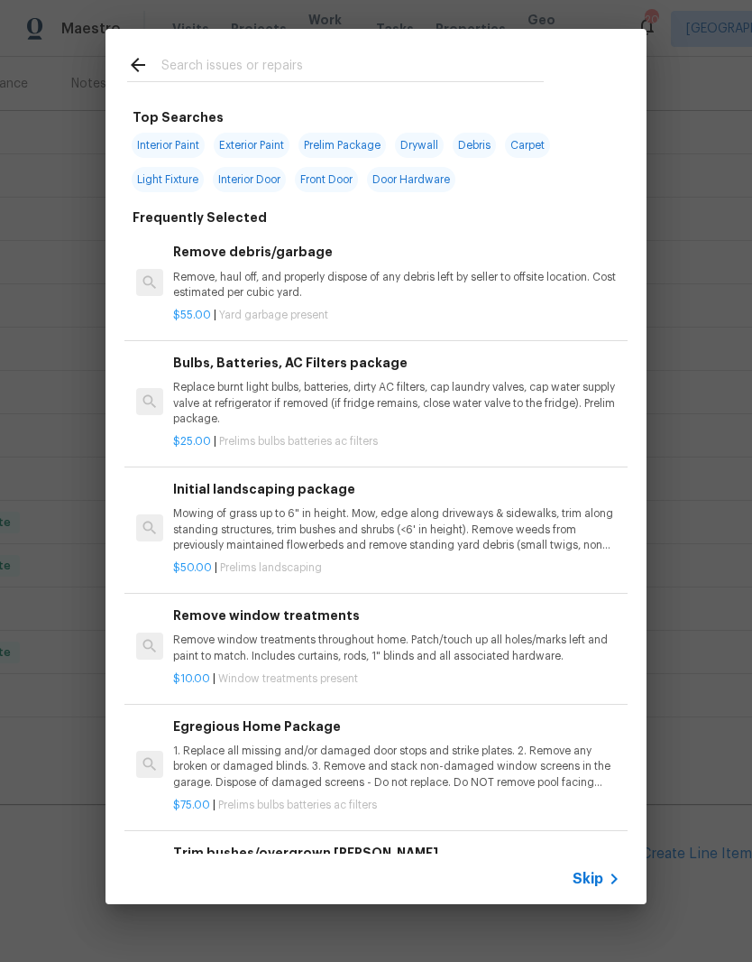
click at [332, 64] on input "text" at bounding box center [352, 67] width 382 height 27
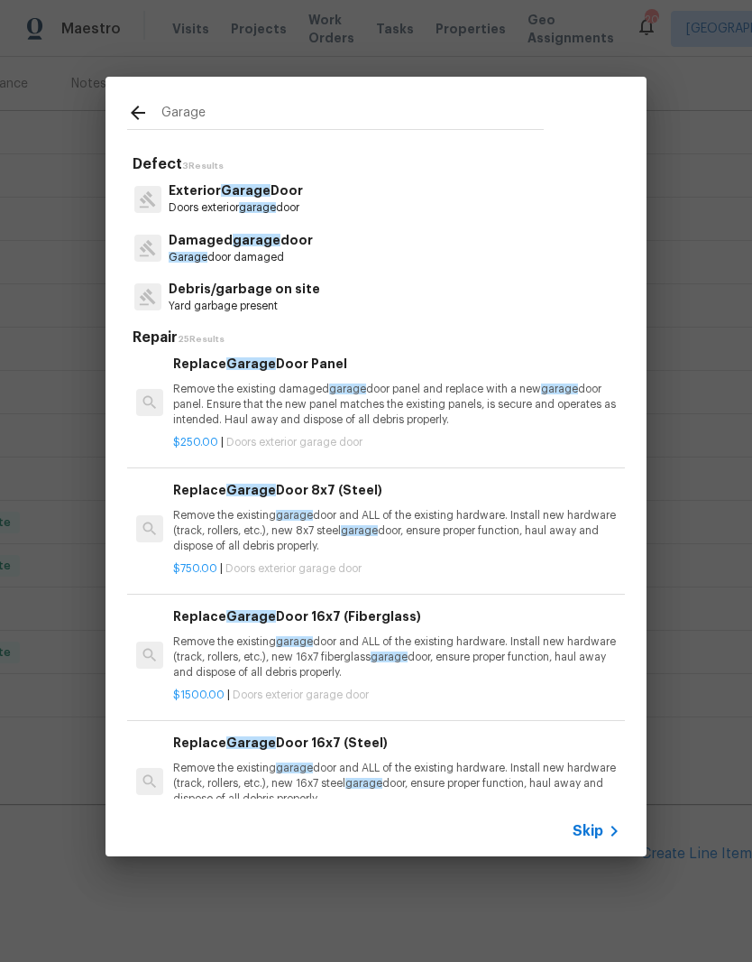
scroll to position [115, -1]
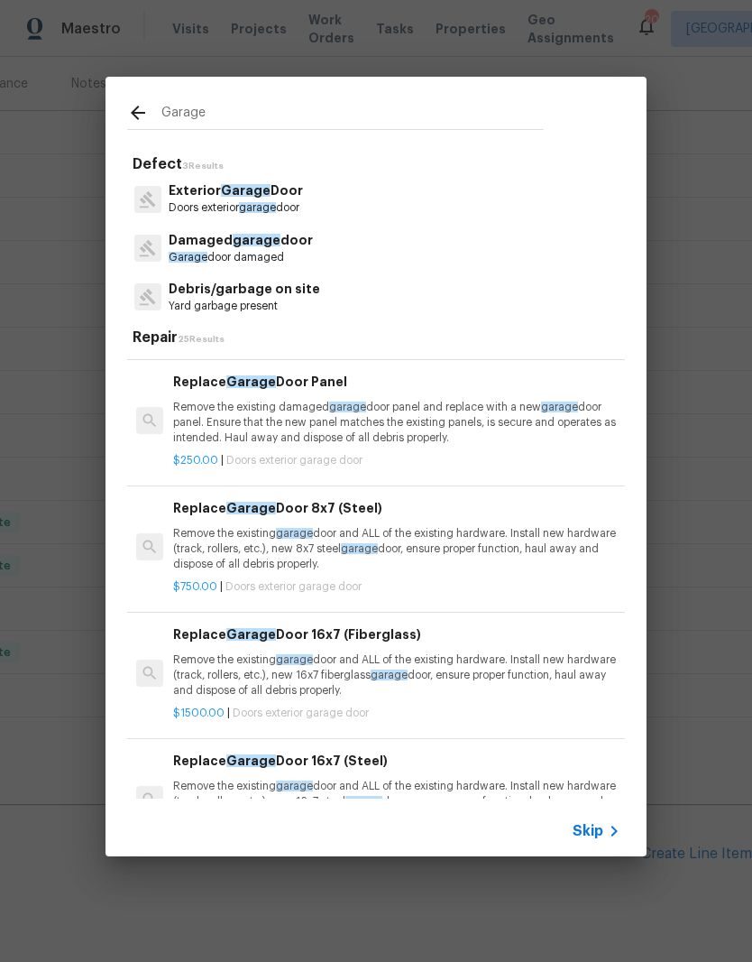
click at [246, 121] on input "Garage" at bounding box center [352, 115] width 382 height 27
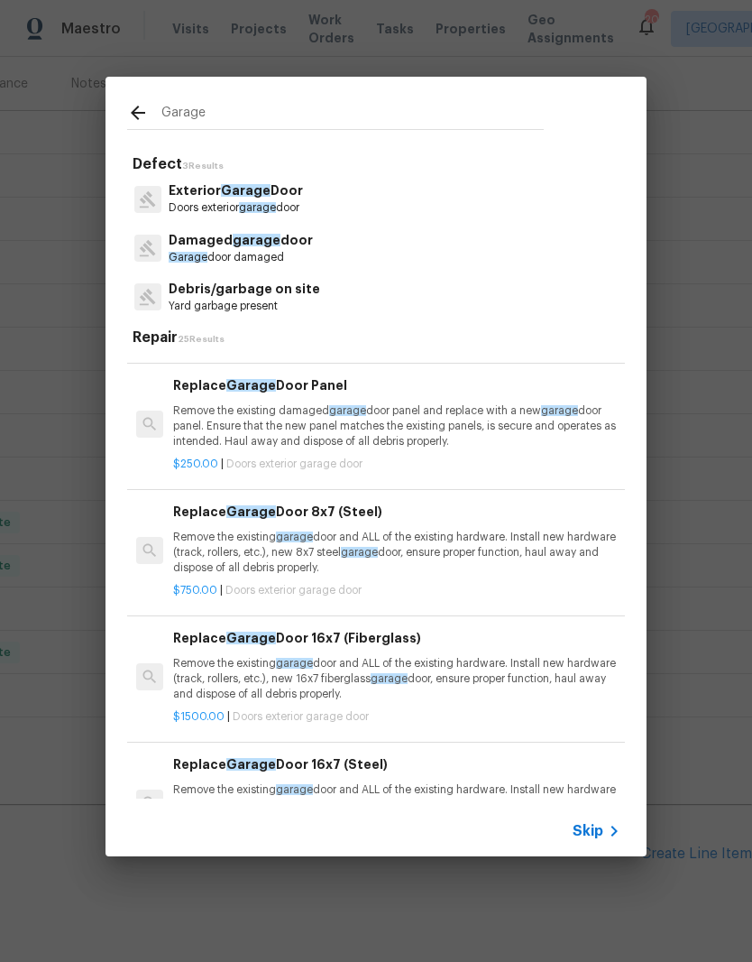
scroll to position [97, 0]
type input "G"
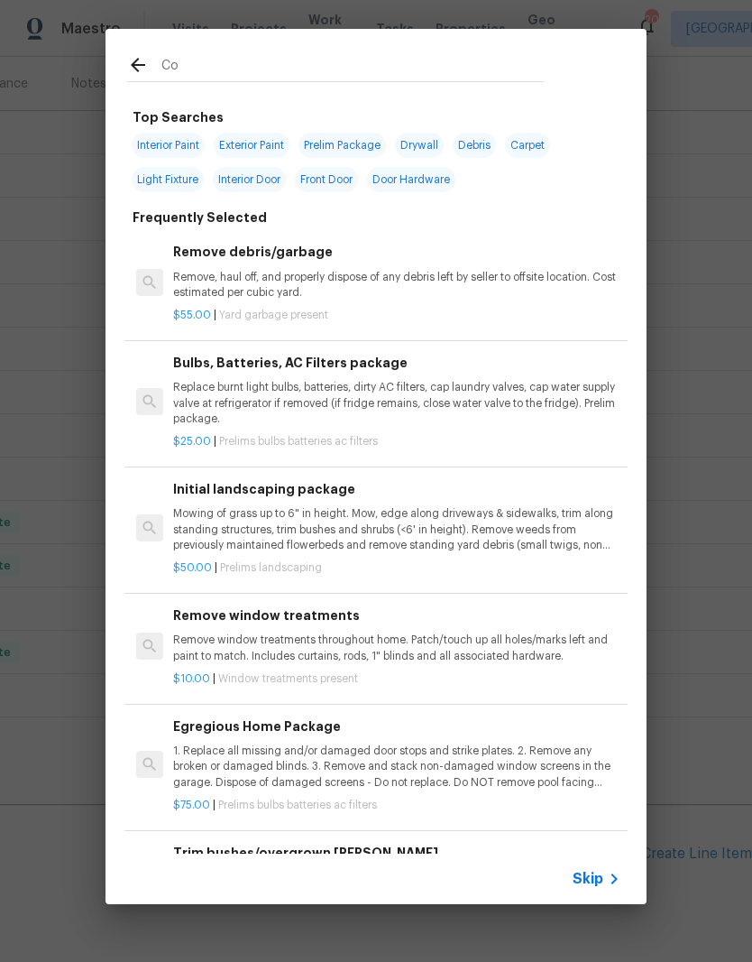
type input "Con"
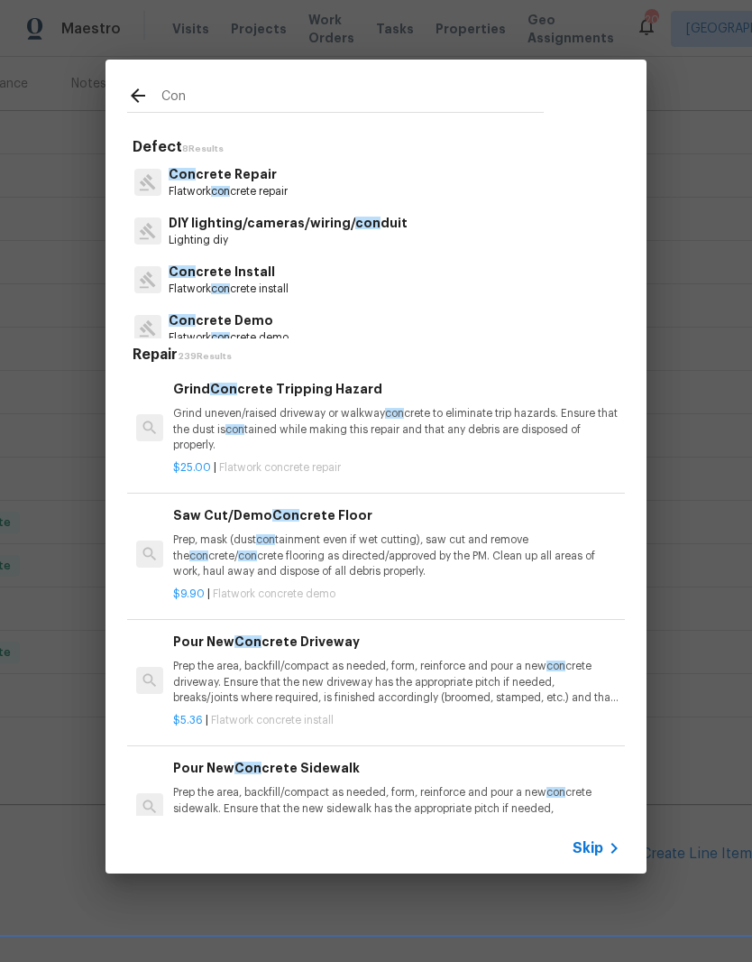
click at [254, 186] on p "Flatwork con crete repair" at bounding box center [228, 191] width 119 height 15
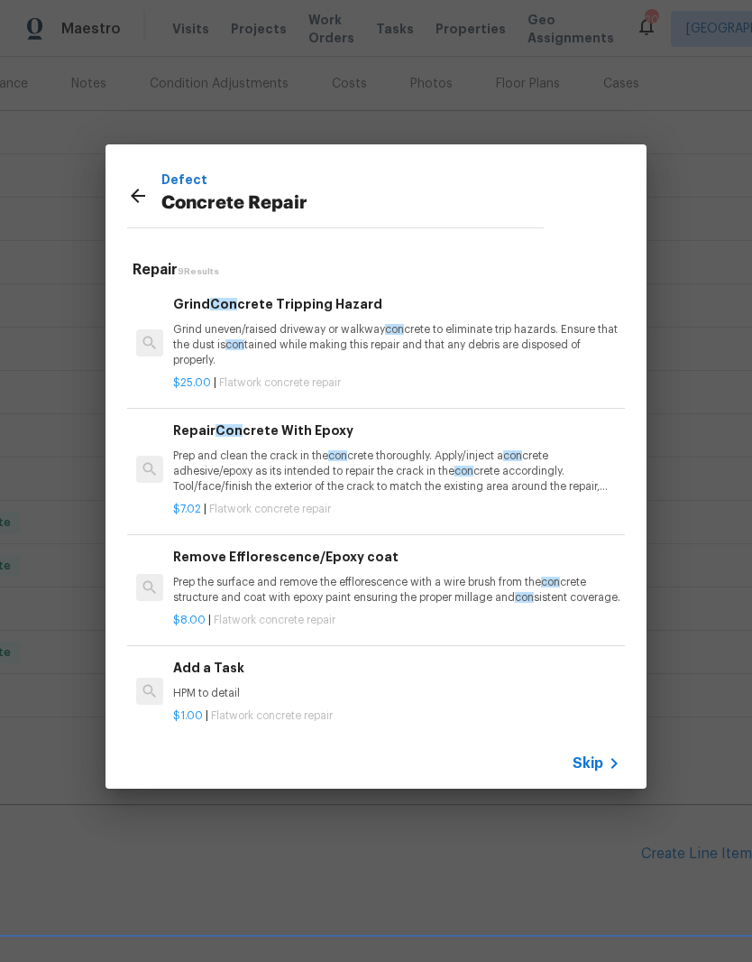
click at [419, 461] on p "Prep and clean the crack in the con crete thoroughly. Apply/inject a con crete …" at bounding box center [396, 471] width 447 height 46
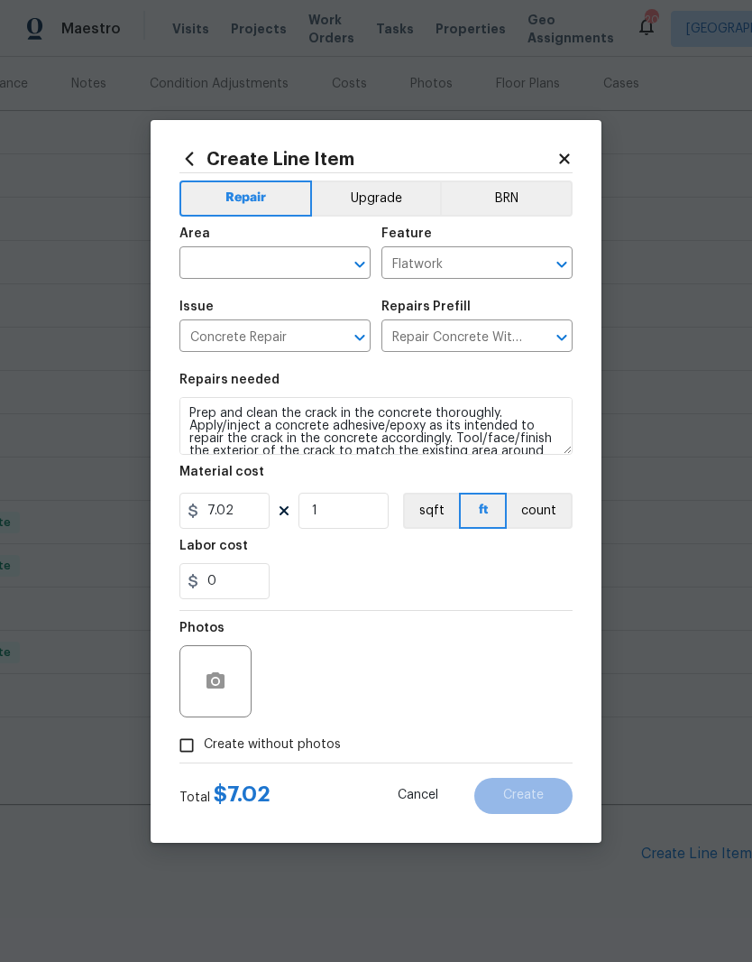
click at [317, 251] on input "text" at bounding box center [250, 265] width 141 height 28
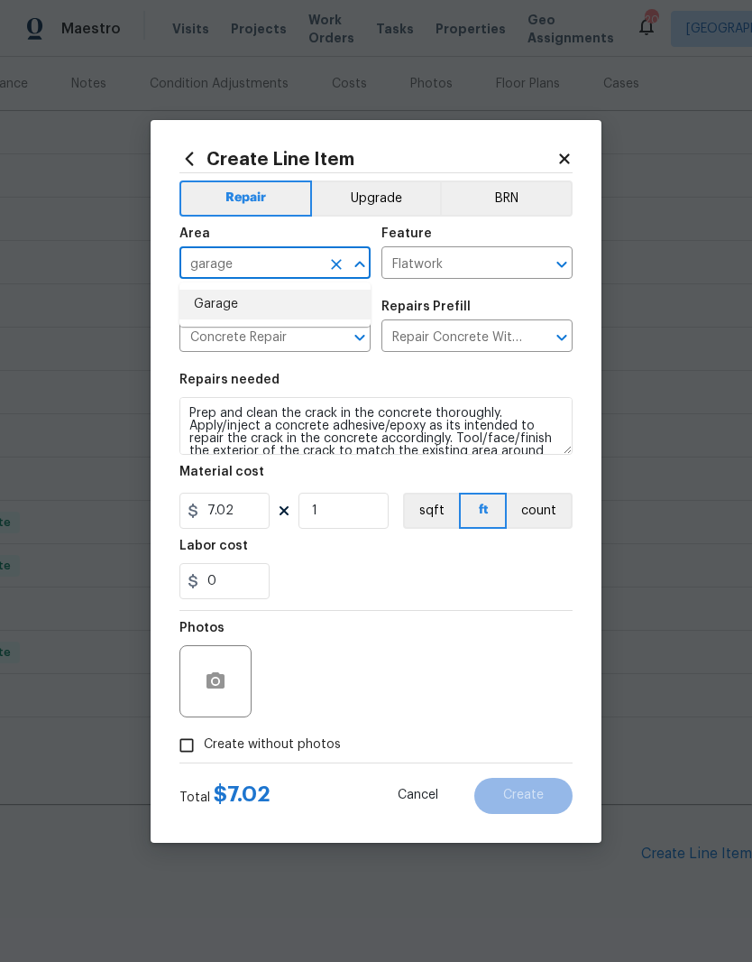
click at [231, 306] on li "Garage" at bounding box center [275, 305] width 191 height 30
type input "Garage"
click at [189, 411] on textarea "Prep and clean the crack in the concrete thoroughly. Apply/inject a concrete ad…" at bounding box center [376, 426] width 393 height 58
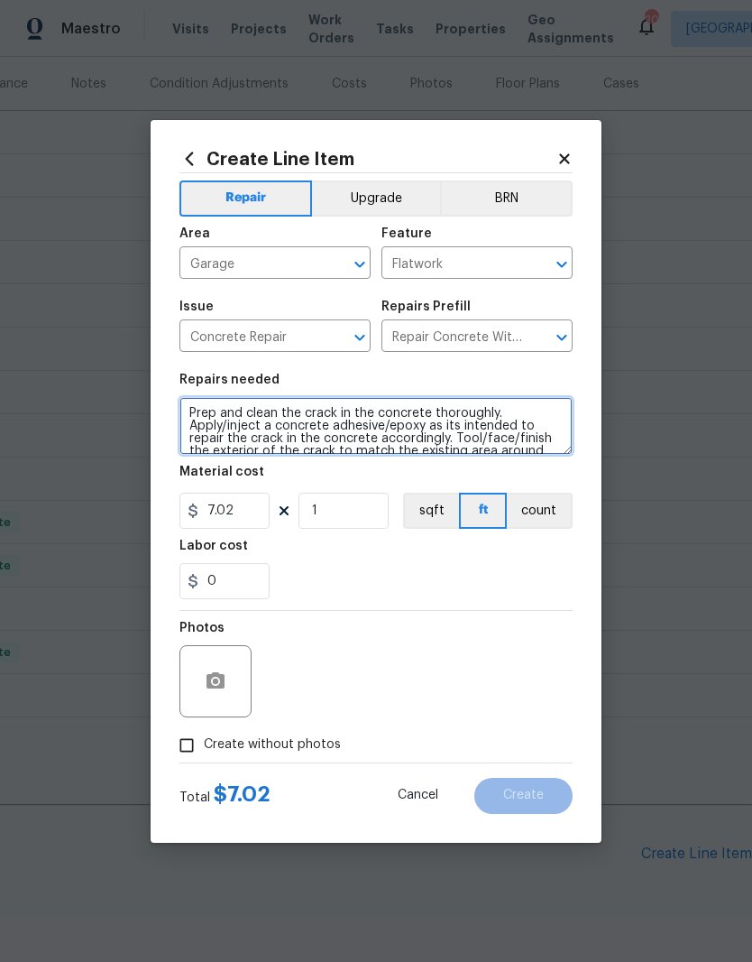
click at [196, 418] on textarea "Prep and clean the crack in the concrete thoroughly. Apply/inject a concrete ad…" at bounding box center [376, 426] width 393 height 58
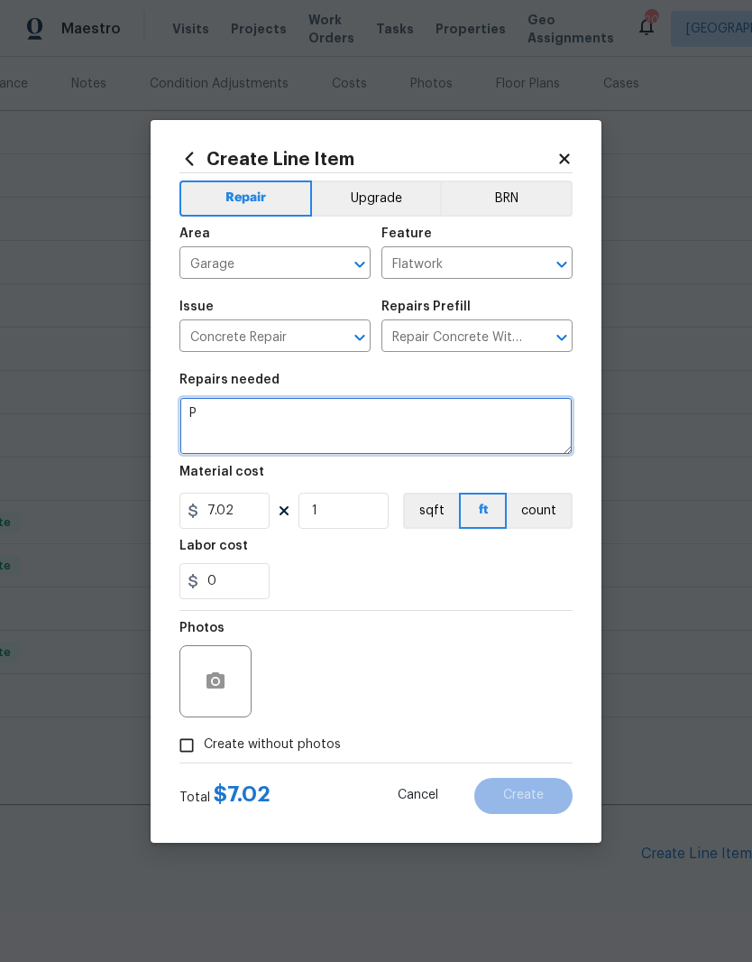
scroll to position [0, 0]
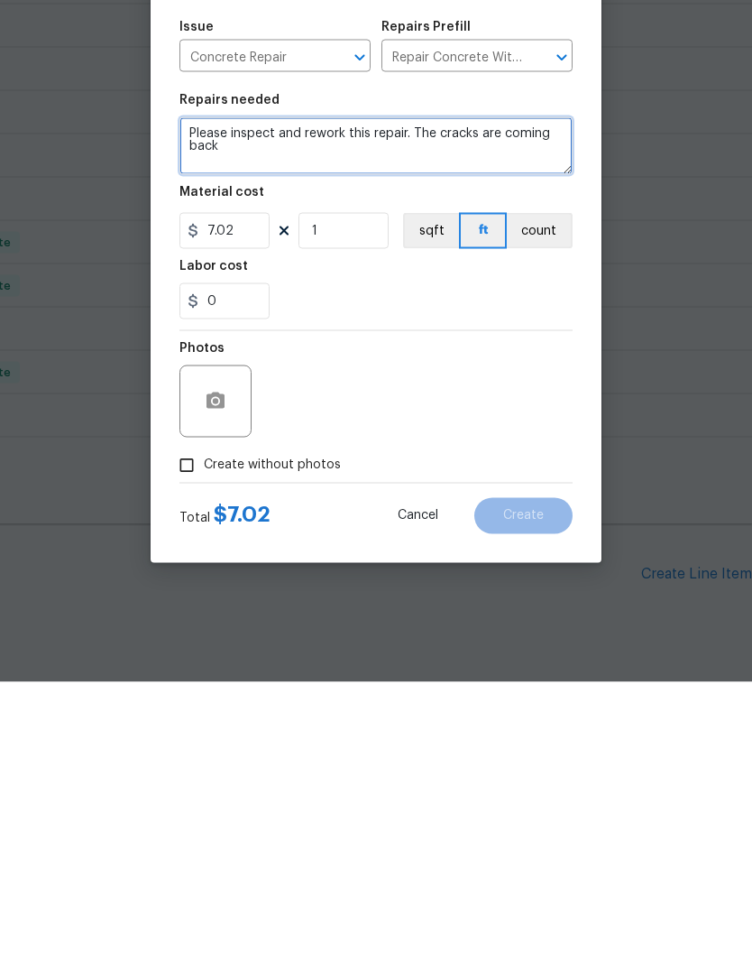
type textarea "Please inspect and rework this repair. The cracks are coming back"
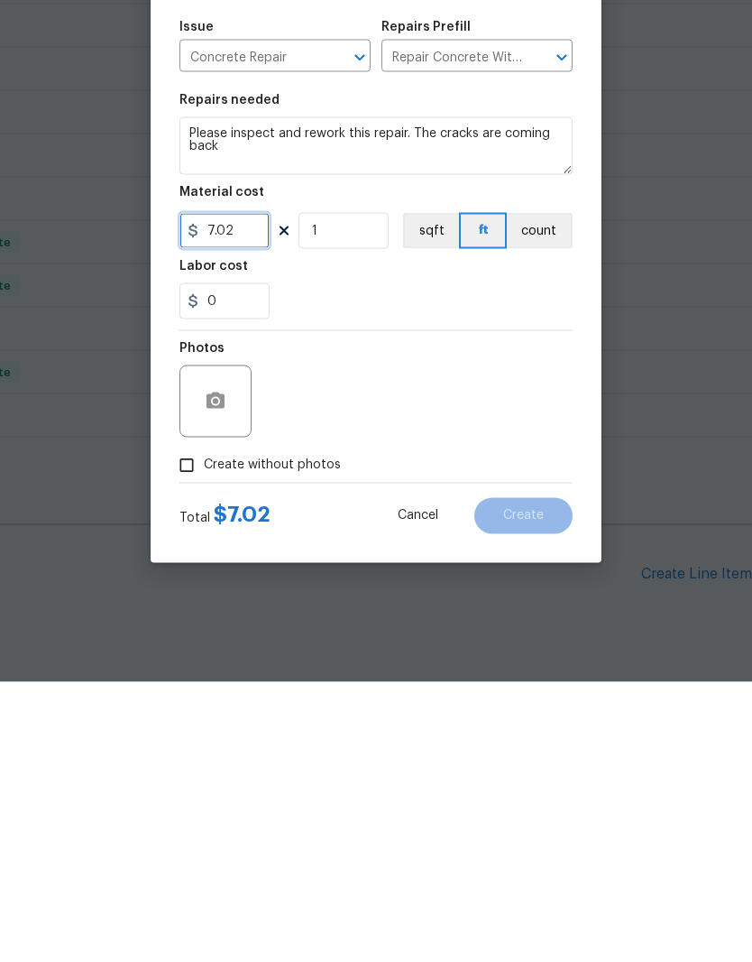
click at [253, 493] on input "7.02" at bounding box center [225, 511] width 90 height 36
type input "1"
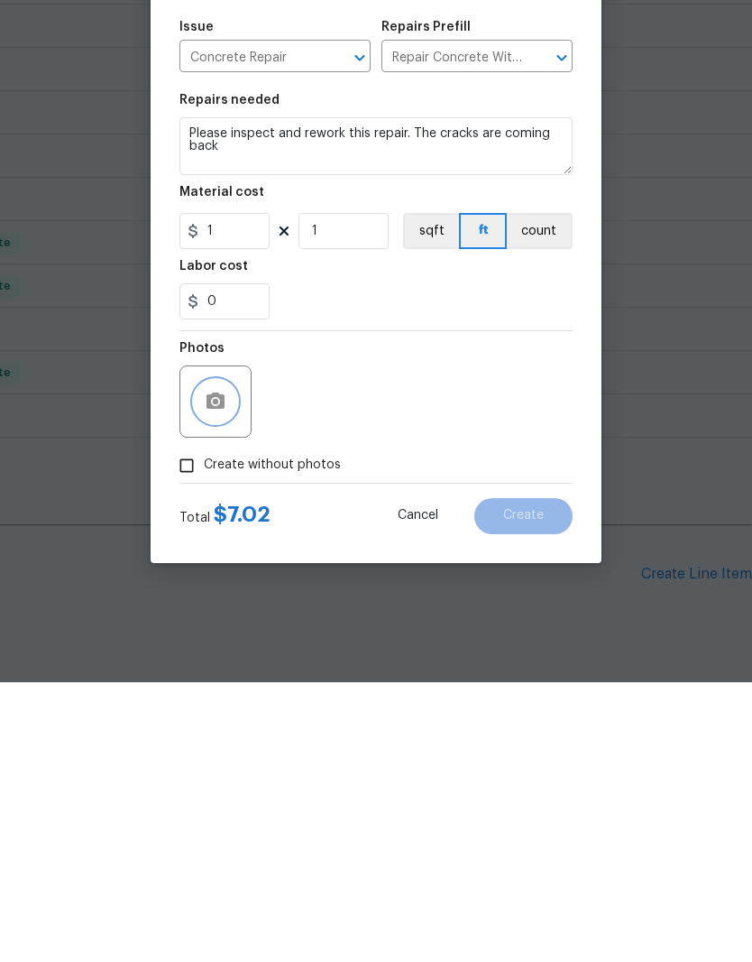
click at [226, 659] on button "button" at bounding box center [215, 680] width 43 height 43
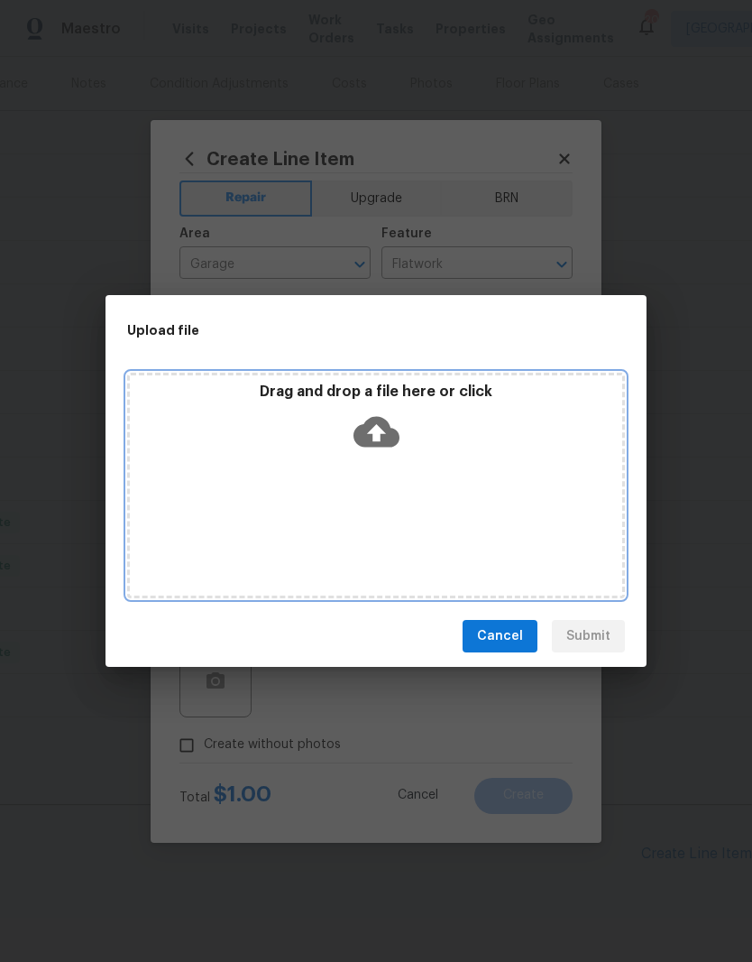
click at [439, 457] on div "Drag and drop a file here or click" at bounding box center [376, 421] width 493 height 78
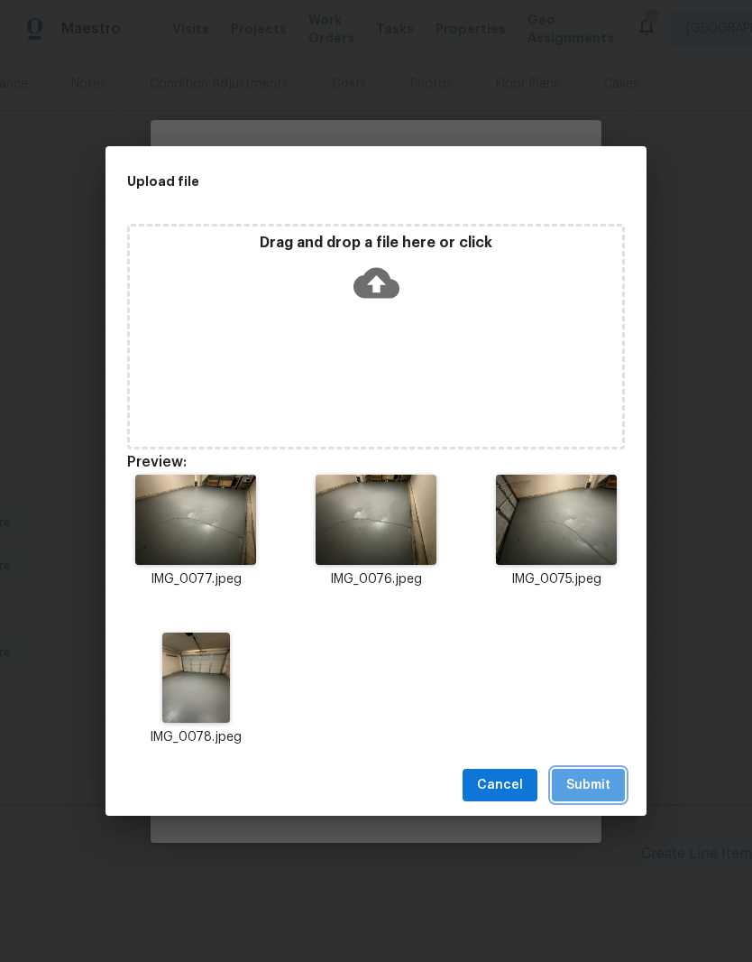
click at [602, 707] on span "Submit" at bounding box center [589, 785] width 44 height 23
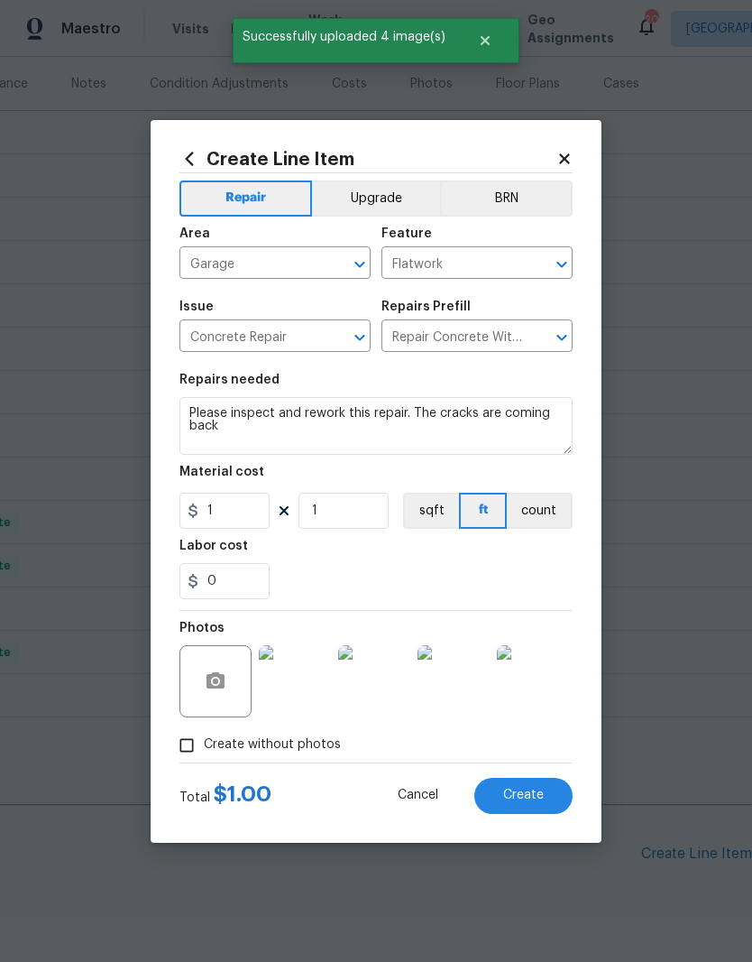
click at [528, 707] on span "Create" at bounding box center [523, 795] width 41 height 14
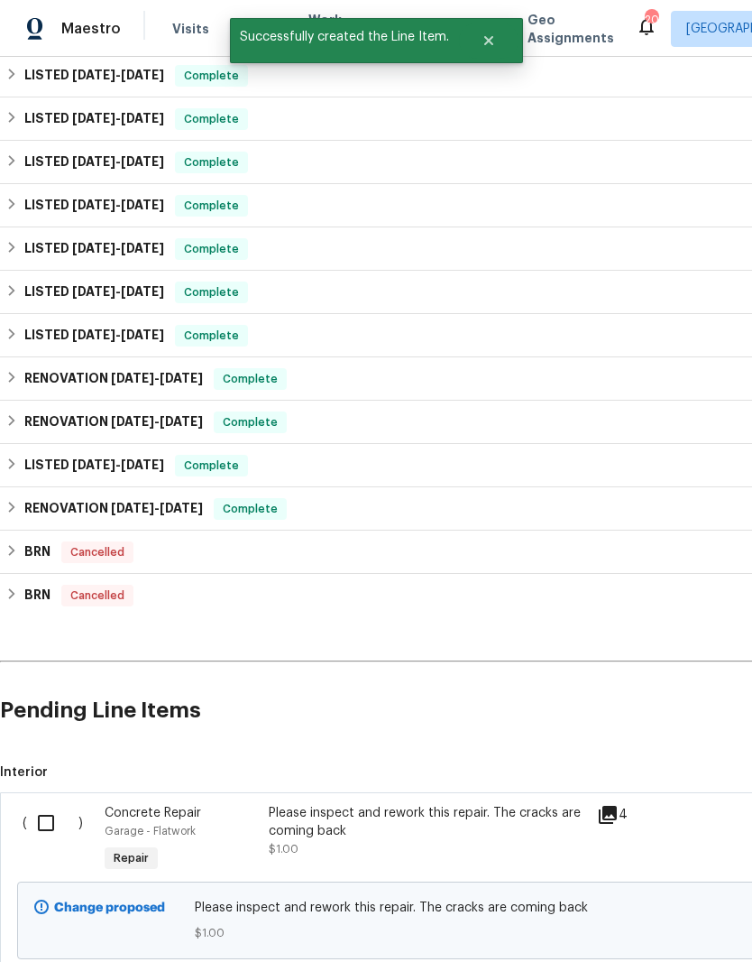
scroll to position [361, 0]
click at [47, 707] on input "checkbox" at bounding box center [52, 822] width 51 height 38
checkbox input "true"
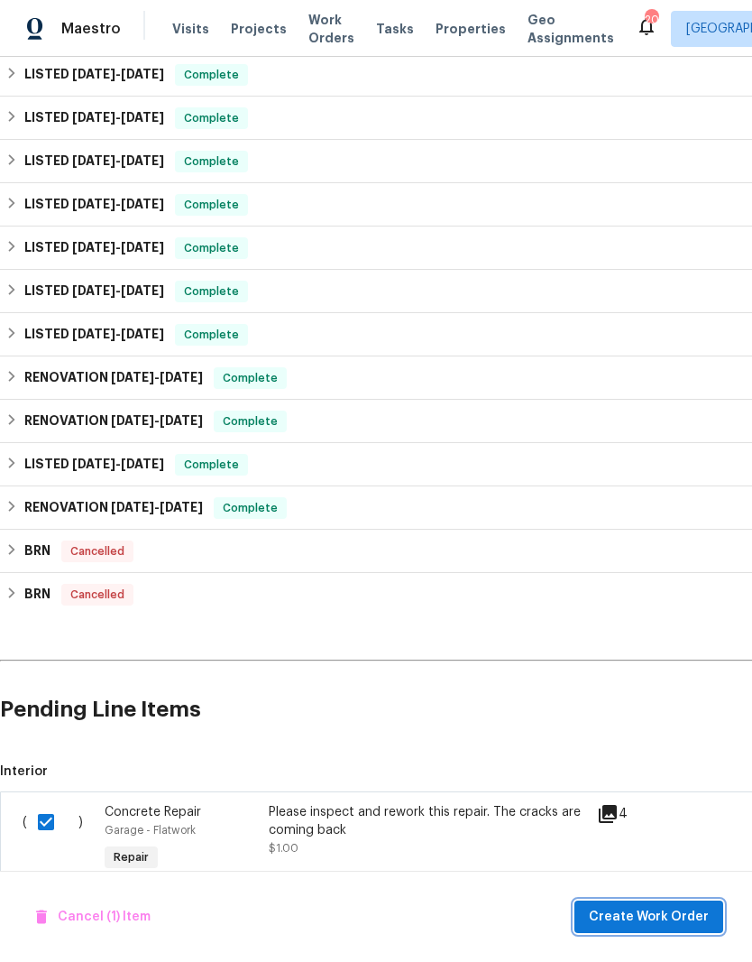
click at [655, 707] on span "Create Work Order" at bounding box center [649, 917] width 120 height 23
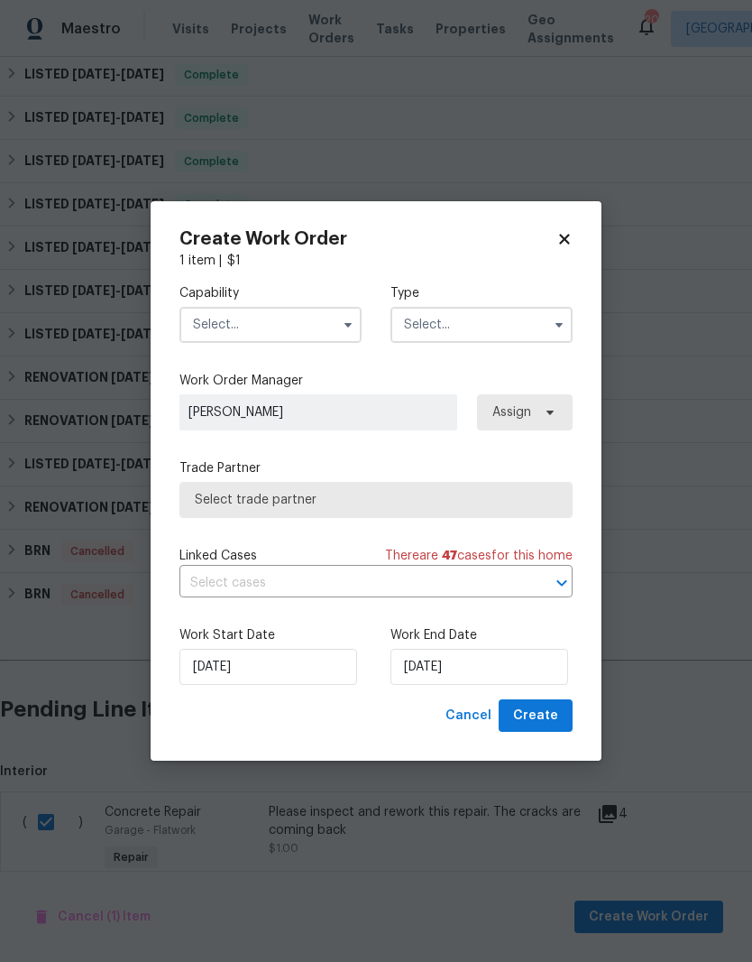
click at [315, 320] on input "text" at bounding box center [271, 325] width 182 height 36
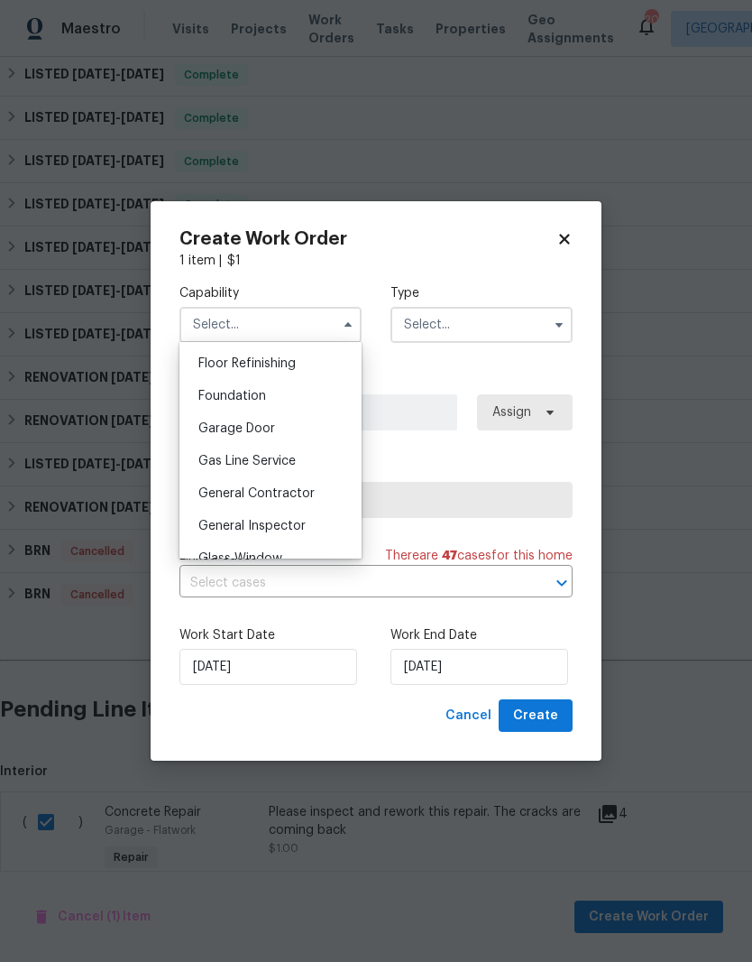
scroll to position [742, 0]
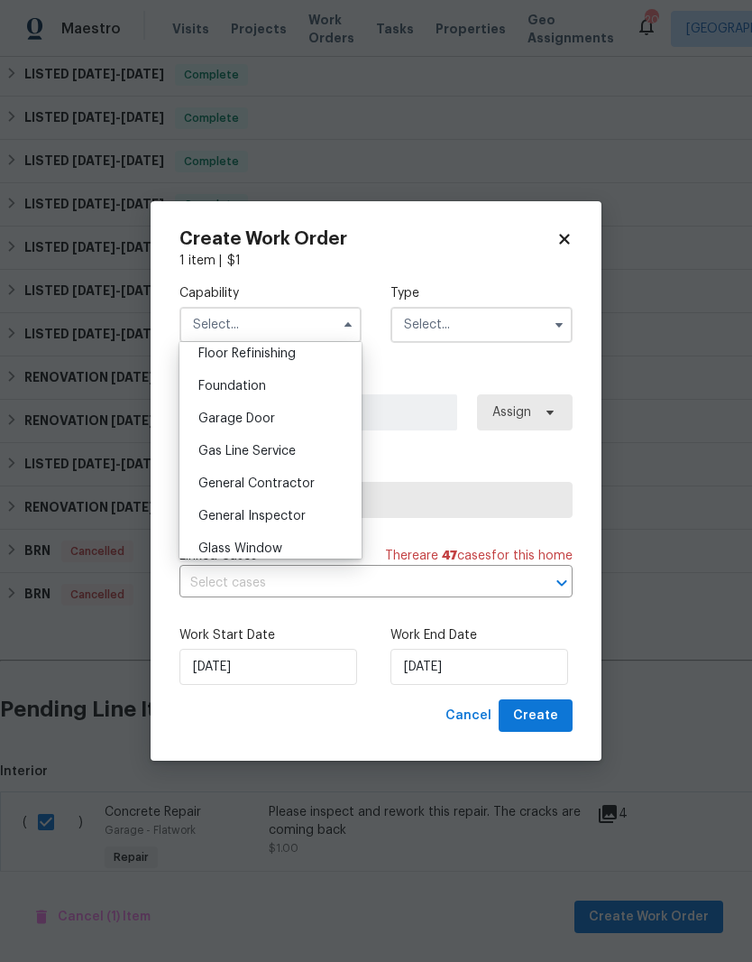
click at [304, 481] on span "General Contractor" at bounding box center [256, 483] width 116 height 13
type input "General Contractor"
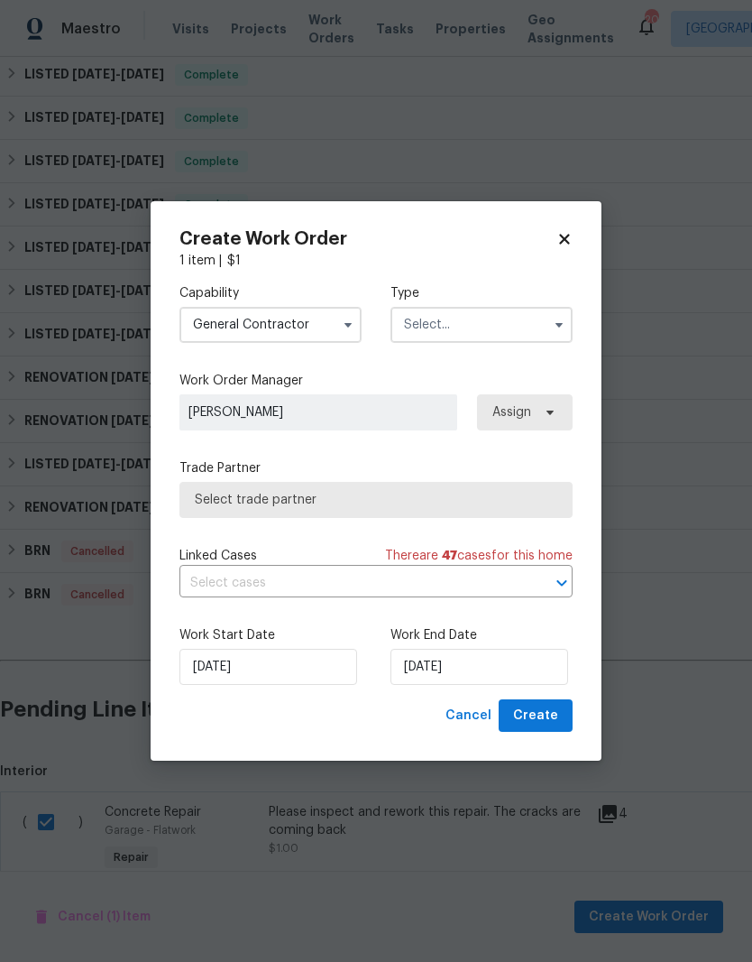
click at [491, 318] on input "text" at bounding box center [482, 325] width 182 height 36
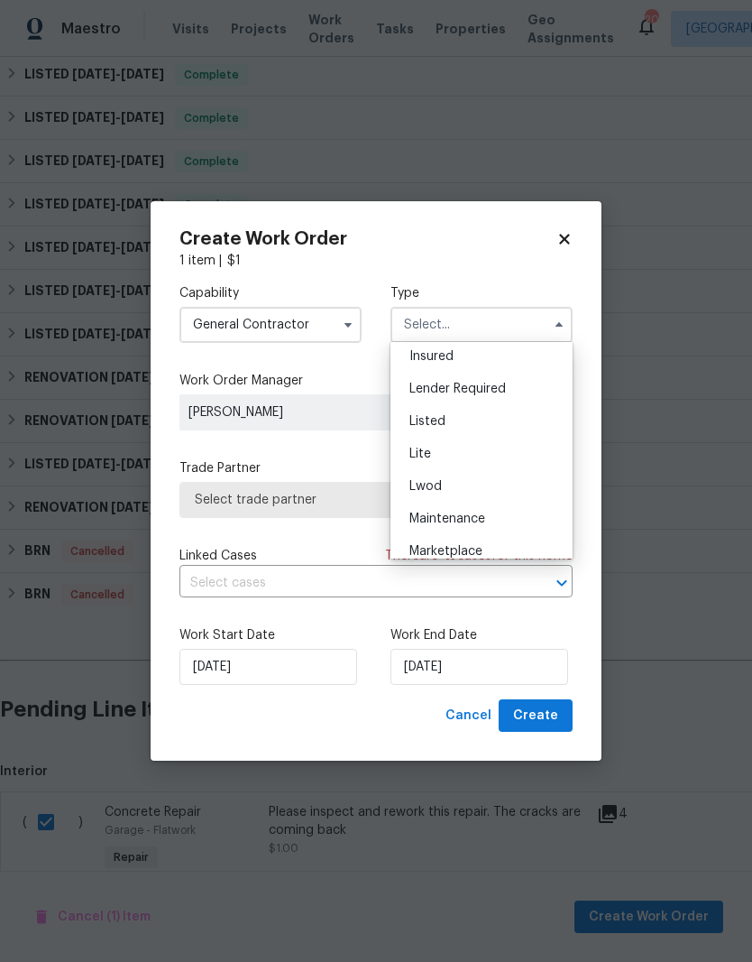
scroll to position [137, 0]
click at [438, 427] on div "Listed" at bounding box center [481, 420] width 173 height 32
type input "Listed"
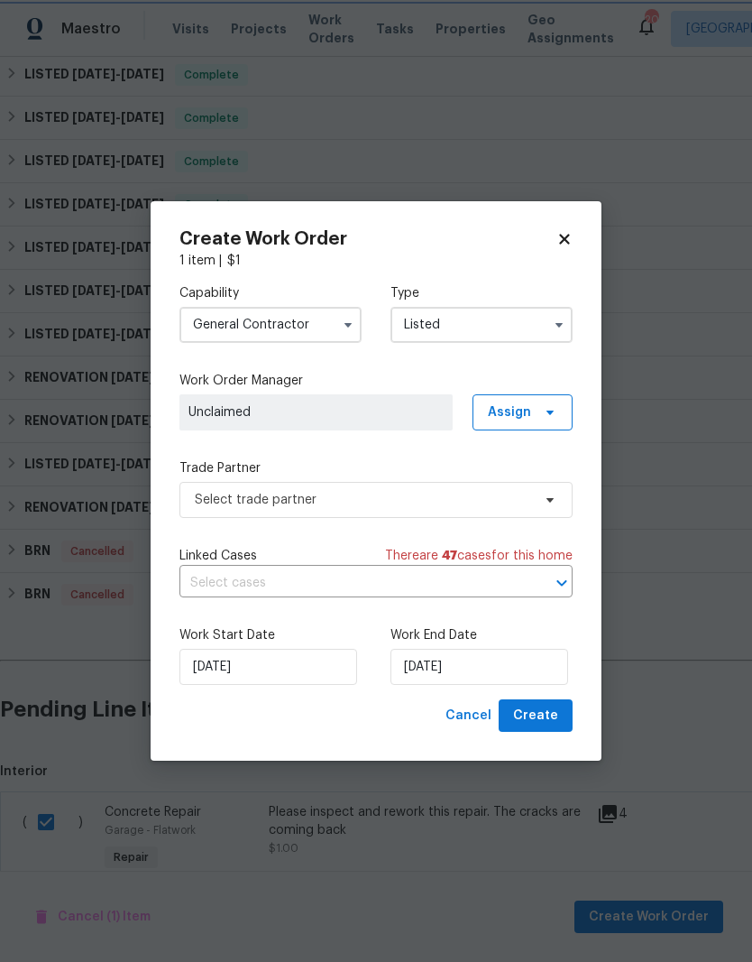
scroll to position [0, 0]
click at [540, 410] on span at bounding box center [548, 412] width 20 height 14
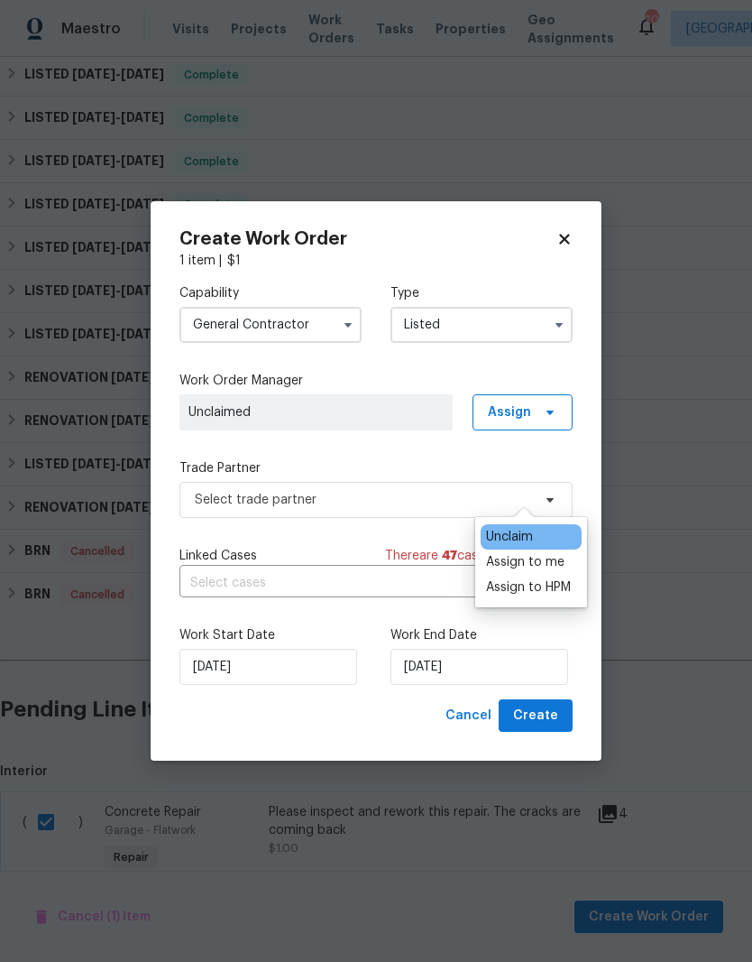
click at [527, 553] on div "Assign to me" at bounding box center [525, 562] width 78 height 18
click at [365, 408] on span "[PERSON_NAME]" at bounding box center [316, 412] width 255 height 18
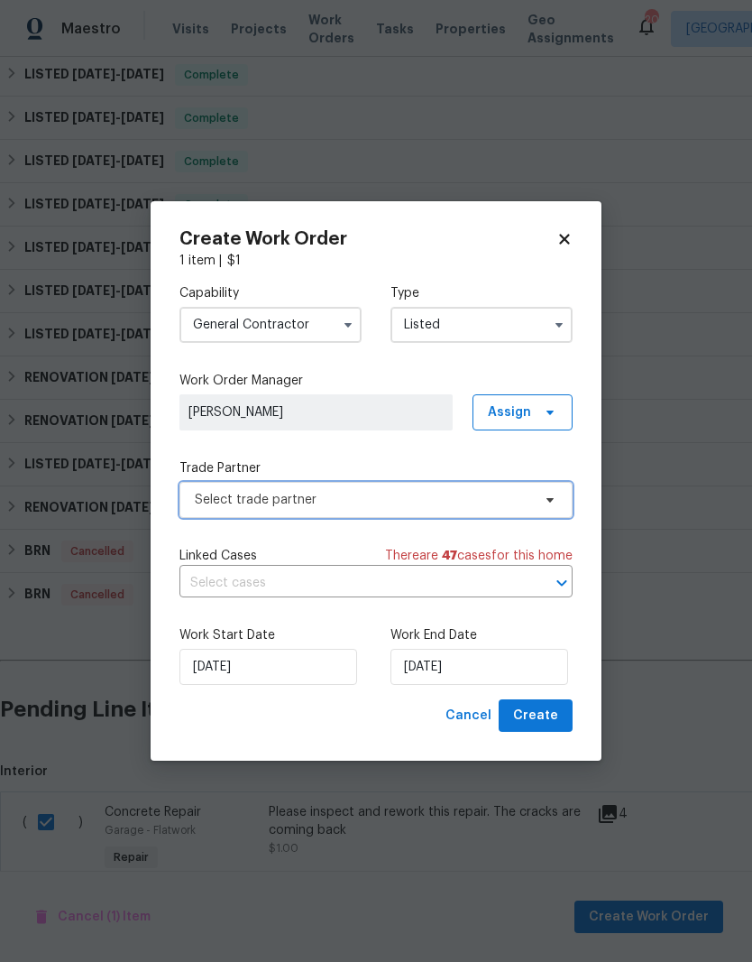
click at [541, 502] on span at bounding box center [548, 500] width 20 height 14
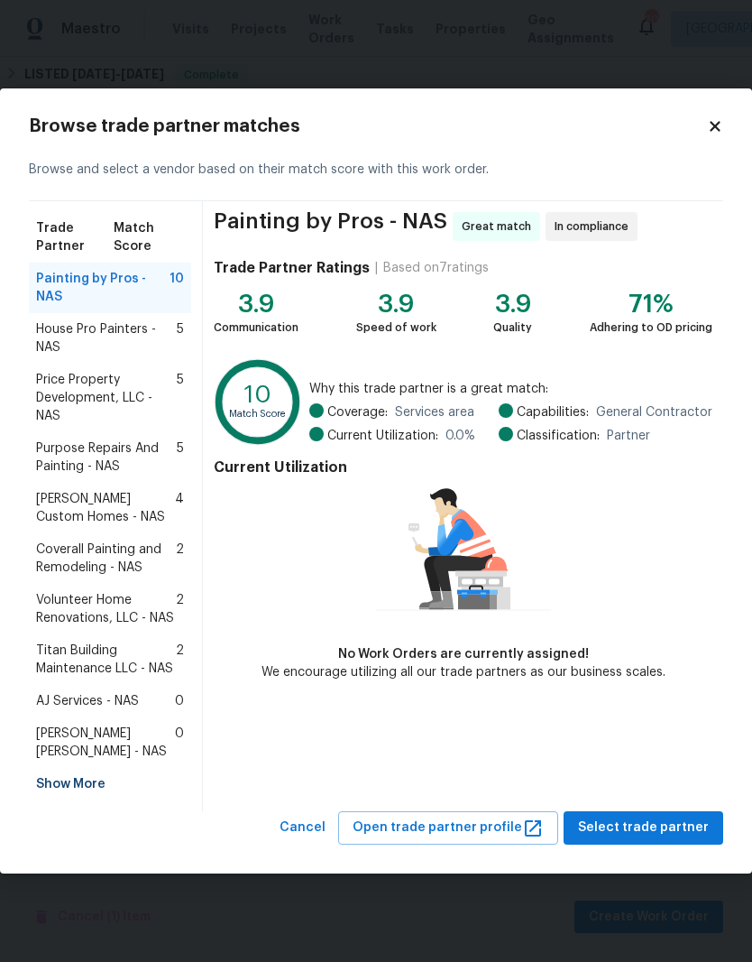
click at [134, 698] on span "AJ Services - NAS" at bounding box center [87, 701] width 103 height 18
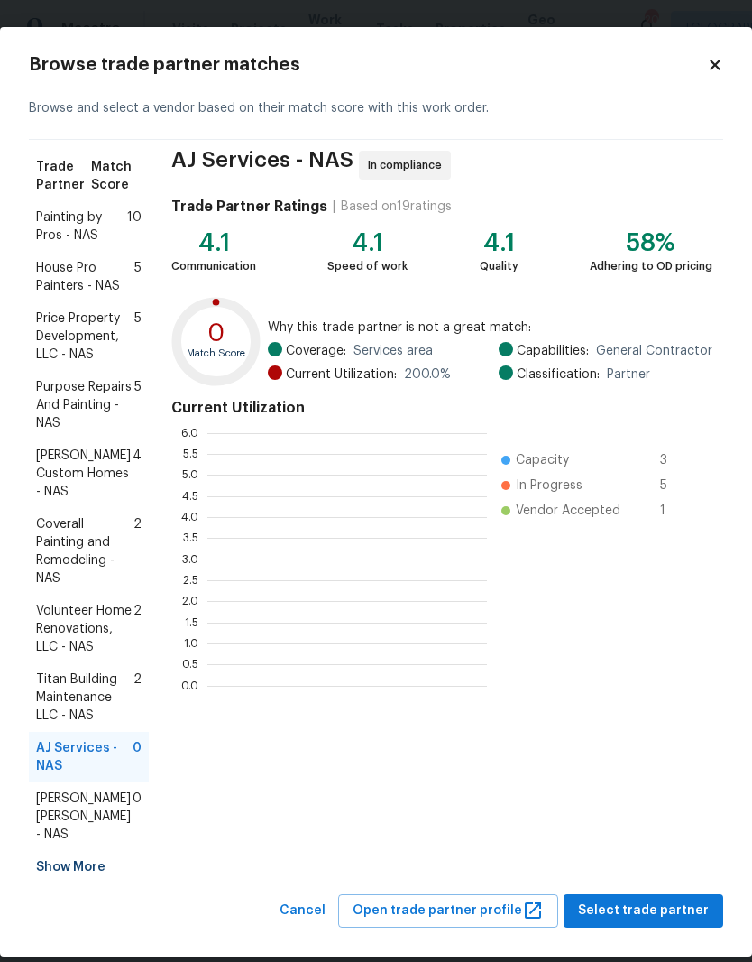
scroll to position [253, 280]
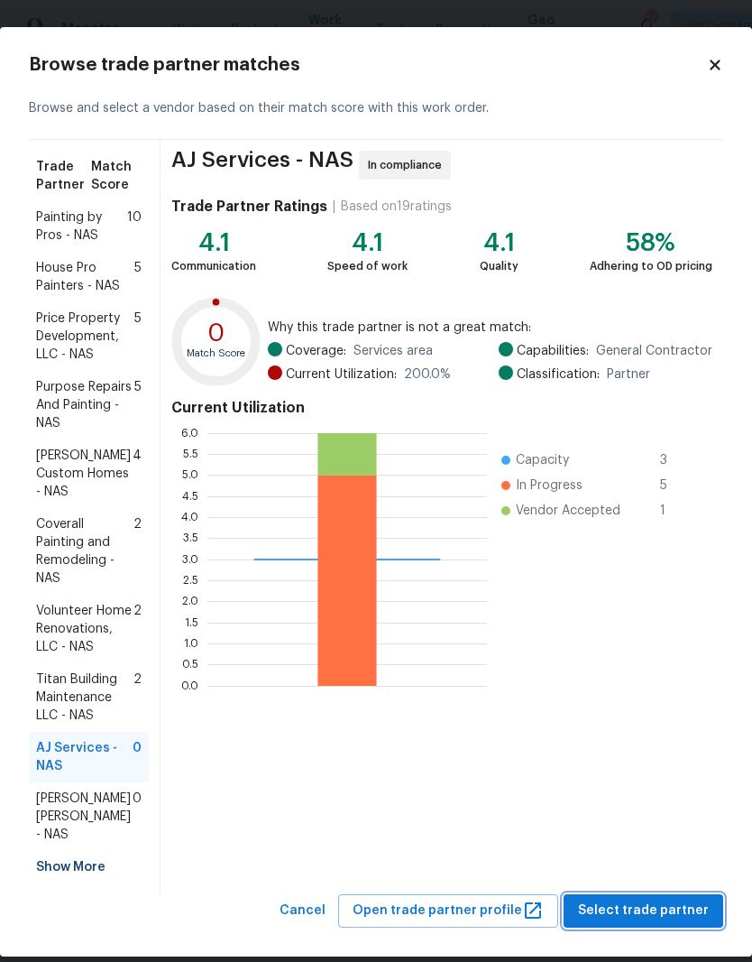
click at [669, 707] on span "Select trade partner" at bounding box center [643, 910] width 131 height 23
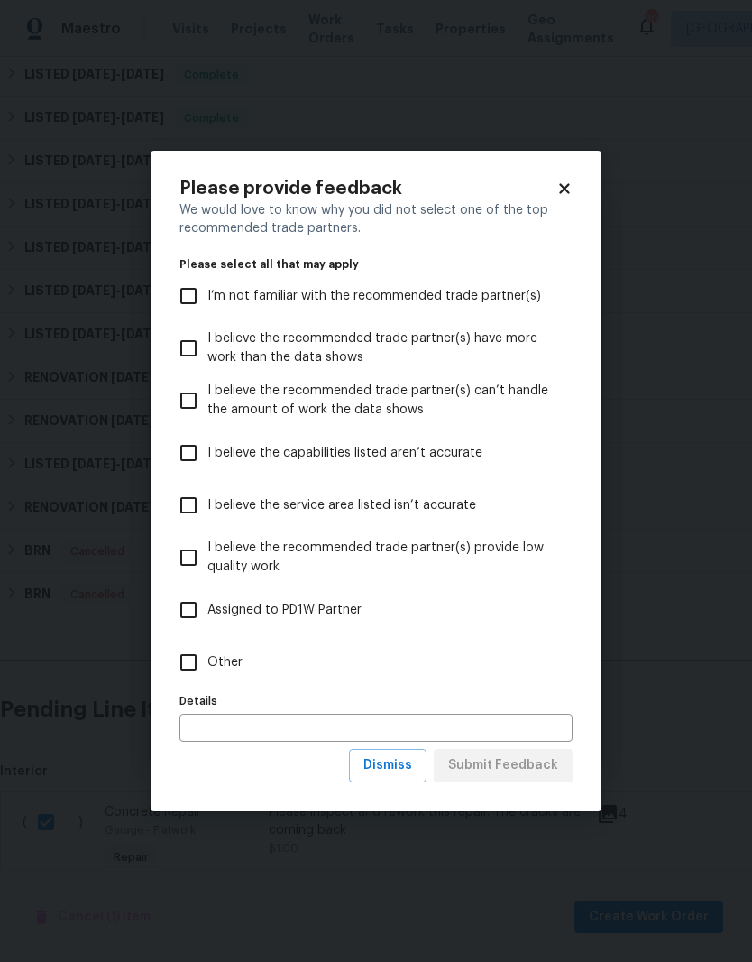
click at [192, 667] on input "Other" at bounding box center [189, 662] width 38 height 38
checkbox input "true"
click at [359, 707] on input "text" at bounding box center [376, 728] width 393 height 28
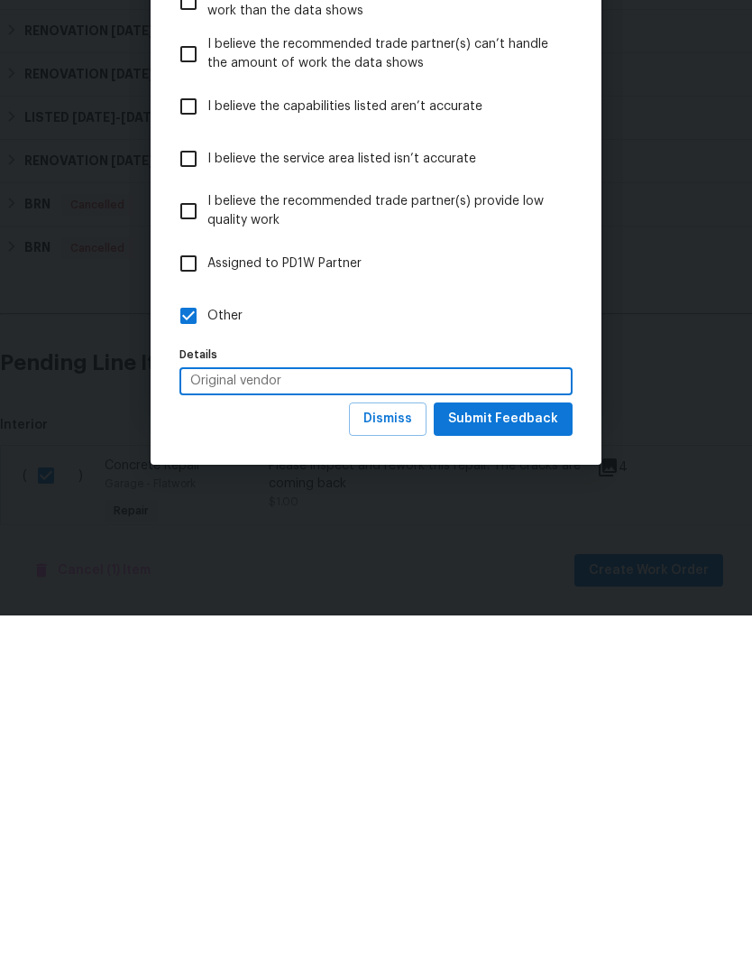
type input "Original vendor"
click at [540, 707] on span "Submit Feedback" at bounding box center [503, 765] width 110 height 23
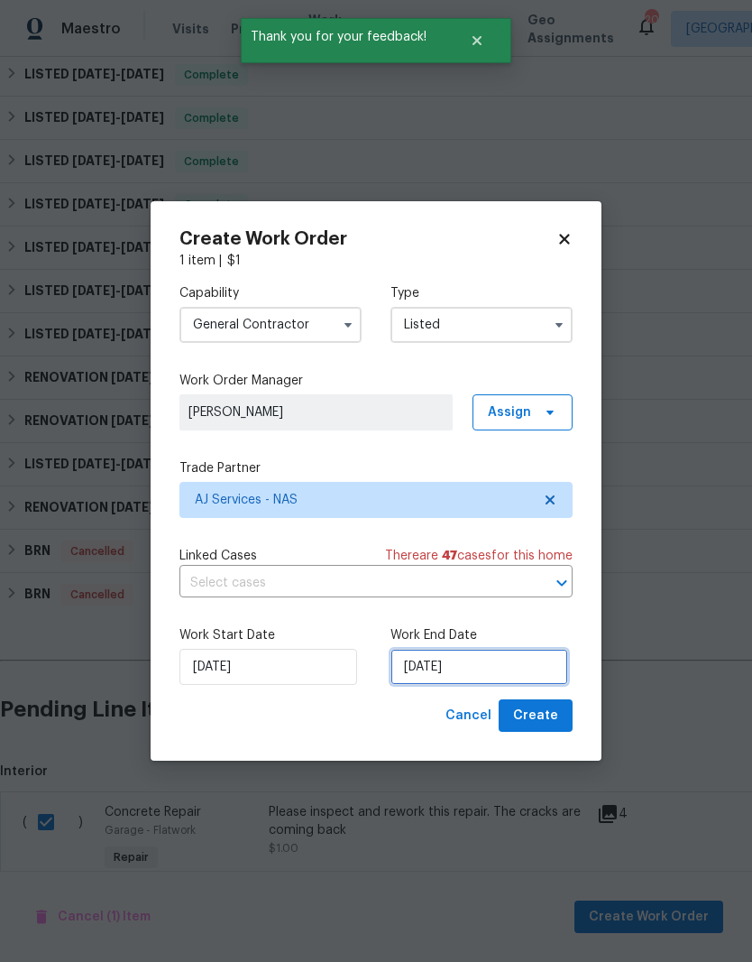
click at [480, 663] on input "[DATE]" at bounding box center [480, 667] width 178 height 36
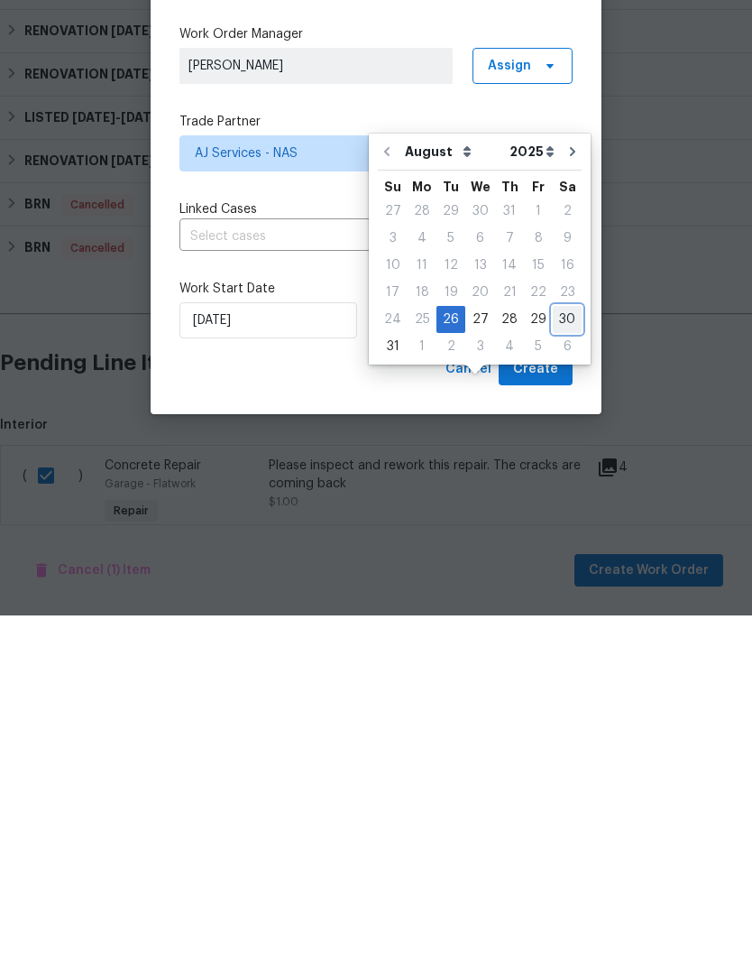
click at [556, 653] on div "30" at bounding box center [567, 665] width 29 height 25
type input "[DATE]"
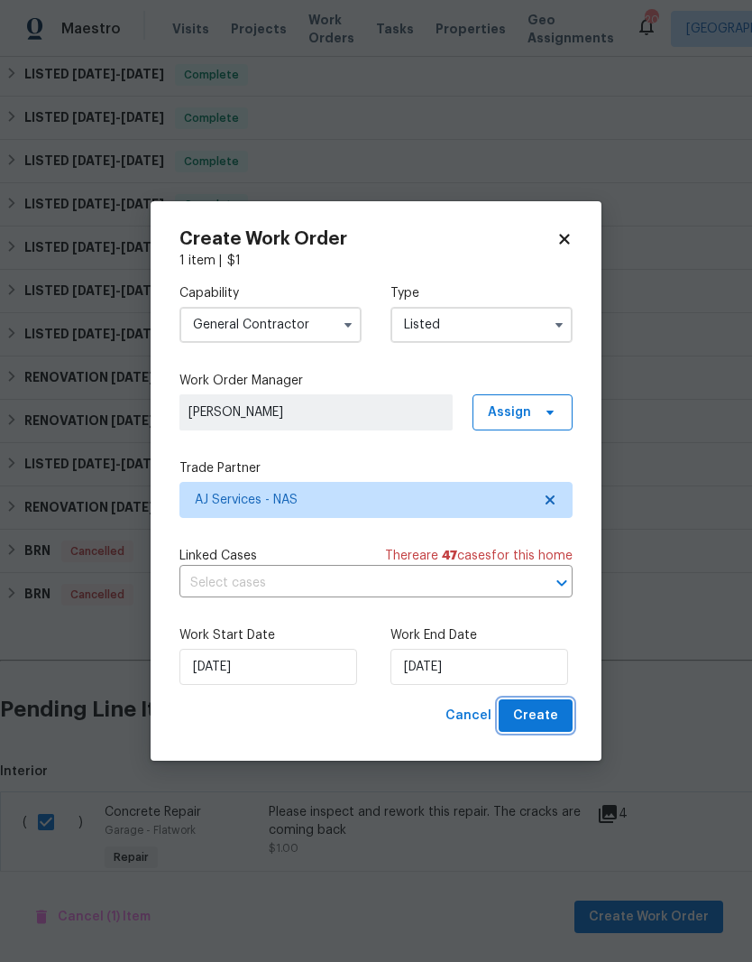
click at [548, 707] on span "Create" at bounding box center [535, 716] width 45 height 23
checkbox input "false"
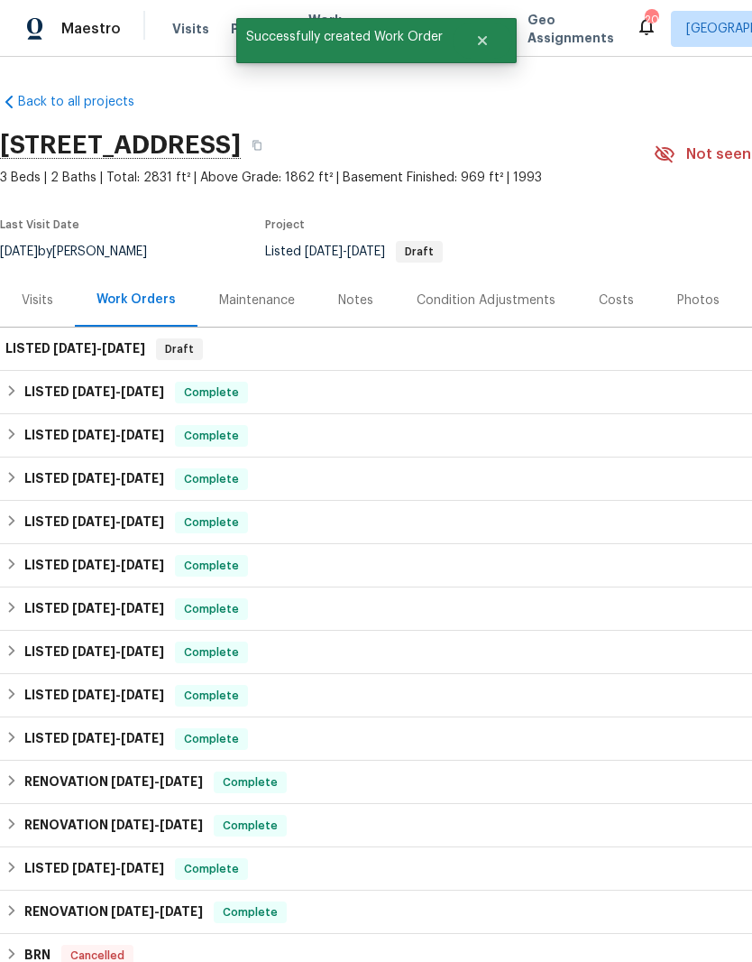
scroll to position [0, 0]
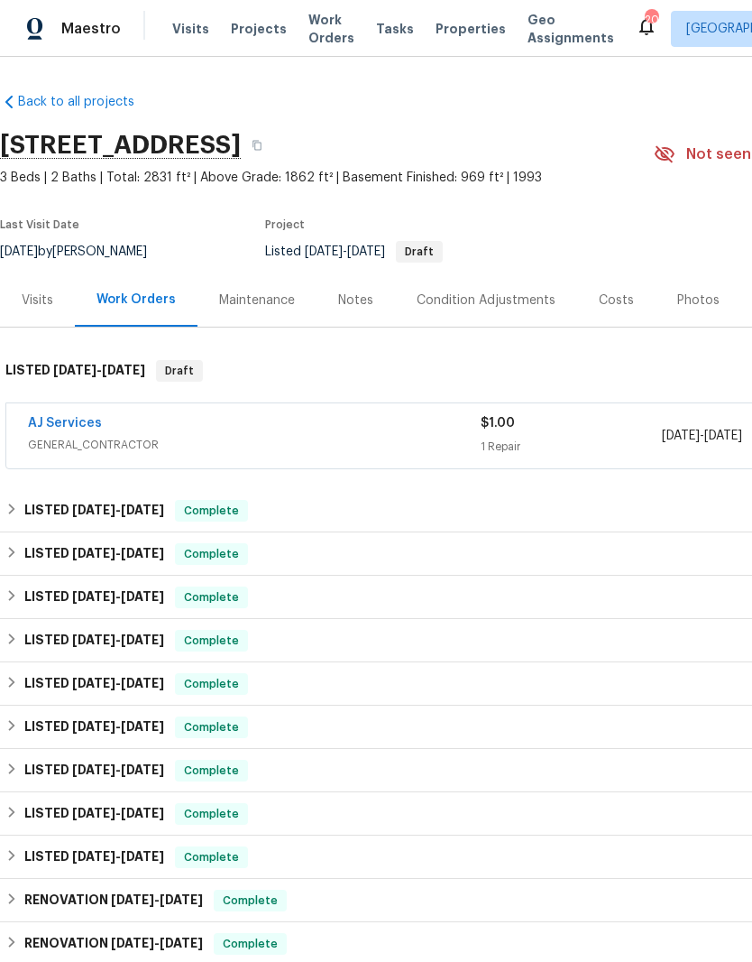
click at [81, 428] on link "AJ Services" at bounding box center [65, 423] width 74 height 13
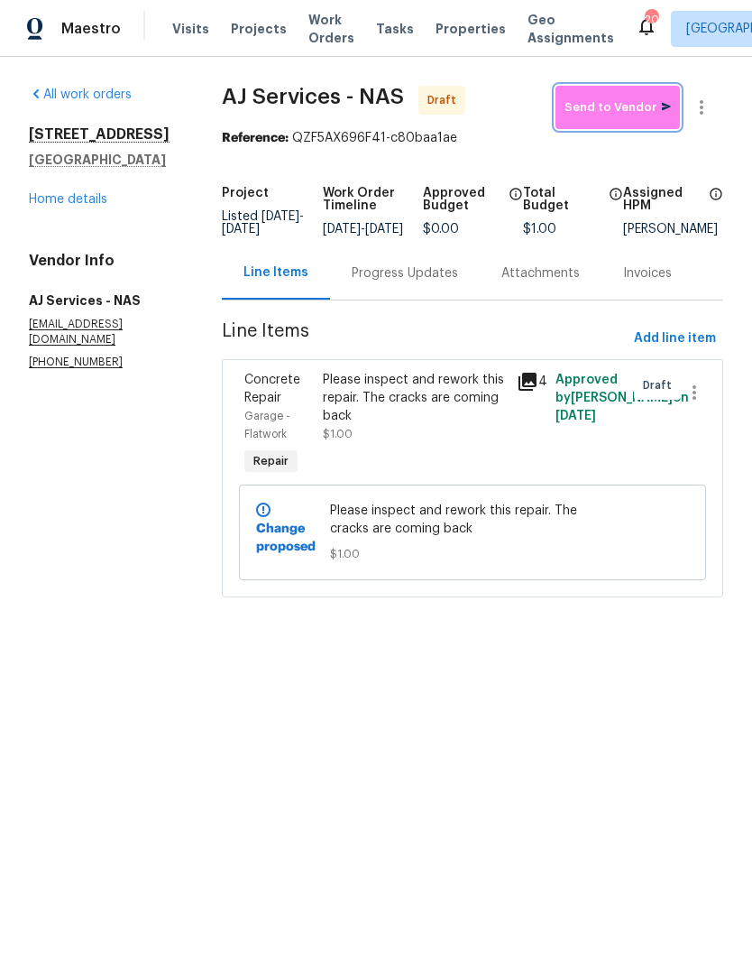
click at [630, 108] on span "Send to Vendor" at bounding box center [618, 107] width 106 height 21
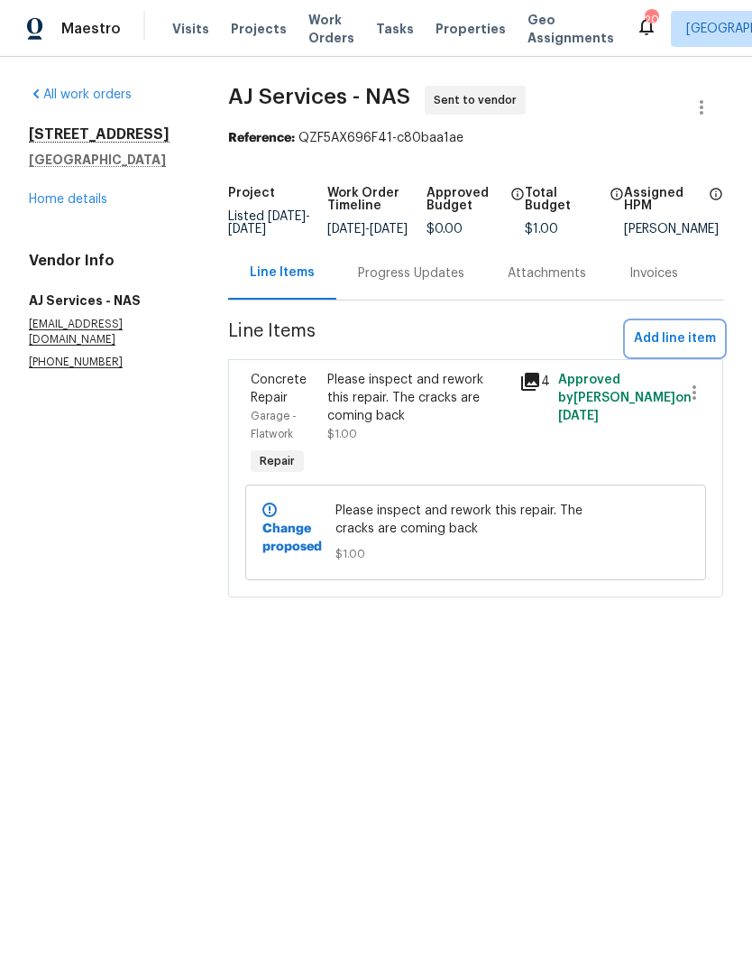
click at [696, 348] on span "Add line item" at bounding box center [675, 338] width 82 height 23
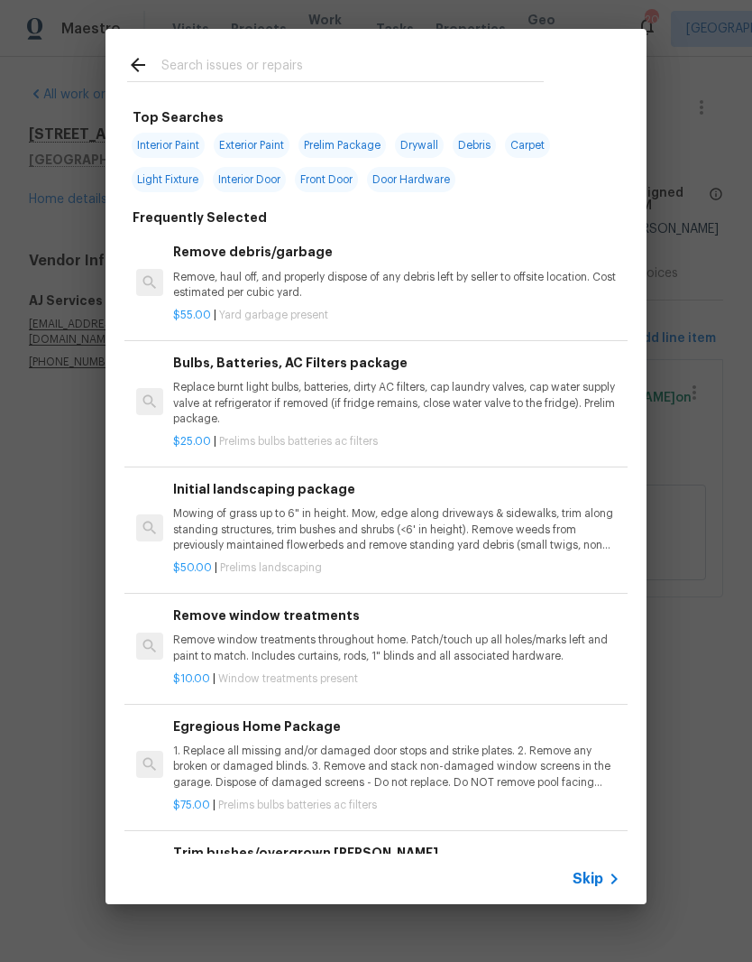
click at [143, 66] on icon at bounding box center [138, 65] width 14 height 14
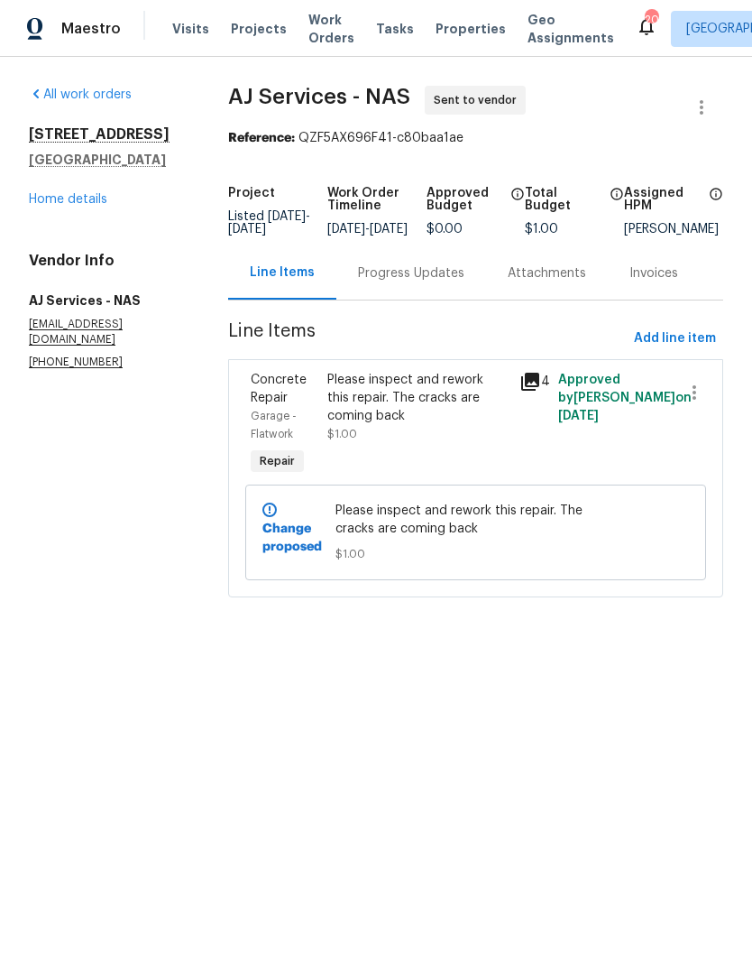
click at [444, 274] on div "Progress Updates" at bounding box center [411, 272] width 150 height 53
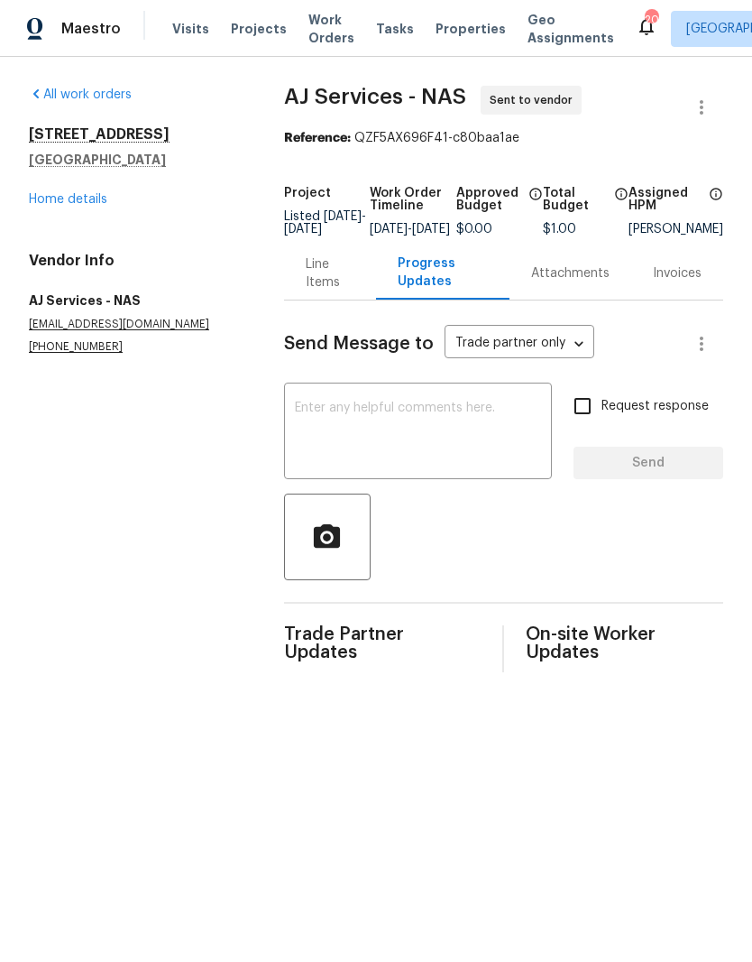
click at [456, 438] on textarea at bounding box center [418, 432] width 246 height 63
type textarea "H"
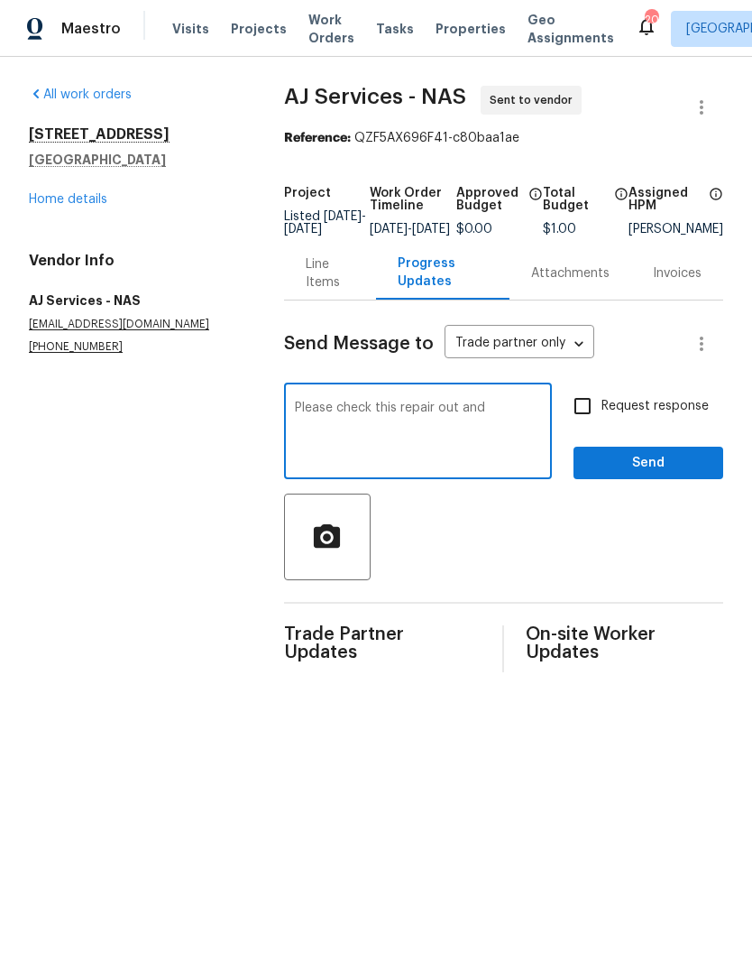
click at [426, 416] on textarea "Please check this repair out and" at bounding box center [418, 432] width 246 height 63
click at [493, 415] on textarea "Please check this repair out and" at bounding box center [418, 432] width 246 height 63
click at [391, 418] on textarea "Please check this repair out and rework as needed. Ty!" at bounding box center [418, 432] width 246 height 63
click at [295, 423] on textarea "Please check this previous repair out and rework as needed. Ty!" at bounding box center [418, 432] width 246 height 63
type textarea "Hi [PERSON_NAME], Please check this previous repair out and rework as needed. T…"
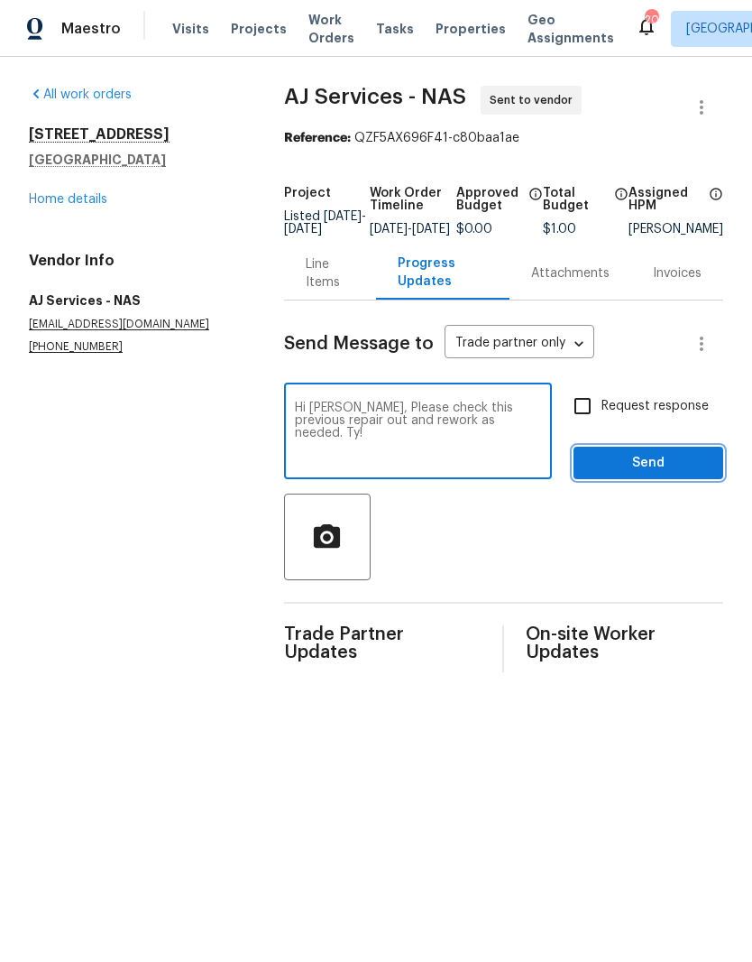
click at [644, 472] on span "Send" at bounding box center [648, 463] width 121 height 23
